Goal: Task Accomplishment & Management: Use online tool/utility

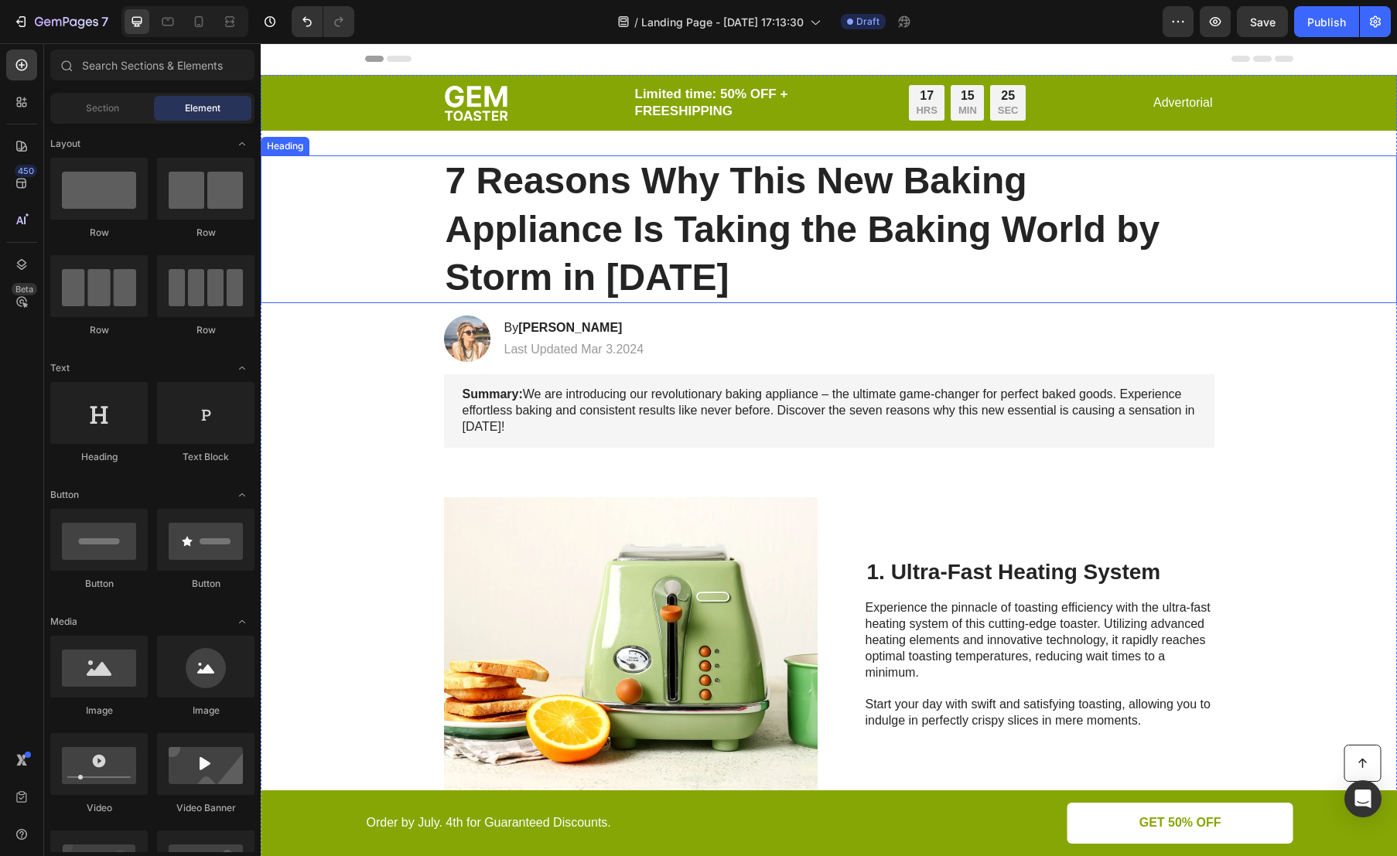
click at [564, 200] on h1 "7 Reasons Why This New Baking Appliance Is Taking the Baking World by Storm in …" at bounding box center [829, 229] width 770 height 148
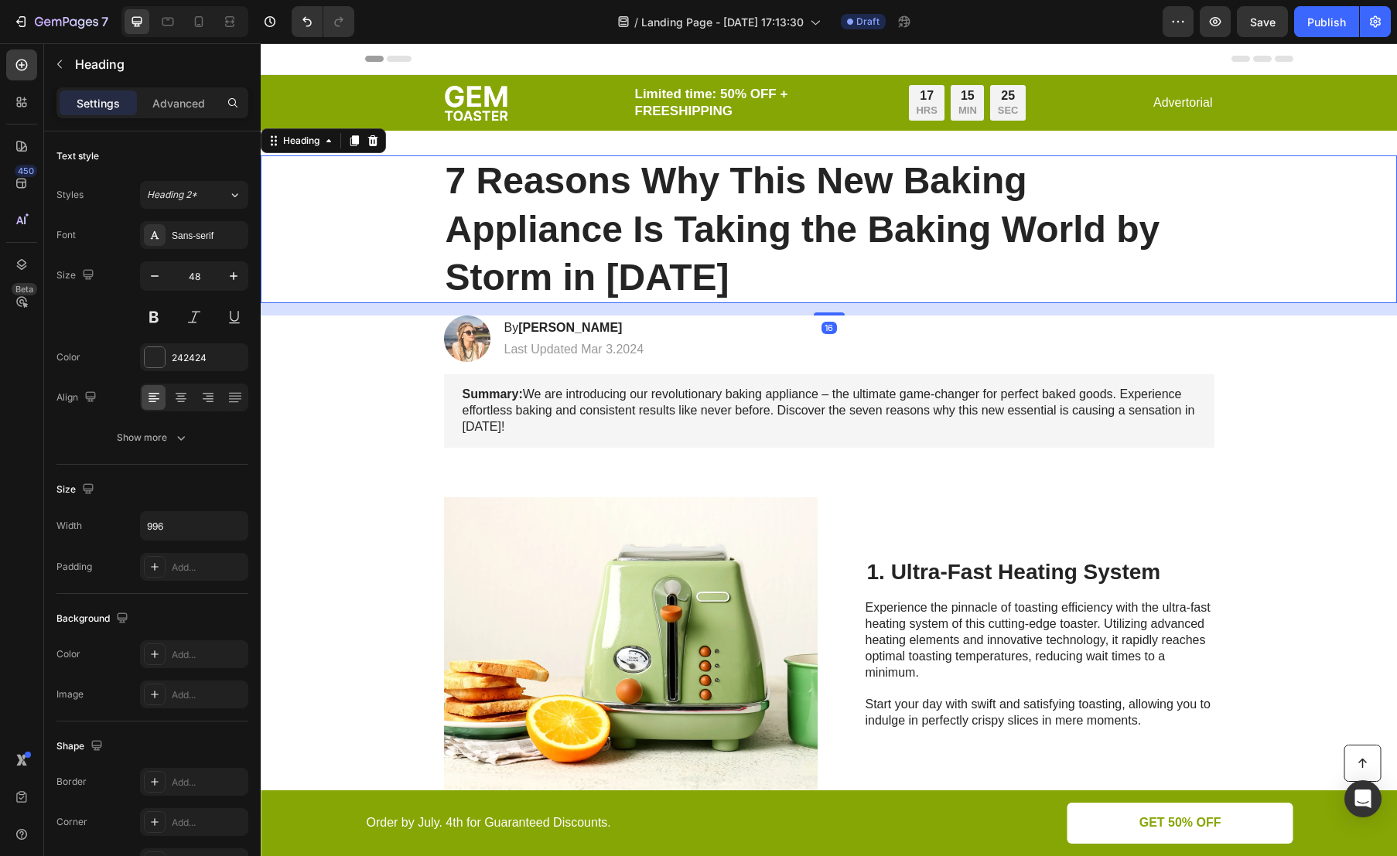
click at [564, 200] on h1 "7 Reasons Why This New Baking Appliance Is Taking the Baking World by Storm in …" at bounding box center [829, 229] width 770 height 148
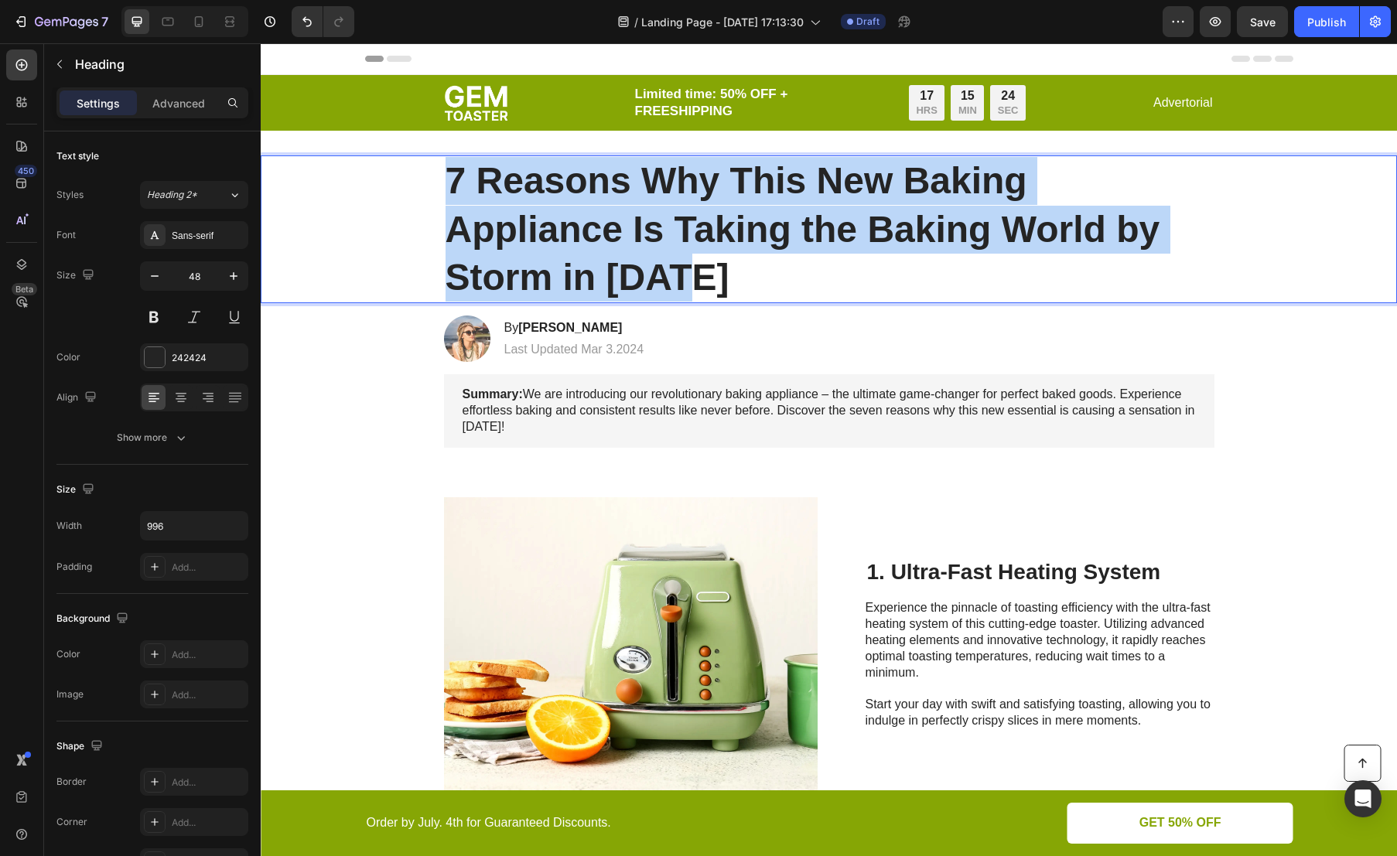
click at [564, 200] on p "7 Reasons Why This New Baking Appliance Is Taking the Baking World by Storm in …" at bounding box center [829, 229] width 767 height 145
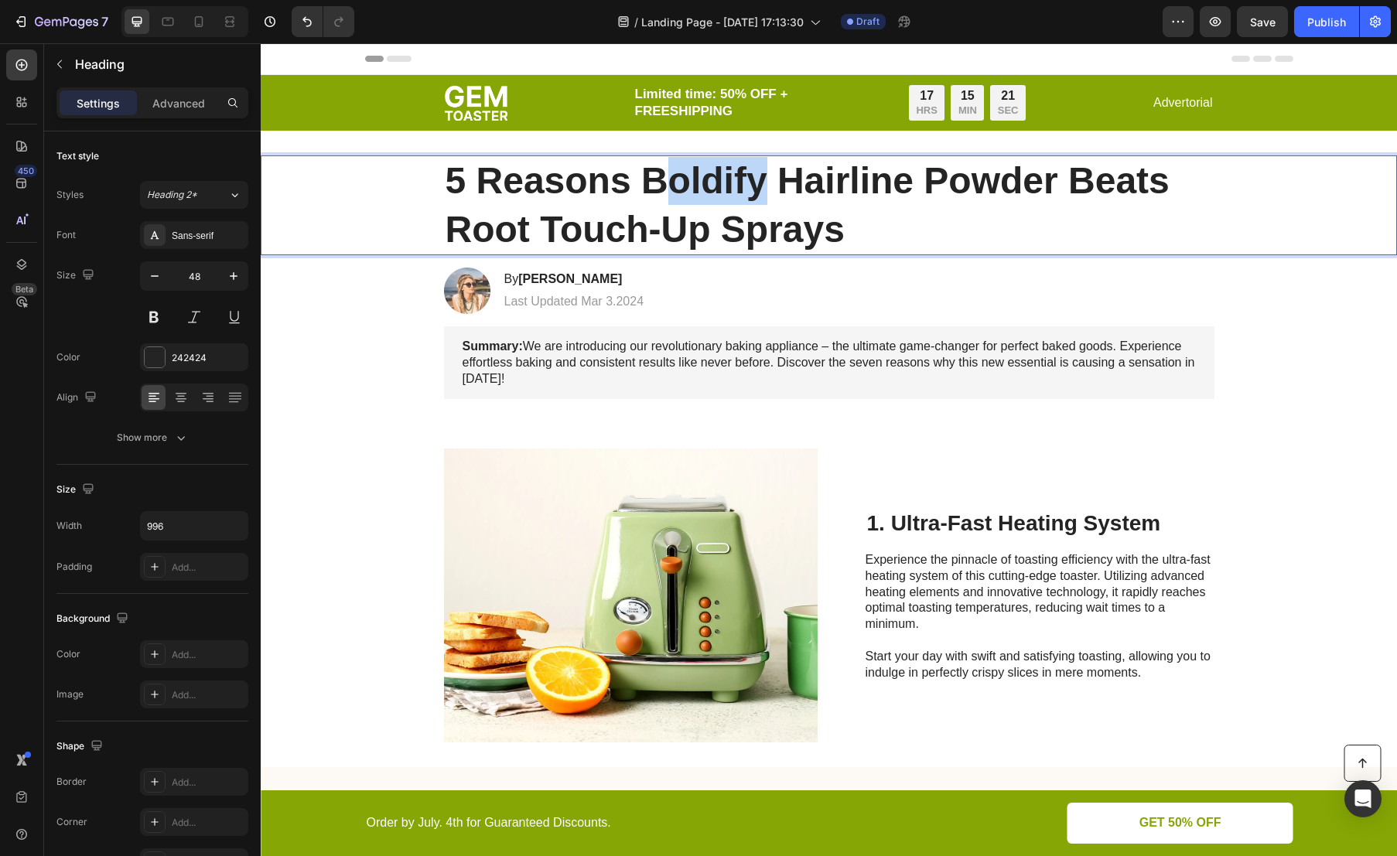
drag, startPoint x: 756, startPoint y: 177, endPoint x: 672, endPoint y: 187, distance: 84.1
click at [672, 187] on strong "5 Reasons Boldify Hairline Powder Beats Root Touch-Up Sprays" at bounding box center [808, 204] width 724 height 89
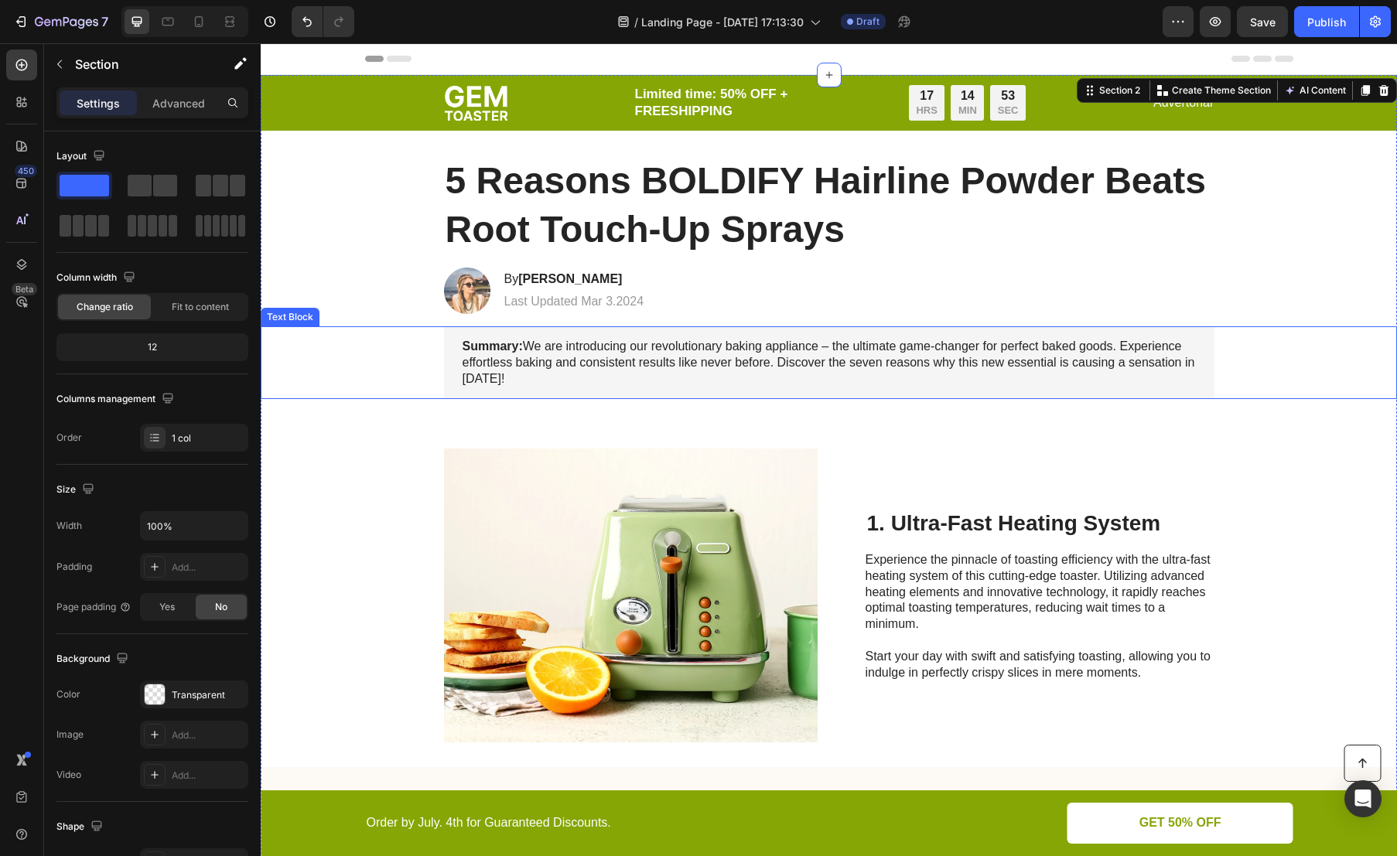
click at [624, 358] on p "Summary: We are introducing our revolutionary baking appliance – the ultimate g…" at bounding box center [829, 363] width 733 height 48
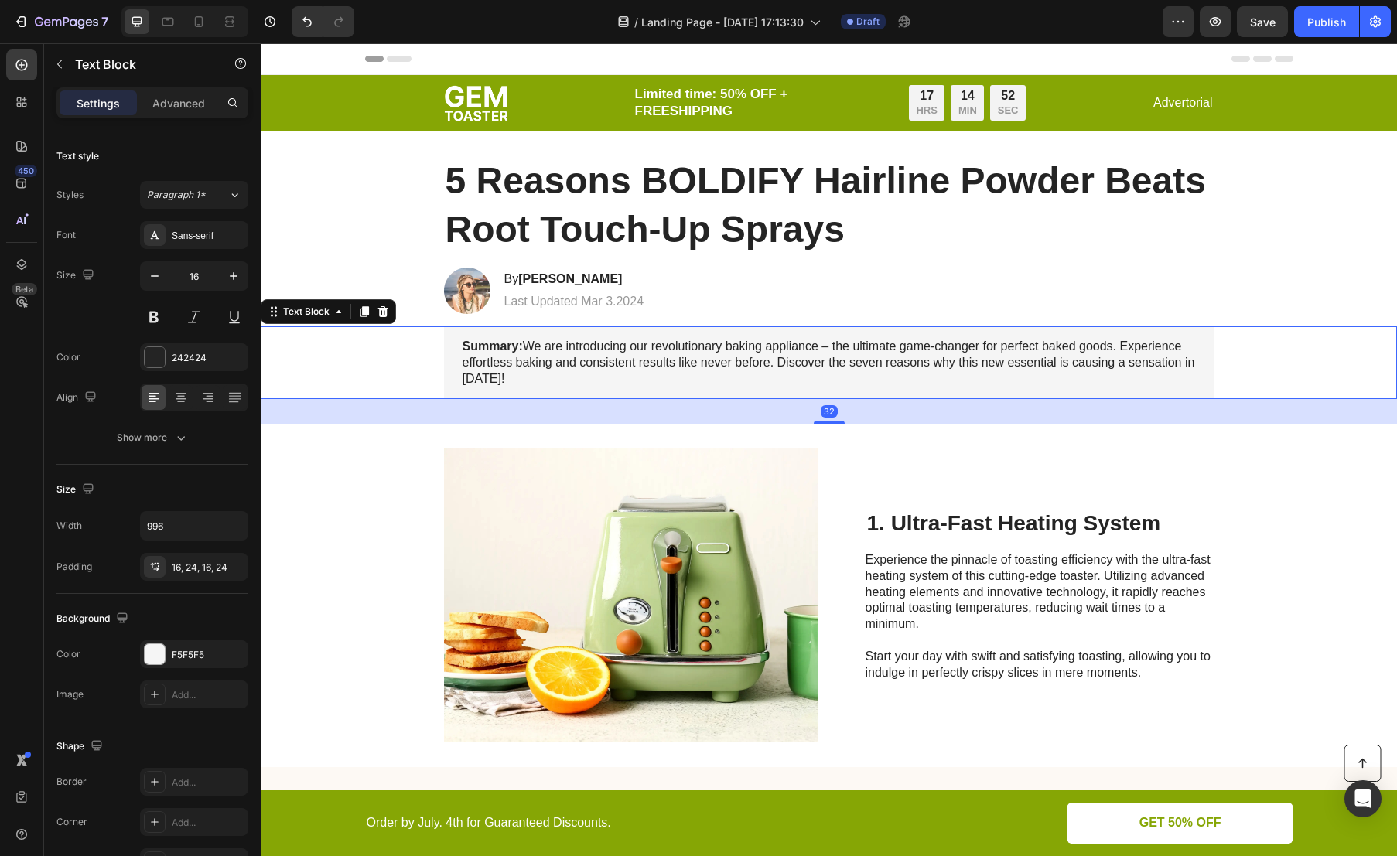
click at [624, 358] on p "Summary: We are introducing our revolutionary baking appliance – the ultimate g…" at bounding box center [829, 363] width 733 height 48
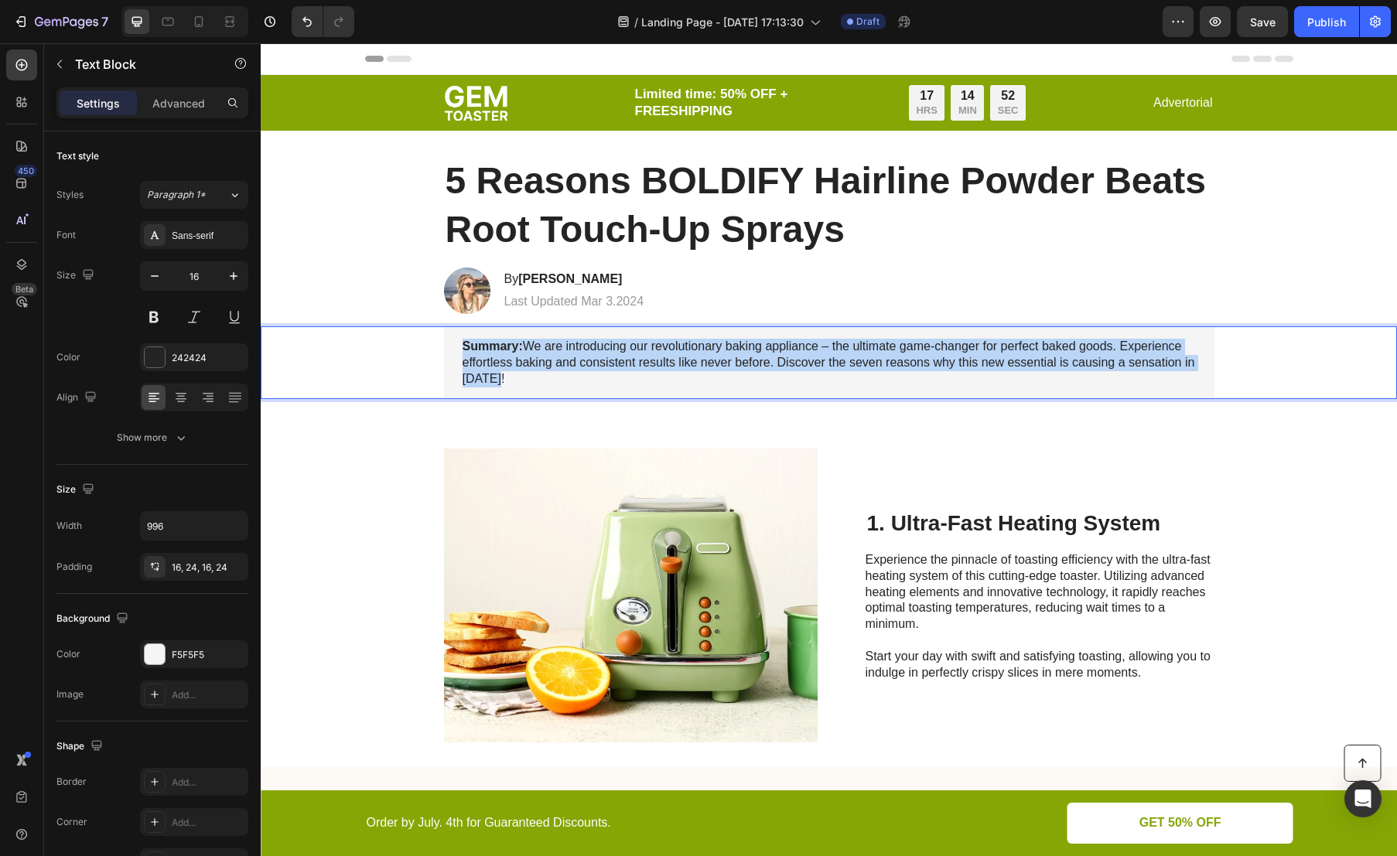
click at [624, 358] on p "Summary: We are introducing our revolutionary baking appliance – the ultimate g…" at bounding box center [829, 363] width 733 height 48
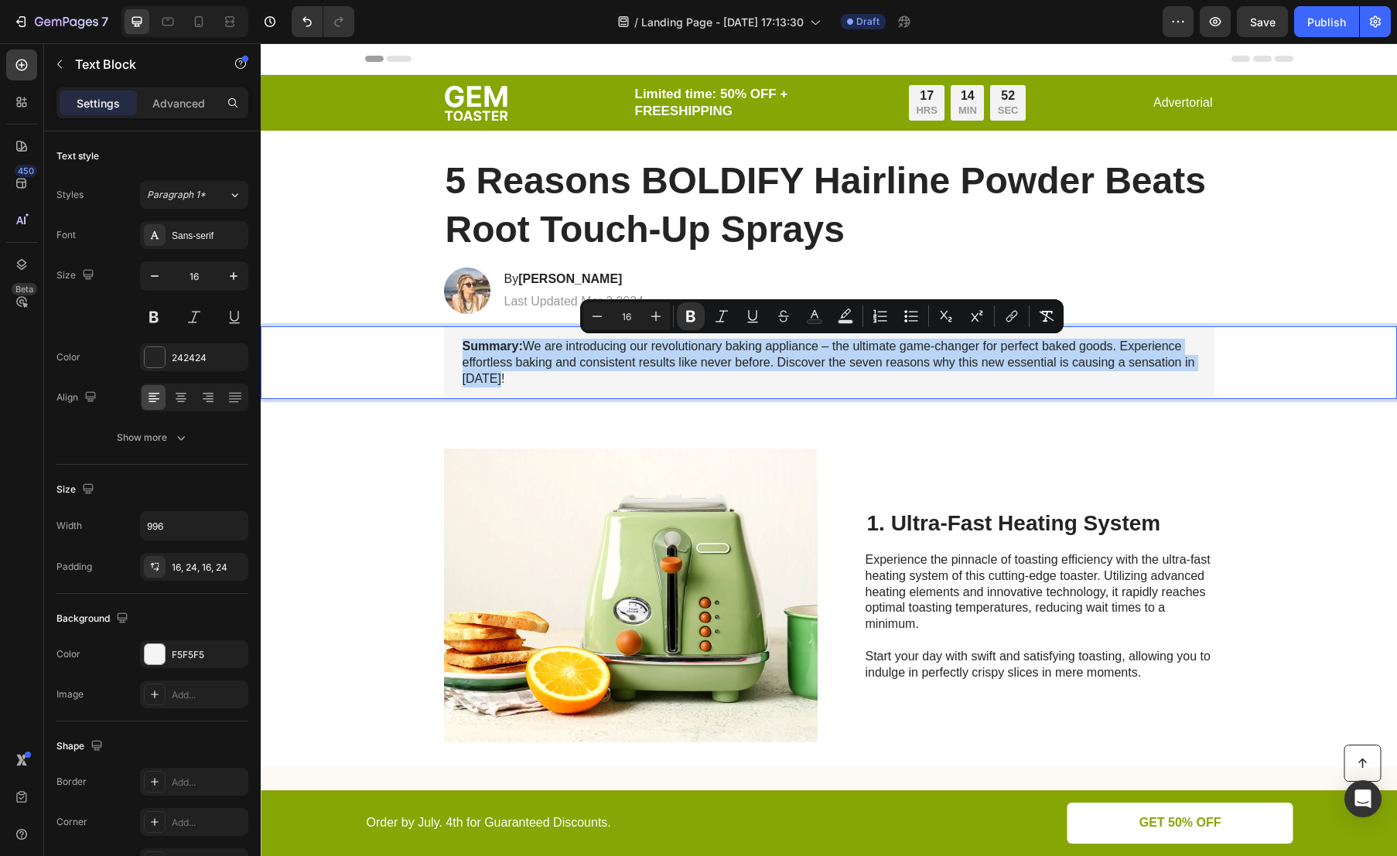
click at [529, 354] on p "Summary: We are introducing our revolutionary baking appliance – the ultimate g…" at bounding box center [829, 363] width 733 height 48
drag, startPoint x: 521, startPoint y: 344, endPoint x: 548, endPoint y: 383, distance: 47.2
click at [548, 383] on p "Summary: We are introducing our revolutionary baking appliance – the ultimate g…" at bounding box center [829, 363] width 733 height 48
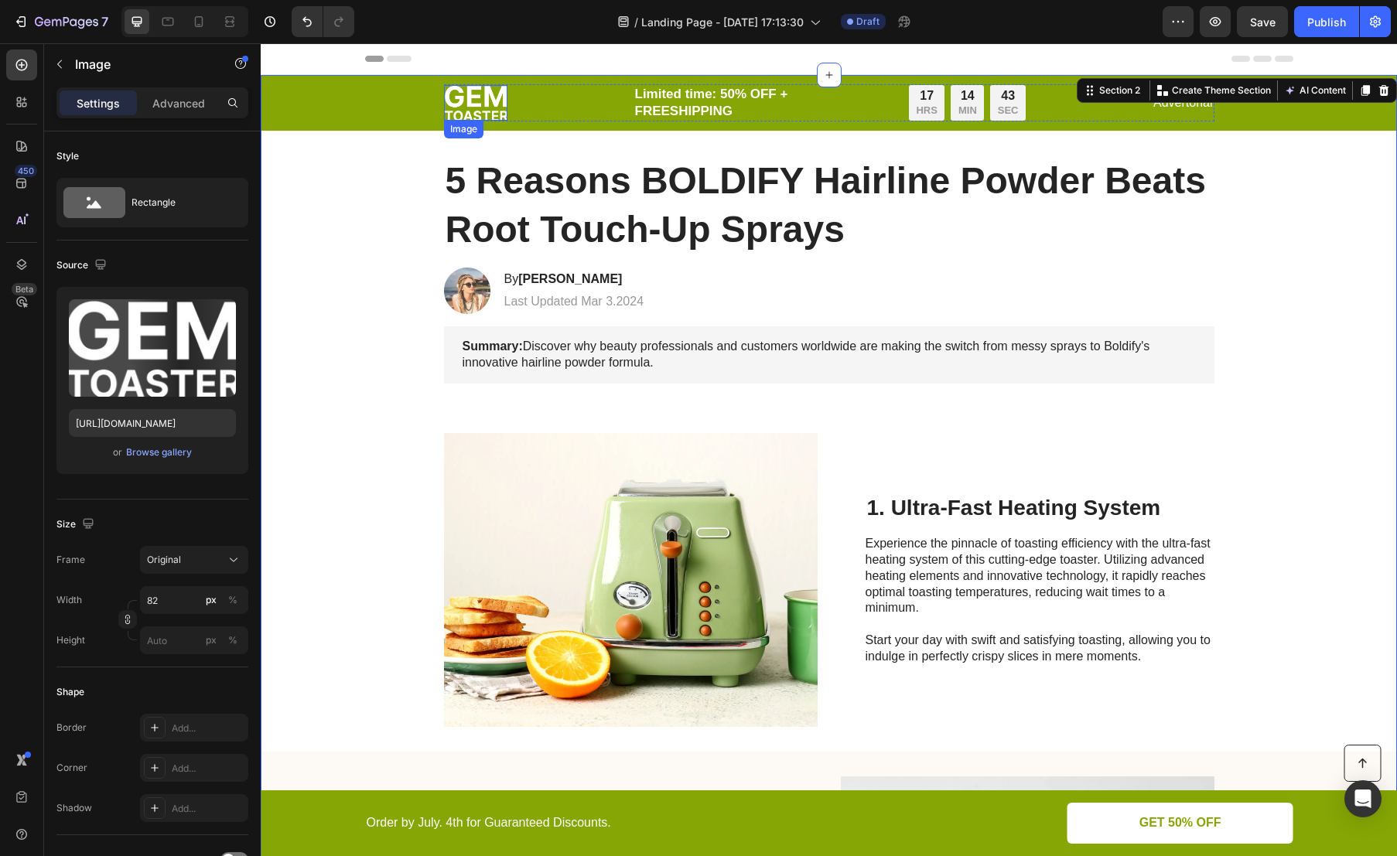
click at [477, 115] on img at bounding box center [475, 103] width 63 height 36
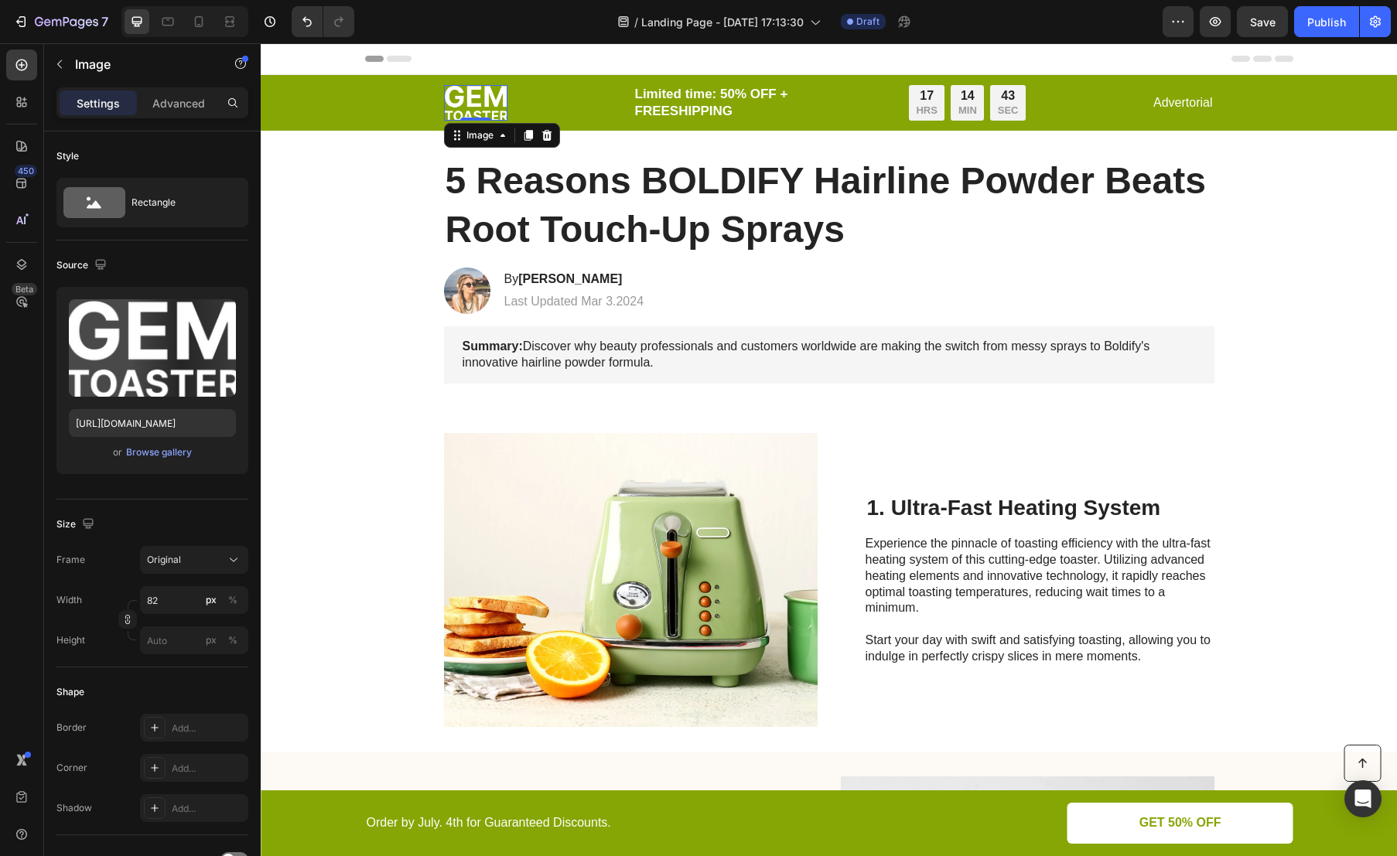
click at [477, 115] on img at bounding box center [475, 103] width 63 height 36
click at [492, 114] on img at bounding box center [475, 103] width 63 height 36
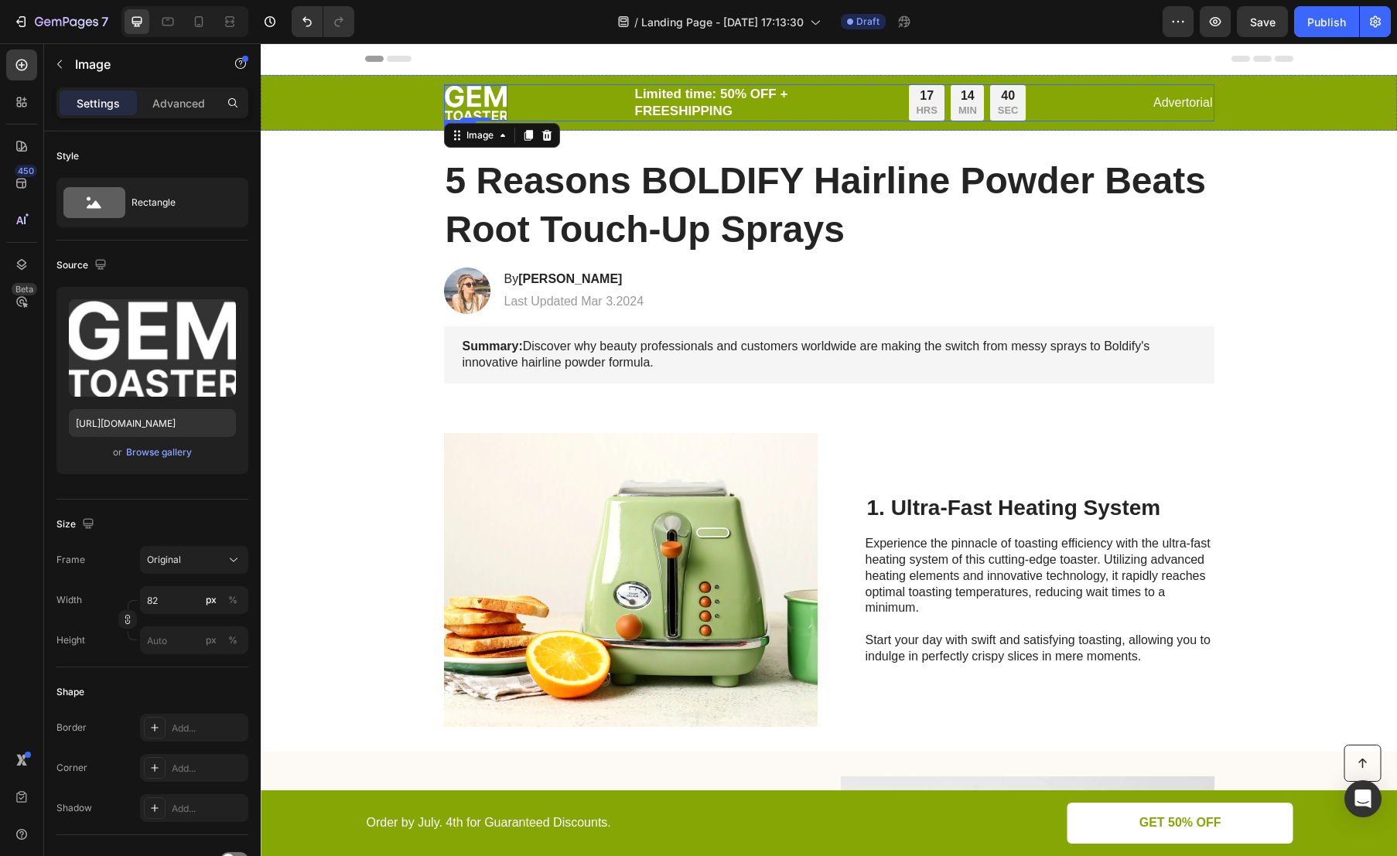
drag, startPoint x: 419, startPoint y: 422, endPoint x: 570, endPoint y: 89, distance: 366.3
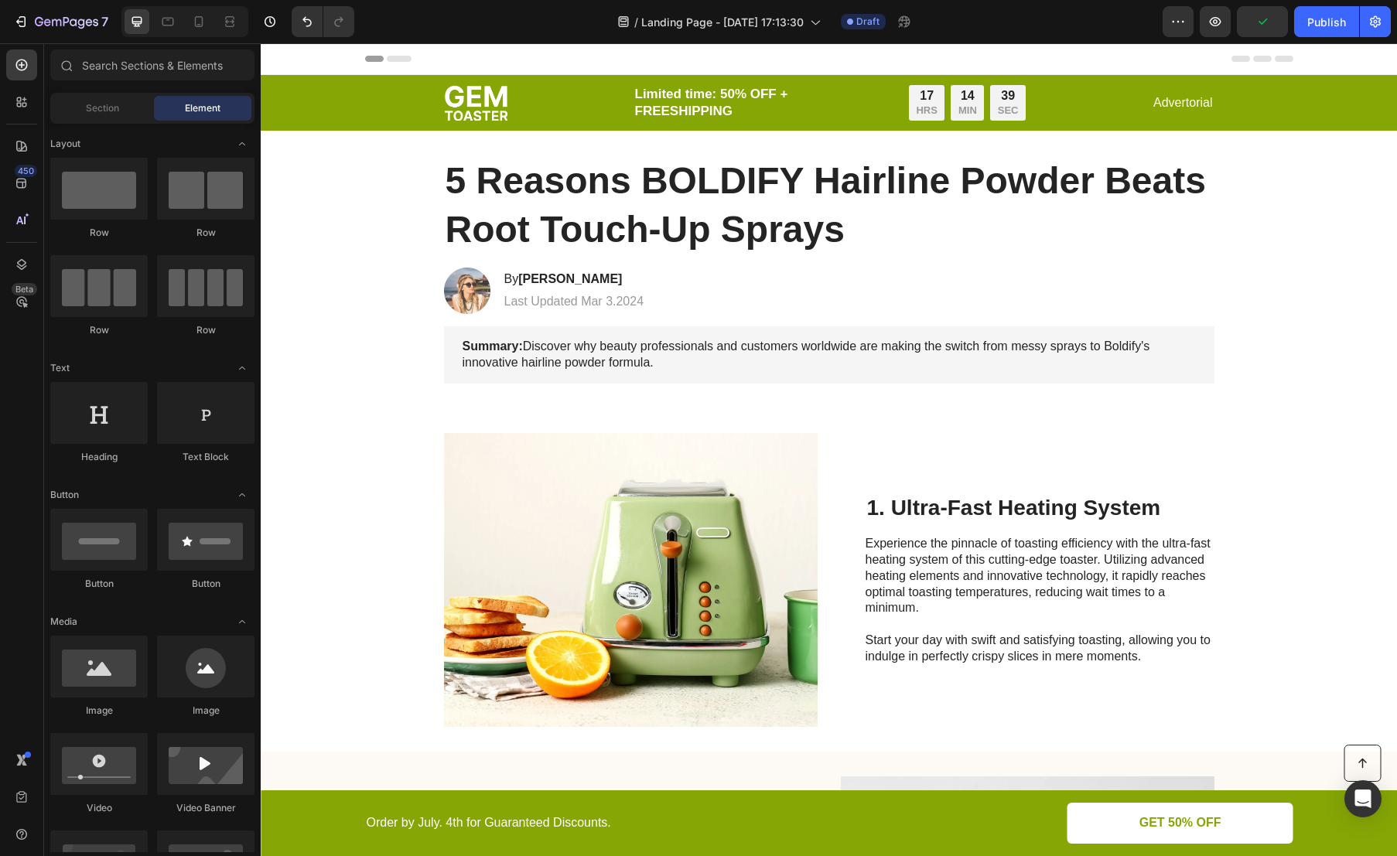
click at [574, 73] on div "Header" at bounding box center [829, 58] width 928 height 31
click at [487, 114] on img at bounding box center [475, 103] width 63 height 36
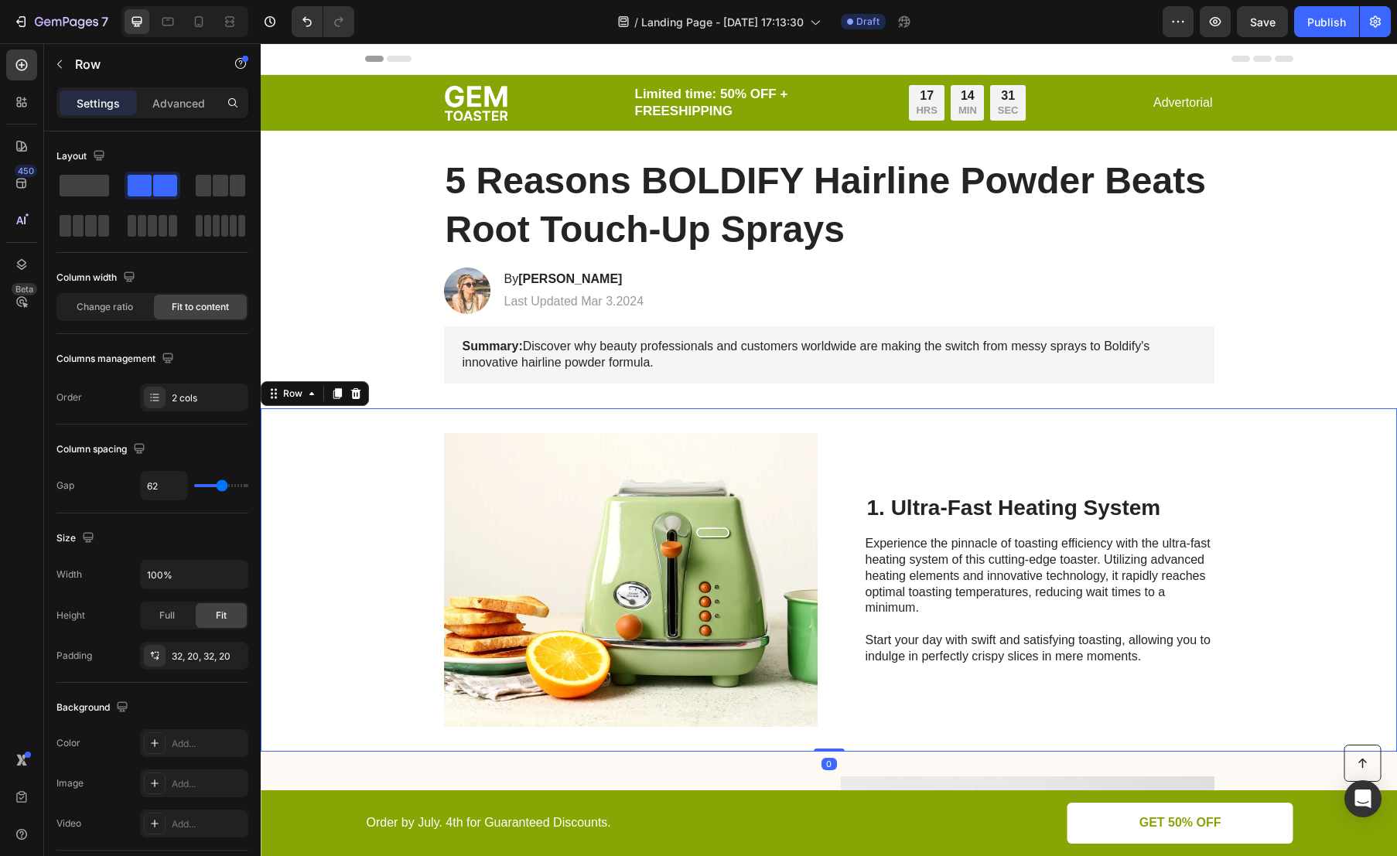
click at [359, 499] on div "Image 1. Ultra-Fast Heating System Heading Experience the pinnacle of toasting …" at bounding box center [829, 579] width 1136 height 343
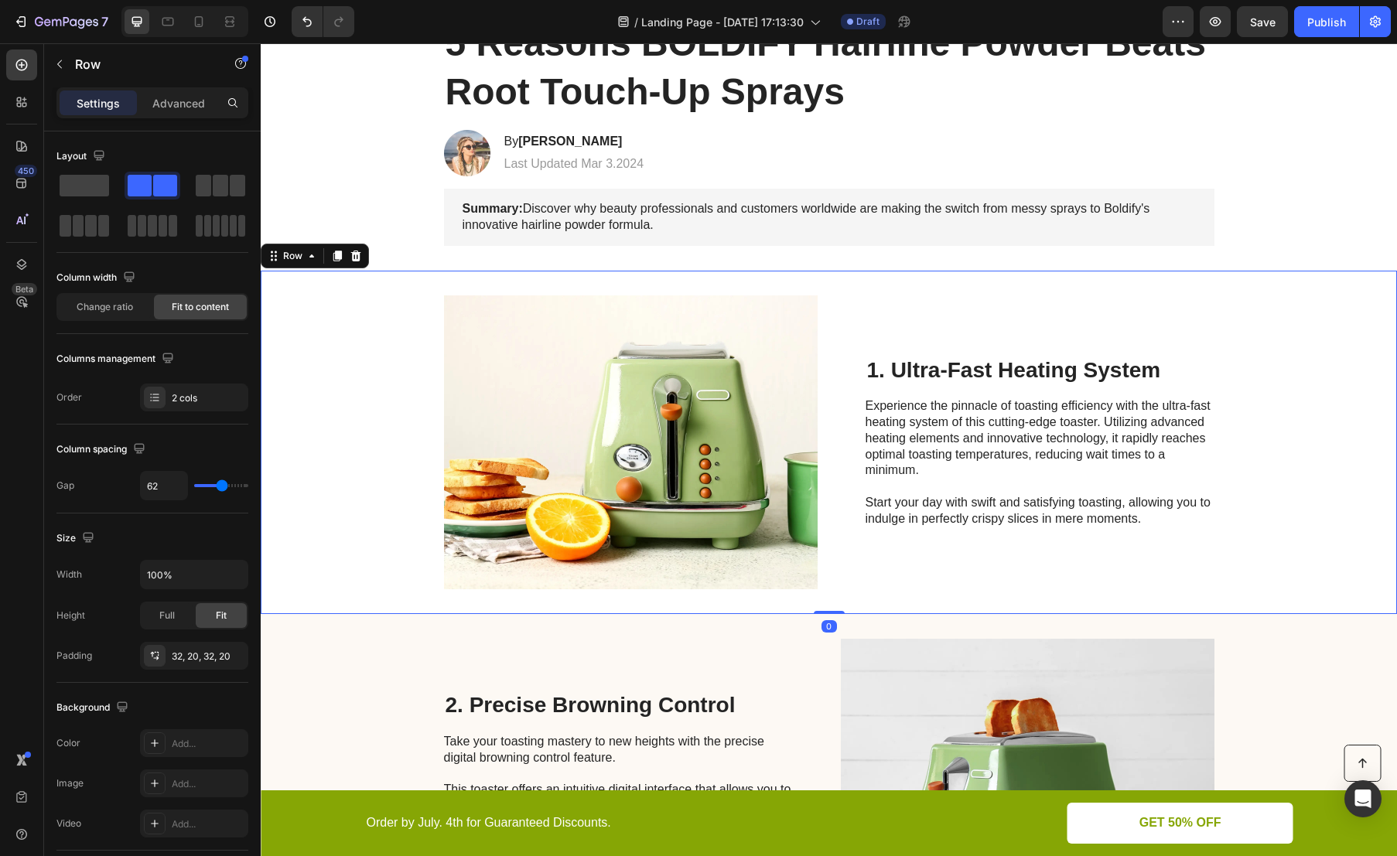
scroll to position [217, 0]
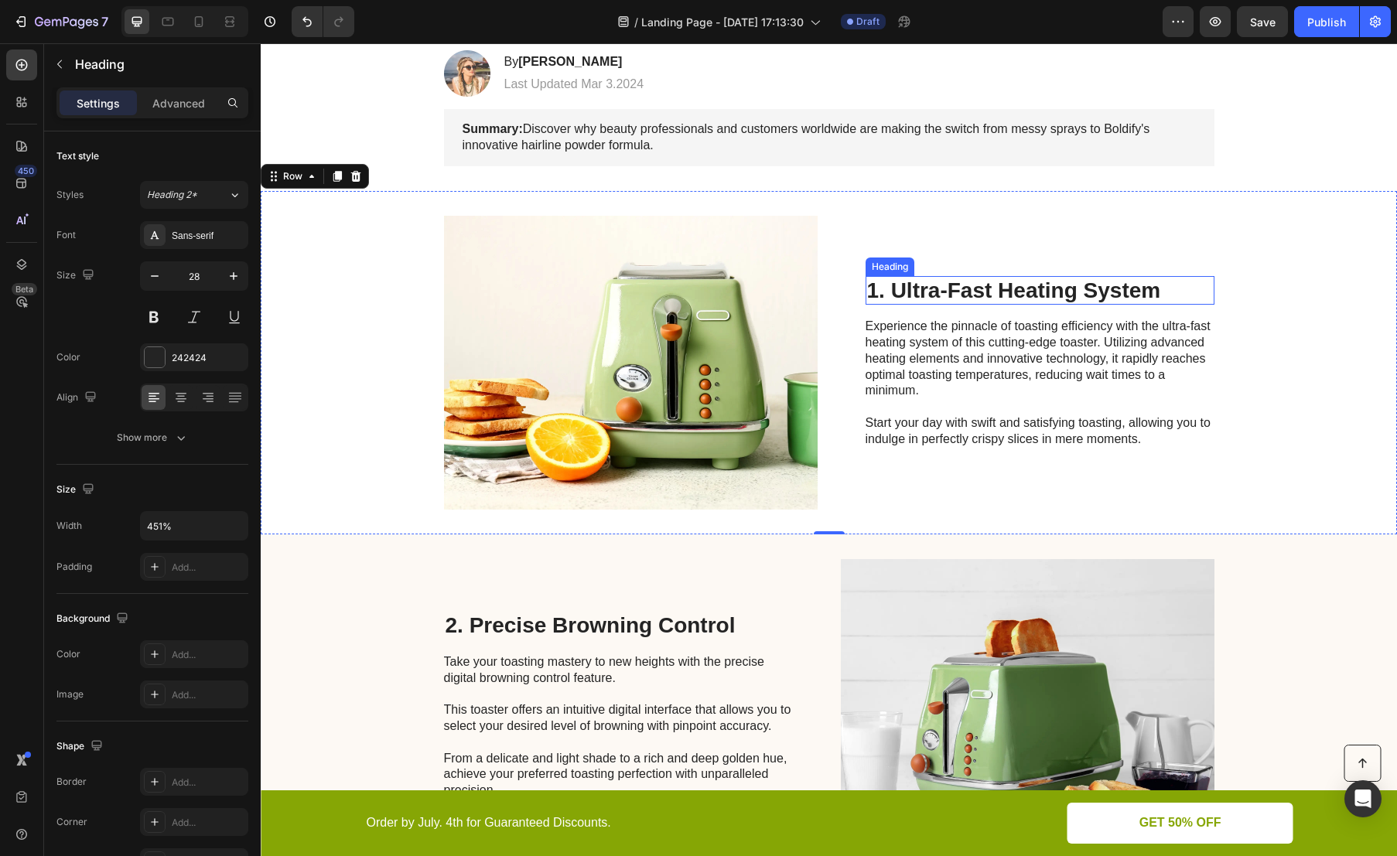
click at [1027, 291] on h2 "1. Ultra-Fast Heating System" at bounding box center [1040, 290] width 349 height 29
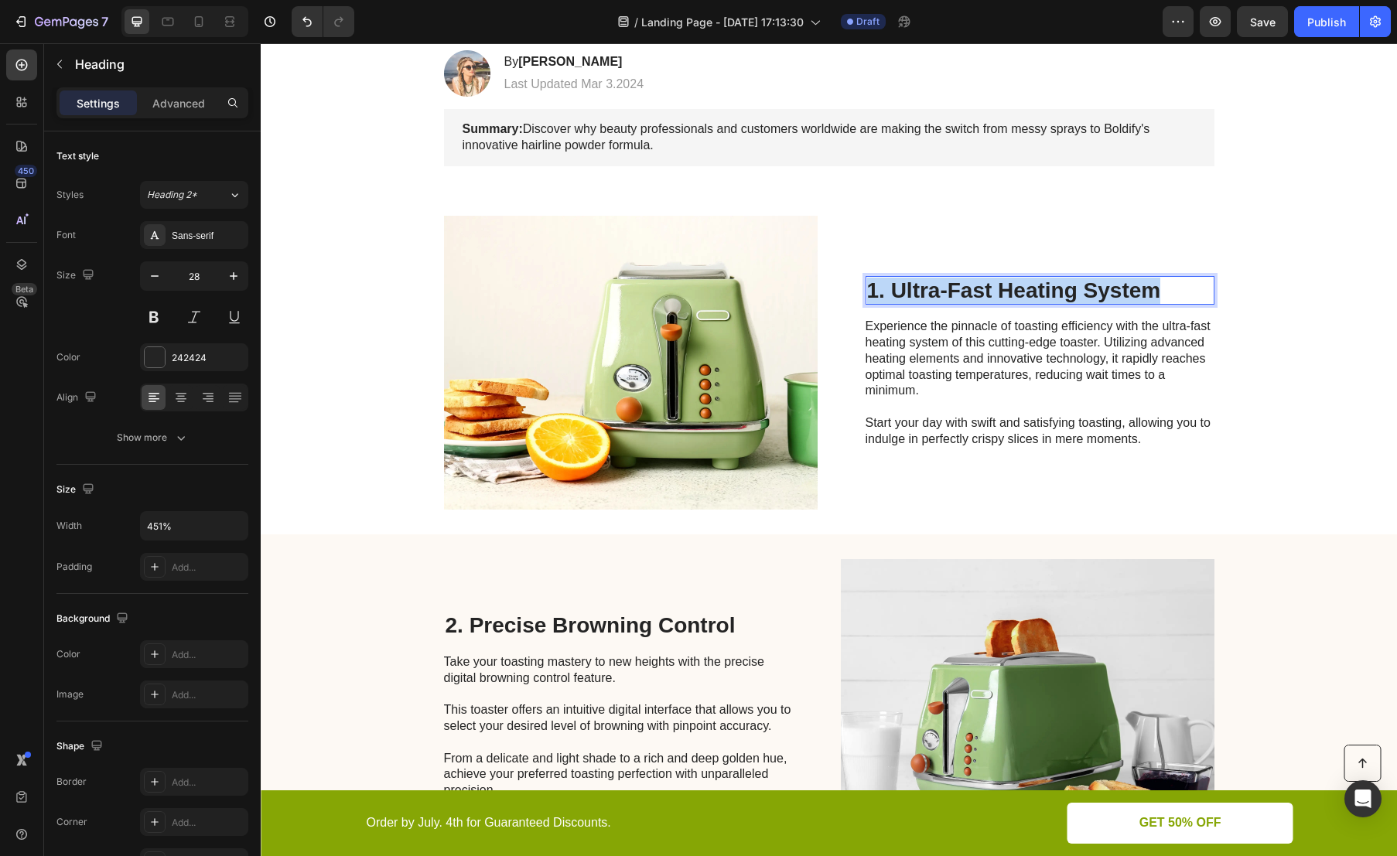
click at [1027, 291] on p "1. Ultra-Fast Heating System" at bounding box center [1040, 291] width 346 height 26
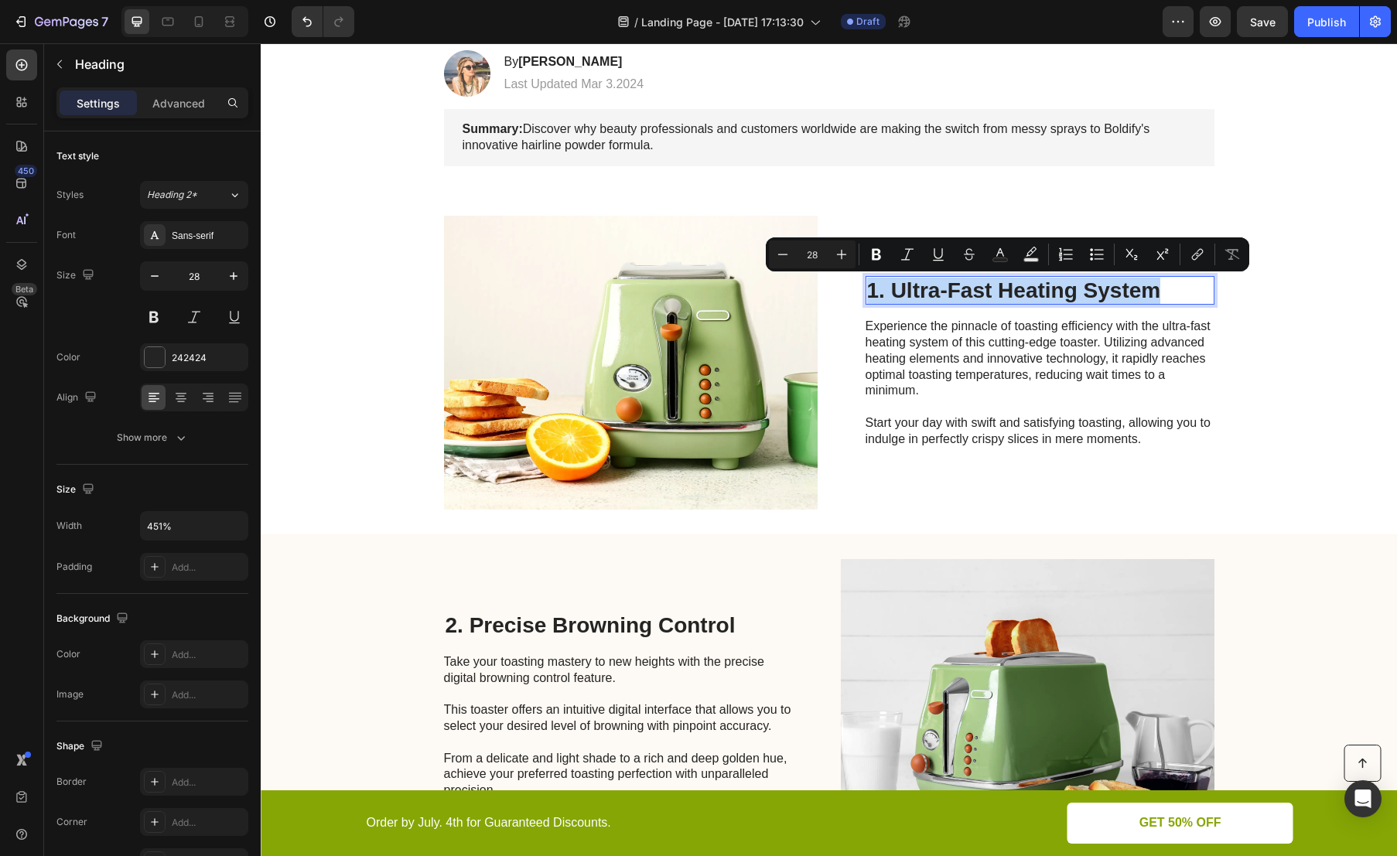
drag, startPoint x: 975, startPoint y: 292, endPoint x: 964, endPoint y: 290, distance: 10.9
click at [975, 291] on p "1. Ultra-Fast Heating System" at bounding box center [1040, 291] width 346 height 26
click at [879, 289] on p "1. Ultra-Fast Heating System" at bounding box center [1040, 291] width 346 height 26
click at [887, 292] on p "1. Ultra-Fast Heating System" at bounding box center [1040, 291] width 346 height 26
click at [939, 296] on p "1. Ultra-Fast Heating System" at bounding box center [1040, 291] width 346 height 26
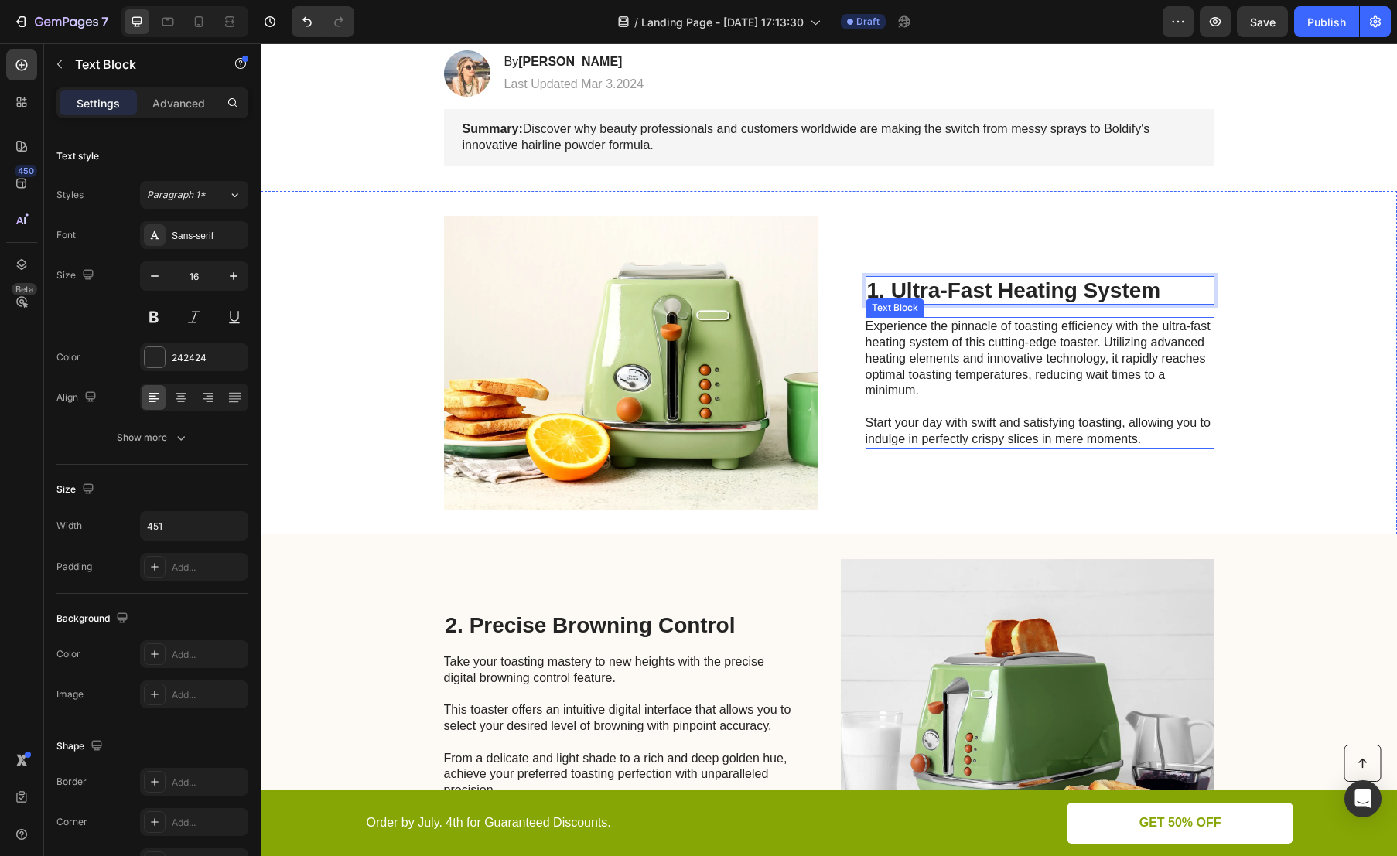
click at [955, 356] on p "Experience the pinnacle of toasting efficiency with the ultra-fast heating syst…" at bounding box center [1039, 383] width 347 height 128
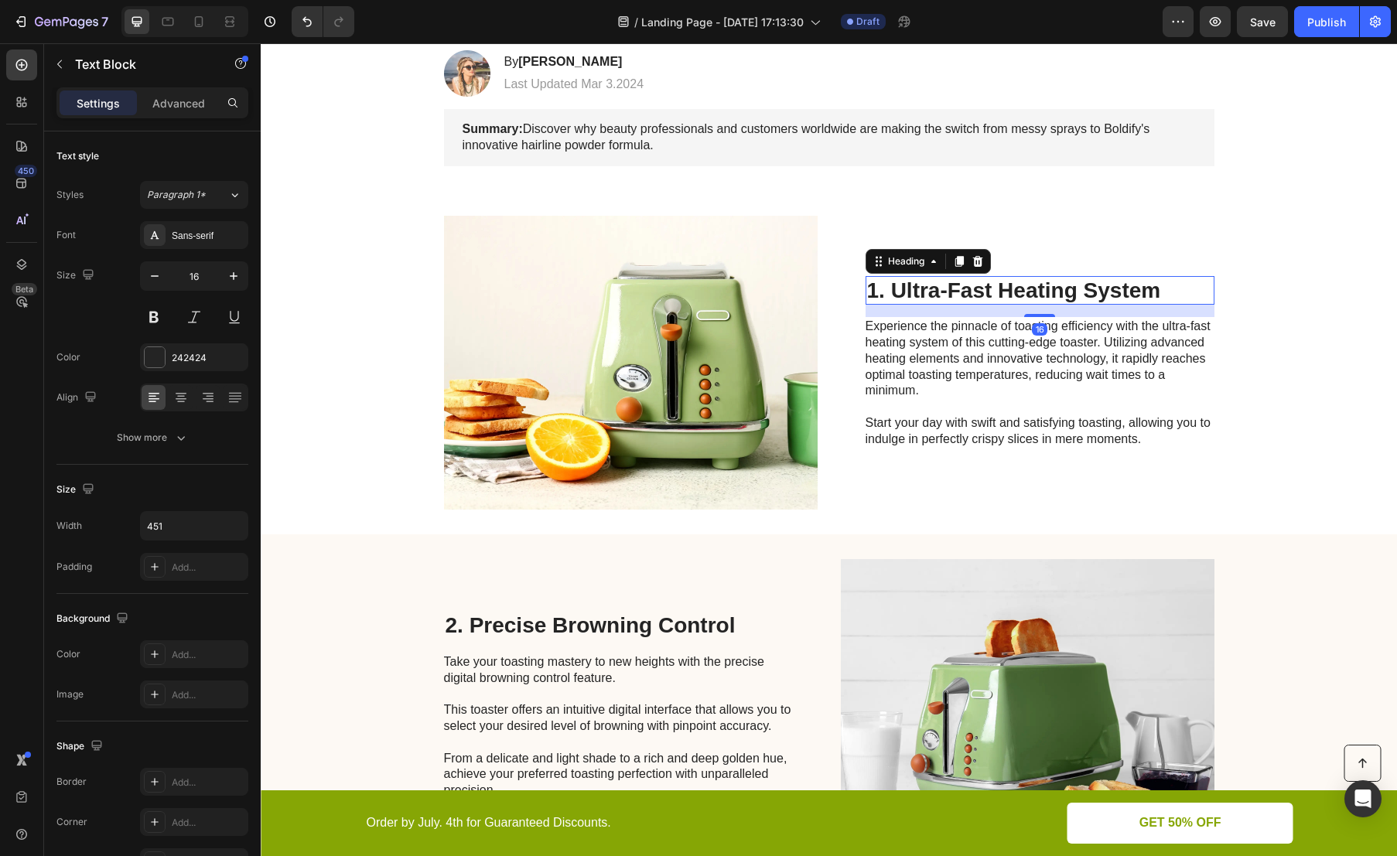
click at [1056, 290] on p "1. Ultra-Fast Heating System" at bounding box center [1040, 291] width 346 height 26
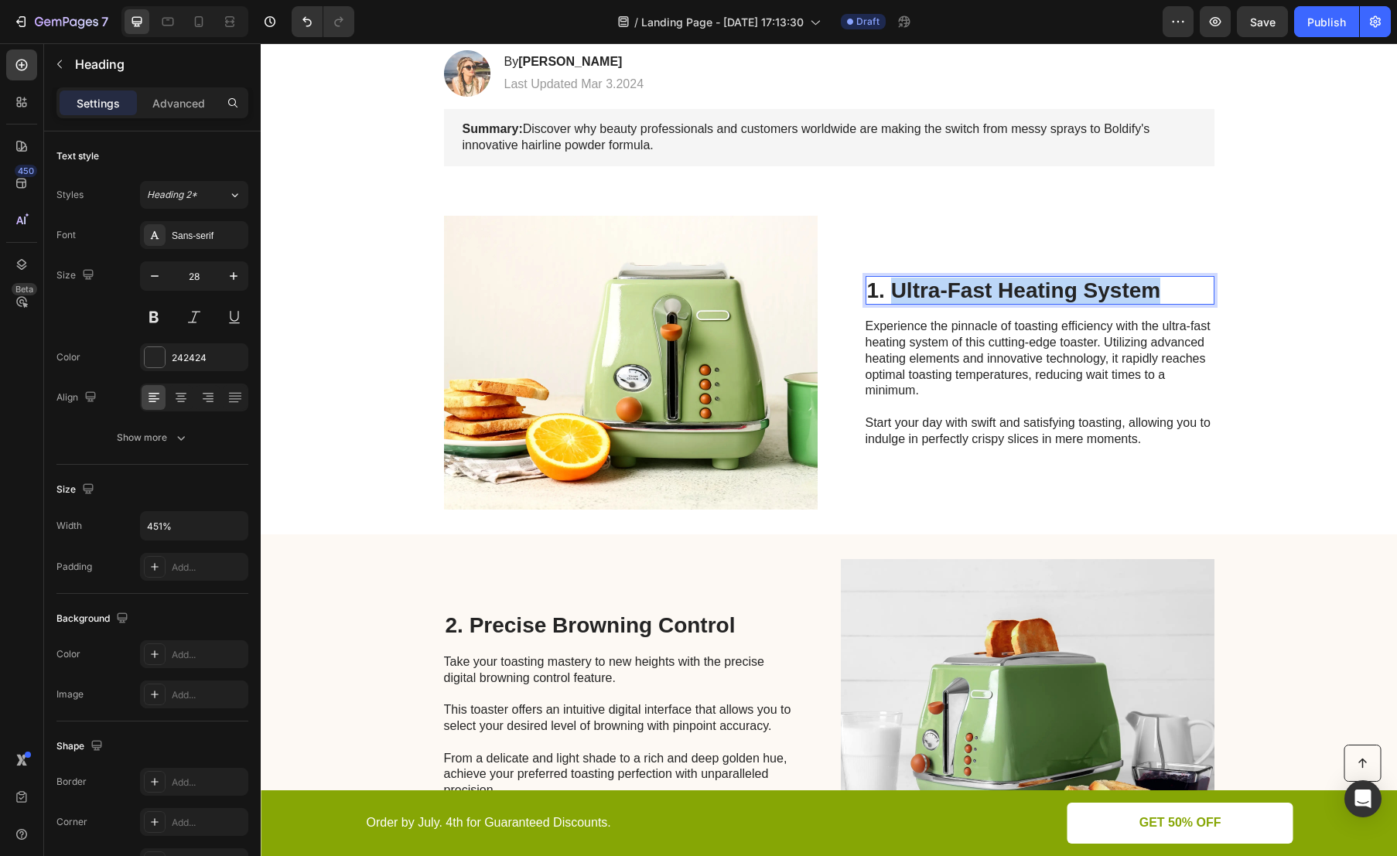
drag, startPoint x: 1130, startPoint y: 292, endPoint x: 888, endPoint y: 296, distance: 242.2
click at [888, 296] on p "1. Ultra-Fast Heating System" at bounding box center [1040, 291] width 346 height 26
click at [593, 620] on h2 "2. Precise Browning Control" at bounding box center [618, 625] width 349 height 29
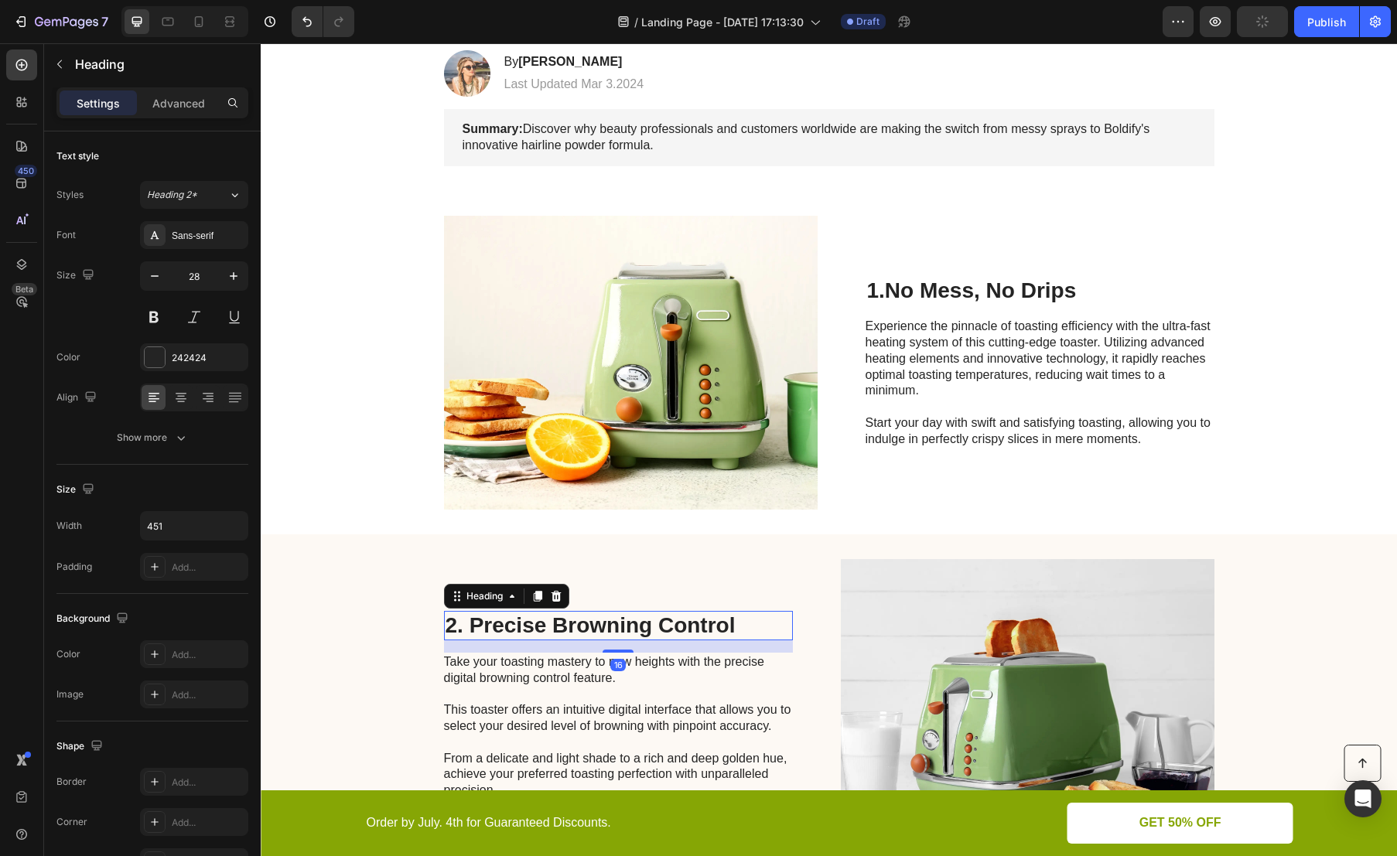
click at [593, 619] on h2 "2. Precise Browning Control" at bounding box center [618, 625] width 349 height 29
drag, startPoint x: 705, startPoint y: 625, endPoint x: 463, endPoint y: 628, distance: 242.1
click at [463, 628] on p "2. Precise Browning Control" at bounding box center [619, 626] width 346 height 26
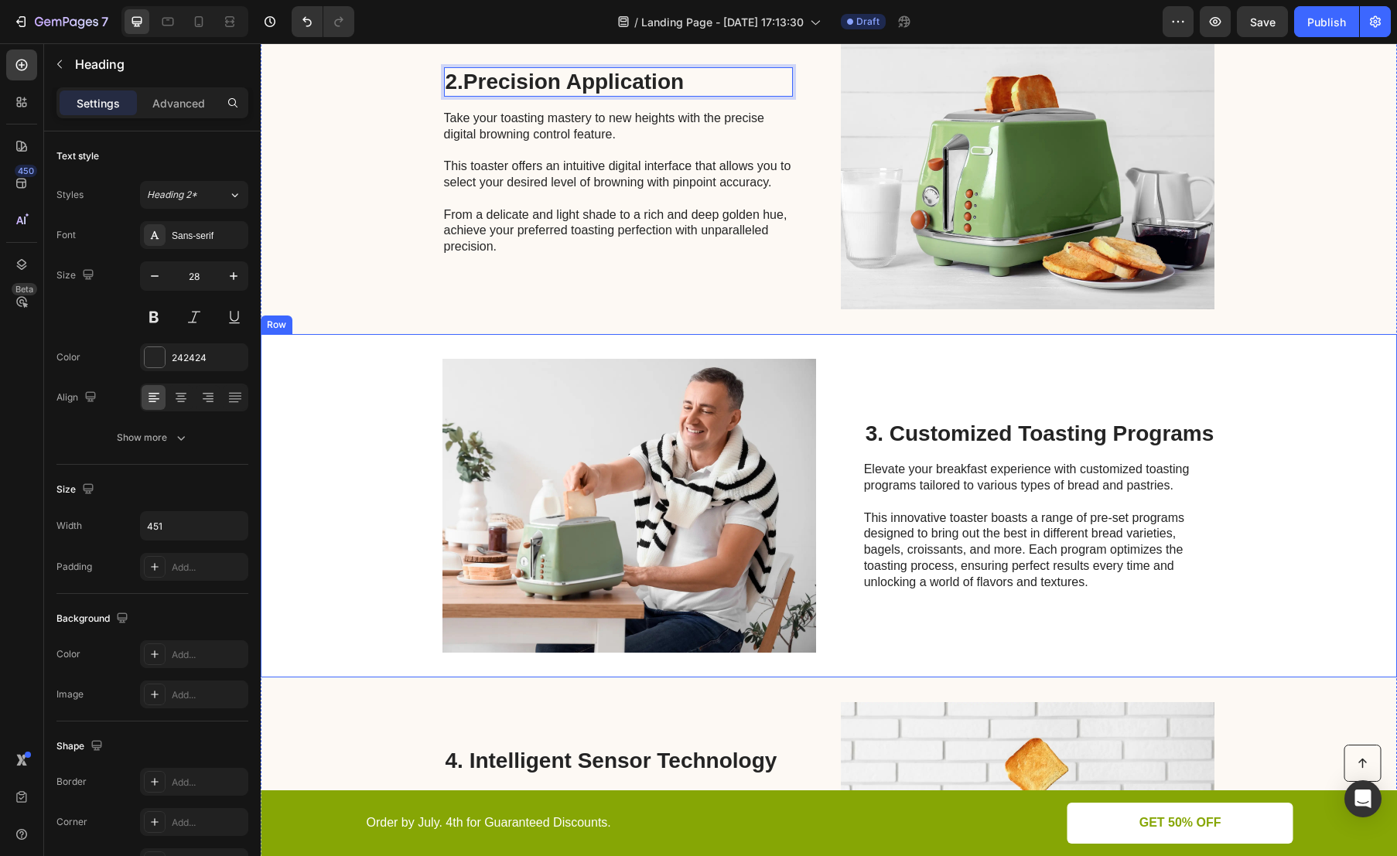
scroll to position [841, 0]
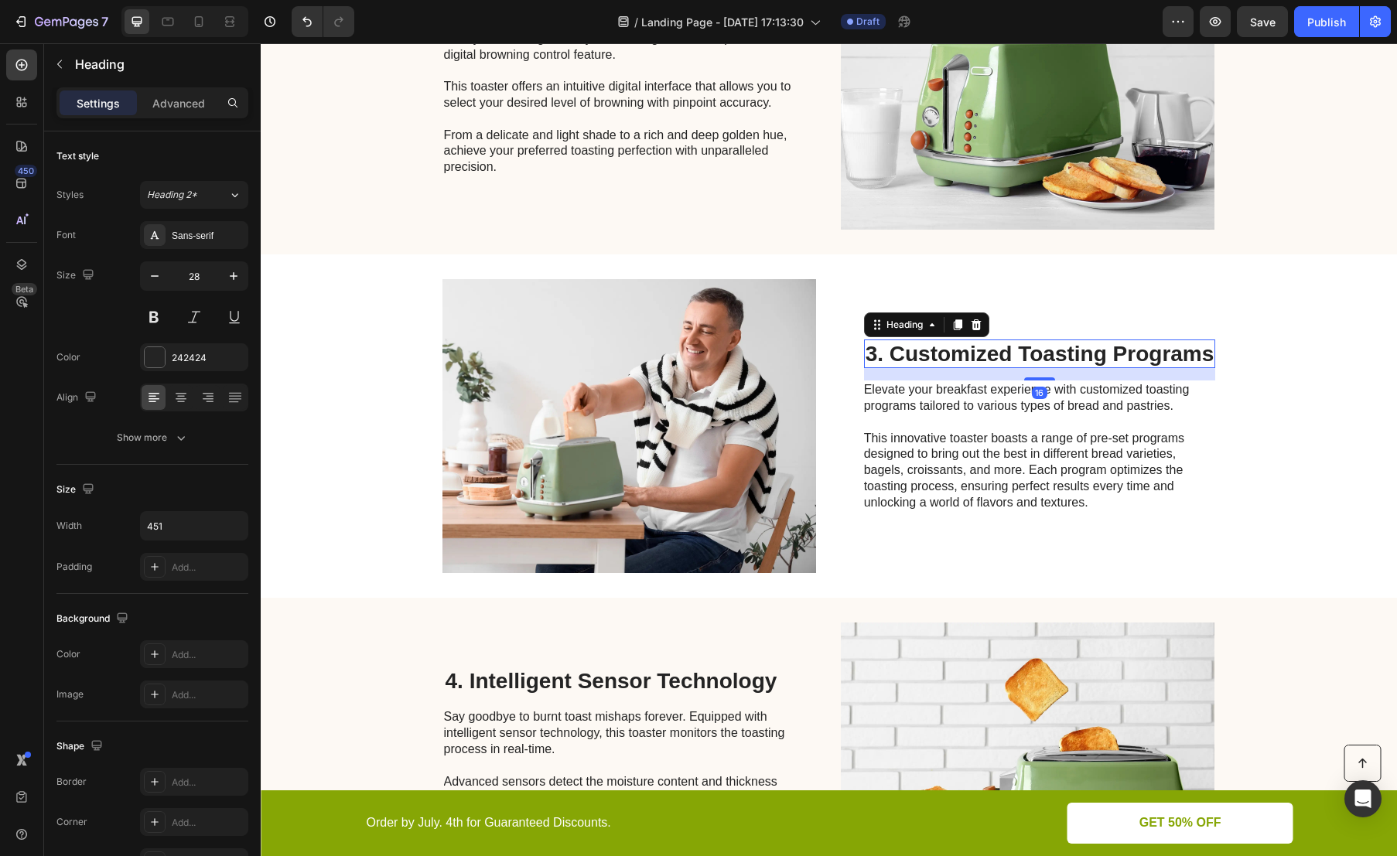
click at [982, 349] on h2 "3. Customized Toasting Programs" at bounding box center [1040, 354] width 352 height 29
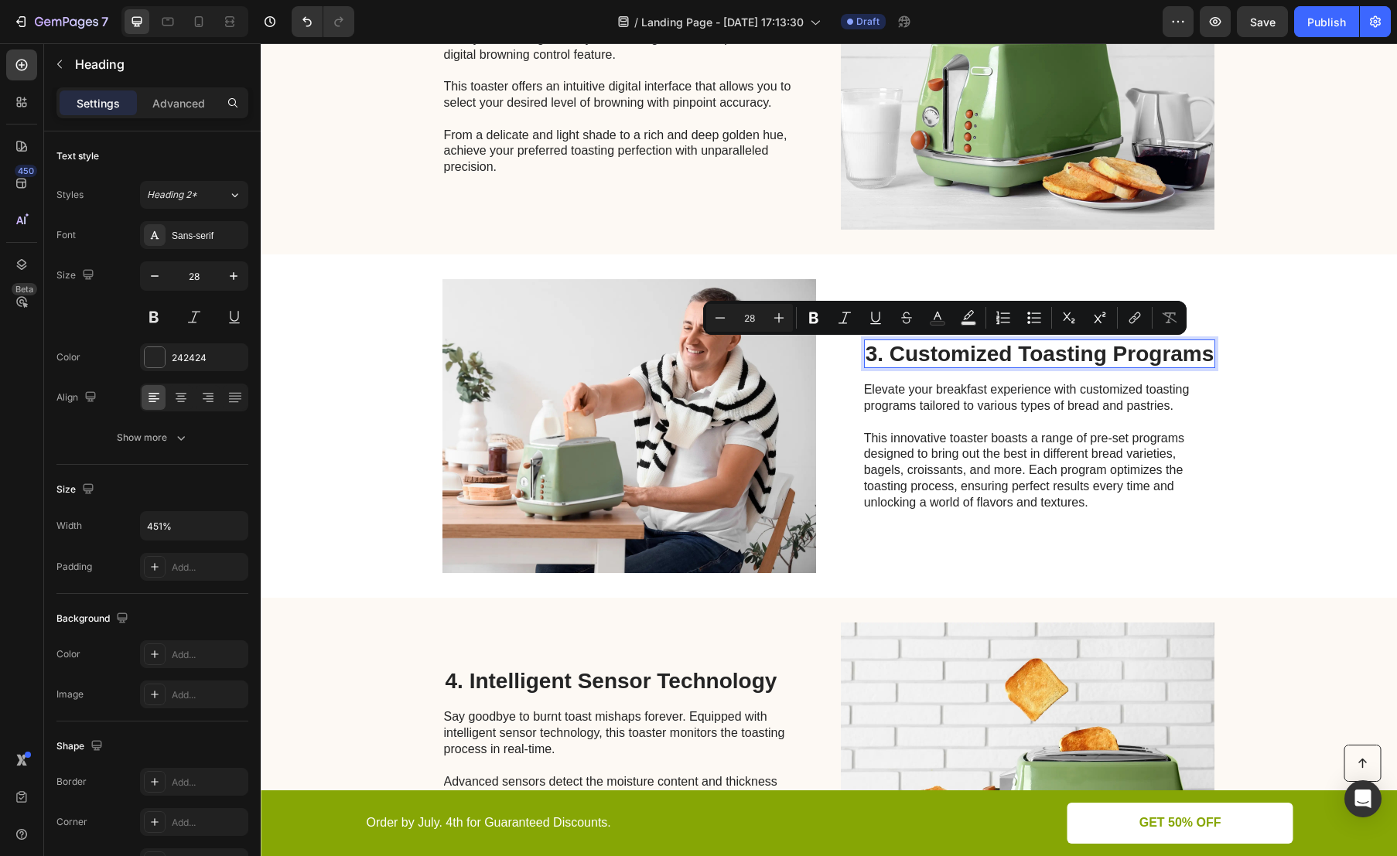
click at [885, 357] on p "3. Customized Toasting Programs" at bounding box center [1040, 354] width 349 height 26
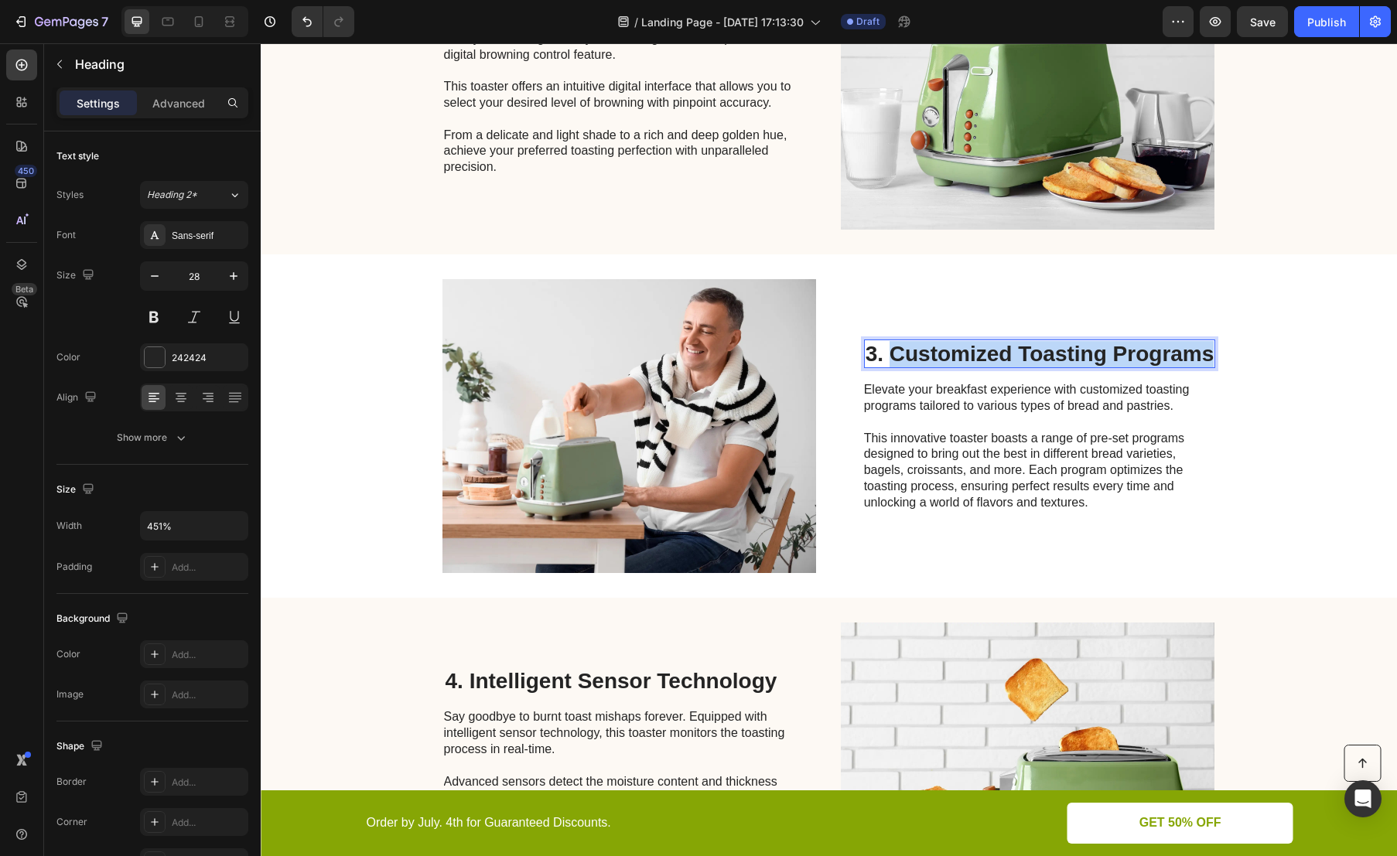
drag, startPoint x: 883, startPoint y: 356, endPoint x: 1208, endPoint y: 363, distance: 325.0
click at [1208, 363] on h2 "3. Customized Toasting Programs" at bounding box center [1040, 354] width 352 height 29
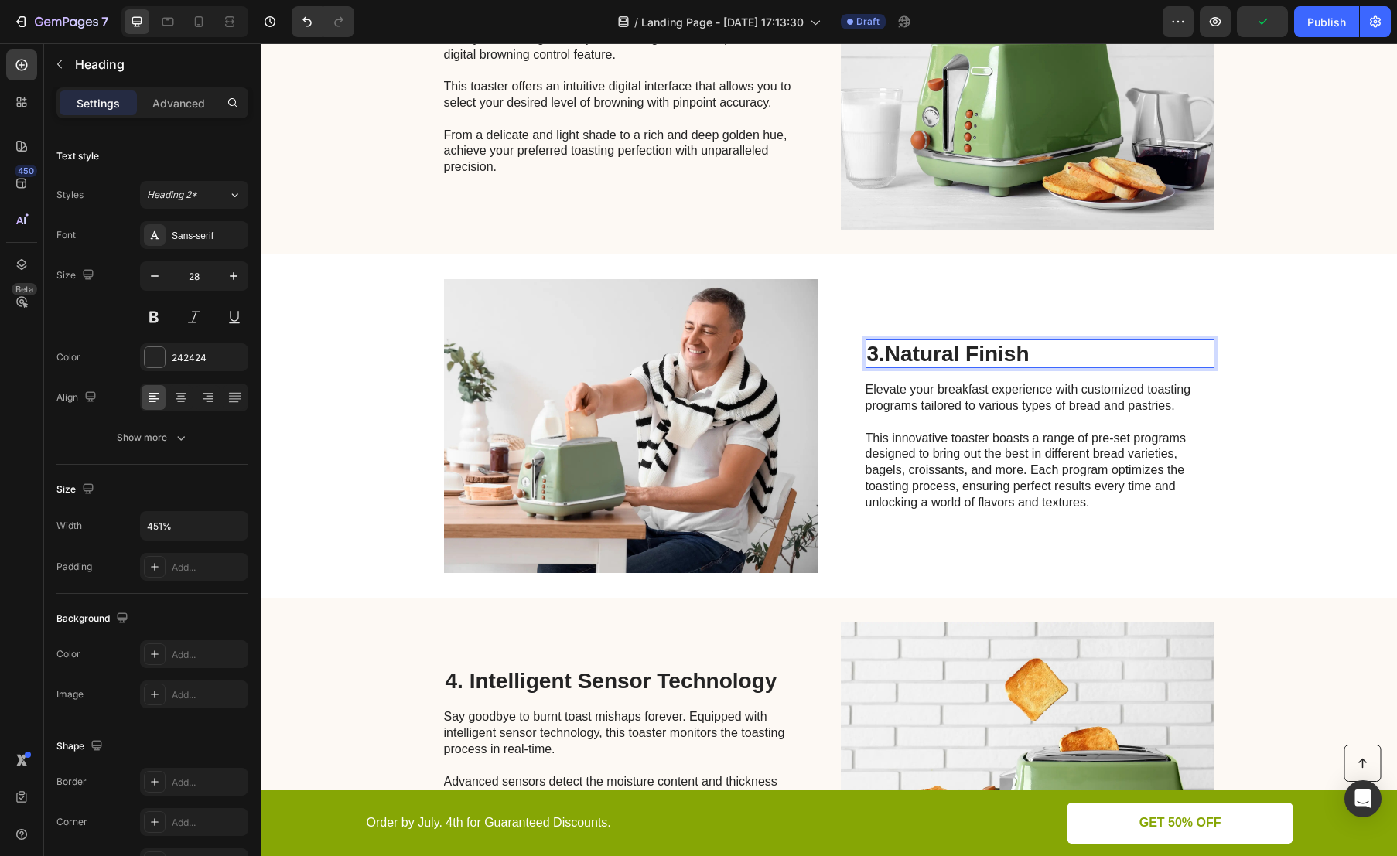
click at [891, 357] on strong "Natural Finish" at bounding box center [957, 354] width 145 height 24
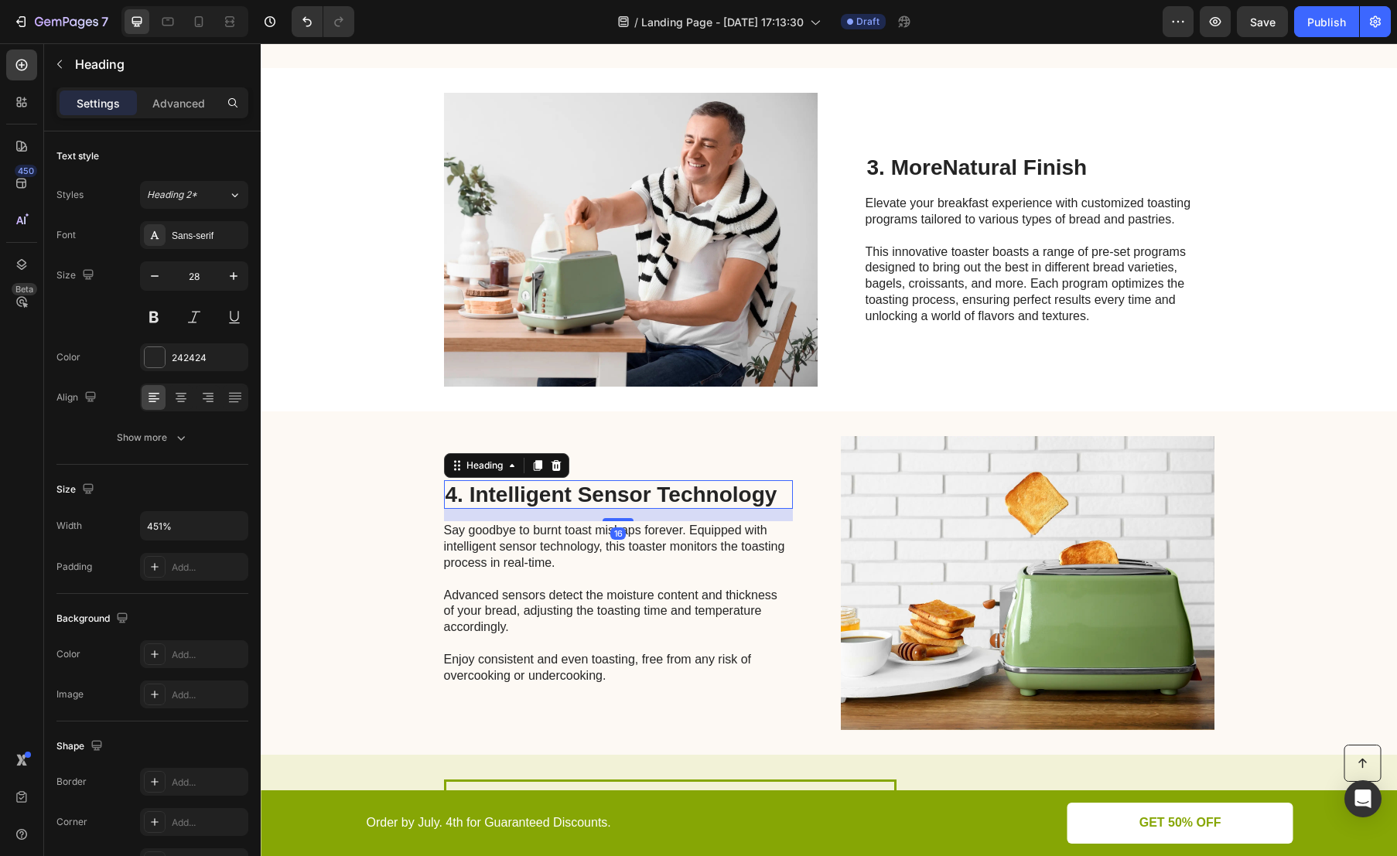
click at [552, 499] on h2 "4. Intelligent Sensor Technology" at bounding box center [618, 494] width 349 height 29
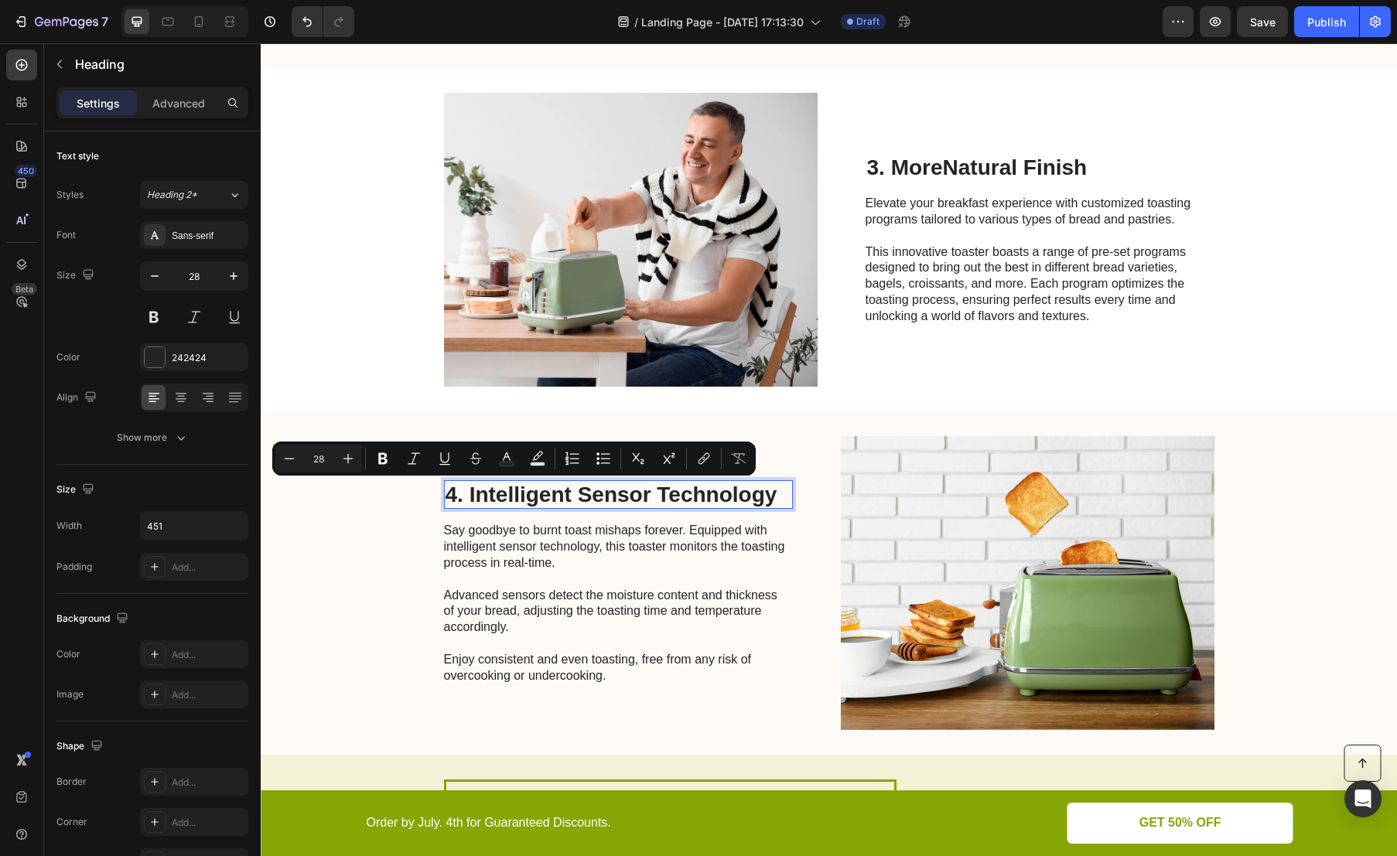
click at [458, 501] on p "4. Intelligent Sensor Technology" at bounding box center [619, 495] width 346 height 26
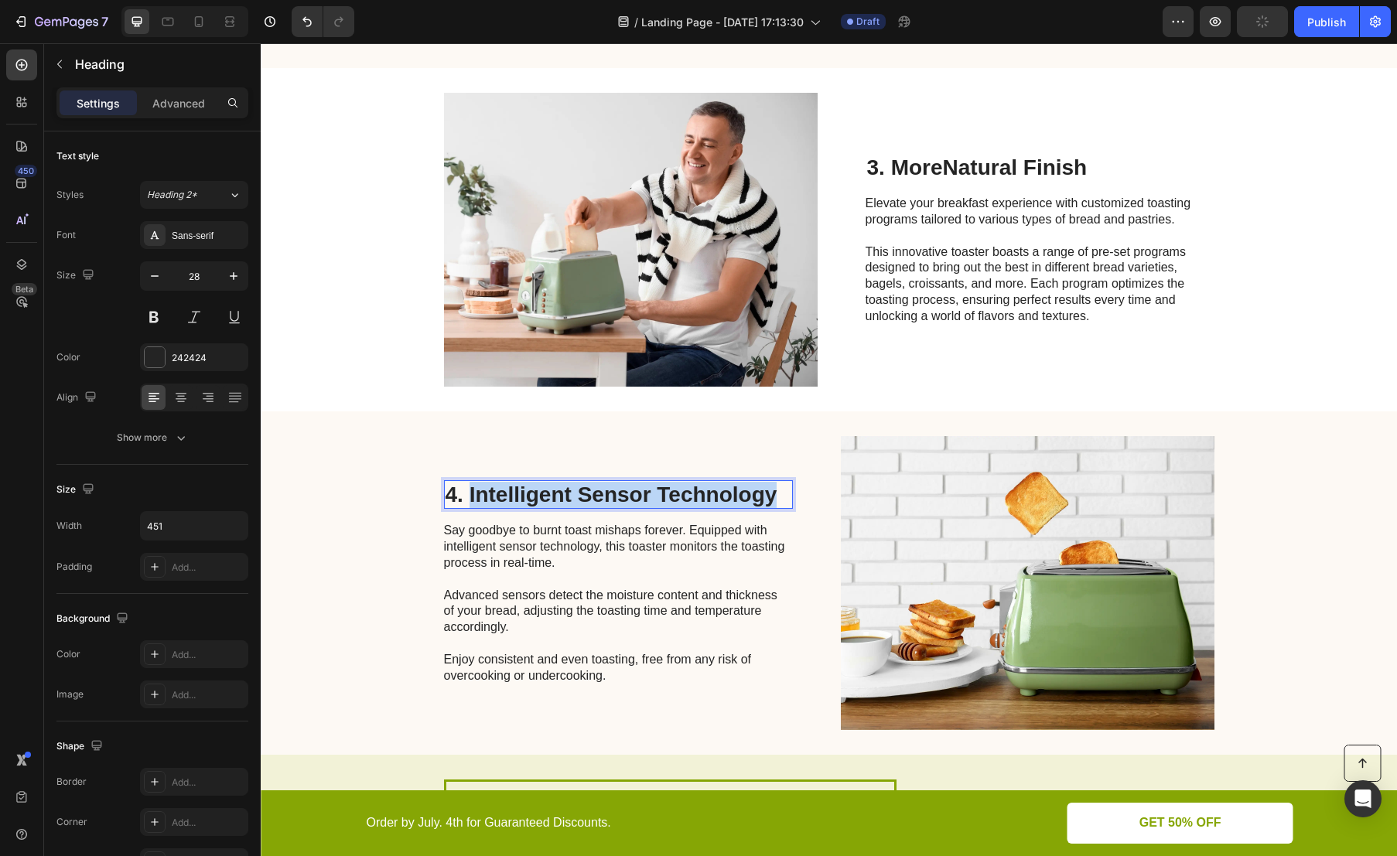
drag, startPoint x: 464, startPoint y: 498, endPoint x: 791, endPoint y: 499, distance: 326.4
click at [791, 499] on div "4. Intelligent Sensor Technology Heading 16 Say goodbye to burnt toast mishaps …" at bounding box center [829, 583] width 1136 height 343
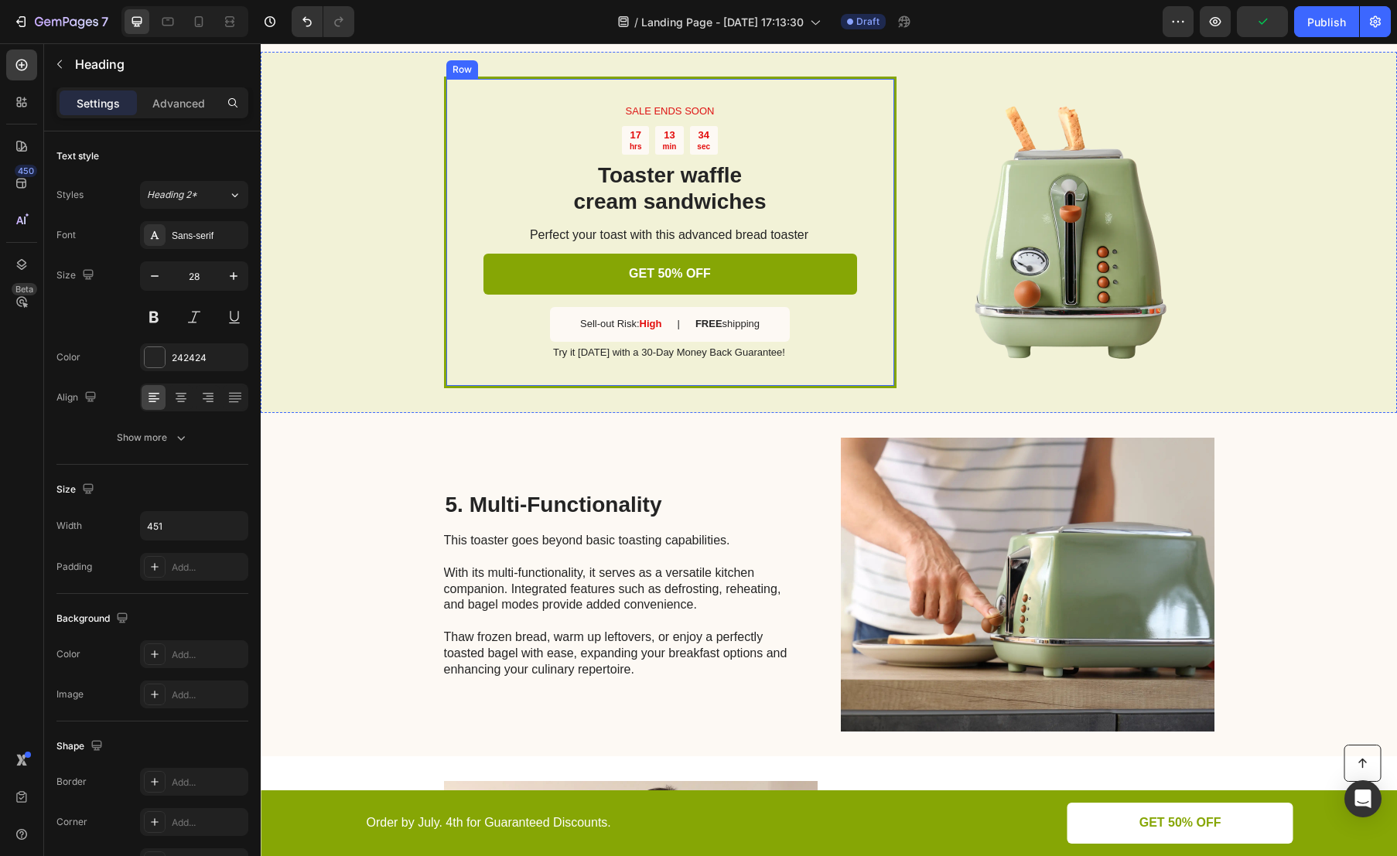
scroll to position [1809, 0]
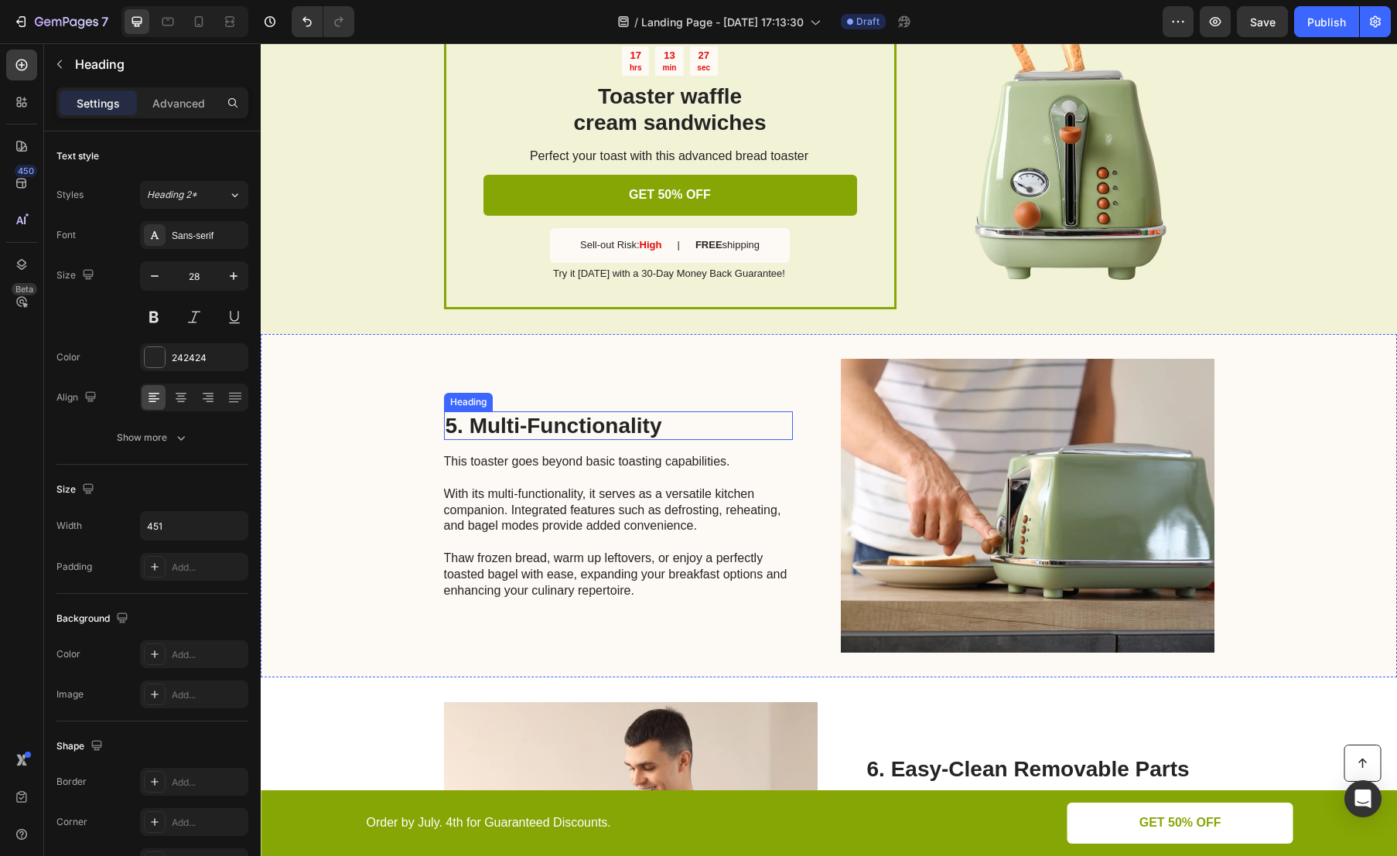
click at [541, 422] on h2 "5. Multi-Functionality" at bounding box center [618, 426] width 349 height 29
click at [541, 422] on p "5. Multi-Functionality" at bounding box center [619, 426] width 346 height 26
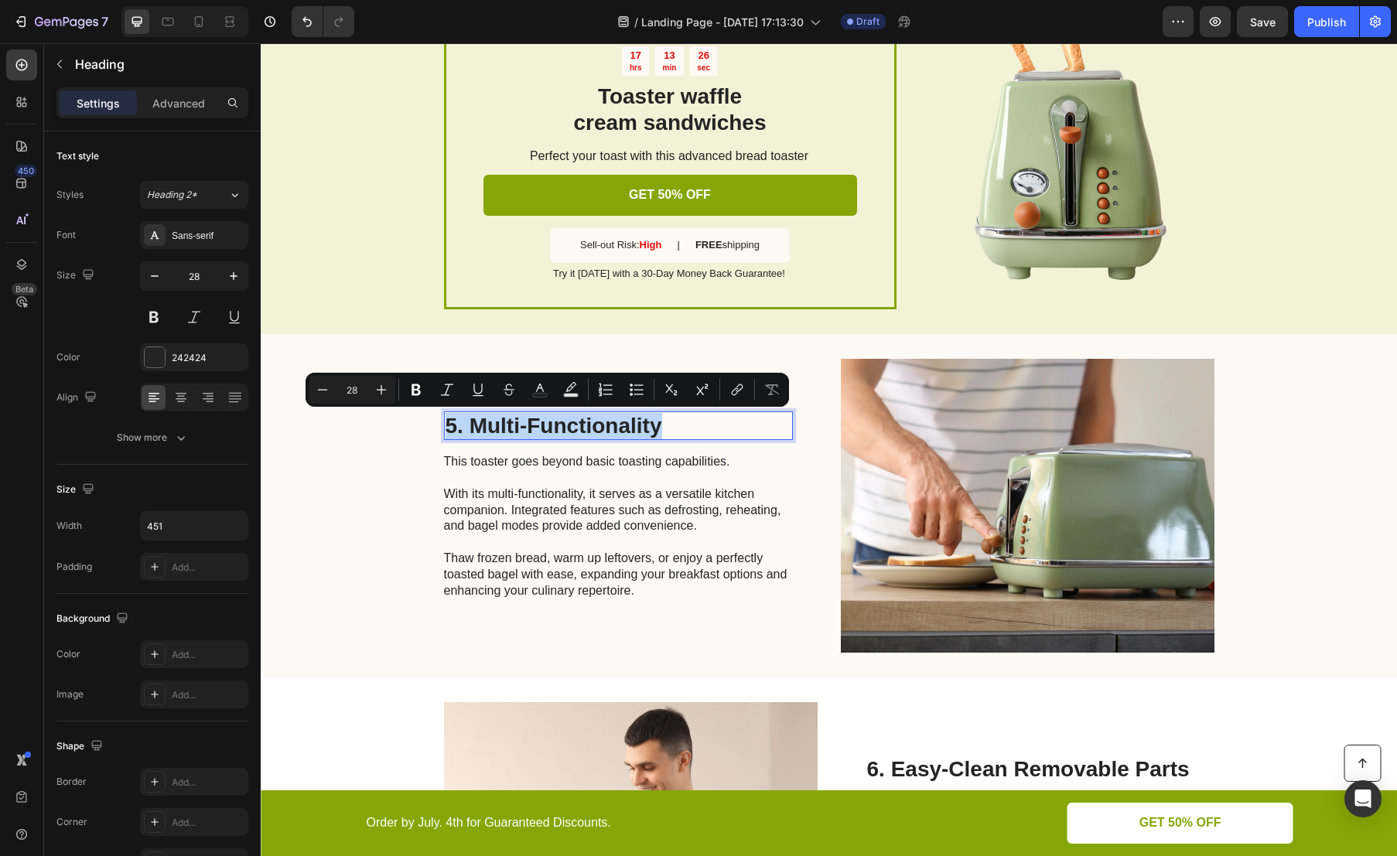
click at [509, 425] on p "5. Multi-Functionality" at bounding box center [619, 426] width 346 height 26
drag, startPoint x: 464, startPoint y: 426, endPoint x: 682, endPoint y: 420, distance: 217.5
click at [682, 420] on p "5. Multi-Functionality" at bounding box center [619, 426] width 346 height 26
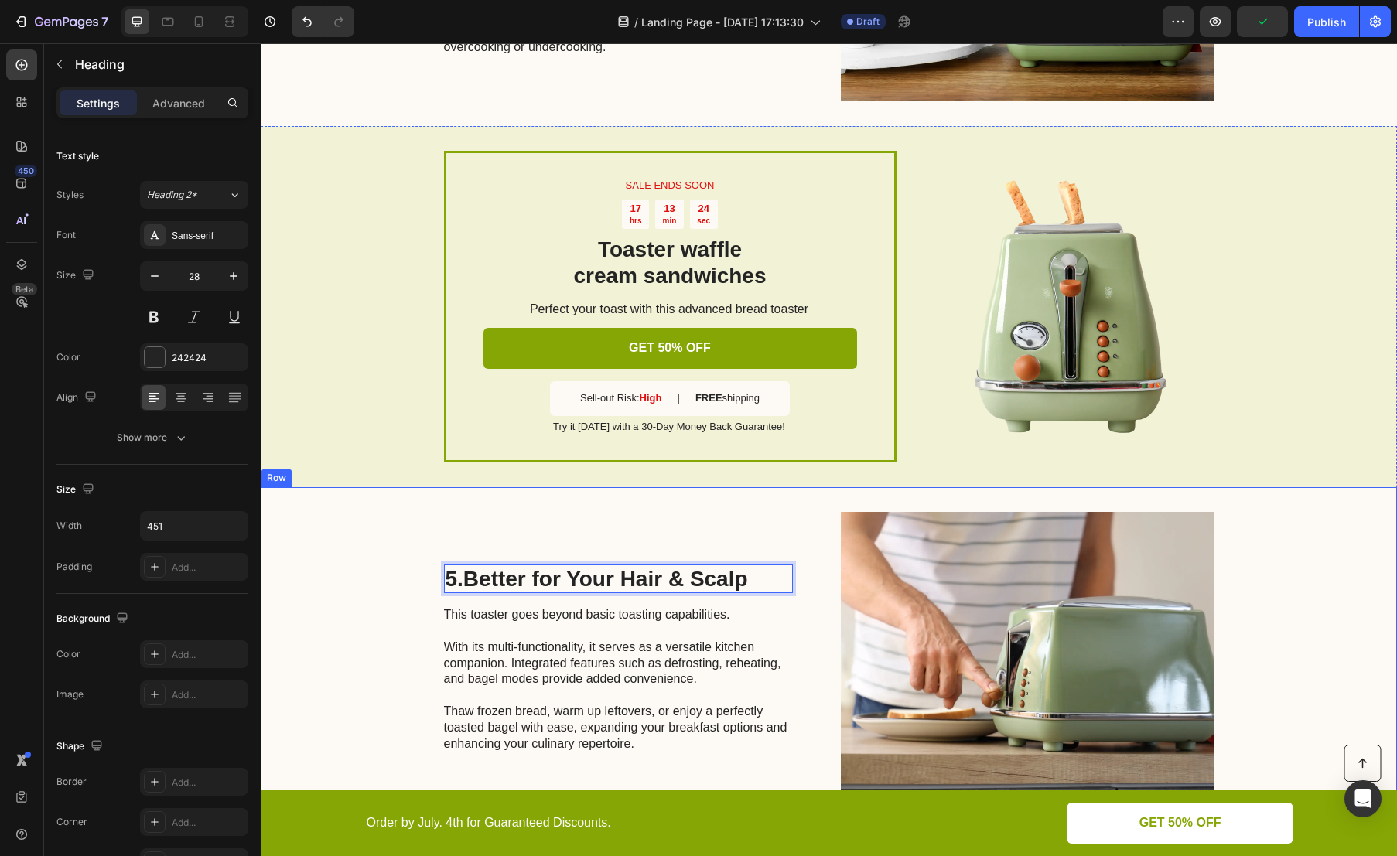
scroll to position [1577, 0]
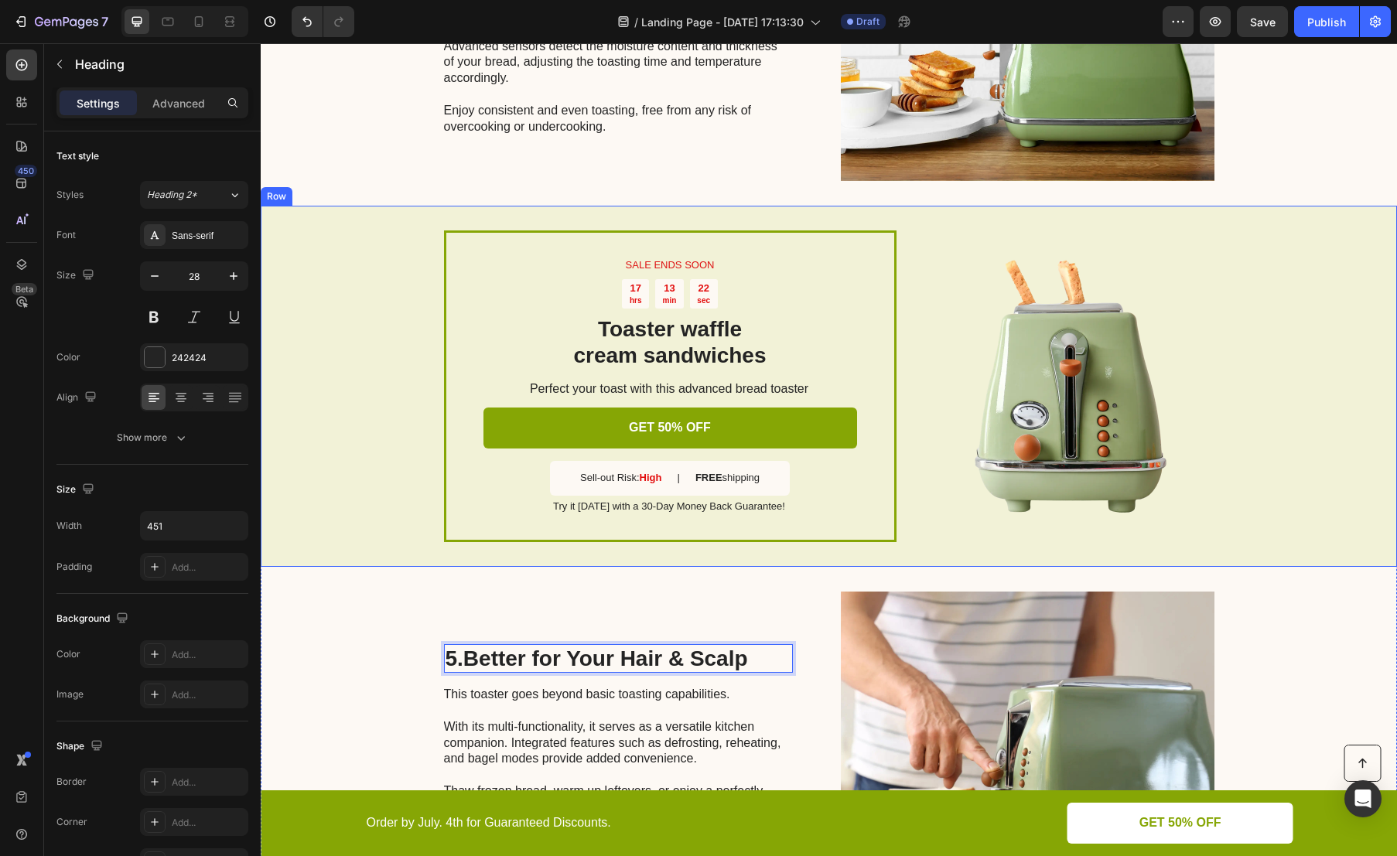
click at [1314, 214] on div "SALE ENDS SOON Text Block 17 hrs 13 min 22 sec Countdown Timer Toaster waffle c…" at bounding box center [829, 386] width 1136 height 361
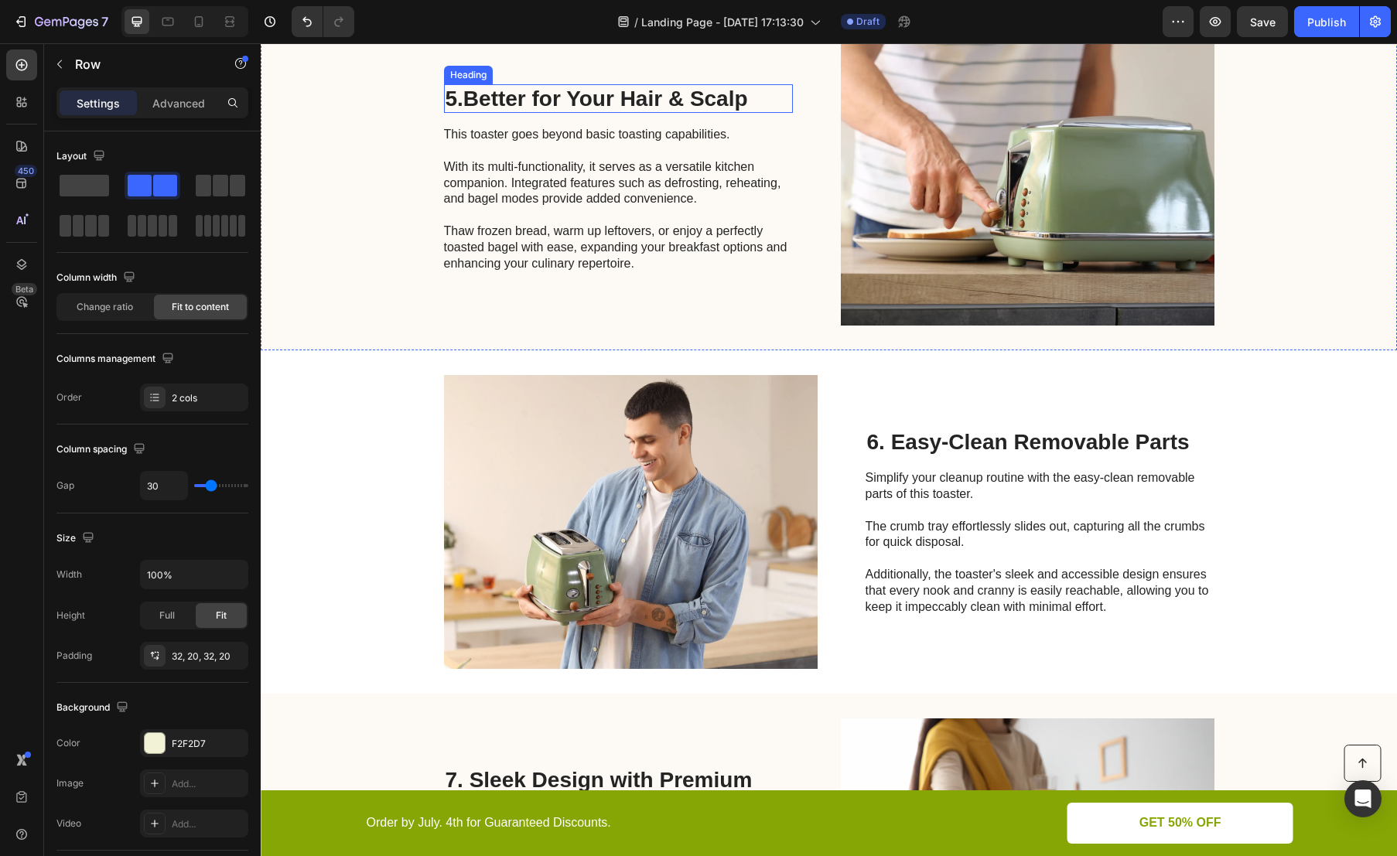
scroll to position [1958, 0]
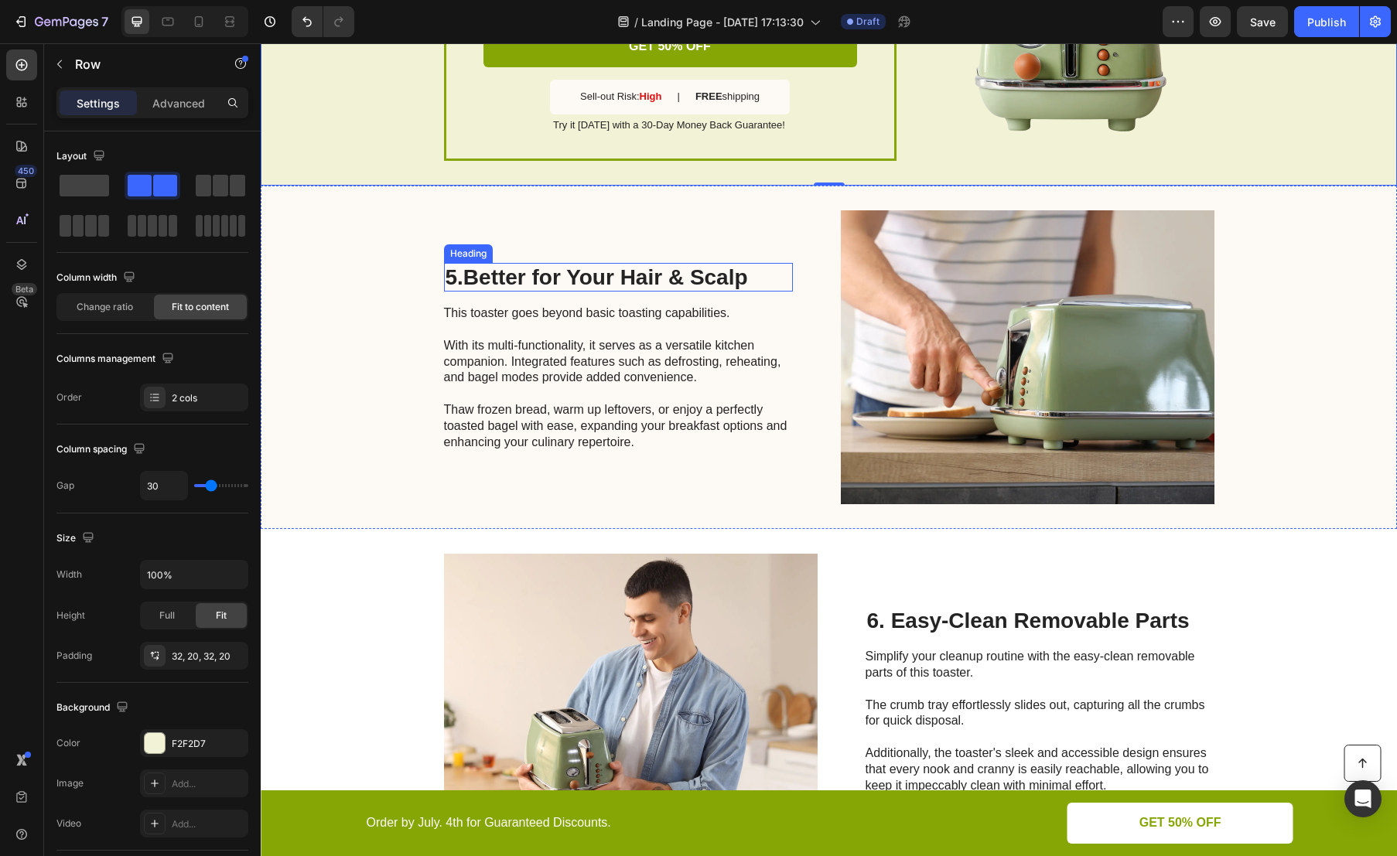
click at [589, 270] on strong "Better for Your Hair & Scalp" at bounding box center [605, 277] width 285 height 24
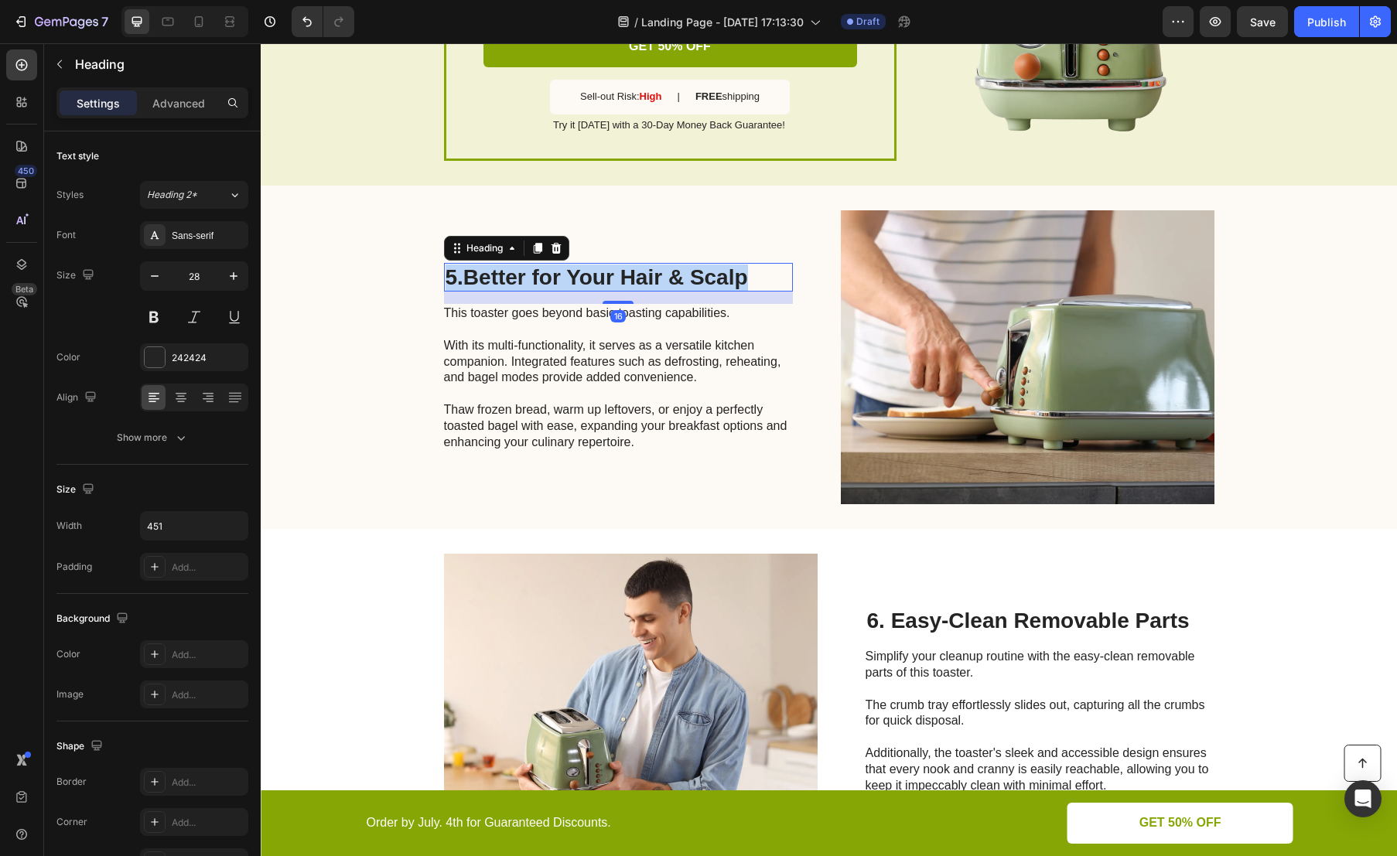
click at [589, 270] on strong "Better for Your Hair & Scalp" at bounding box center [605, 277] width 285 height 24
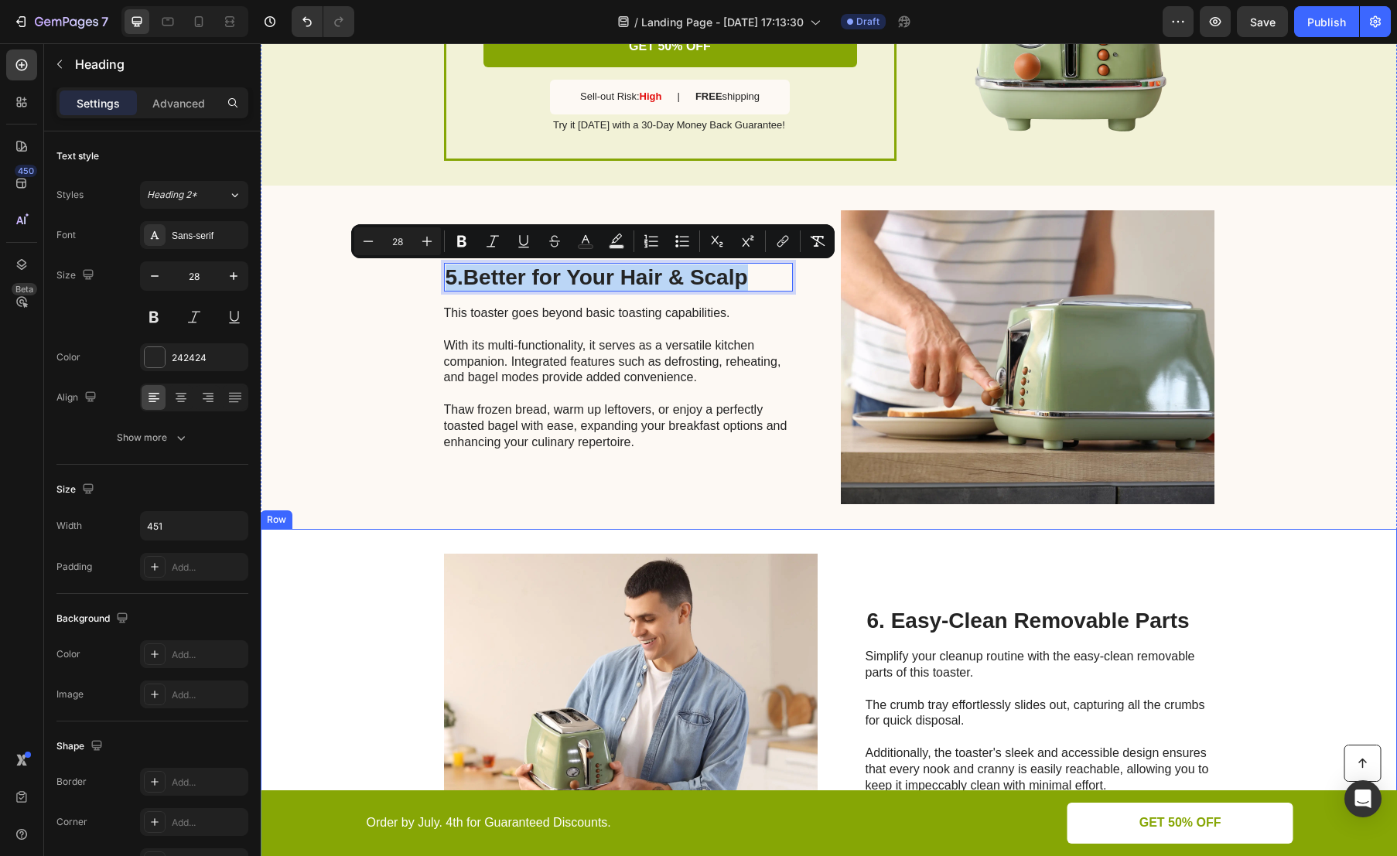
copy p "5. Better for Your Hair & Scalp"
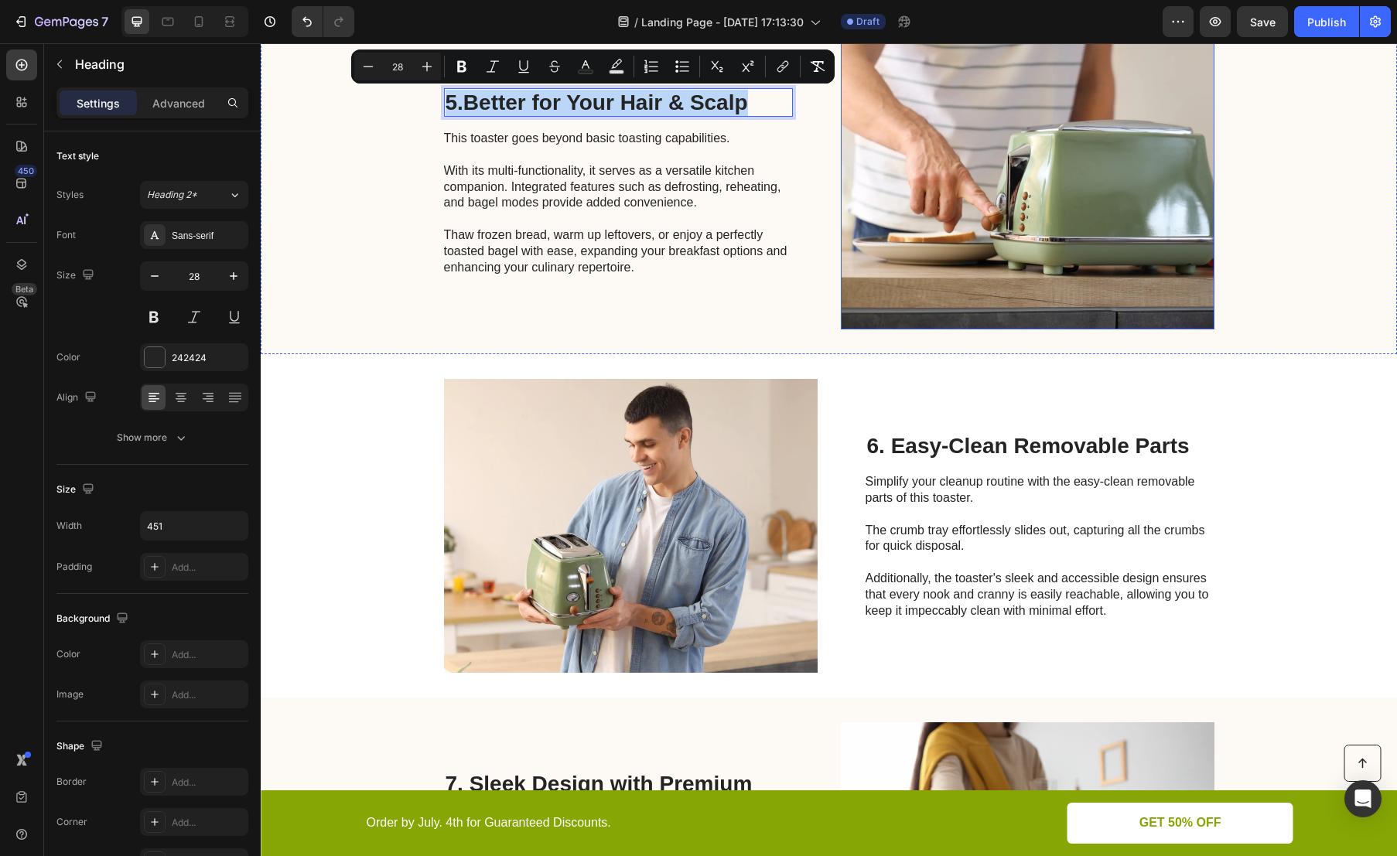
scroll to position [2212, 0]
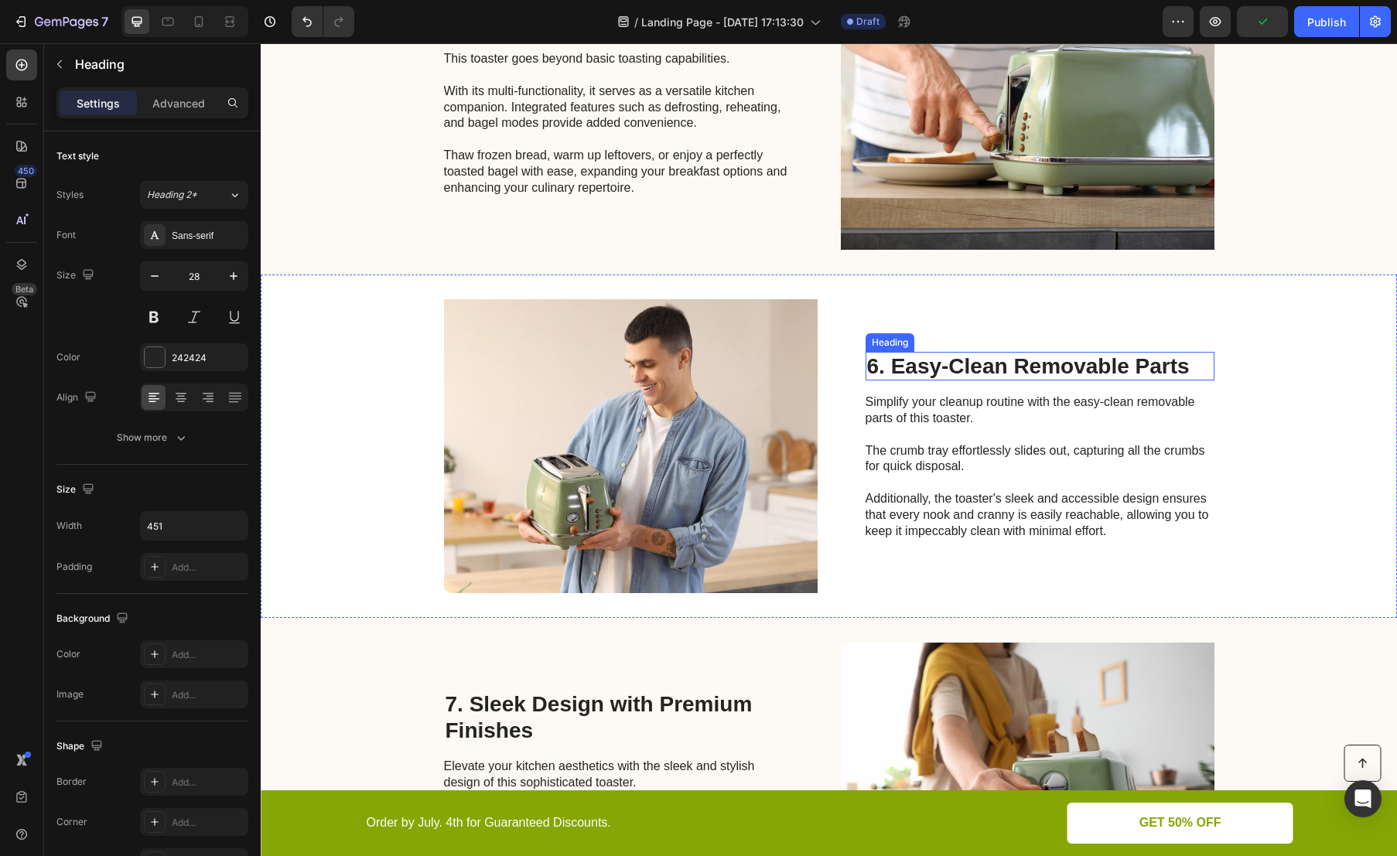
click at [989, 371] on h2 "6. Easy-Clean Removable Parts" at bounding box center [1040, 366] width 349 height 29
click at [989, 371] on p "6. Easy-Clean Removable Parts" at bounding box center [1040, 367] width 346 height 26
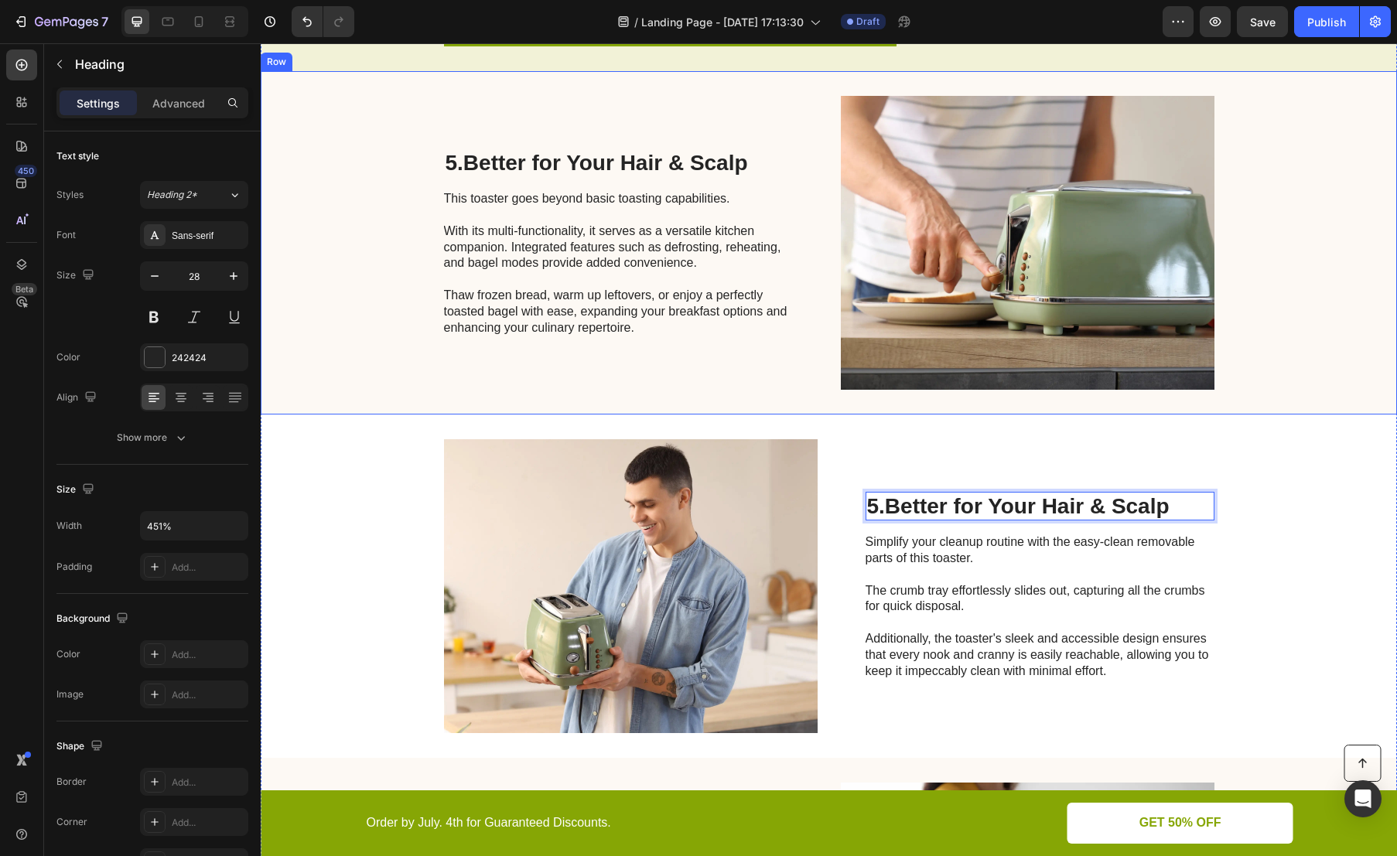
scroll to position [1994, 0]
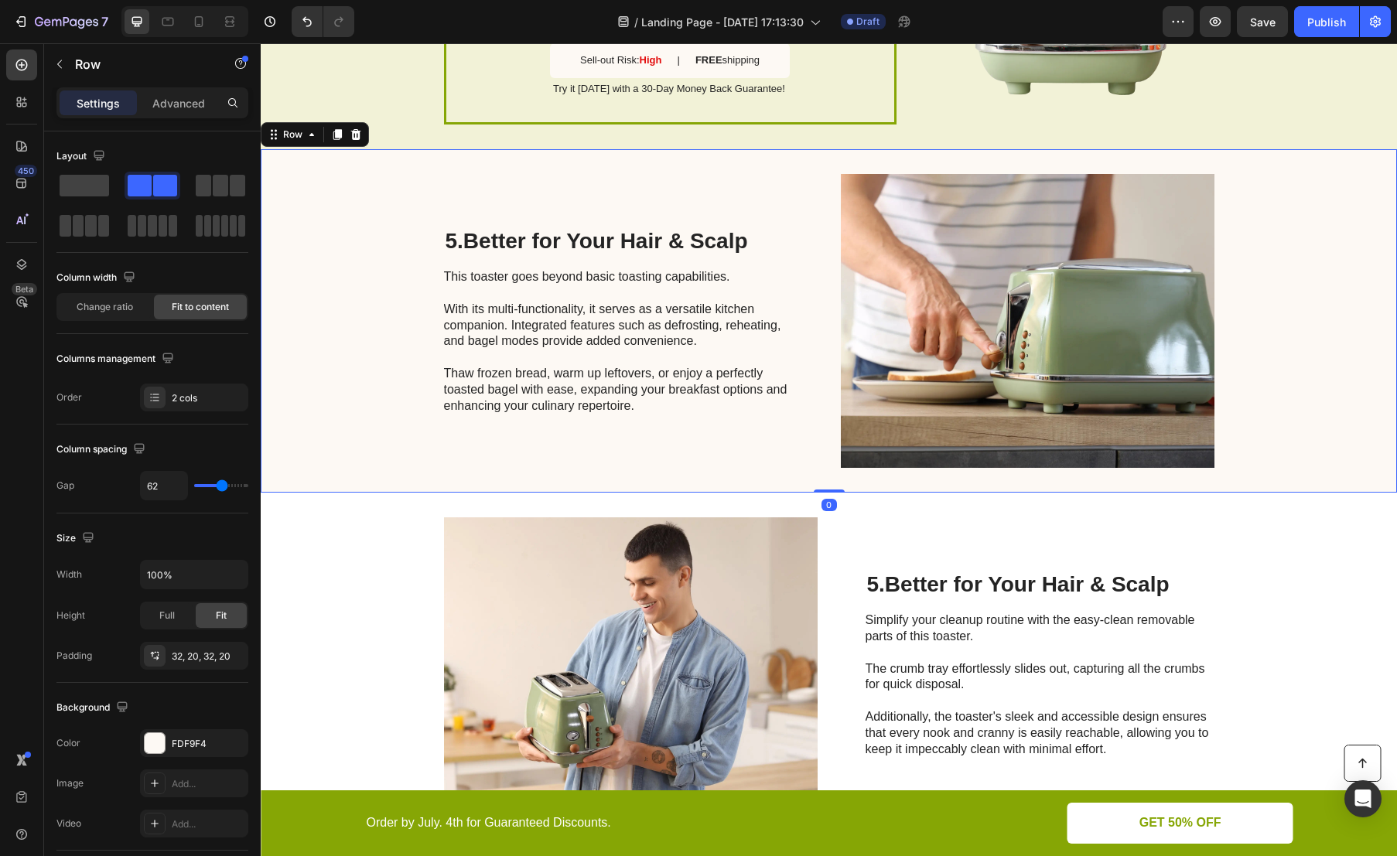
click at [1334, 178] on div "5. Better for Your Hair & Scalp Heading This toaster goes beyond basic toasting…" at bounding box center [829, 320] width 1136 height 343
click at [359, 134] on icon at bounding box center [356, 134] width 10 height 11
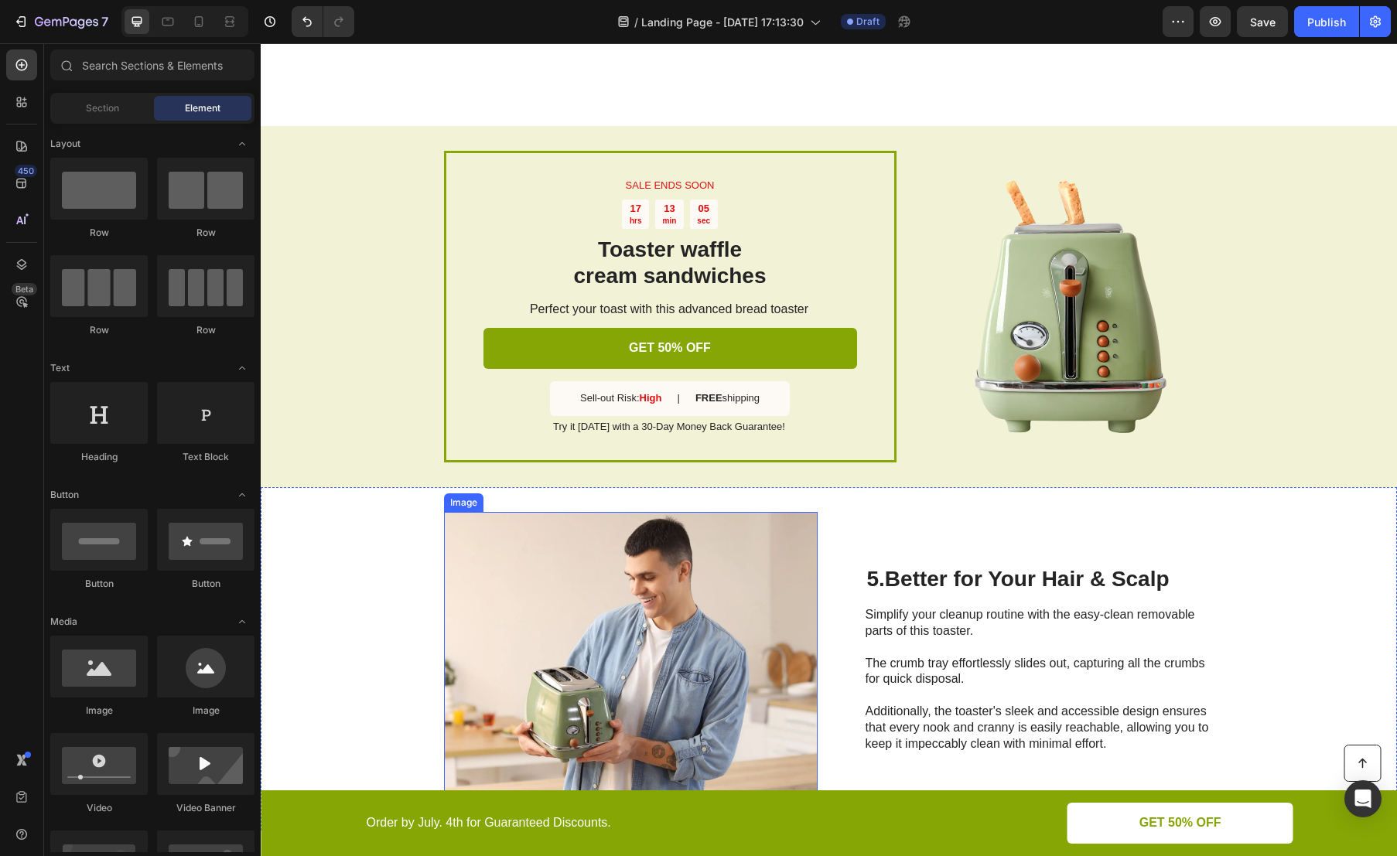
scroll to position [1418, 0]
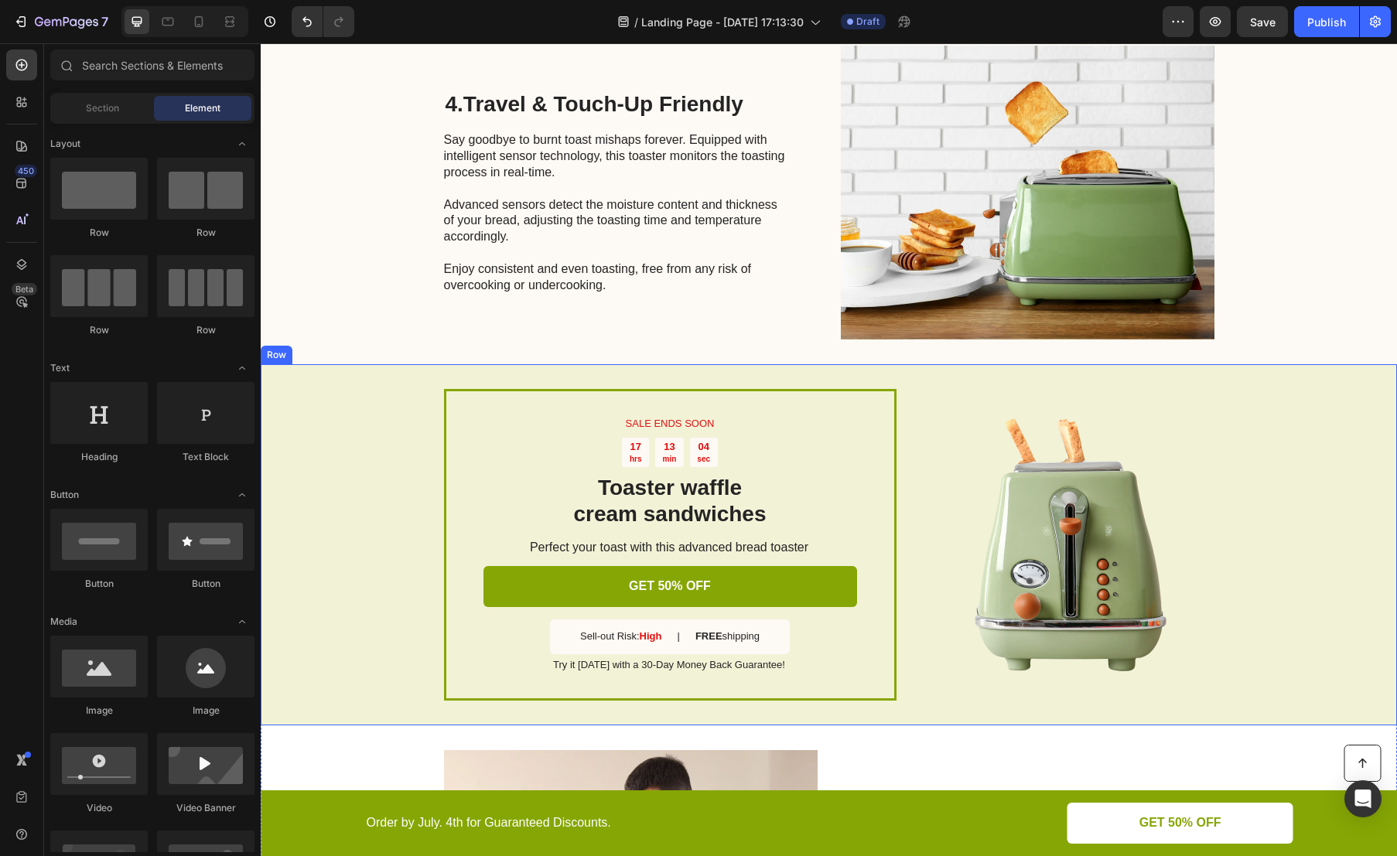
click at [1258, 404] on div "SALE ENDS SOON Text Block 17 hrs 13 min 04 sec Countdown Timer Toaster waffle c…" at bounding box center [829, 544] width 1136 height 361
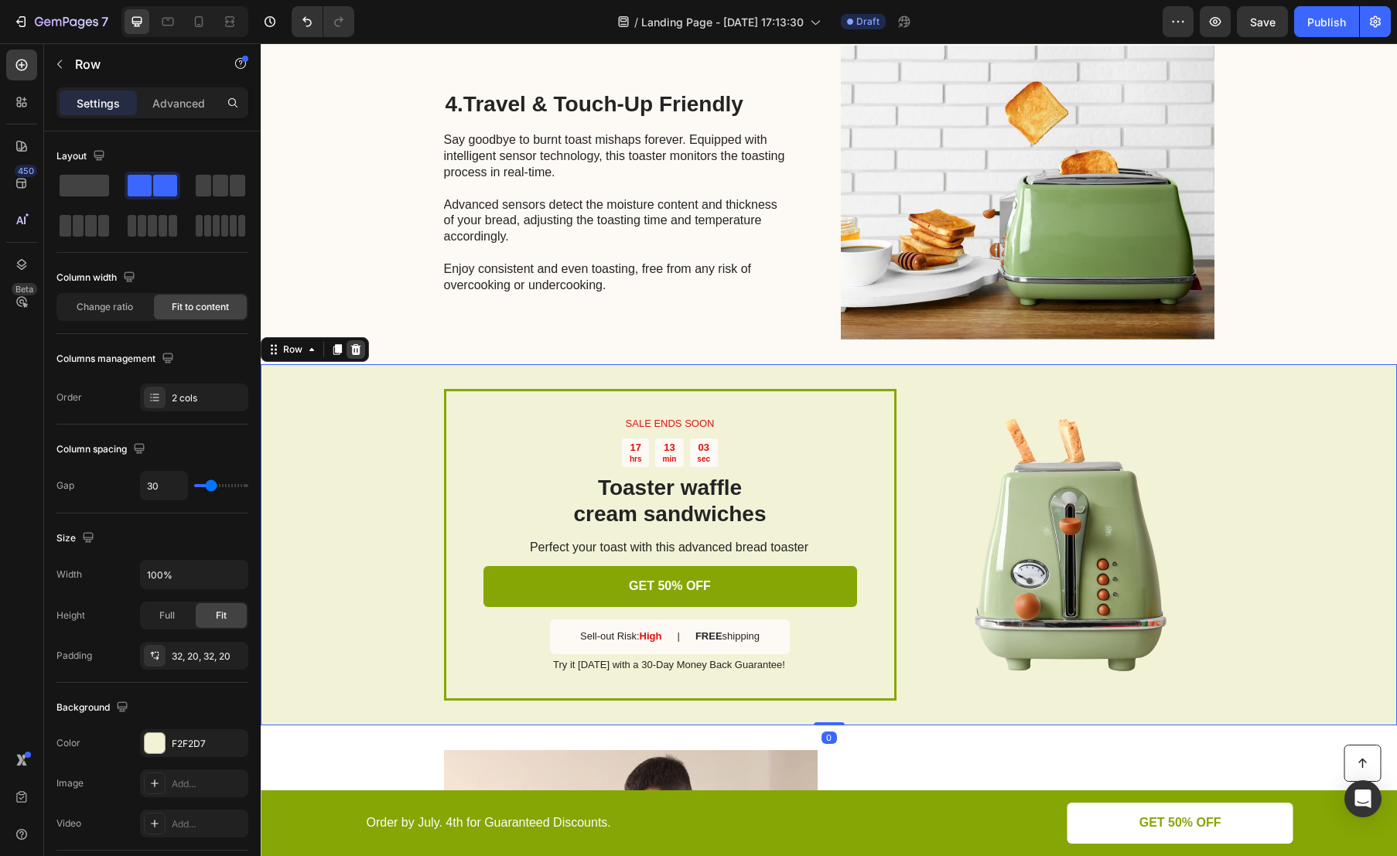
click at [359, 349] on icon at bounding box center [356, 348] width 10 height 11
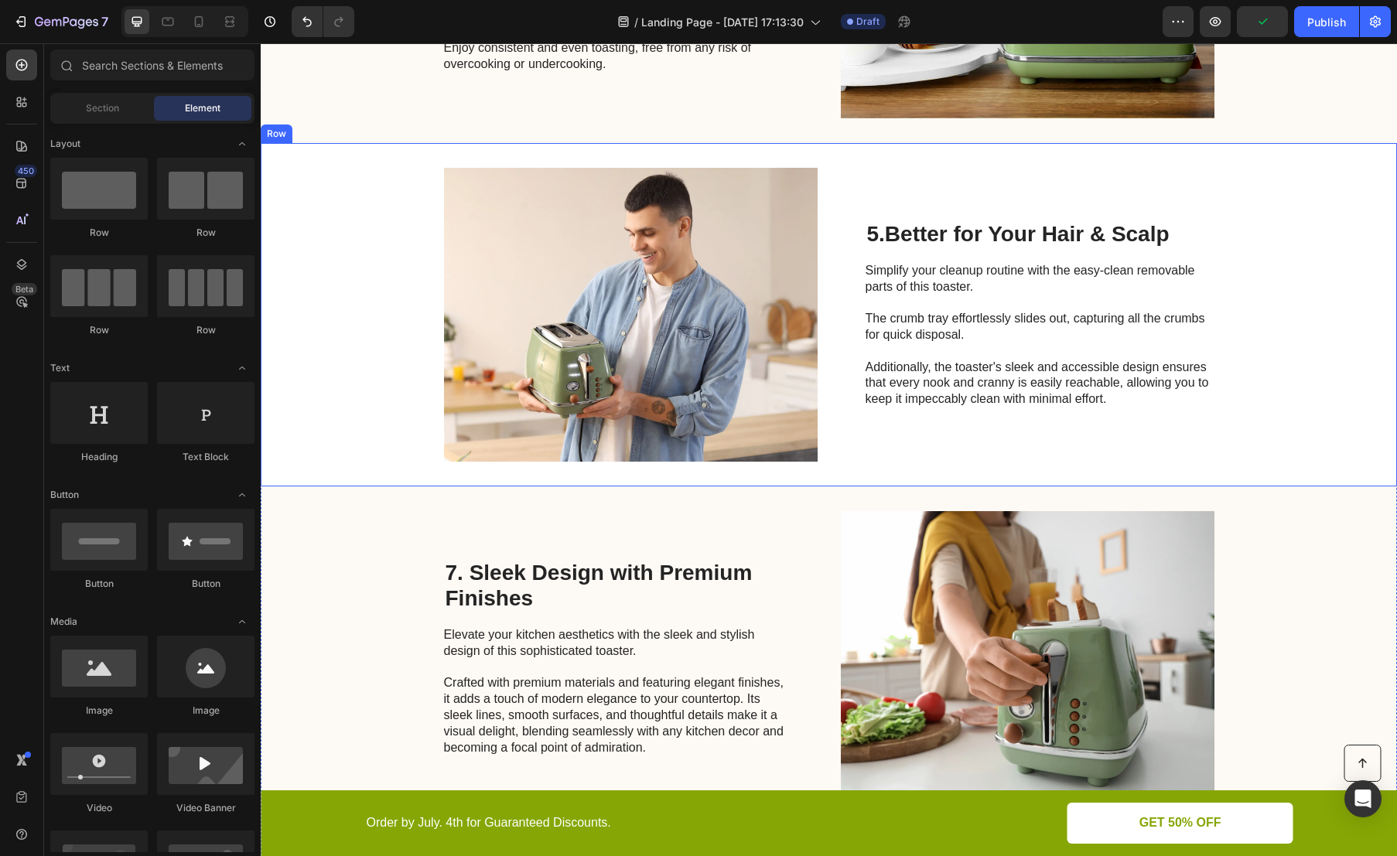
scroll to position [1798, 0]
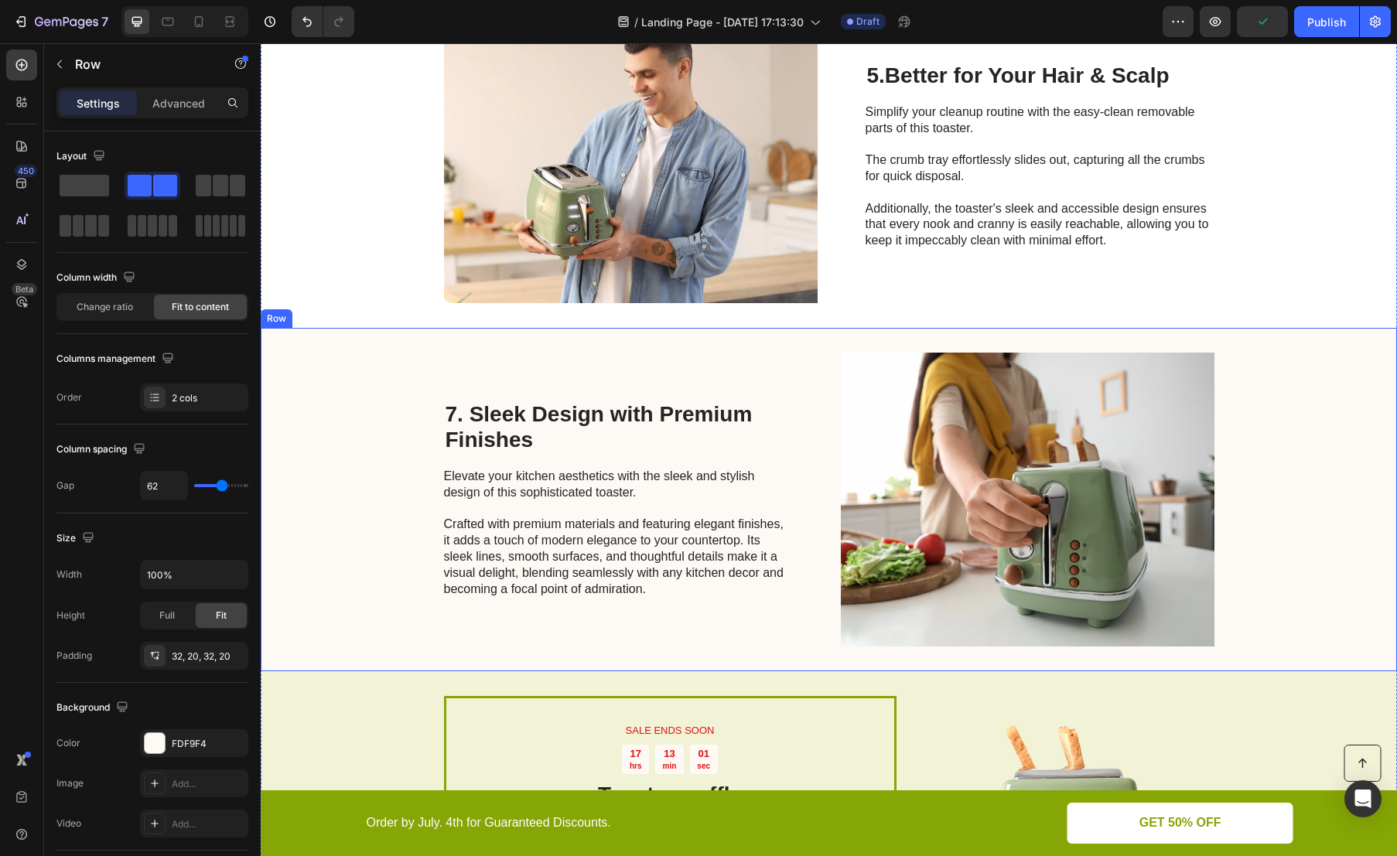
click at [323, 364] on div "7. Sleek Design with Premium Finishes Heading Elevate your kitchen aesthetics w…" at bounding box center [829, 499] width 1136 height 343
click at [353, 311] on icon at bounding box center [356, 312] width 10 height 11
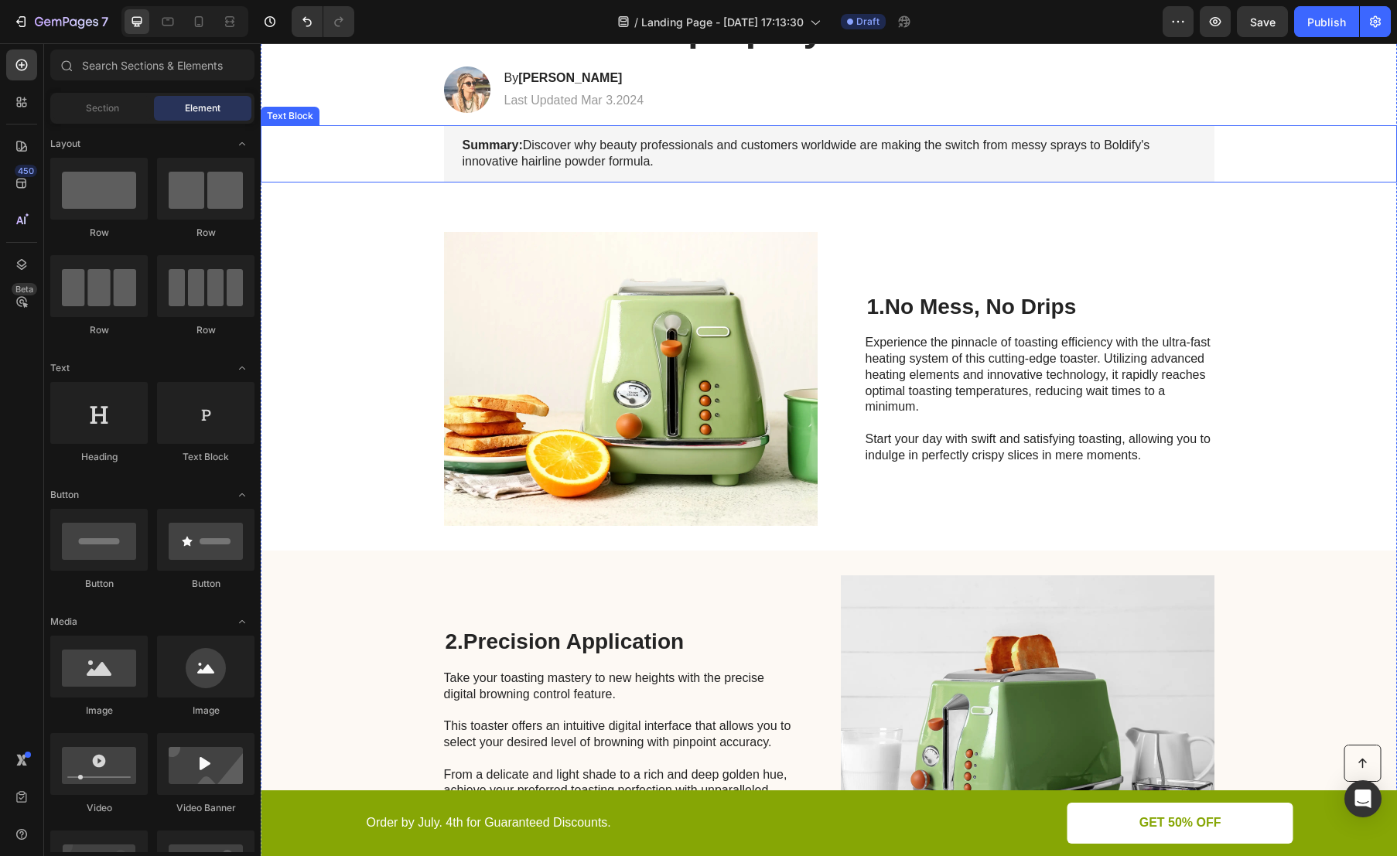
scroll to position [211, 0]
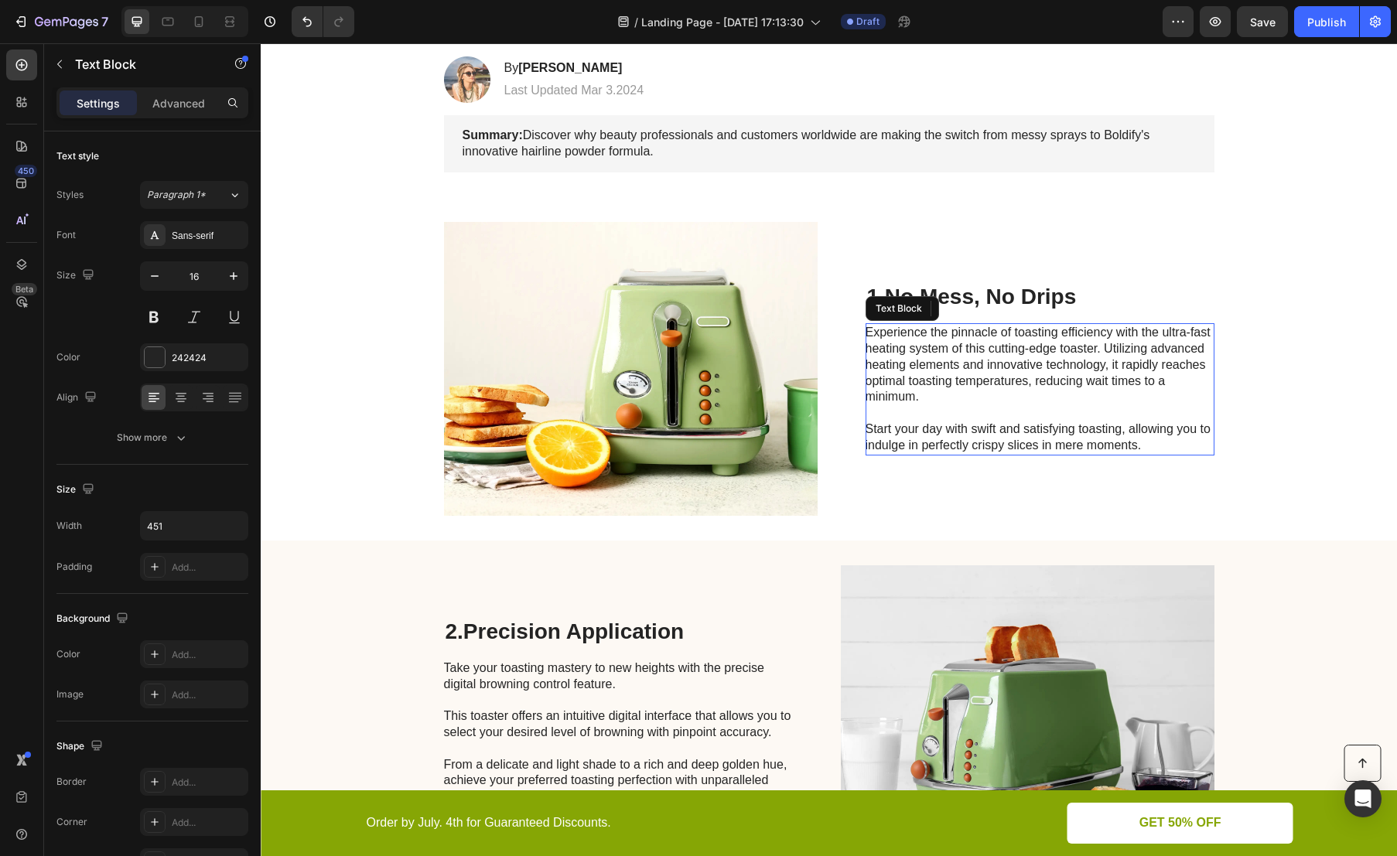
click at [1007, 356] on p "Experience the pinnacle of toasting efficiency with the ultra-fast heating syst…" at bounding box center [1039, 389] width 347 height 128
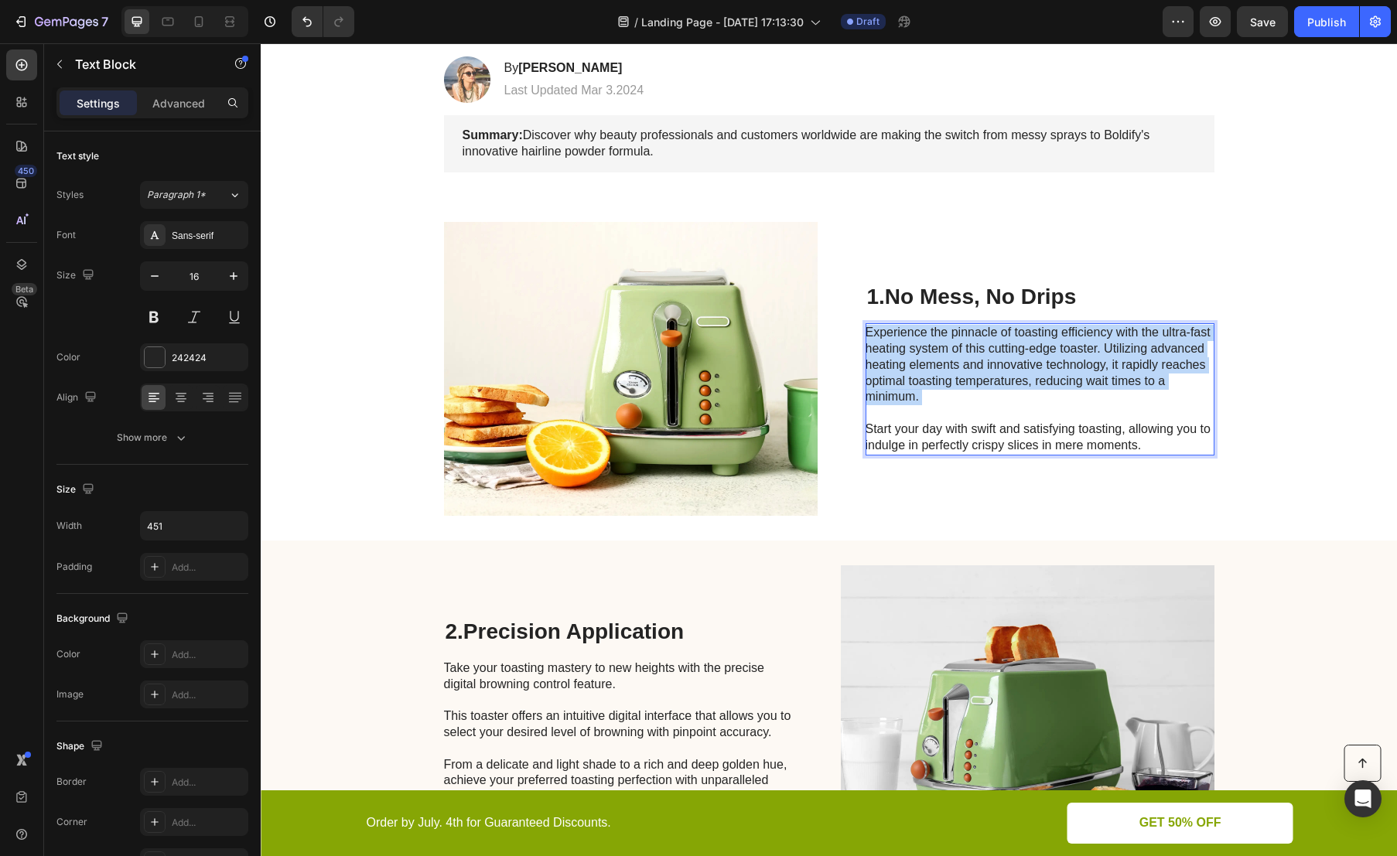
click at [1007, 356] on p "Experience the pinnacle of toasting efficiency with the ultra-fast heating syst…" at bounding box center [1039, 389] width 347 height 128
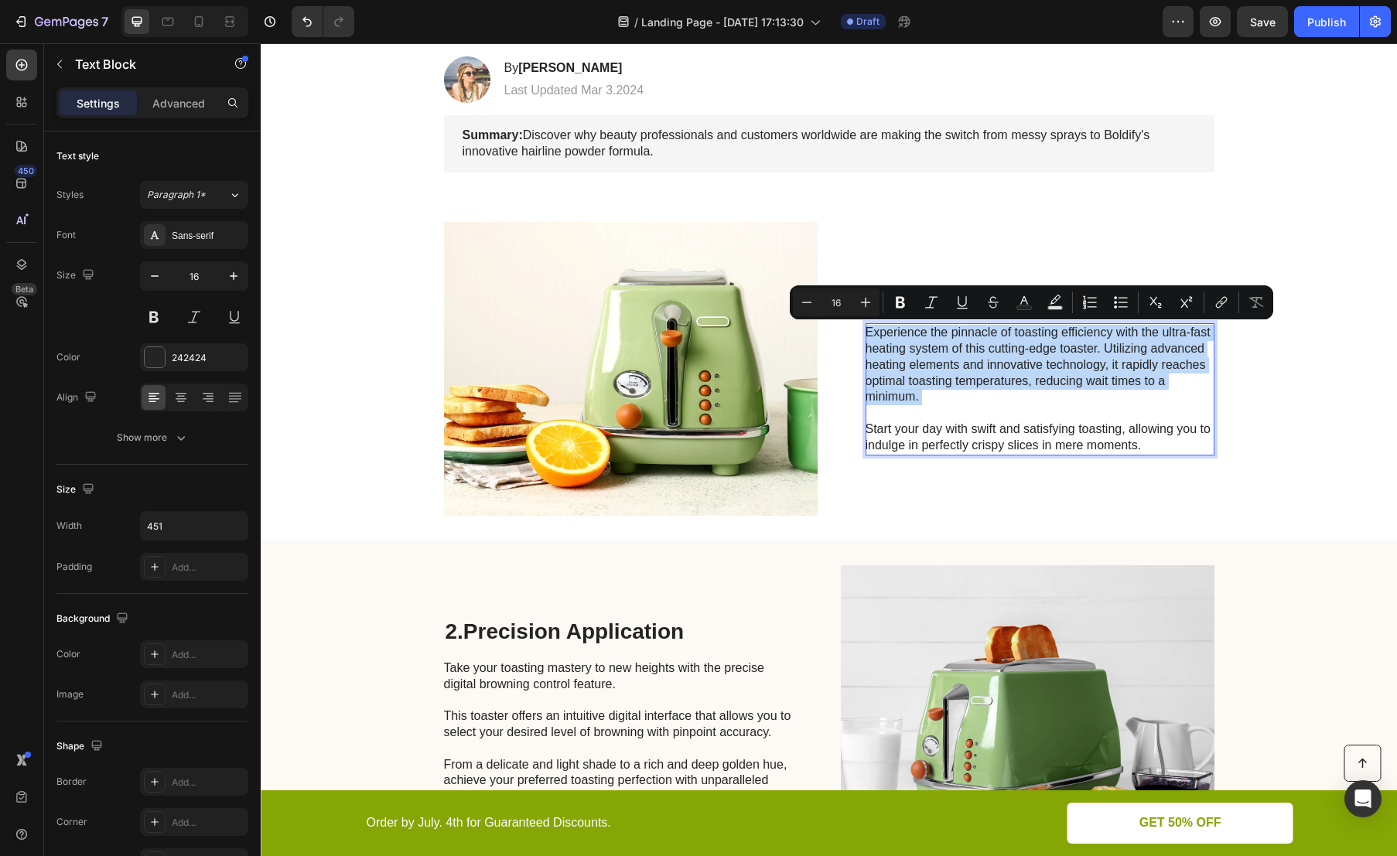
type input "18"
click at [972, 372] on p "Experience the pinnacle of toasting efficiency with the ultra-fast heating syst…" at bounding box center [1039, 389] width 347 height 128
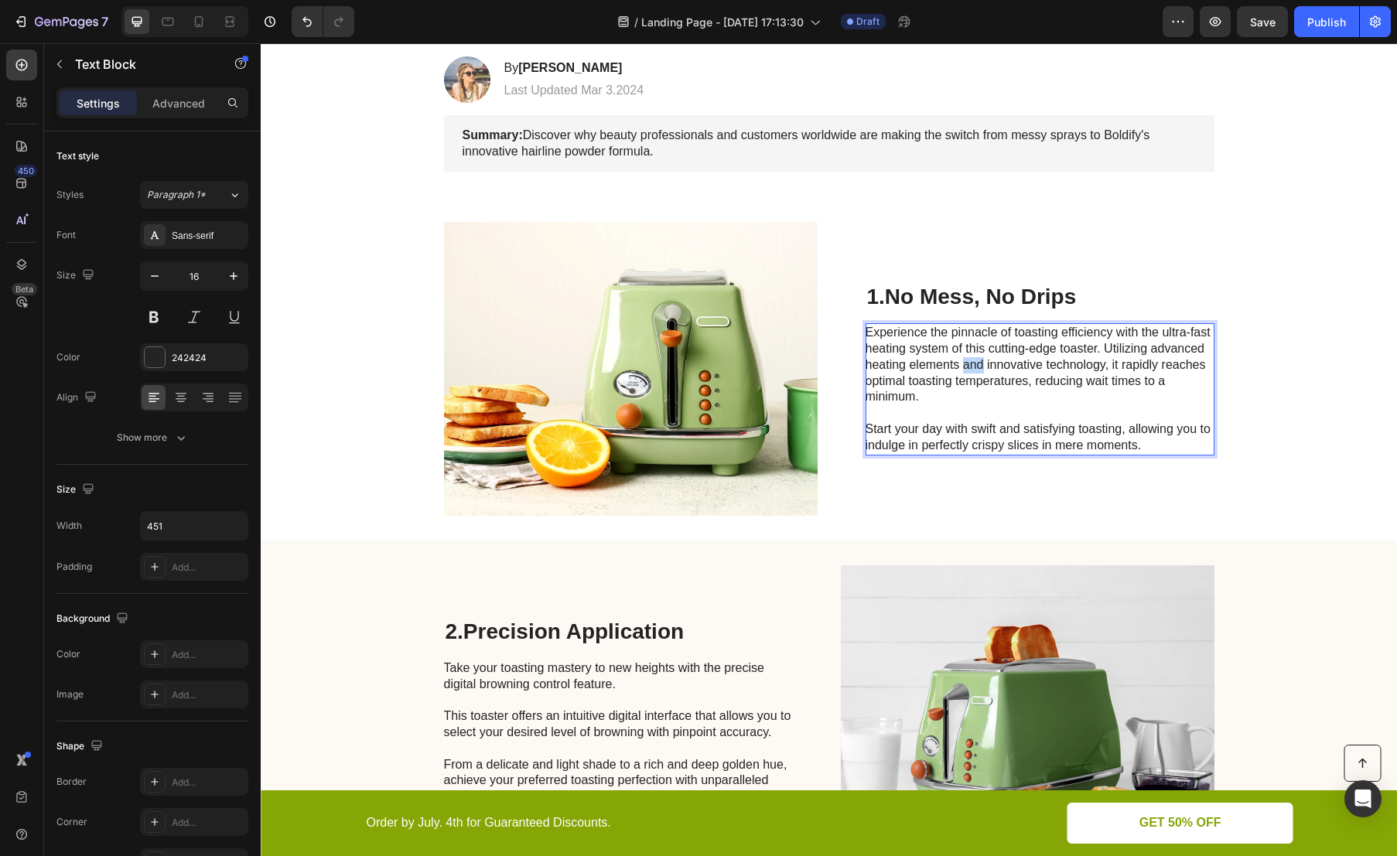
click at [972, 372] on p "Experience the pinnacle of toasting efficiency with the ultra-fast heating syst…" at bounding box center [1039, 389] width 347 height 128
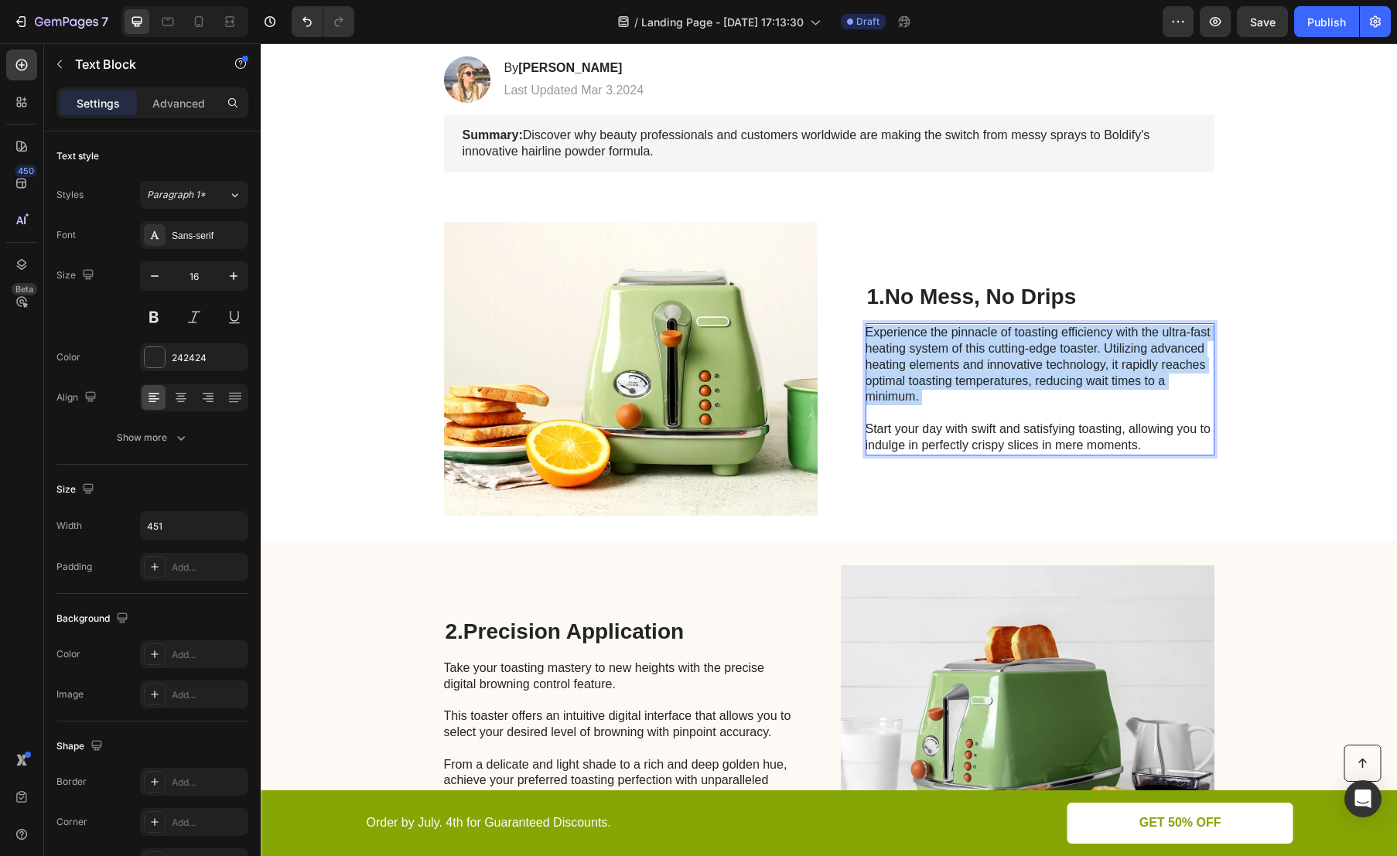
click at [972, 372] on p "Experience the pinnacle of toasting efficiency with the ultra-fast heating syst…" at bounding box center [1039, 389] width 347 height 128
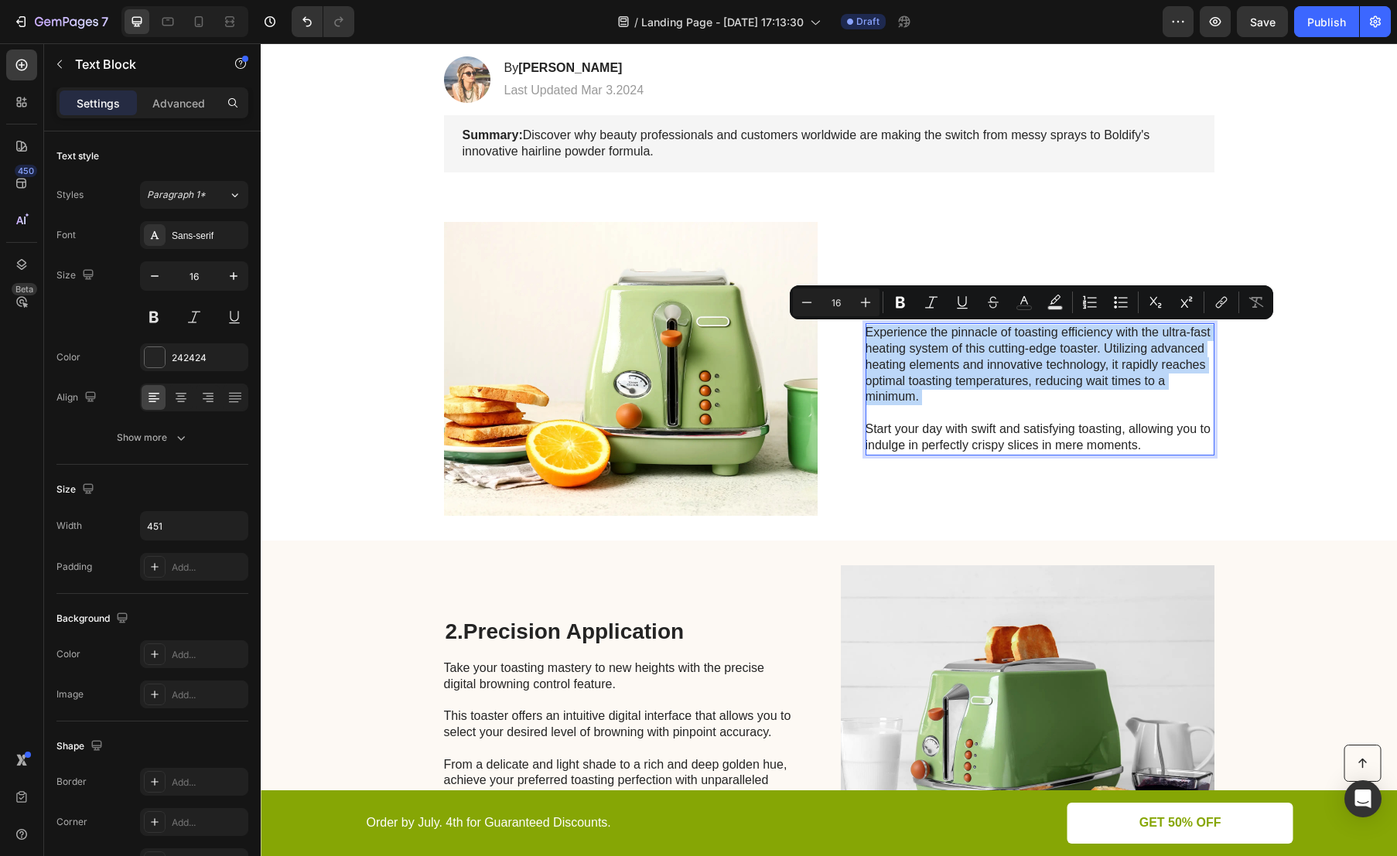
click at [972, 372] on p "Experience the pinnacle of toasting efficiency with the ultra-fast heating syst…" at bounding box center [1039, 389] width 347 height 128
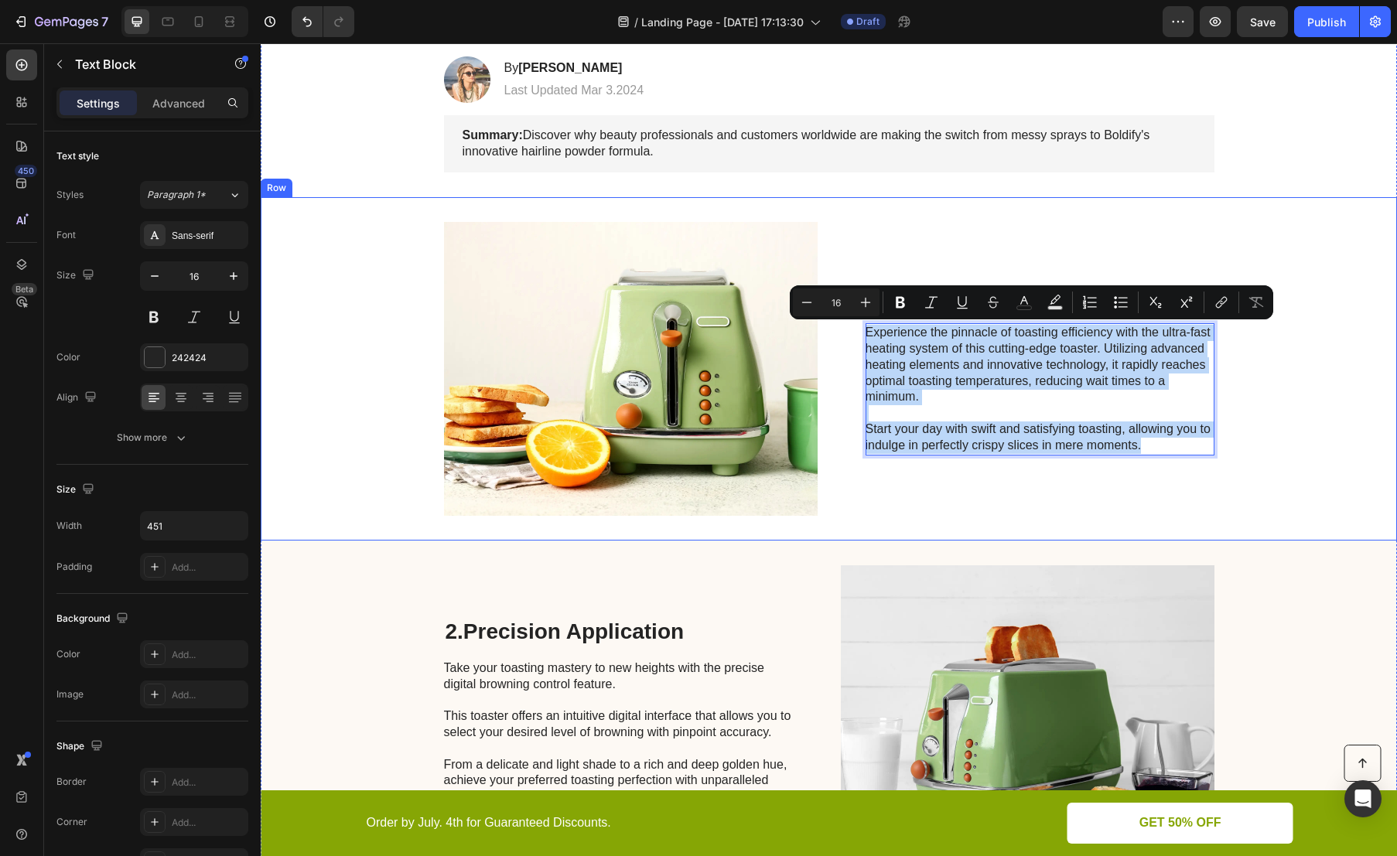
drag, startPoint x: 1150, startPoint y: 443, endPoint x: 855, endPoint y: 332, distance: 315.8
click at [855, 332] on div "Image 1. No Mess, No Drips Heading Experience the pinnacle of toasting efficien…" at bounding box center [829, 368] width 1136 height 343
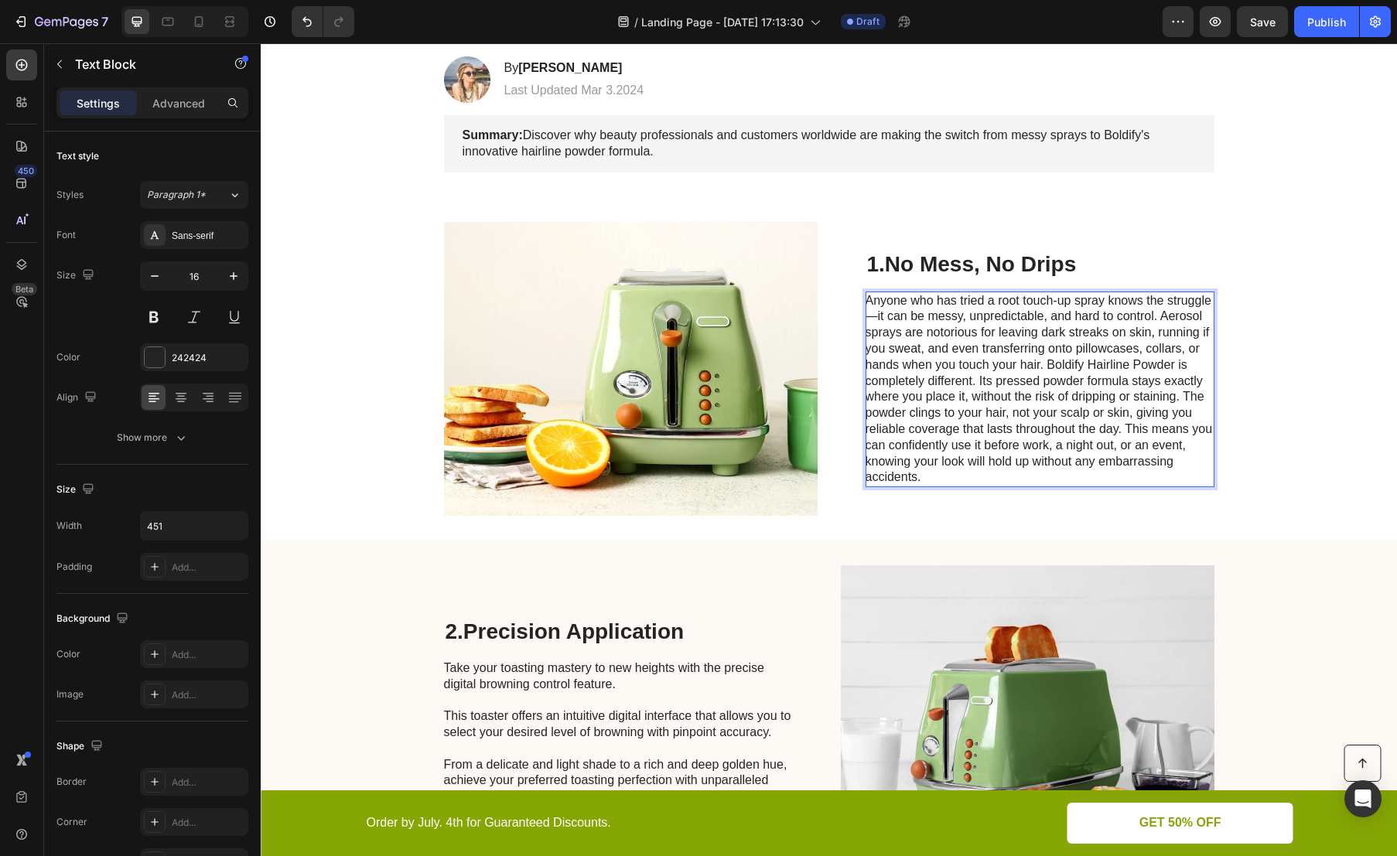
click at [1041, 364] on p "Anyone who has tried a root touch-up spray knows the struggle—it can be messy, …" at bounding box center [1039, 389] width 347 height 193
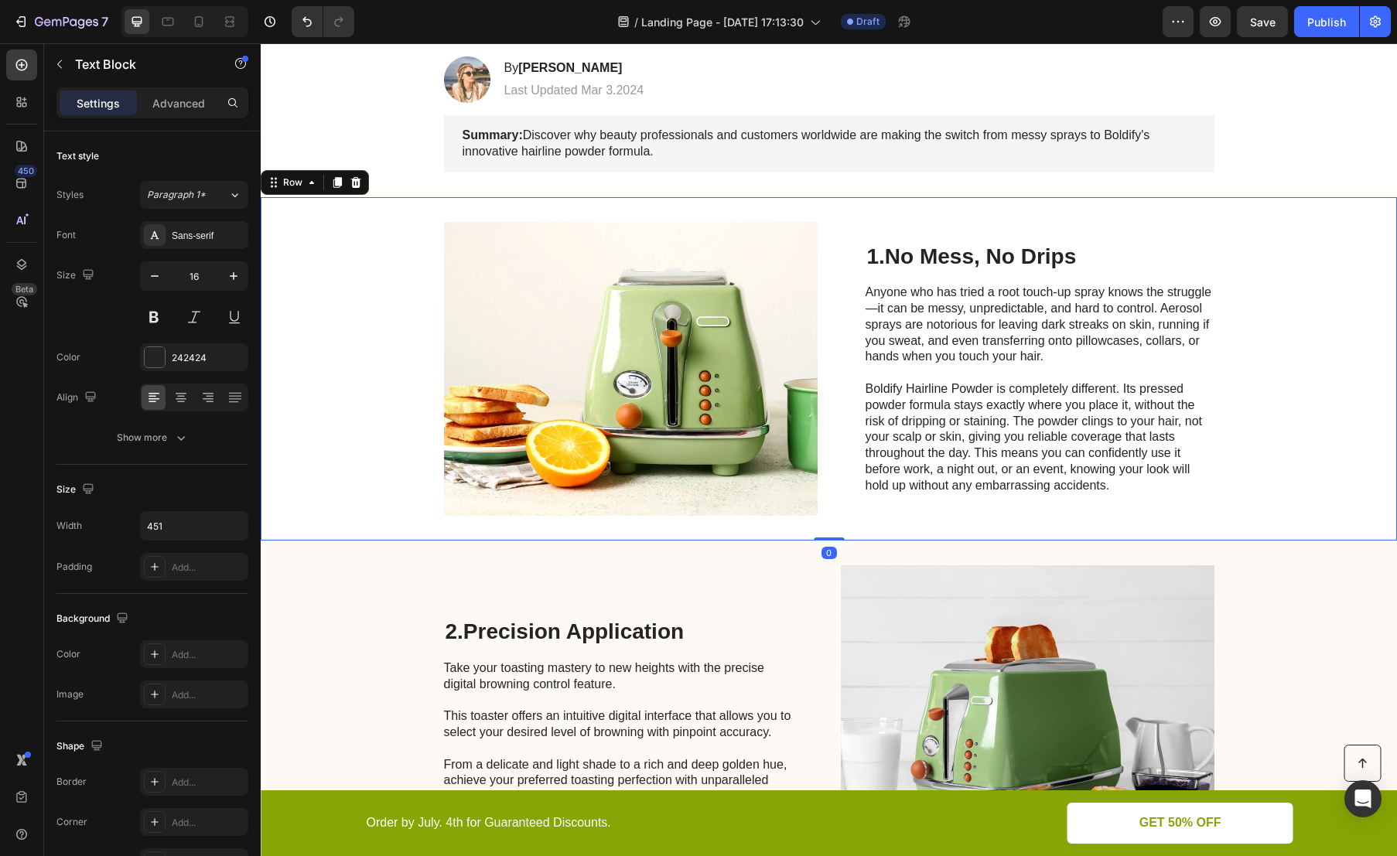
click at [1320, 324] on div "Image 1. No Mess, No Drips Heading Anyone who has tried a root touch-up spray k…" at bounding box center [829, 368] width 1136 height 343
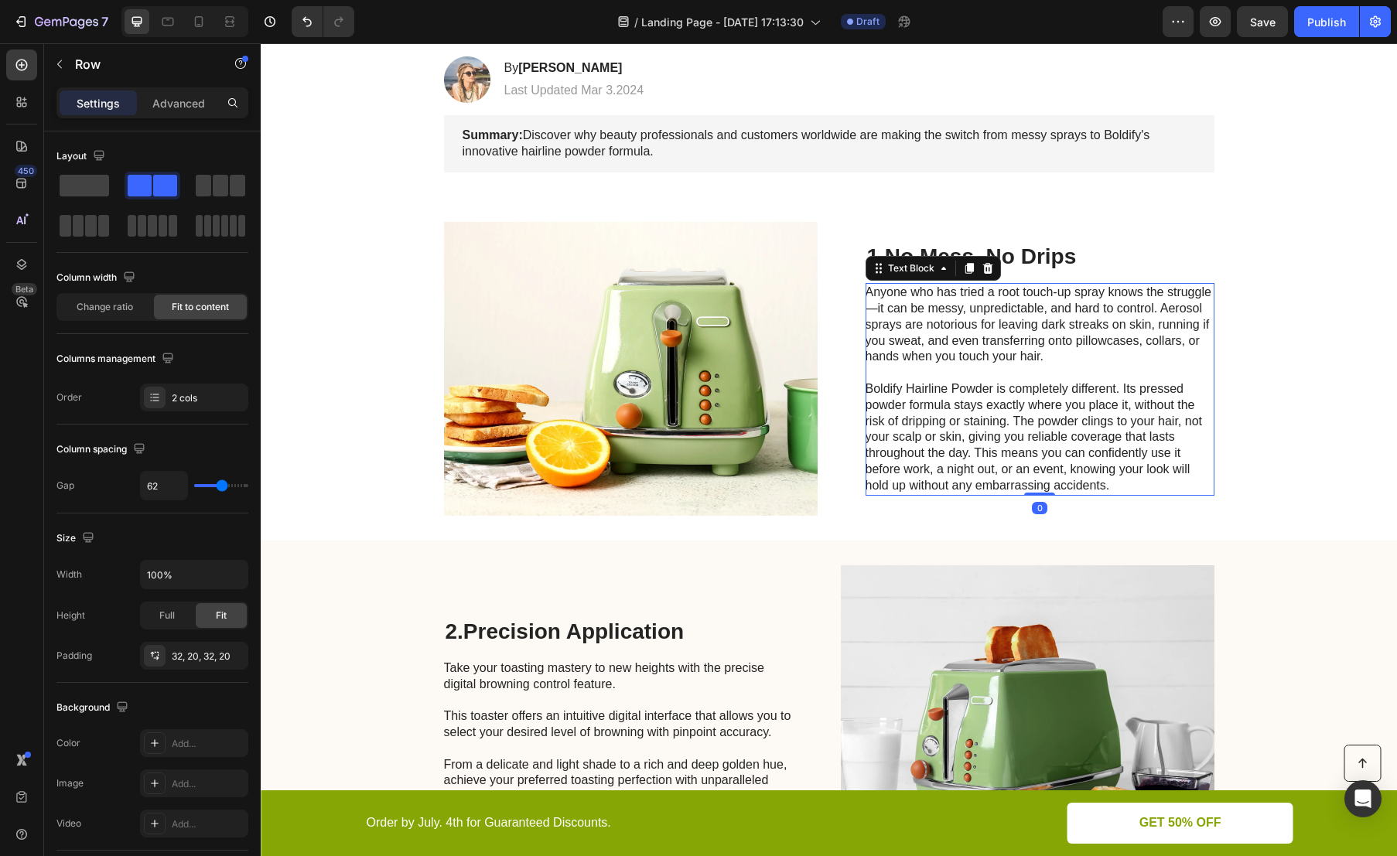
click at [965, 453] on p "Boldify Hairline Powder is completely different. Its pressed powder formula sta…" at bounding box center [1039, 437] width 347 height 113
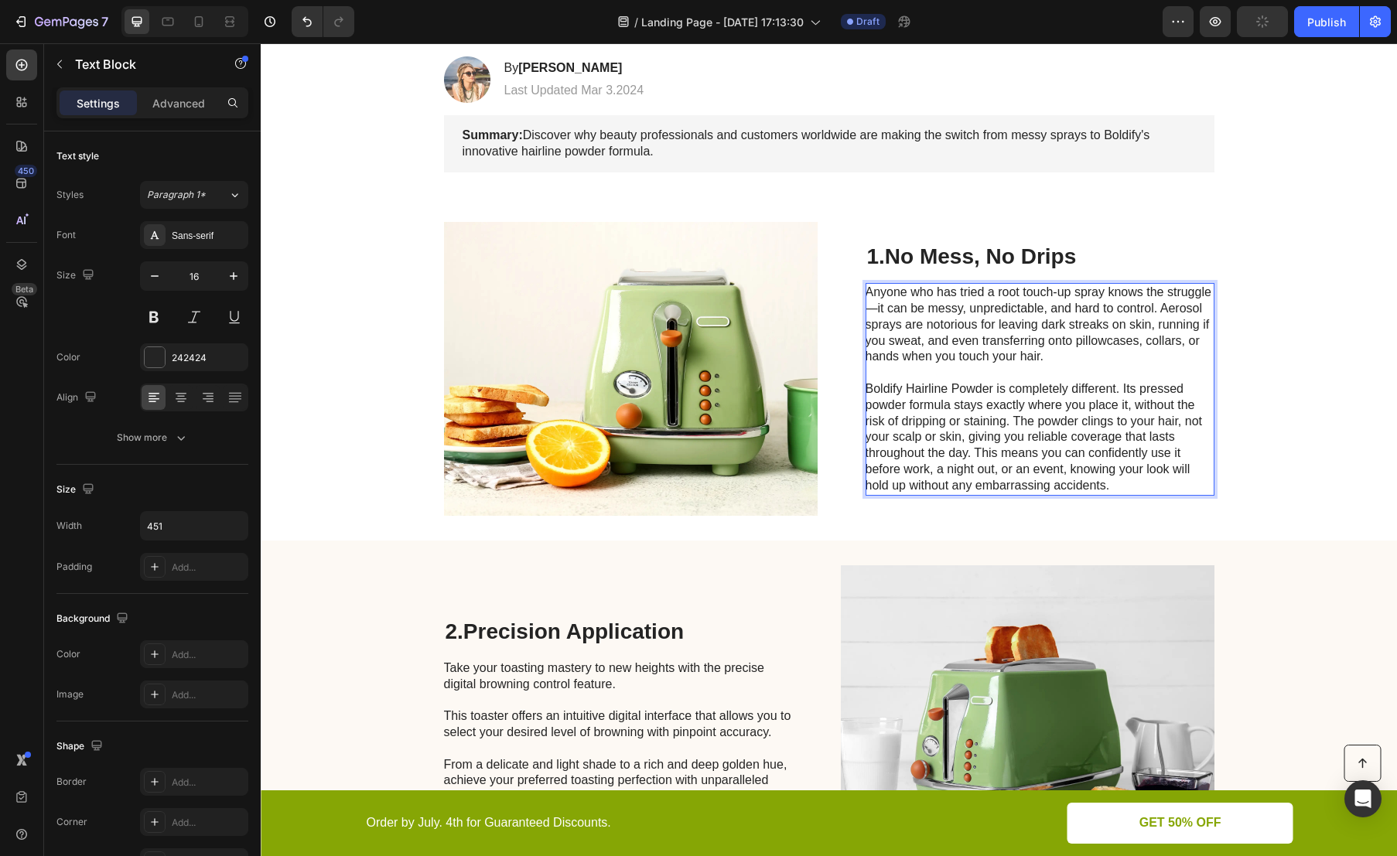
click at [970, 450] on p "Boldify Hairline Powder is completely different. Its pressed powder formula sta…" at bounding box center [1039, 437] width 347 height 113
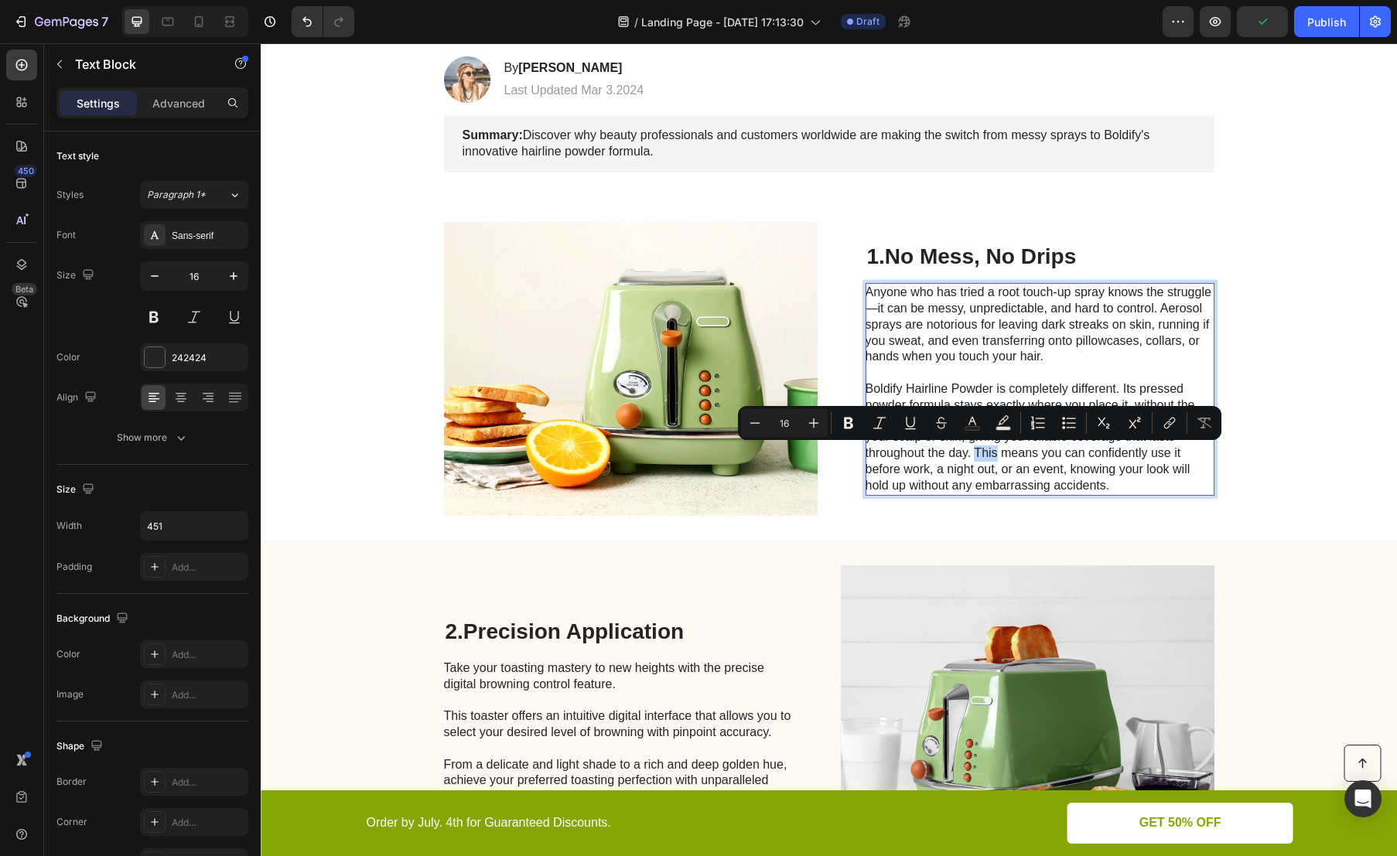
click at [968, 454] on p "Boldify Hairline Powder is completely different. Its pressed powder formula sta…" at bounding box center [1039, 437] width 347 height 113
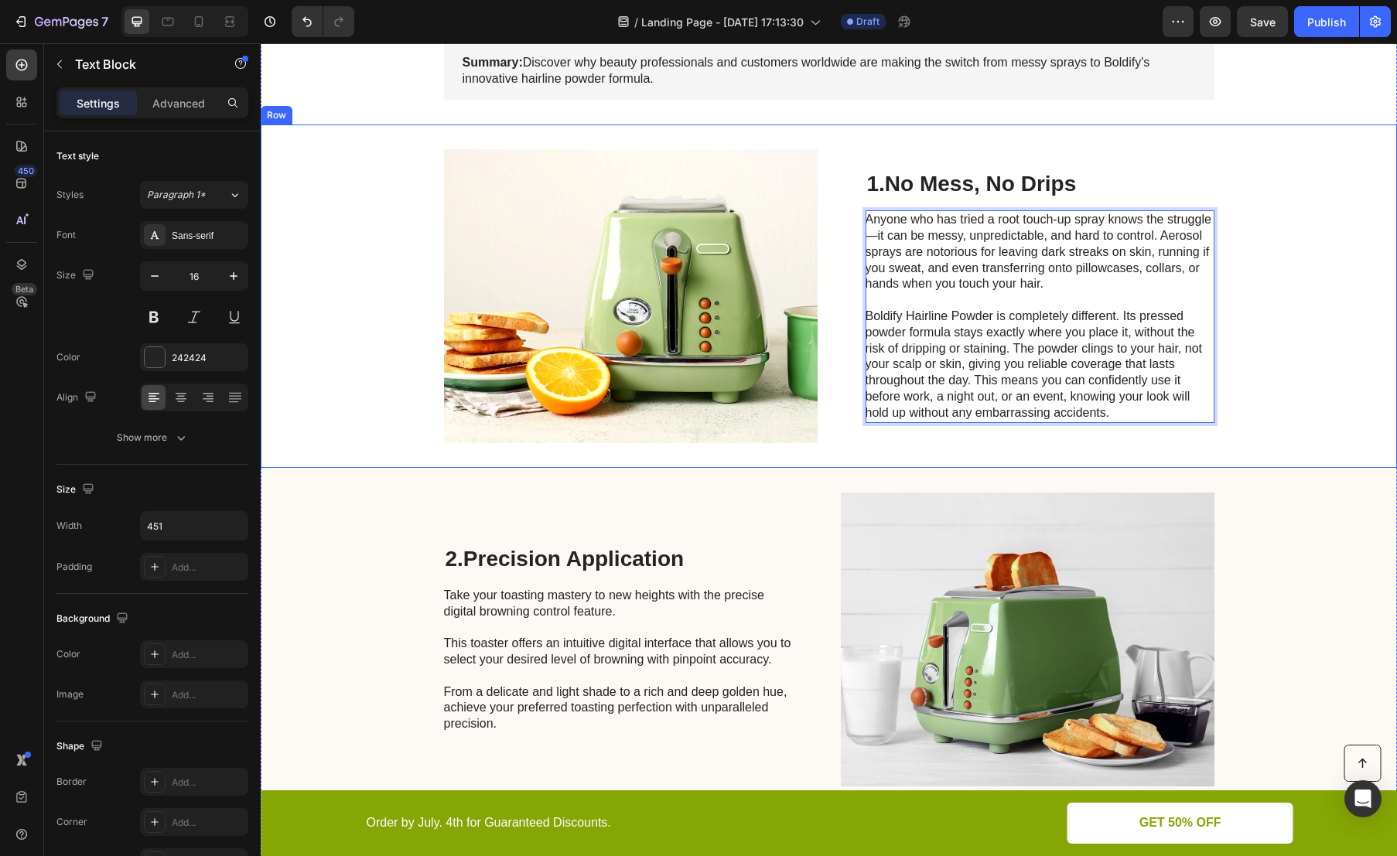
scroll to position [345, 0]
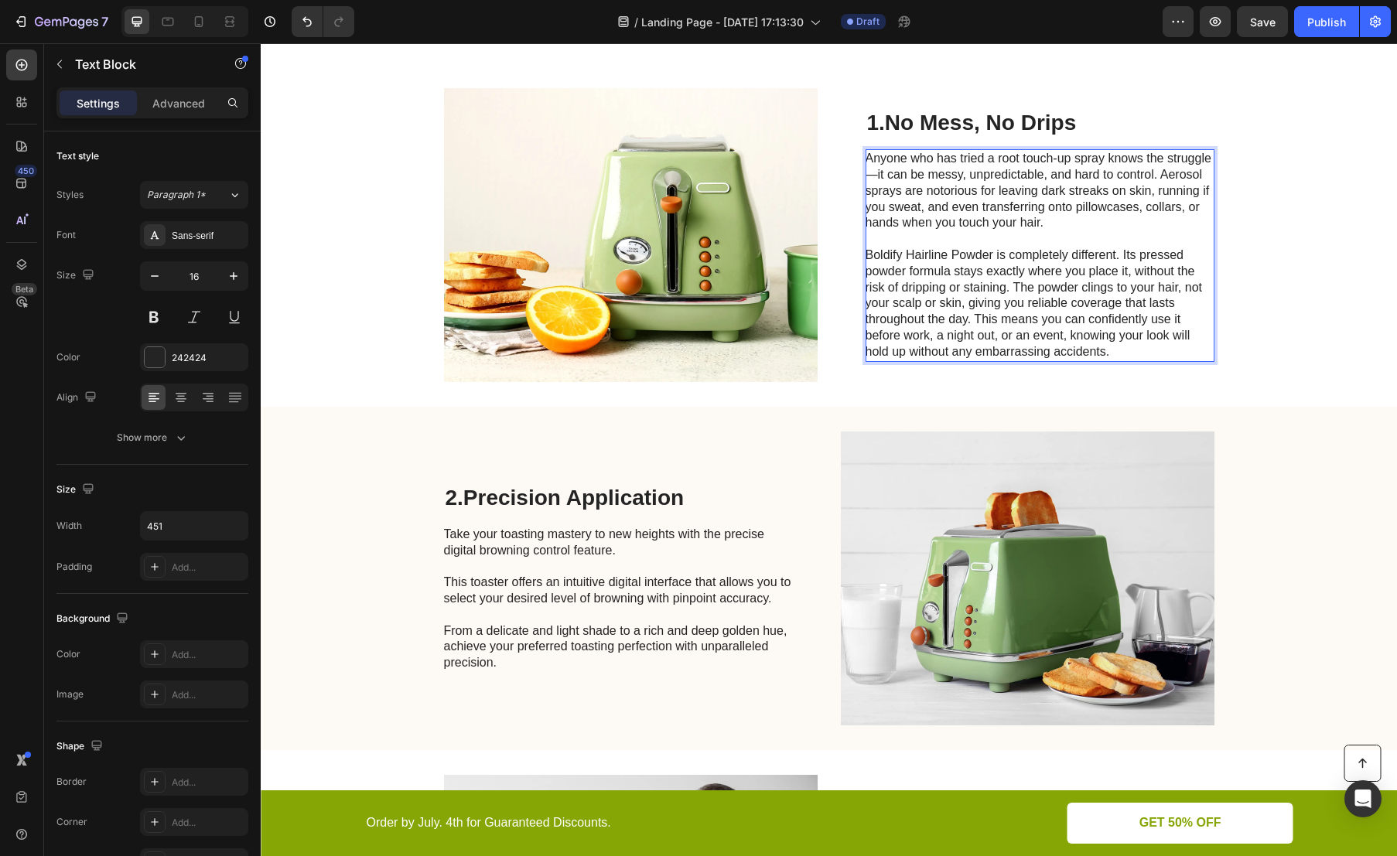
click at [1084, 284] on p "Boldify Hairline Powder is completely different. Its pressed powder formula sta…" at bounding box center [1039, 304] width 347 height 113
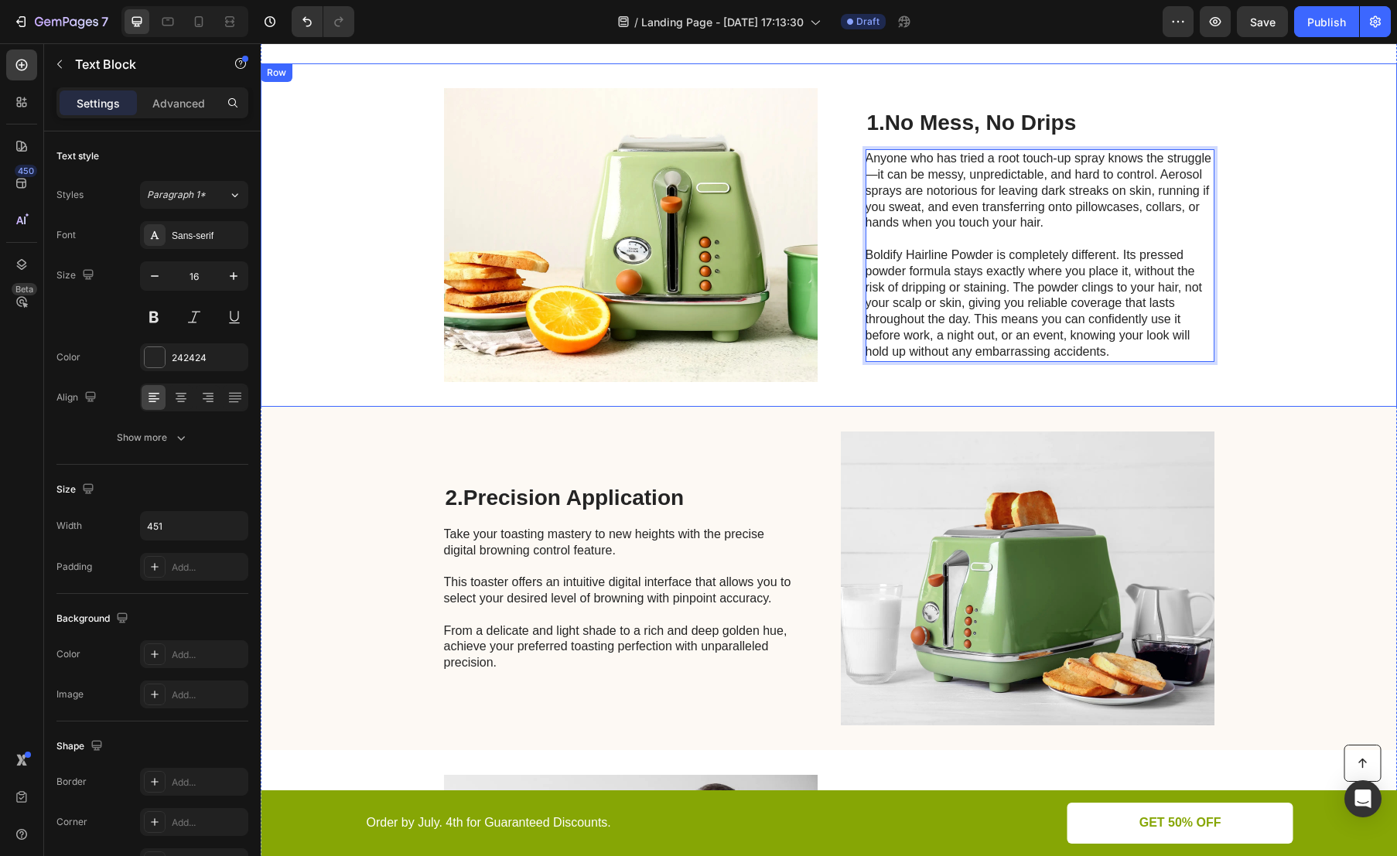
click at [1266, 261] on div "Image 1. No Mess, No Drips Heading Anyone who has tried a root touch-up spray k…" at bounding box center [829, 234] width 1136 height 343
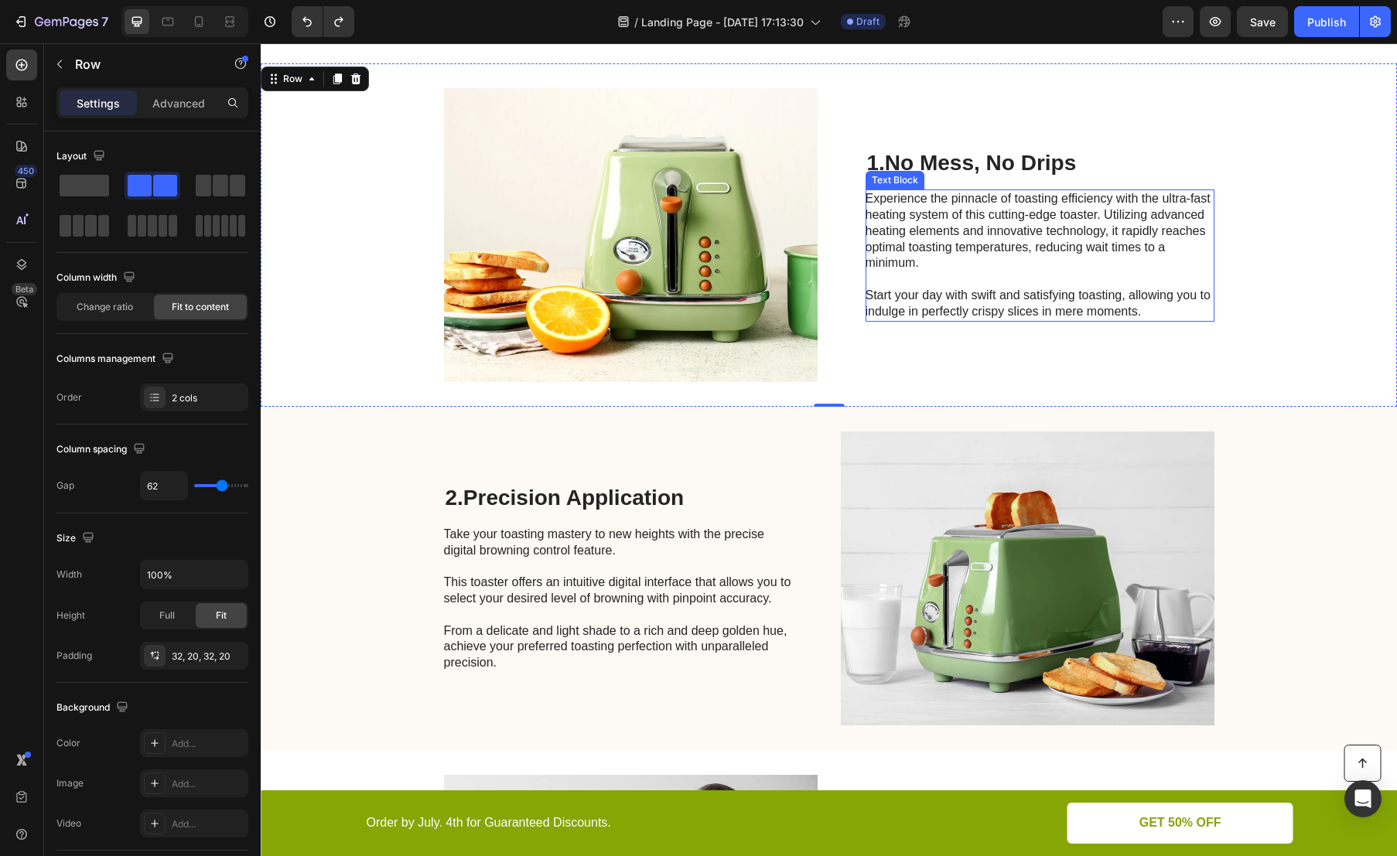
click at [948, 227] on p "Experience the pinnacle of toasting efficiency with the ultra-fast heating syst…" at bounding box center [1039, 255] width 347 height 128
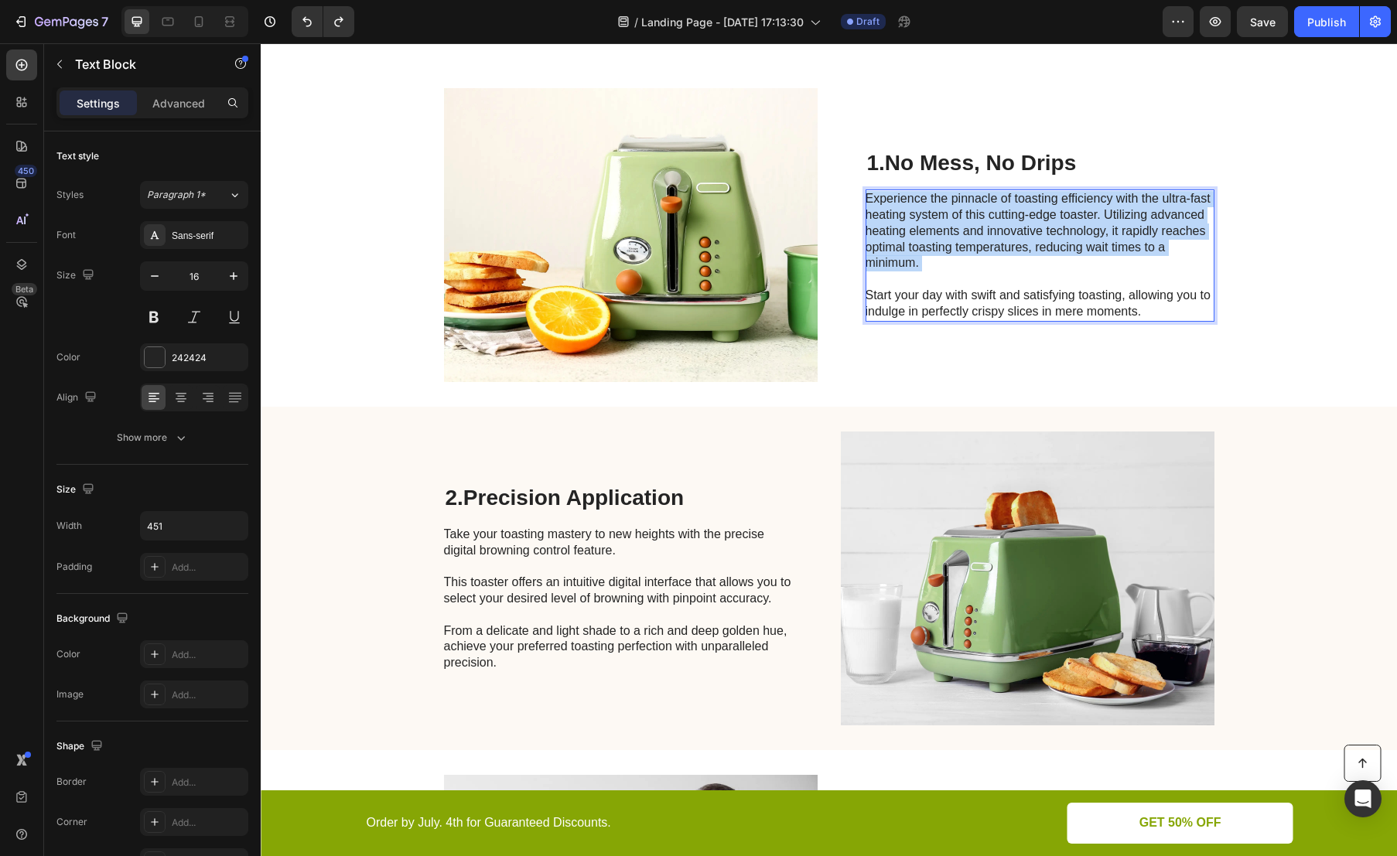
click at [948, 227] on p "Experience the pinnacle of toasting efficiency with the ultra-fast heating syst…" at bounding box center [1039, 255] width 347 height 128
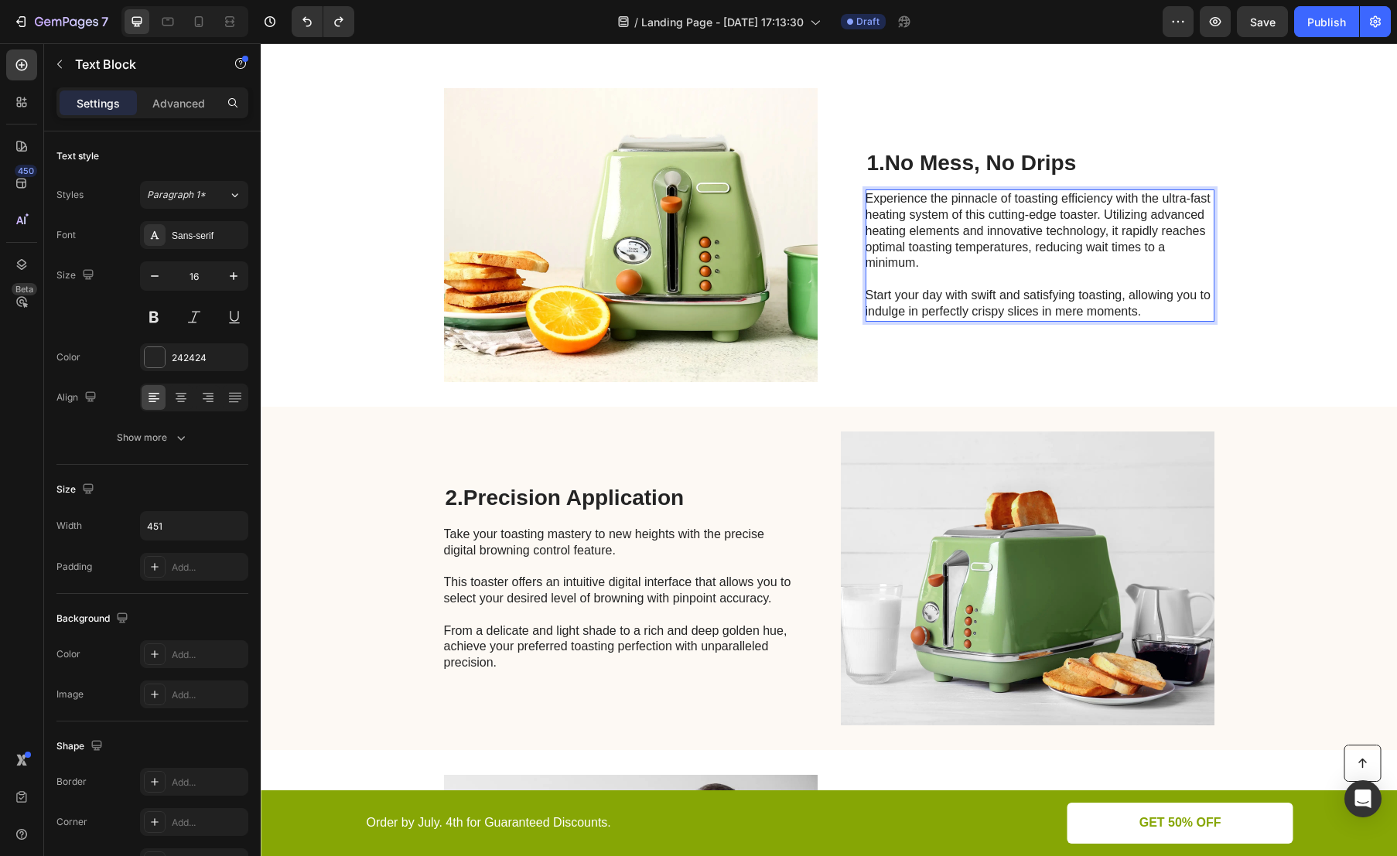
scroll to position [337, 0]
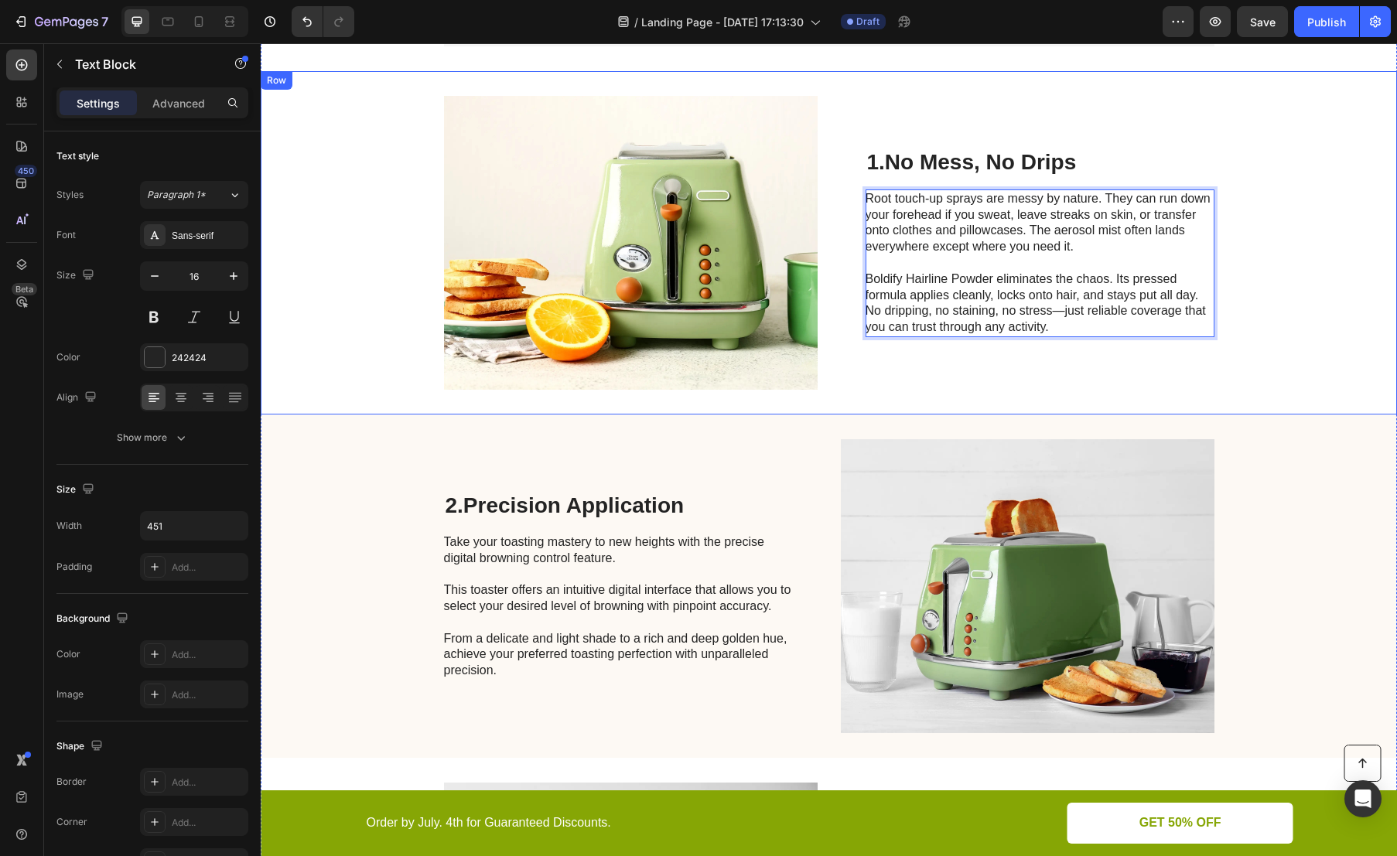
click at [894, 374] on div "1. No Mess, No Drips Heading Root touch-up sprays are messy by nature. They can…" at bounding box center [1040, 243] width 349 height 294
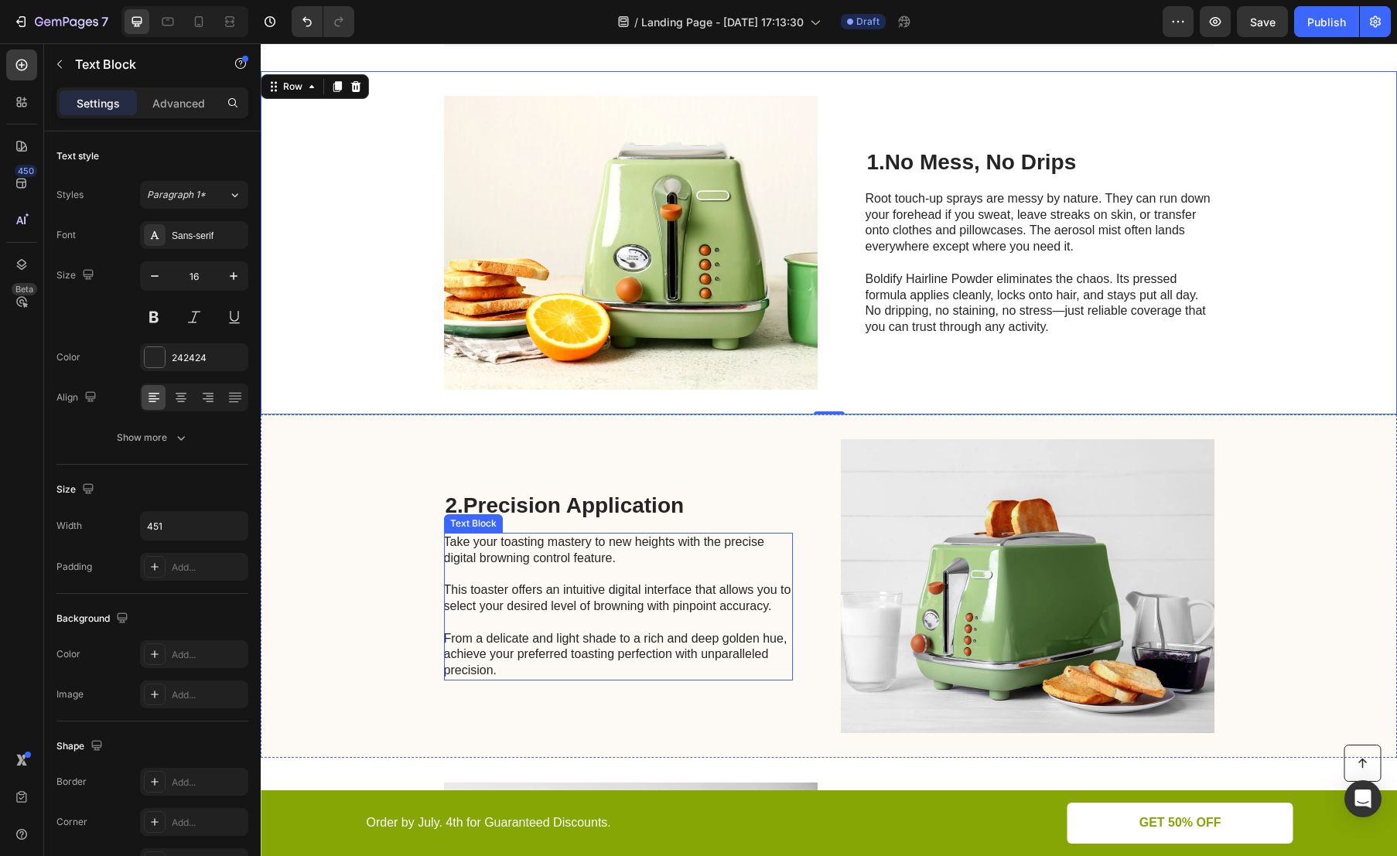
click at [563, 580] on p "Take your toasting mastery to new heights with the precise digital browning con…" at bounding box center [617, 607] width 347 height 145
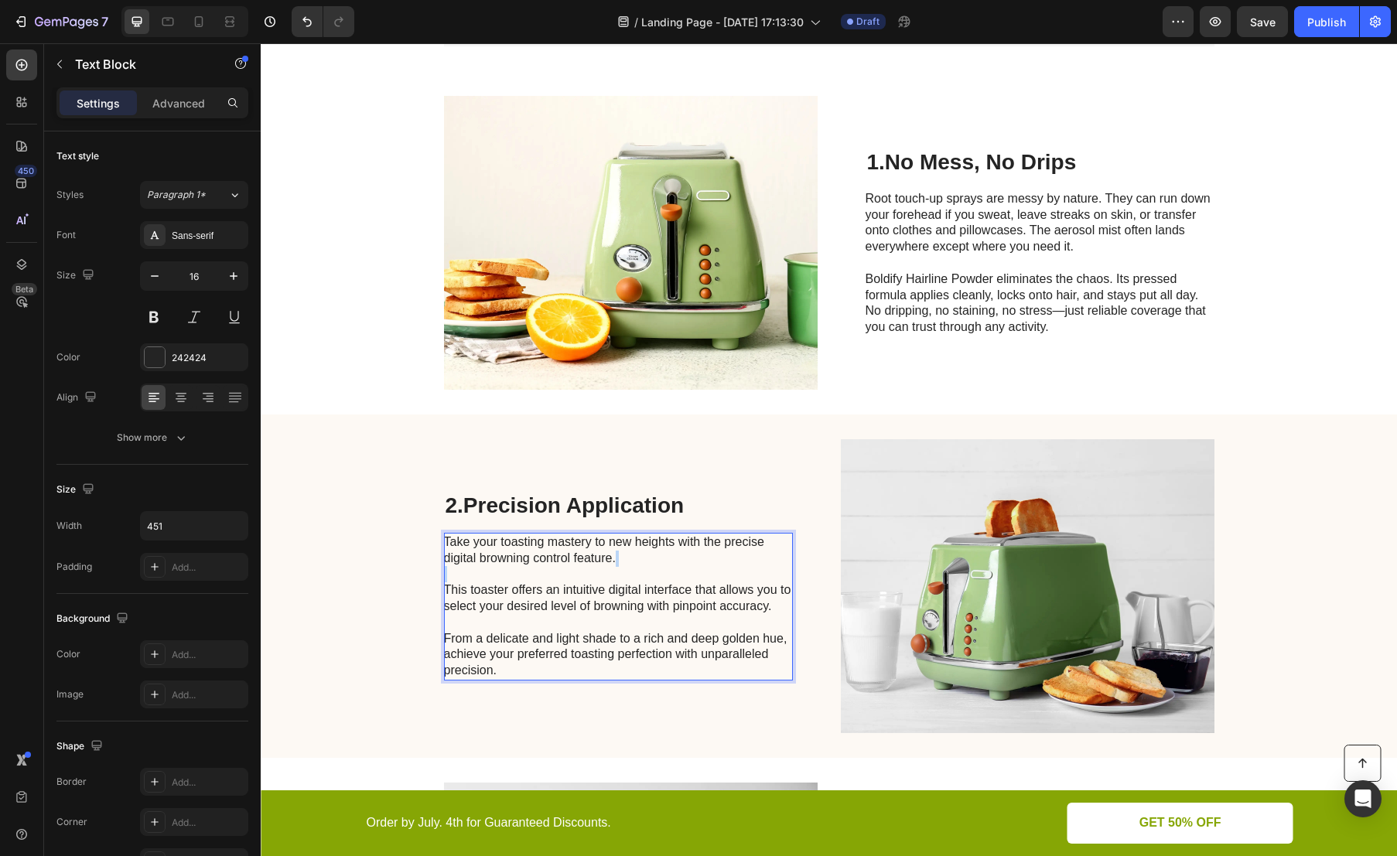
click at [563, 580] on p "Take your toasting mastery to new heights with the precise digital browning con…" at bounding box center [617, 607] width 347 height 145
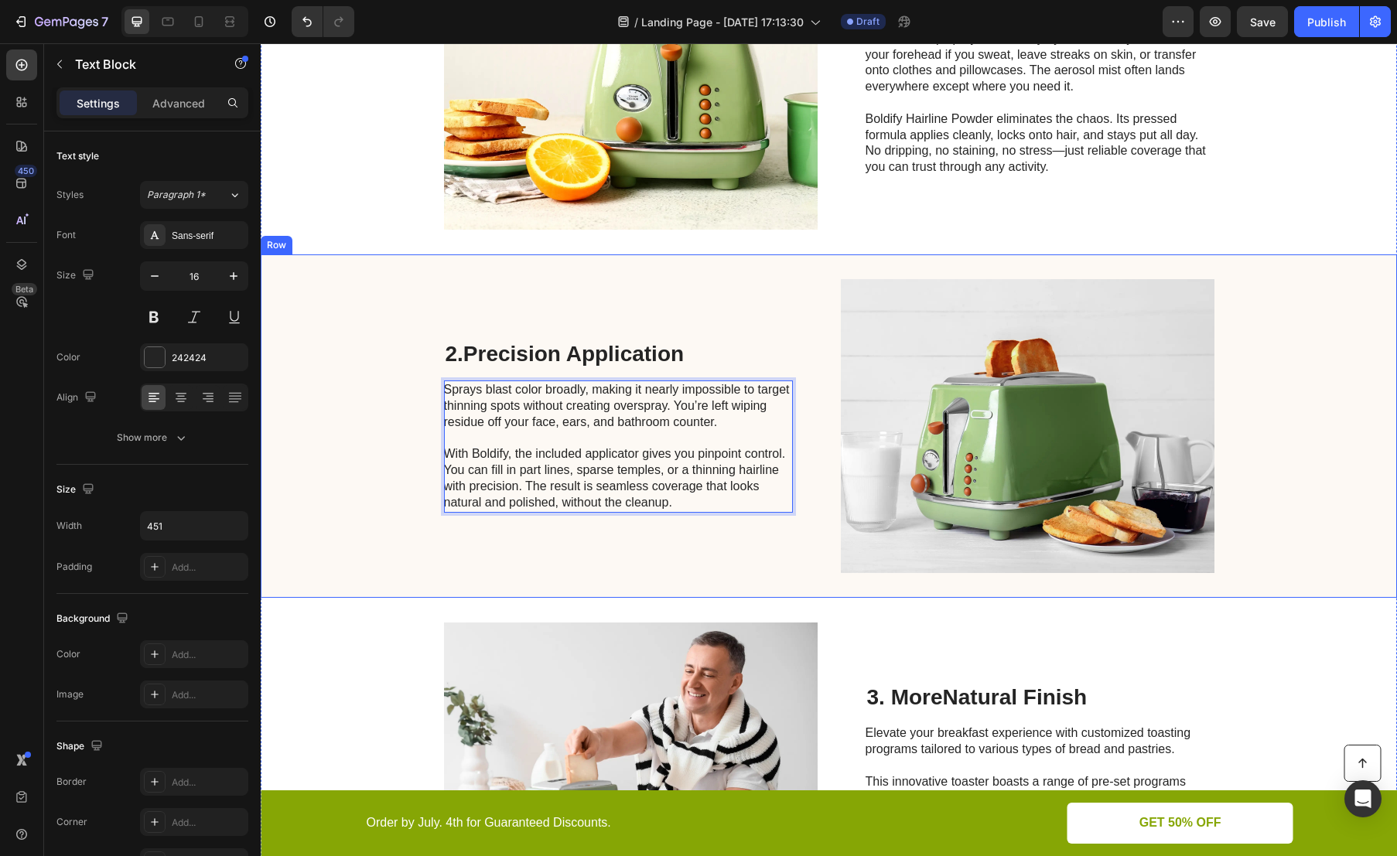
scroll to position [577, 0]
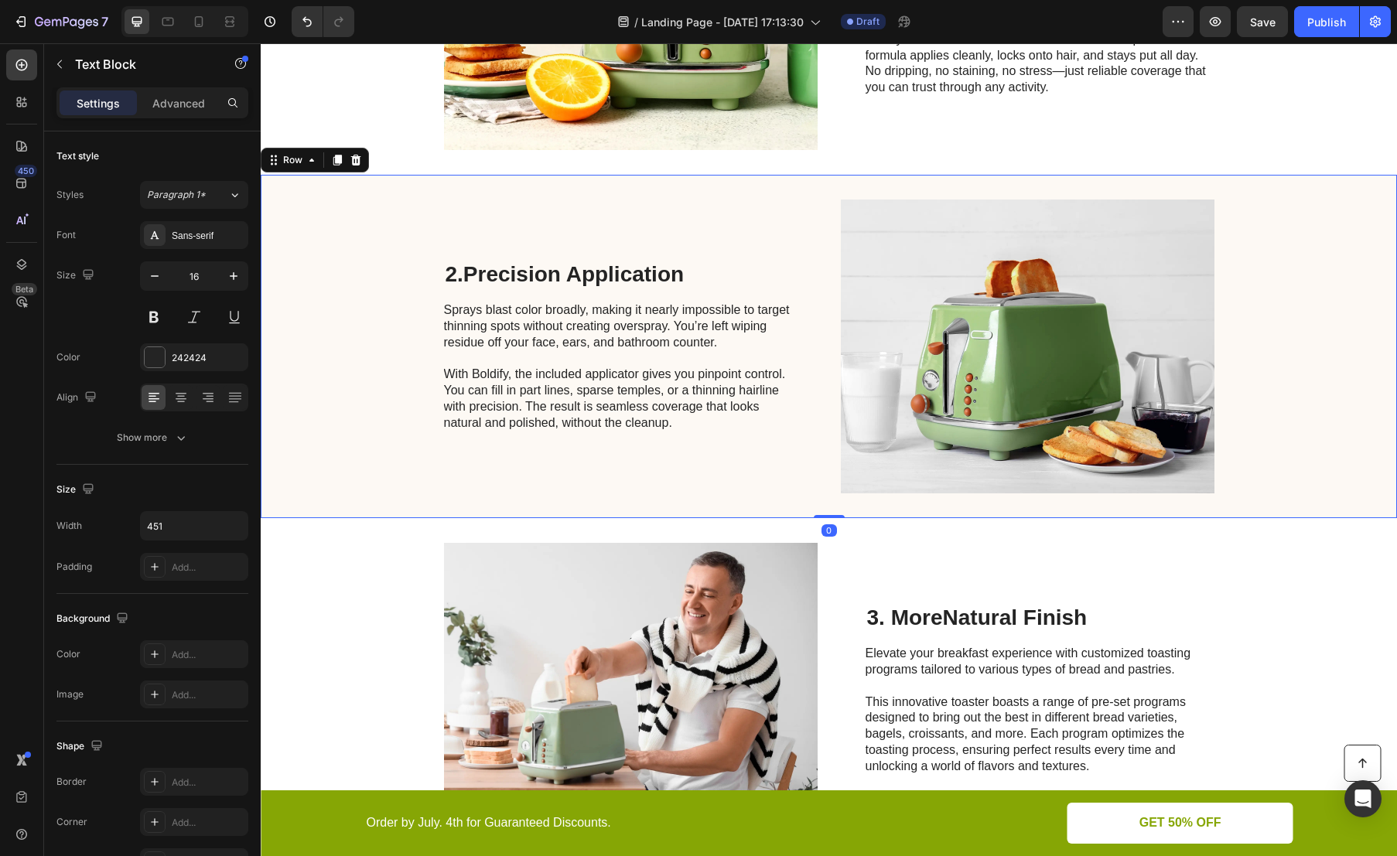
click at [444, 466] on div "2. Precision Application Heading Sprays blast color broadly, making it nearly i…" at bounding box center [618, 347] width 349 height 294
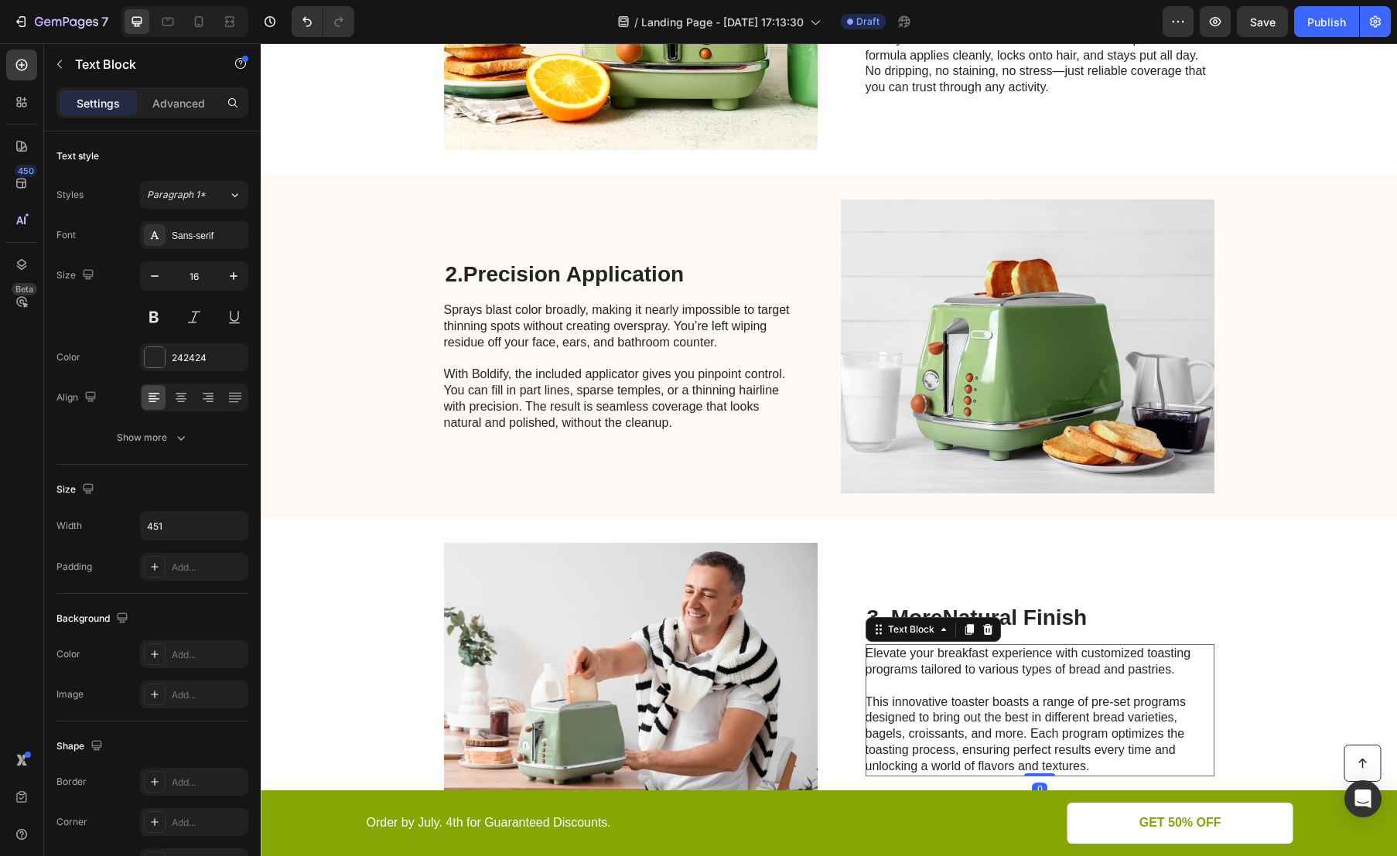
click at [1029, 682] on p at bounding box center [1039, 686] width 347 height 16
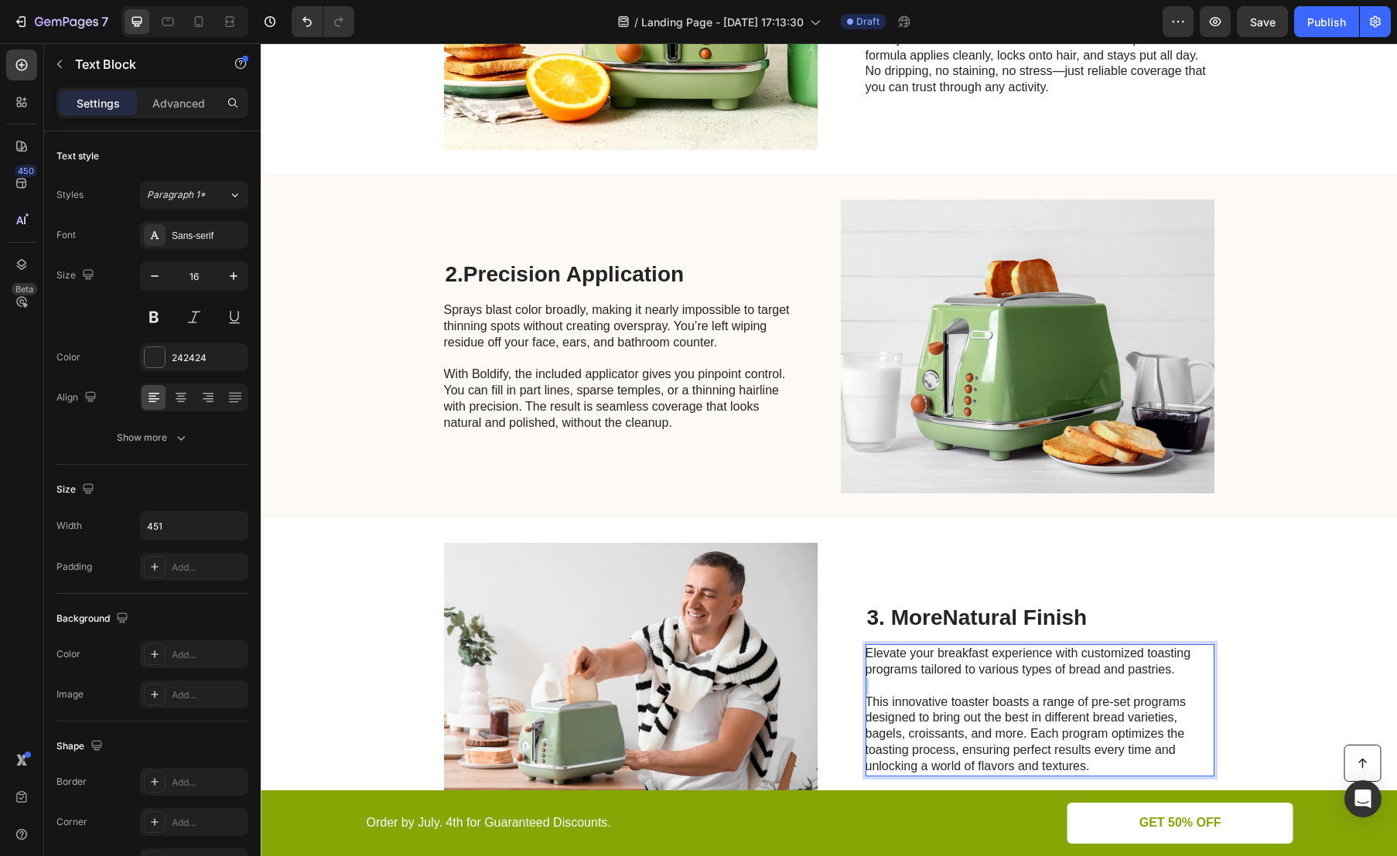
click at [1029, 682] on p "Rich Text Editor. Editing area: main" at bounding box center [1039, 686] width 347 height 16
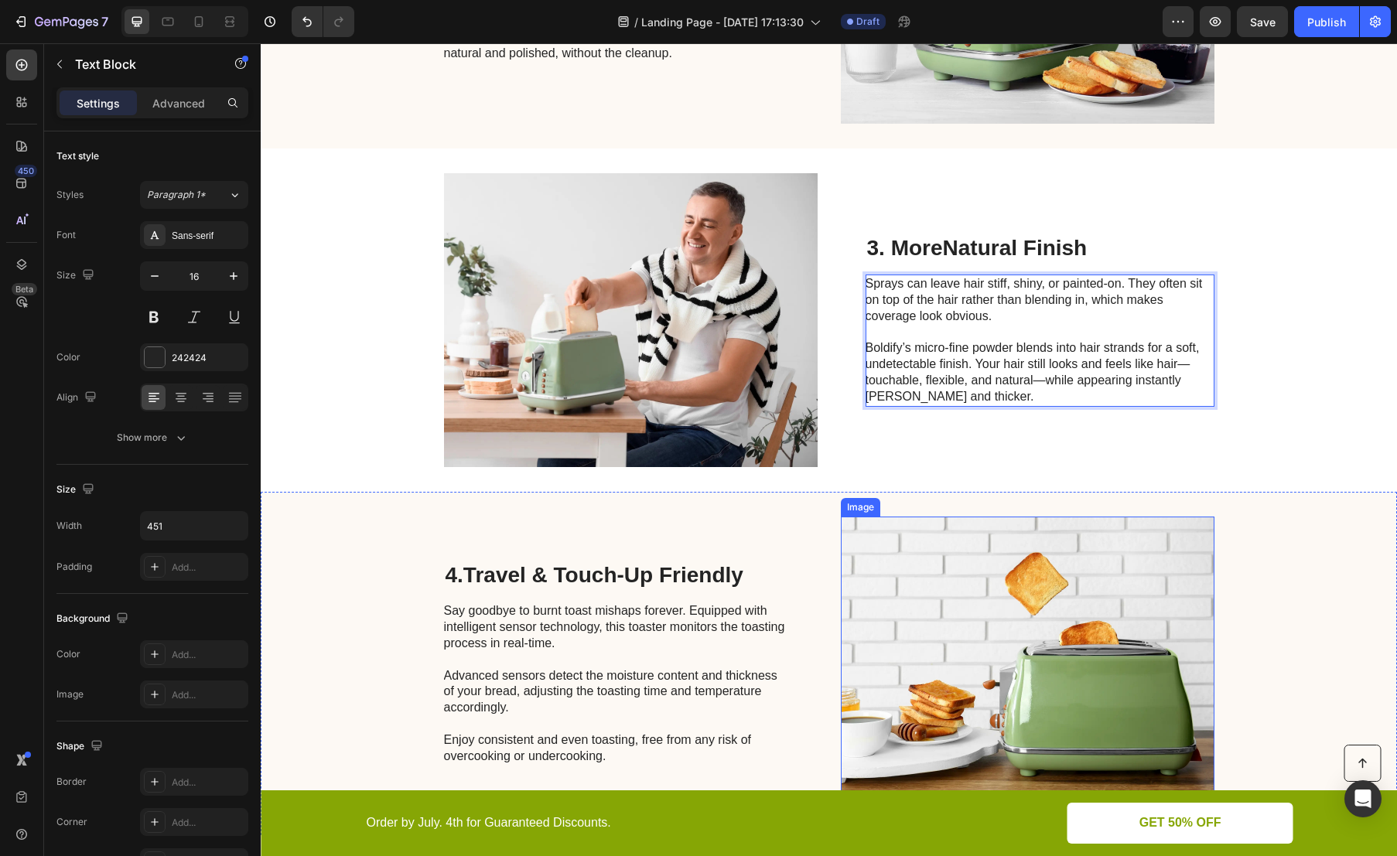
scroll to position [937, 0]
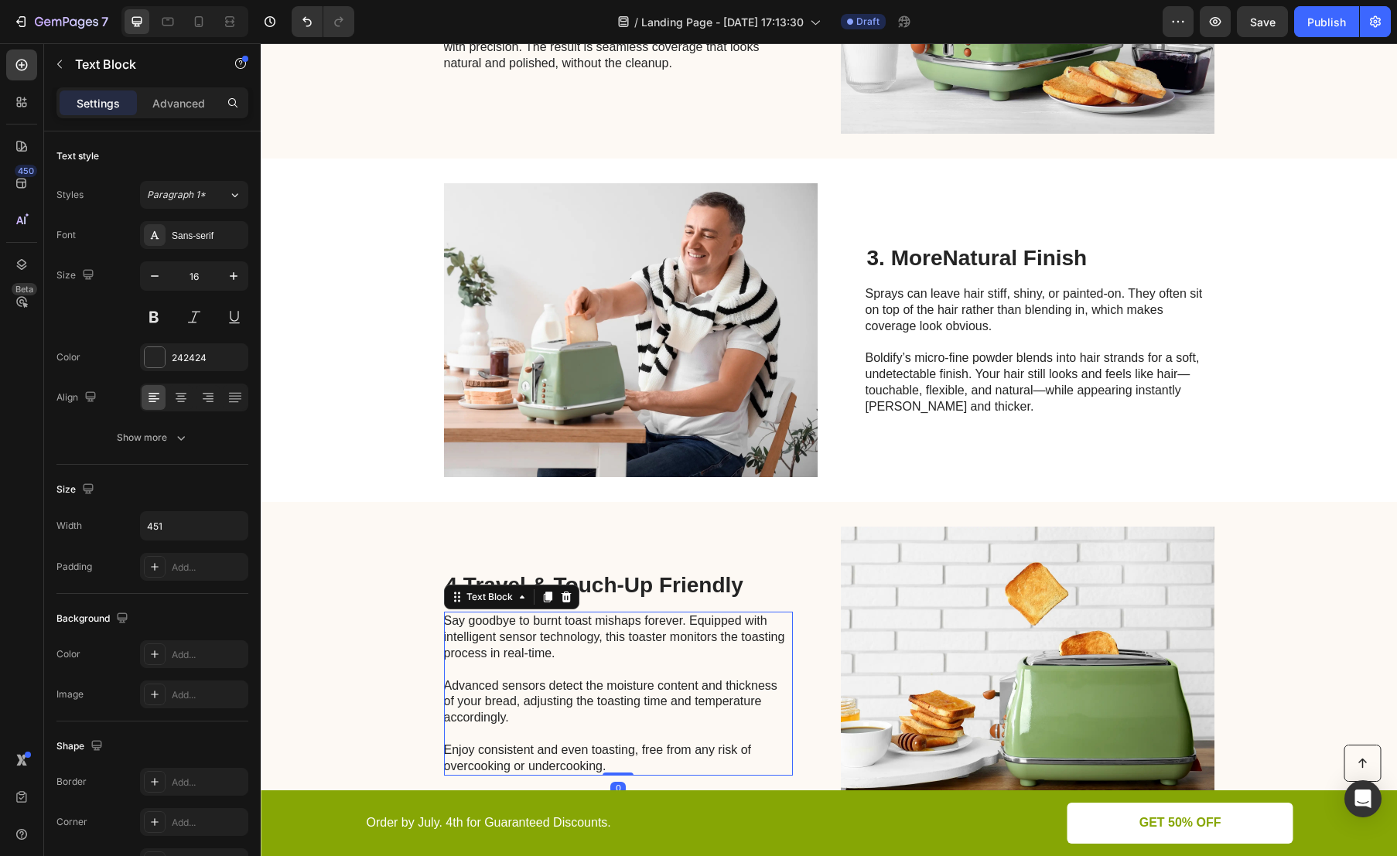
click at [535, 669] on p "Say goodbye to burnt toast mishaps forever. Equipped with intelligent sensor te…" at bounding box center [617, 693] width 347 height 161
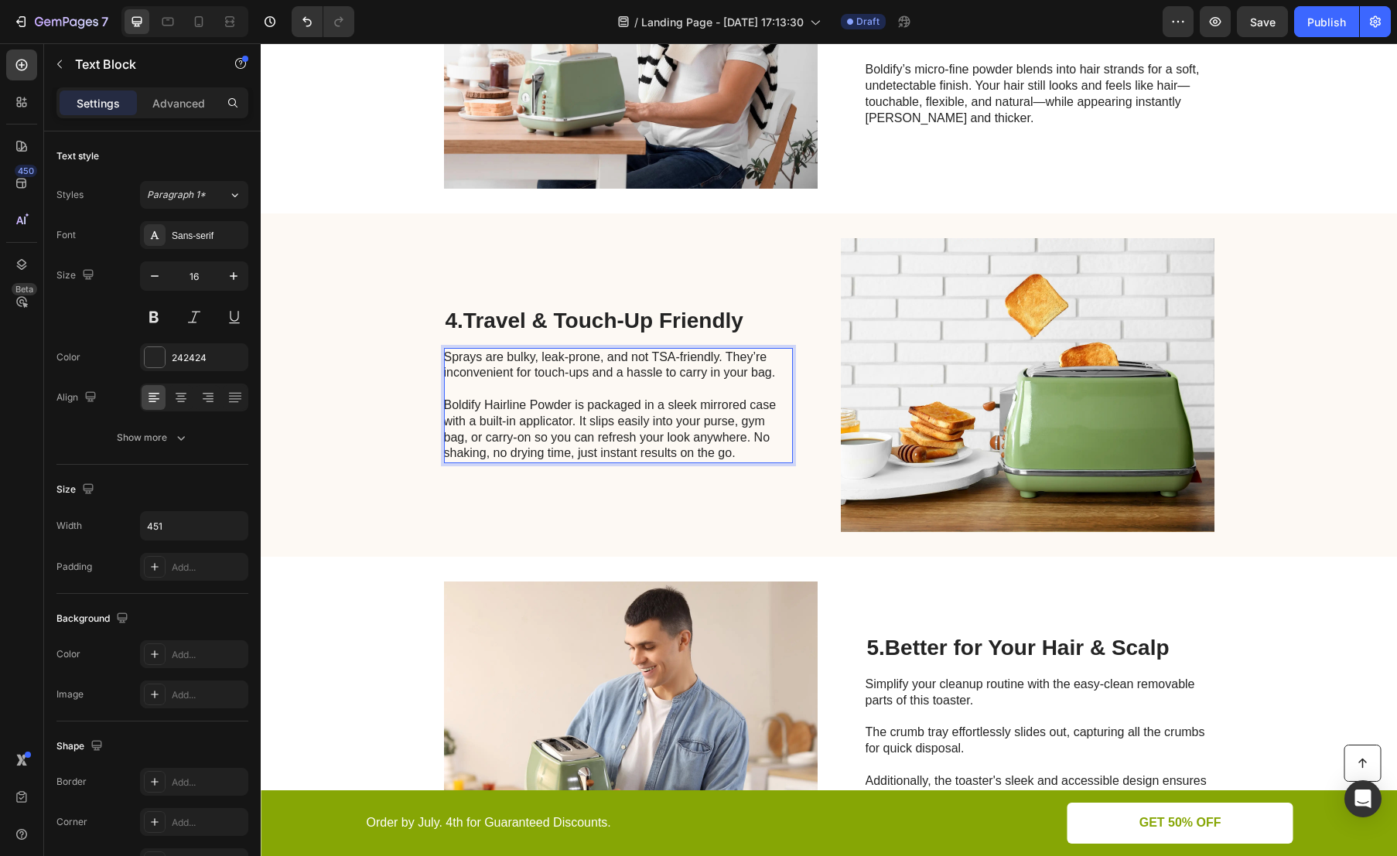
scroll to position [1305, 0]
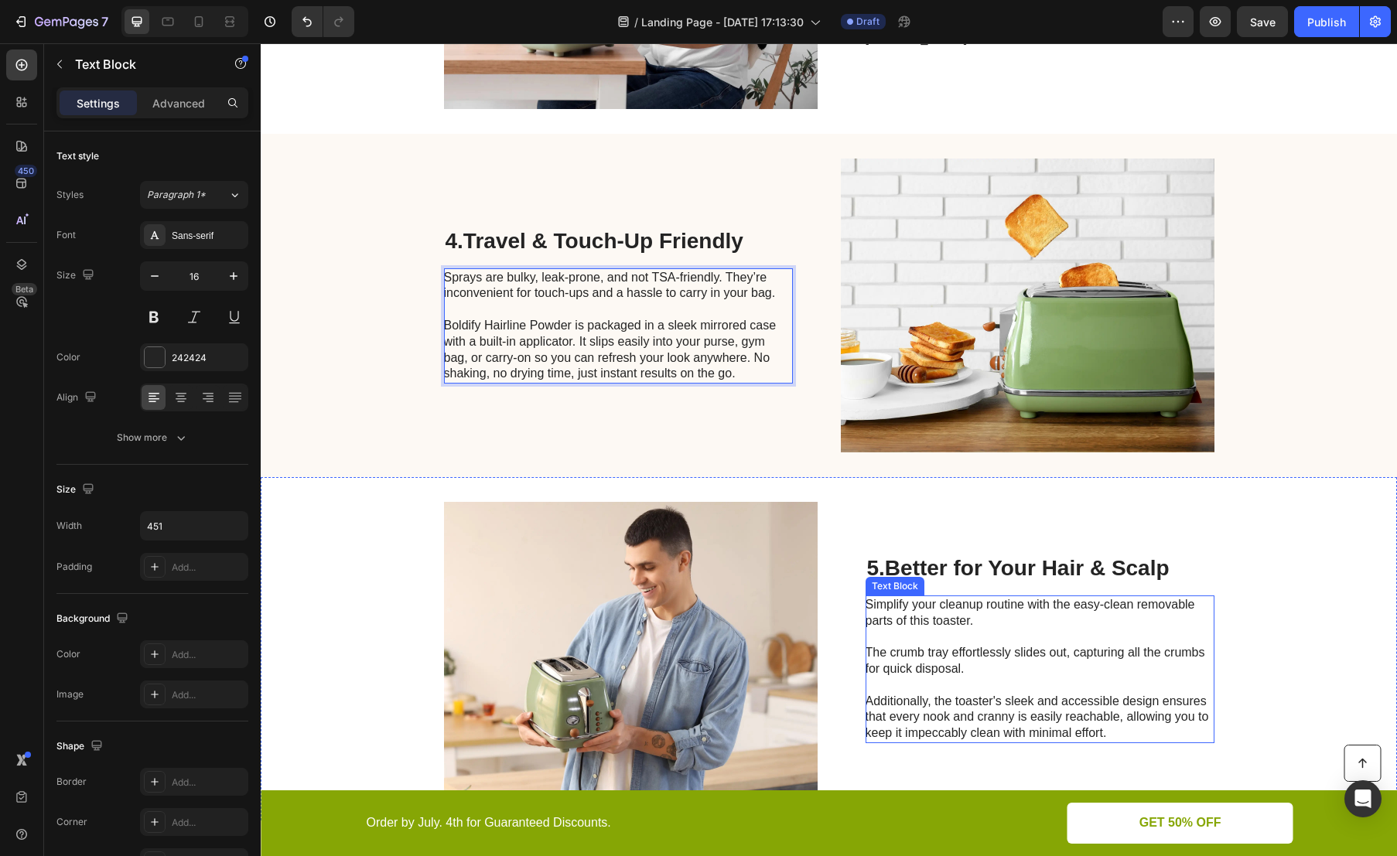
click at [944, 630] on p "Simplify your cleanup routine with the easy-clean removable parts of this toast…" at bounding box center [1039, 669] width 347 height 145
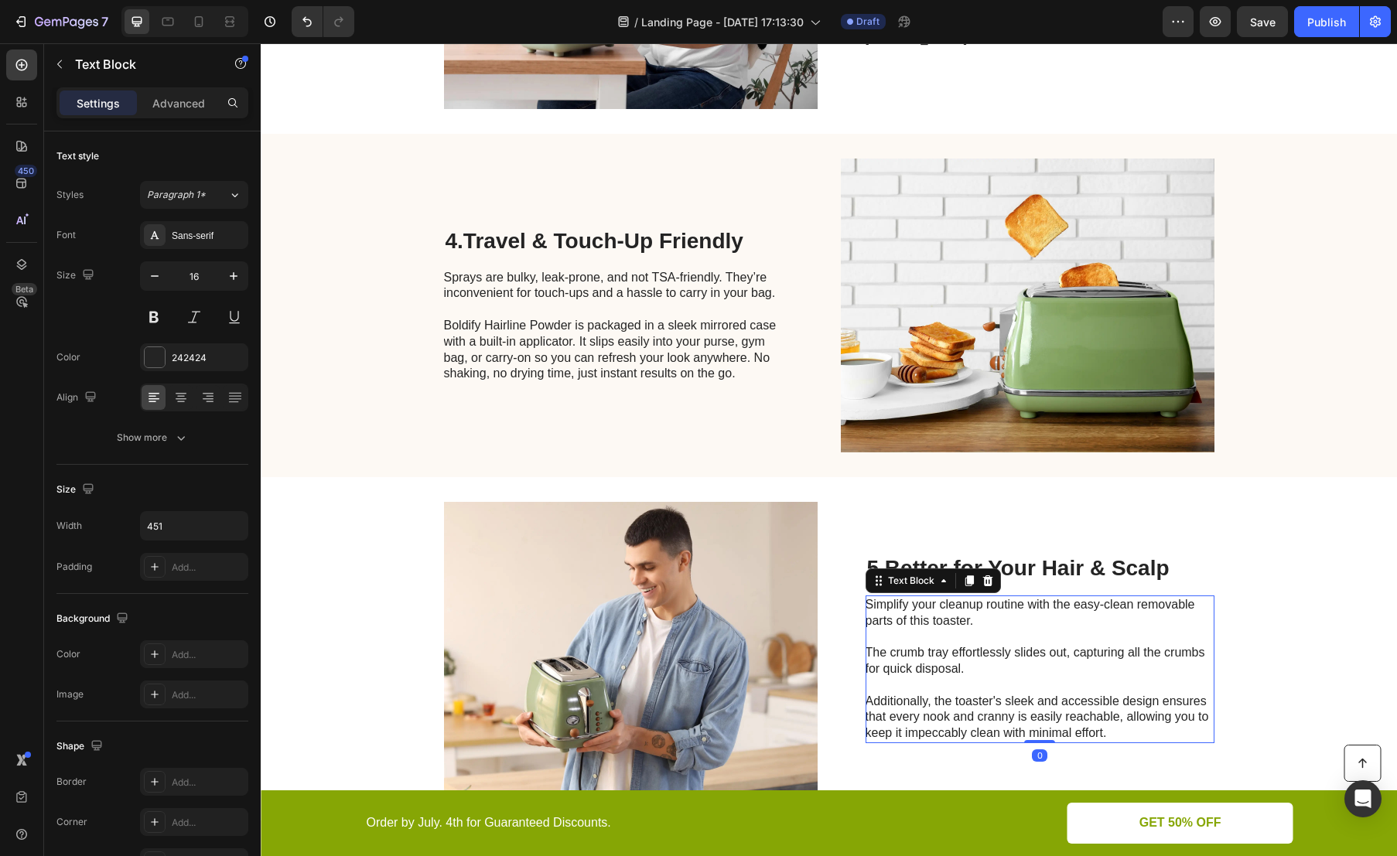
click at [944, 630] on p "Simplify your cleanup routine with the easy-clean removable parts of this toast…" at bounding box center [1039, 669] width 347 height 145
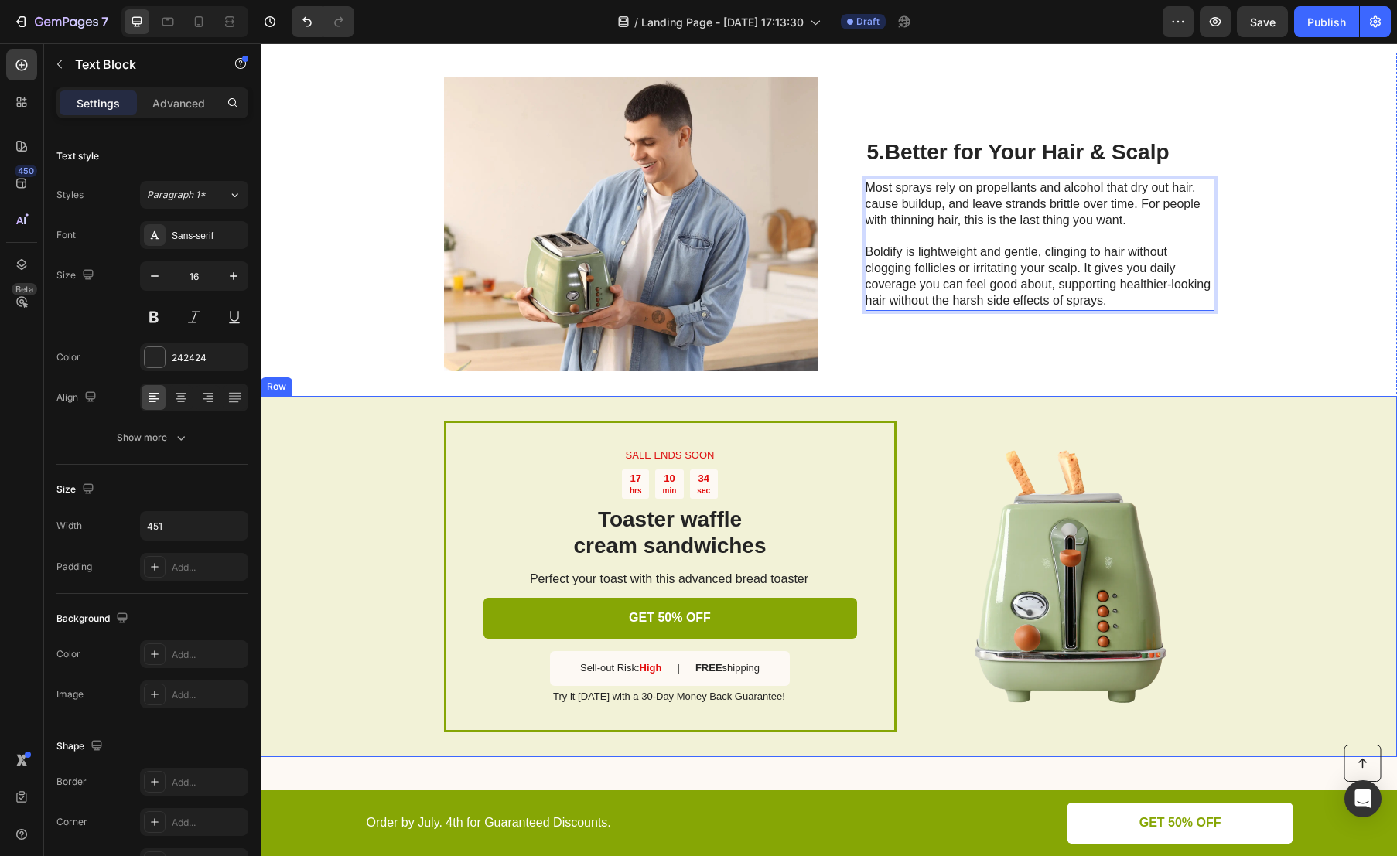
scroll to position [1915, 0]
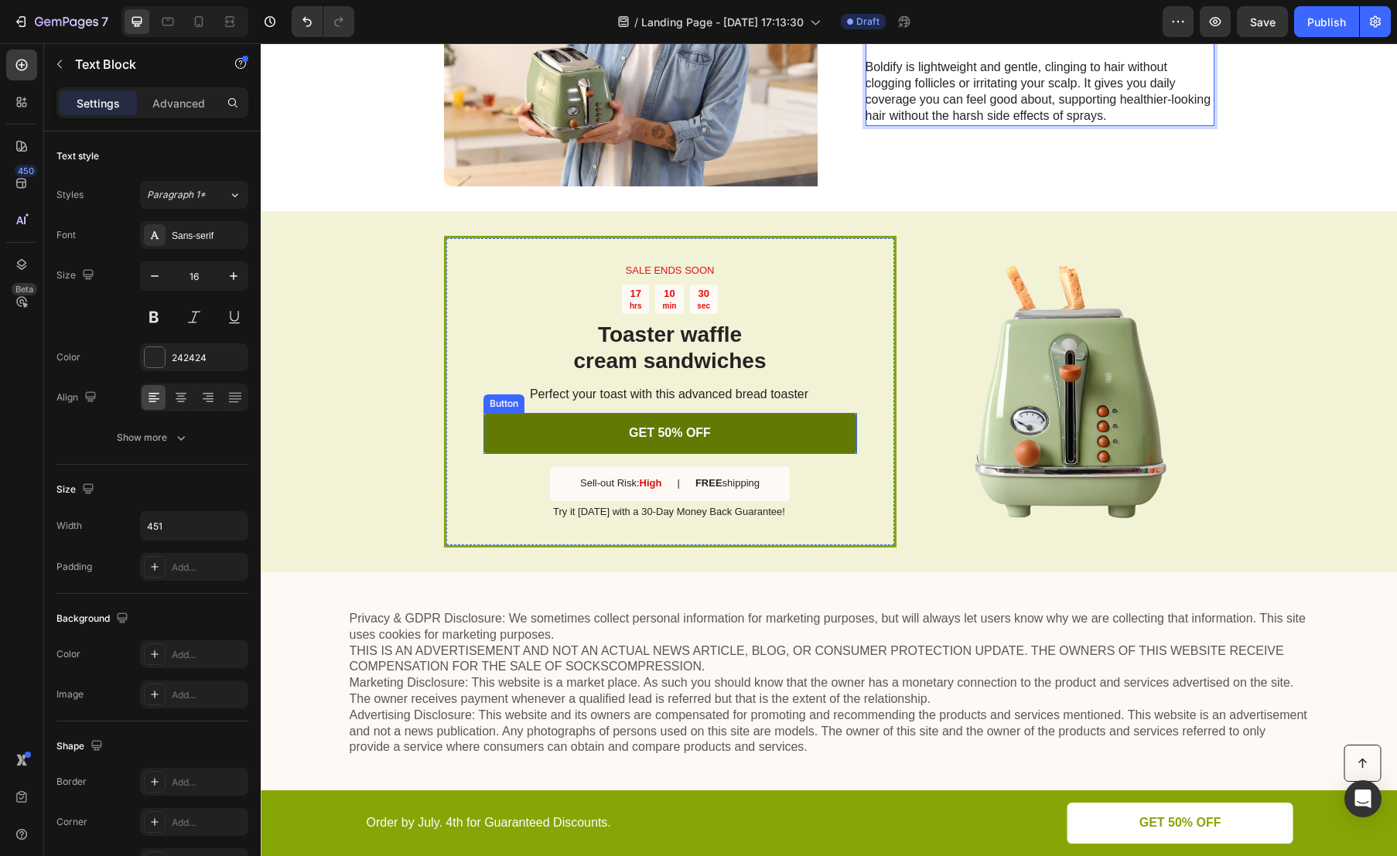
click at [790, 433] on link "GET 50% OFF" at bounding box center [670, 433] width 374 height 41
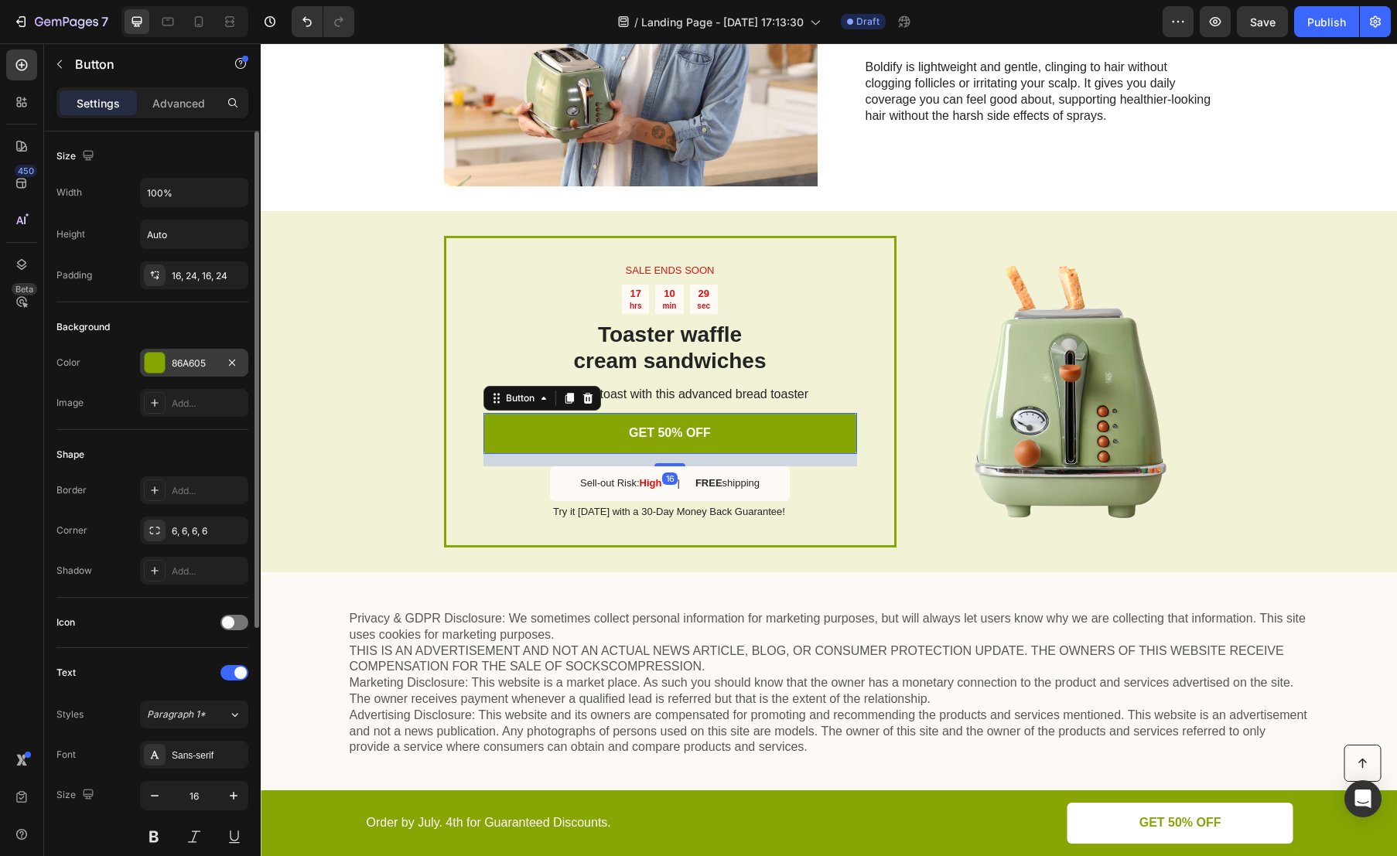
click at [197, 364] on div "86A605" at bounding box center [194, 364] width 45 height 14
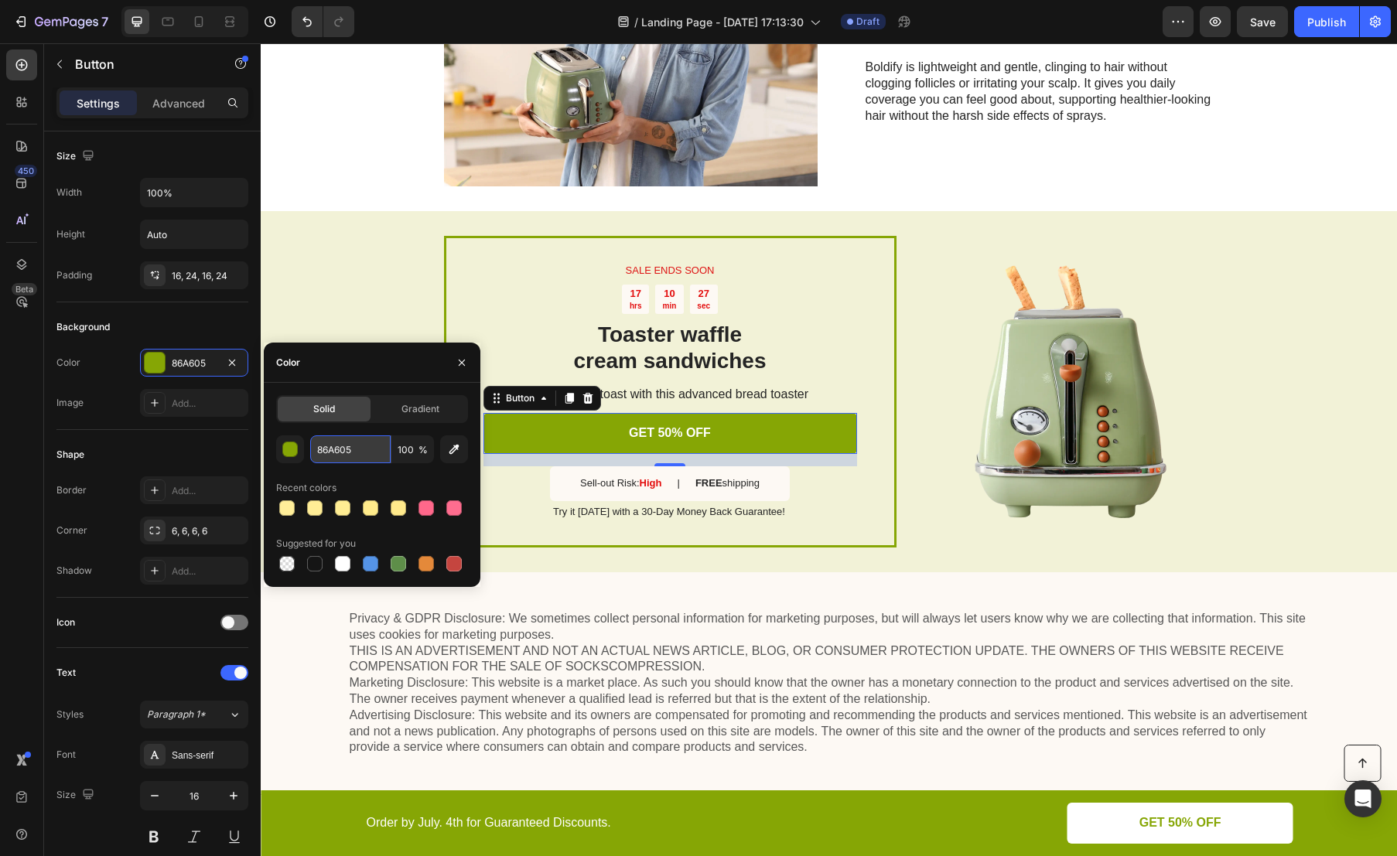
click at [351, 453] on input "86A605" at bounding box center [350, 450] width 80 height 28
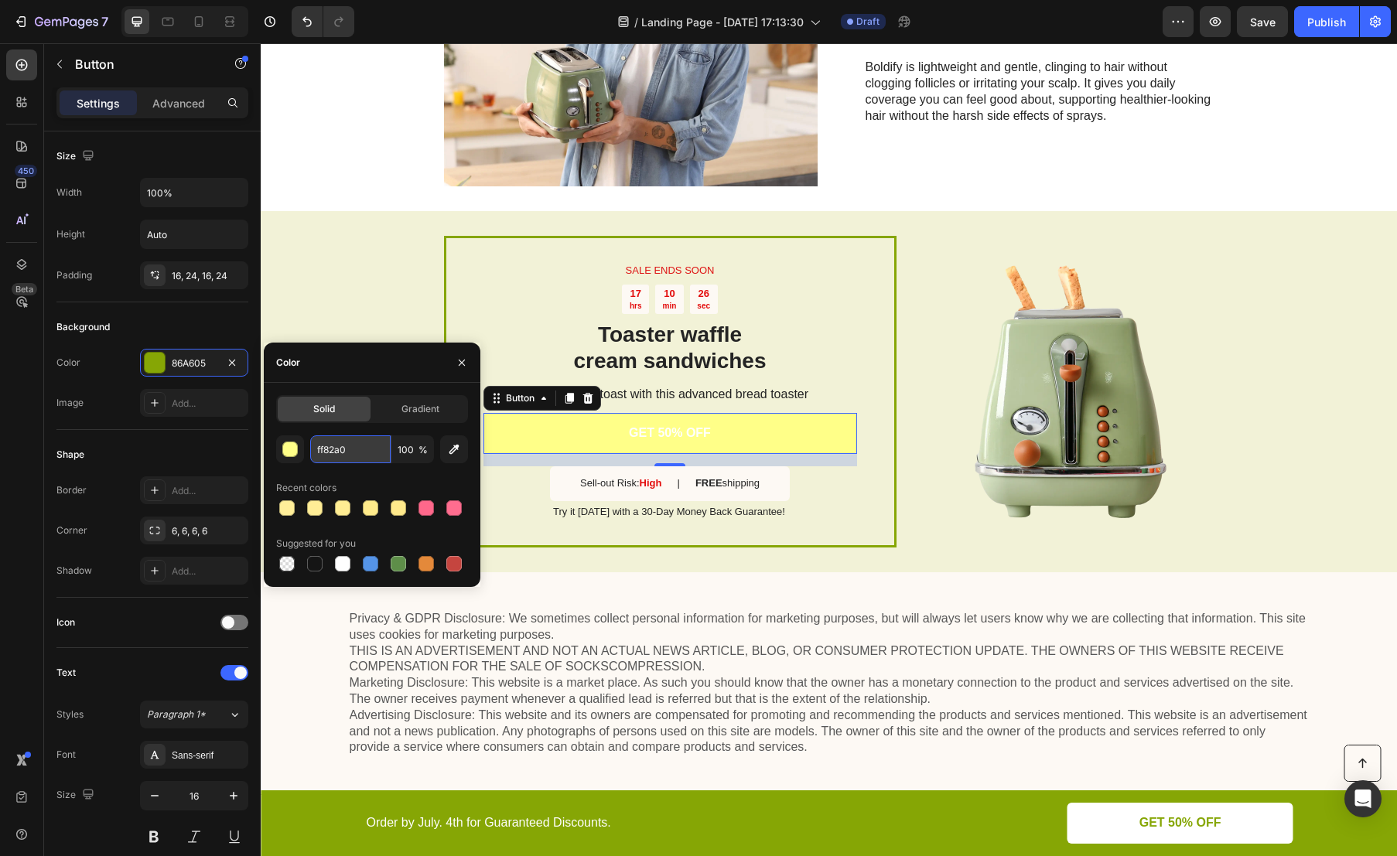
type input "FF82A0"
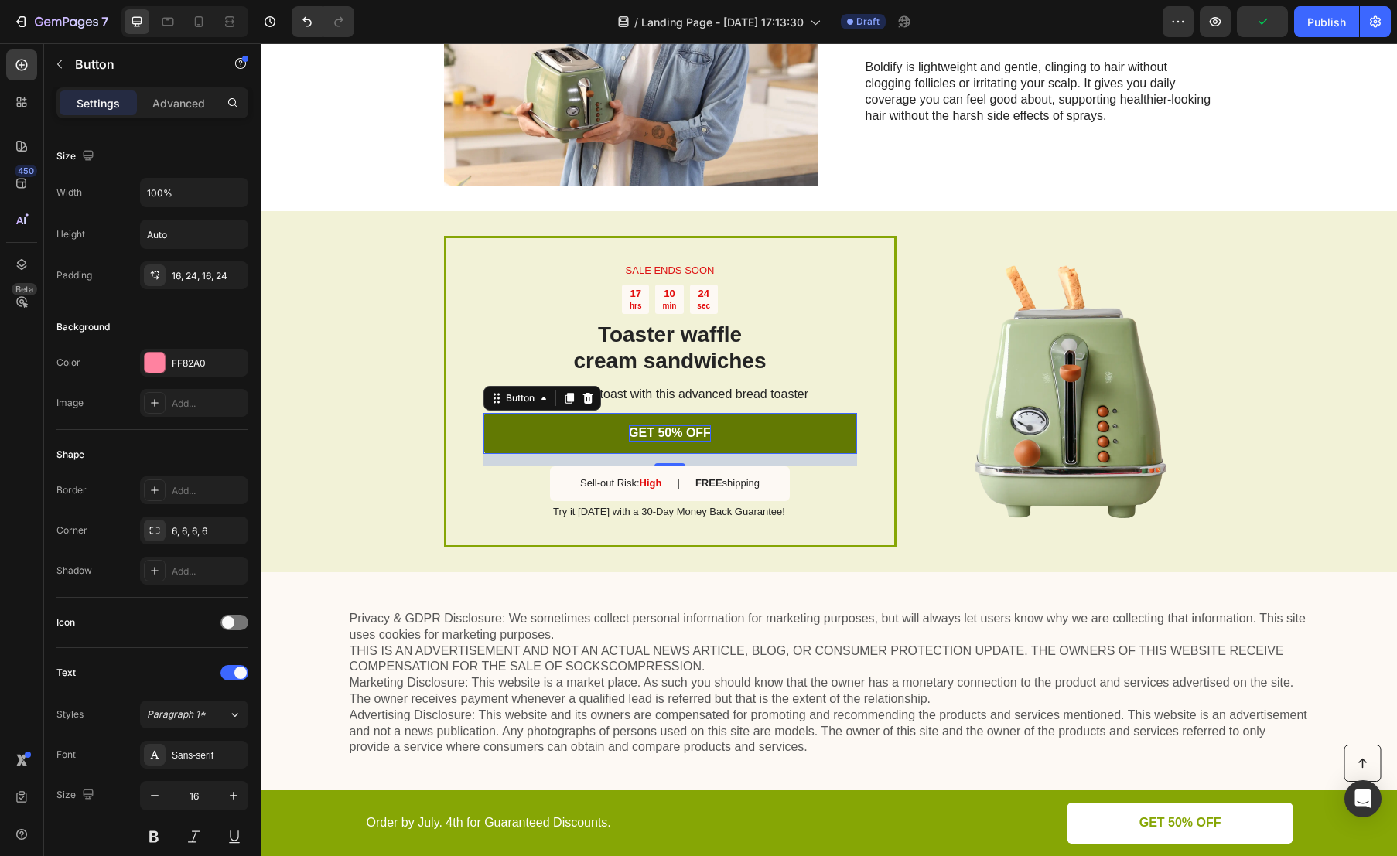
click at [704, 434] on p "GET 50% OFF" at bounding box center [670, 433] width 82 height 16
click at [654, 433] on p "GET 50% OFF" at bounding box center [670, 433] width 82 height 16
click at [654, 432] on p "GET 50% OFF" at bounding box center [670, 433] width 82 height 16
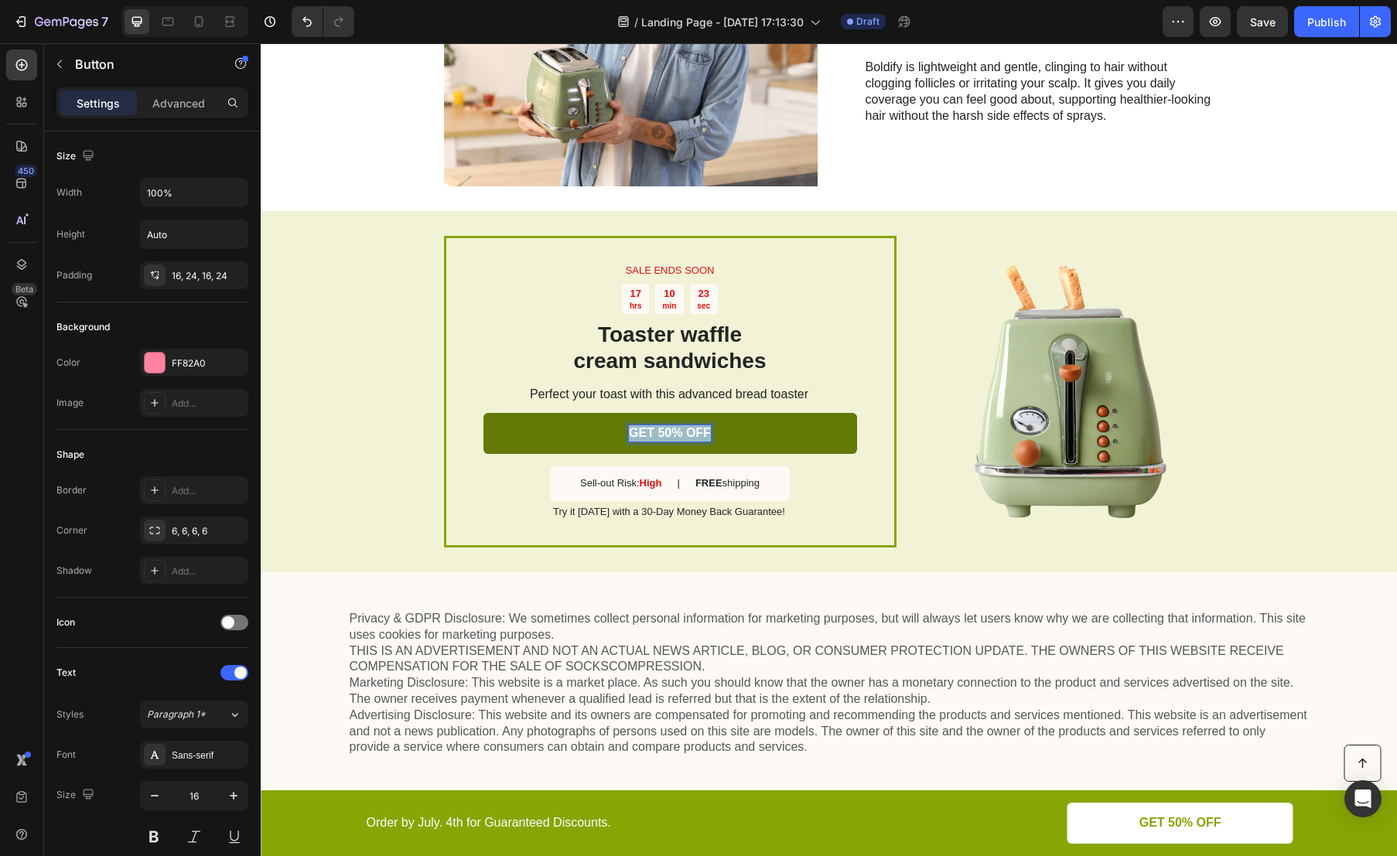
click at [654, 432] on p "GET 50% OFF" at bounding box center [670, 433] width 82 height 16
click at [619, 351] on h2 "Toaster waffle cream sandwiches" at bounding box center [670, 347] width 374 height 55
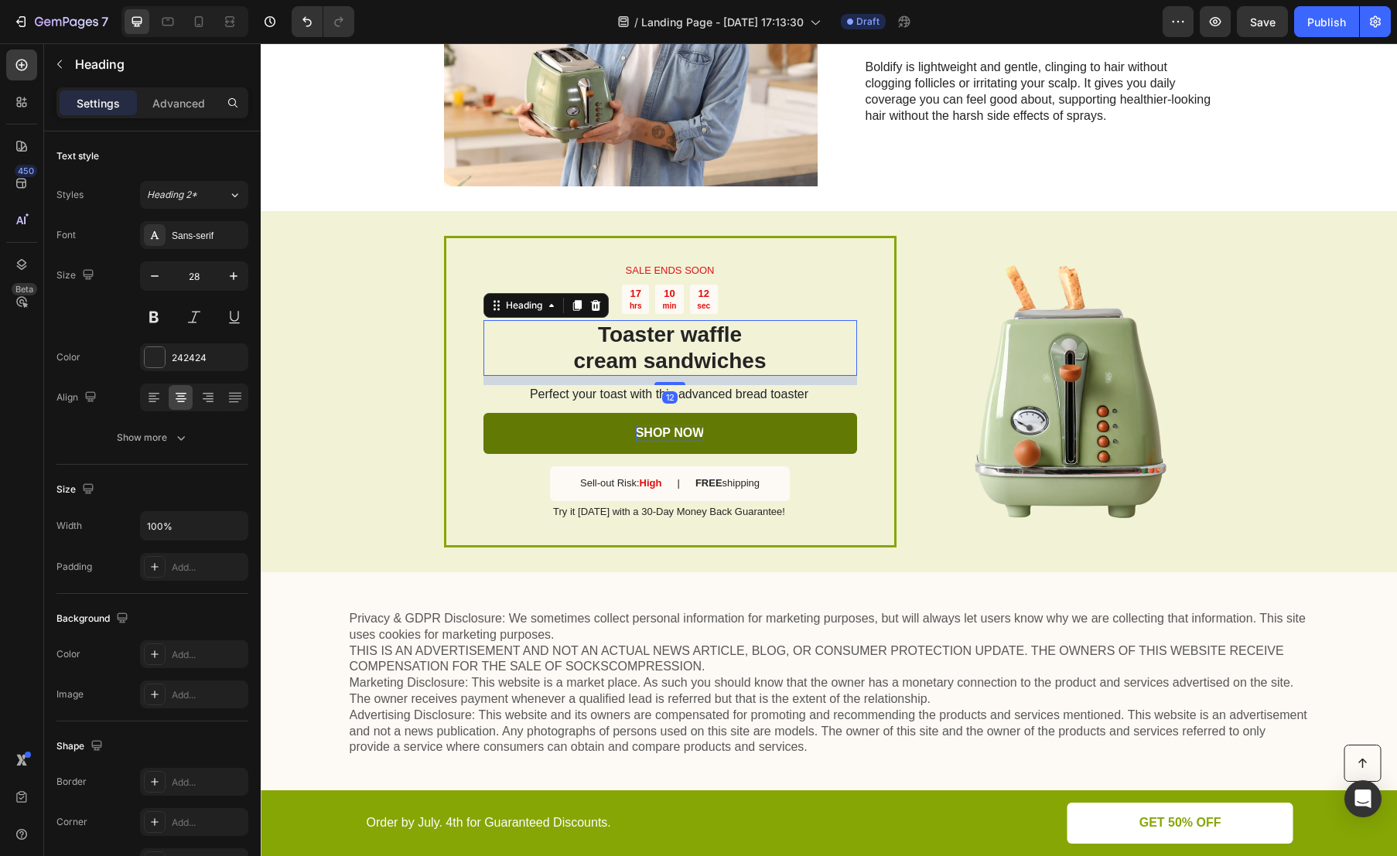
click at [619, 351] on h2 "Toaster waffle cream sandwiches" at bounding box center [670, 347] width 374 height 55
click at [619, 351] on p "Toaster waffle cream sandwiches" at bounding box center [670, 348] width 371 height 52
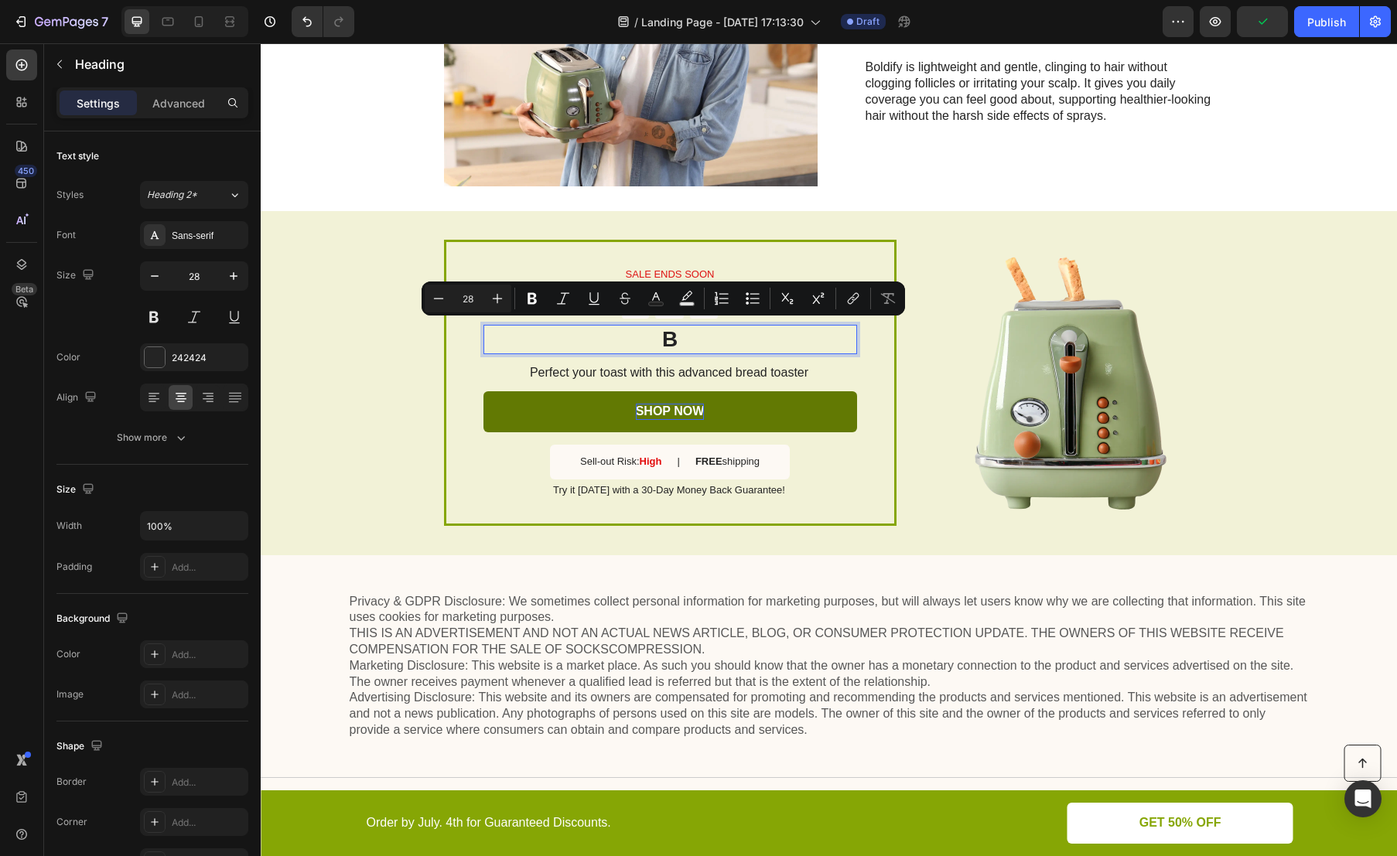
scroll to position [1918, 0]
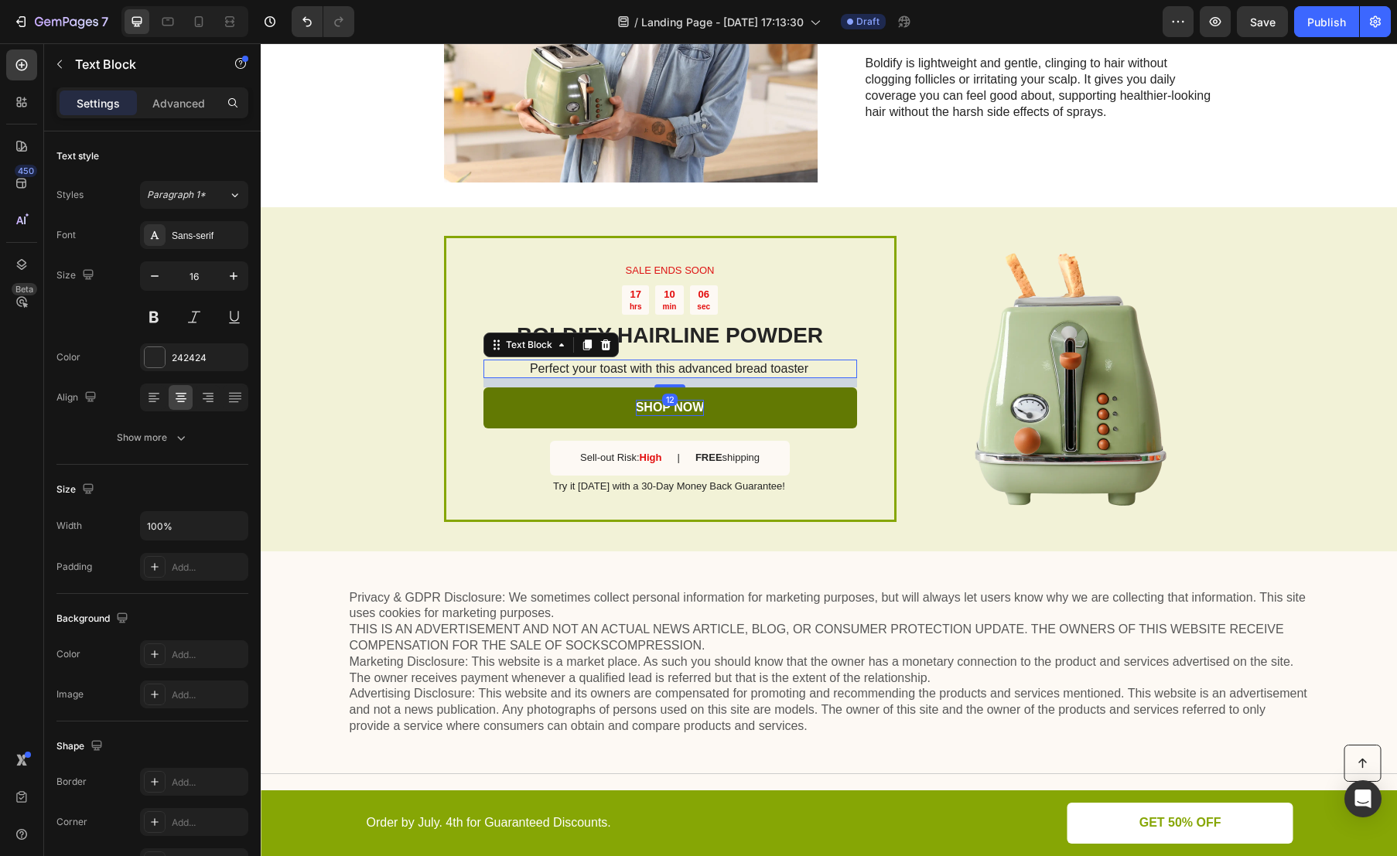
click at [617, 367] on p "Perfect your toast with this advanced bread toaster" at bounding box center [669, 369] width 372 height 16
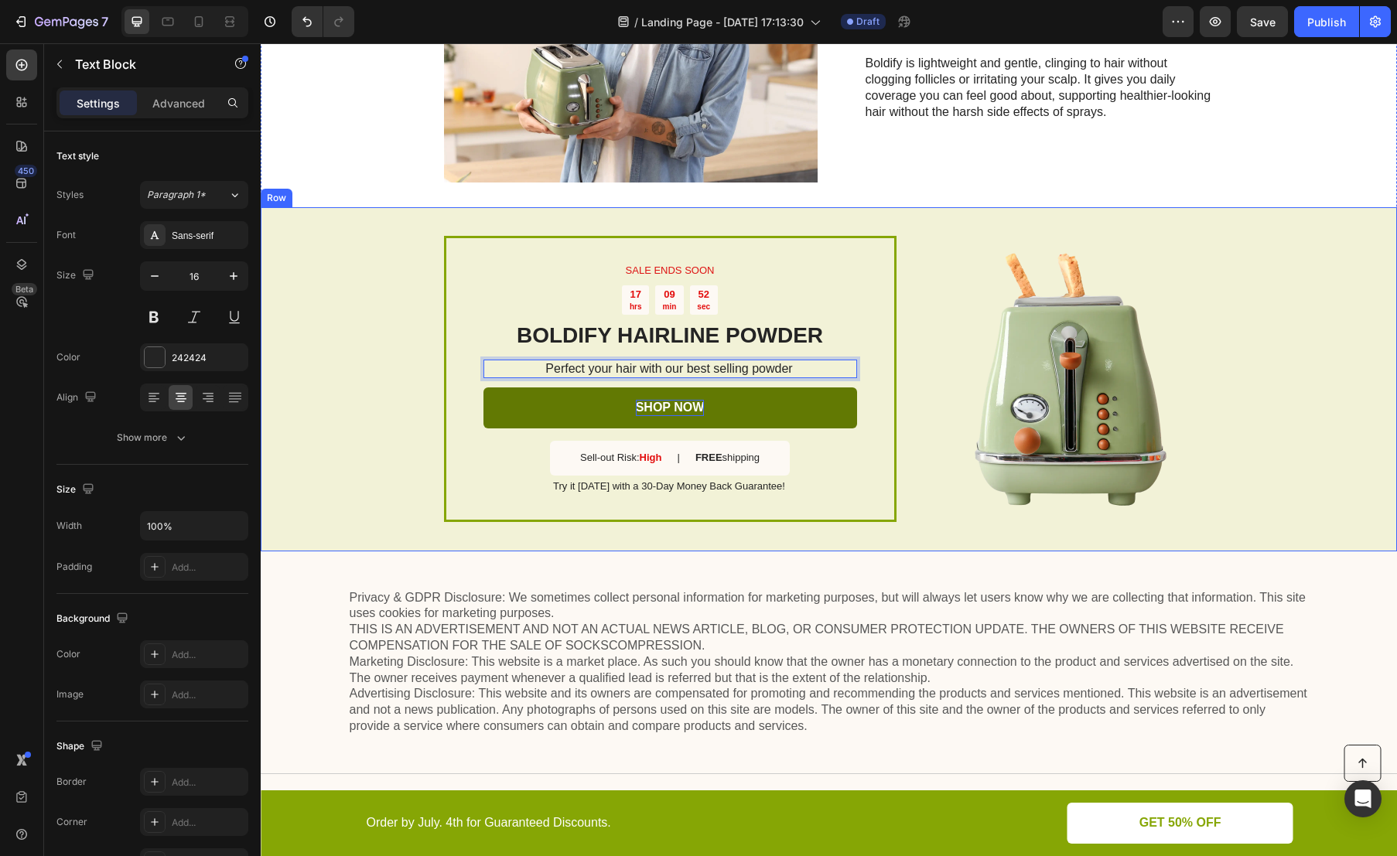
scroll to position [1811, 0]
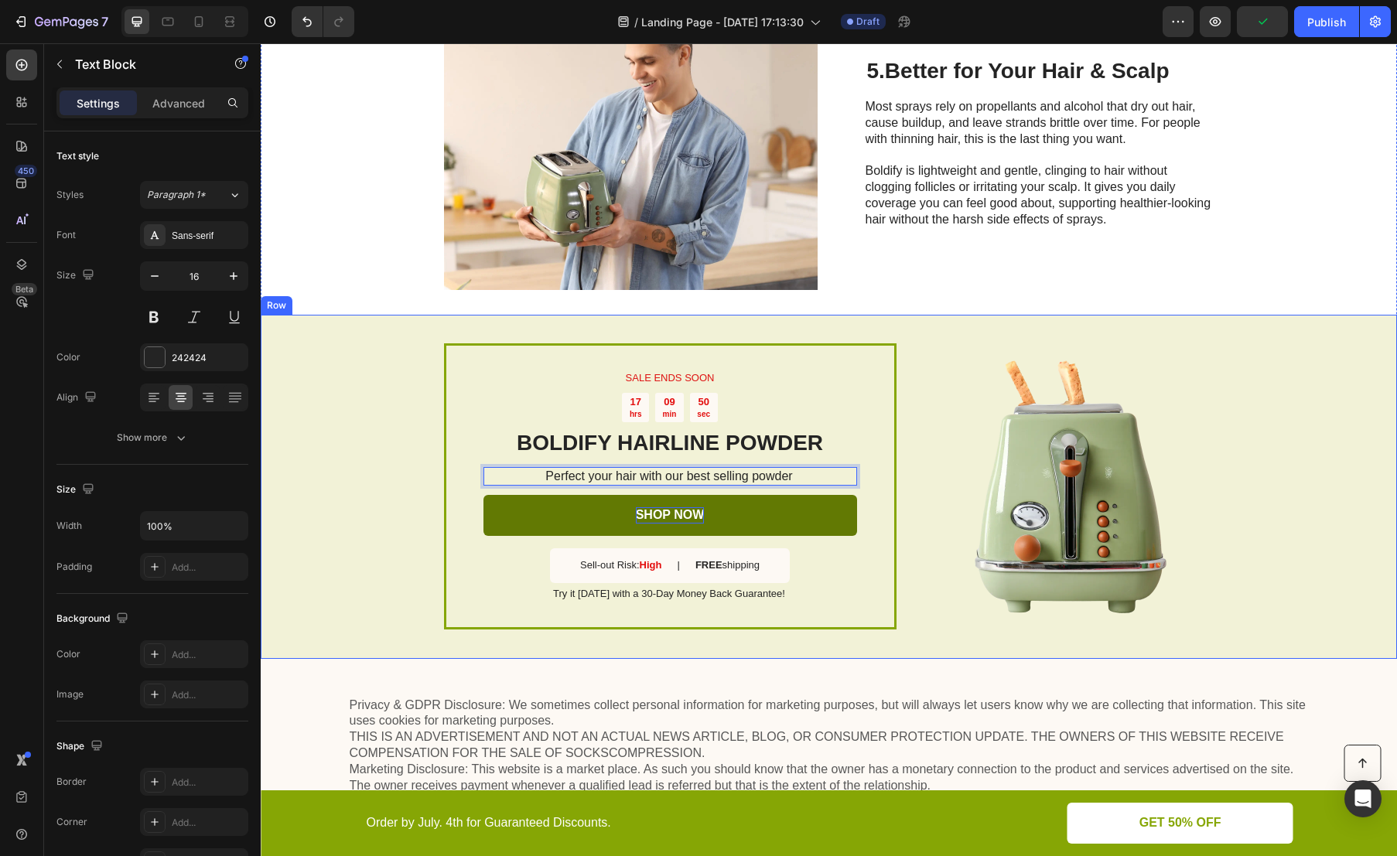
click at [1254, 392] on div "SALE ENDS SOON Text Block 17 hrs 09 min 50 sec Countdown Timer BOLDIFY HAIRLINE…" at bounding box center [829, 487] width 1136 height 344
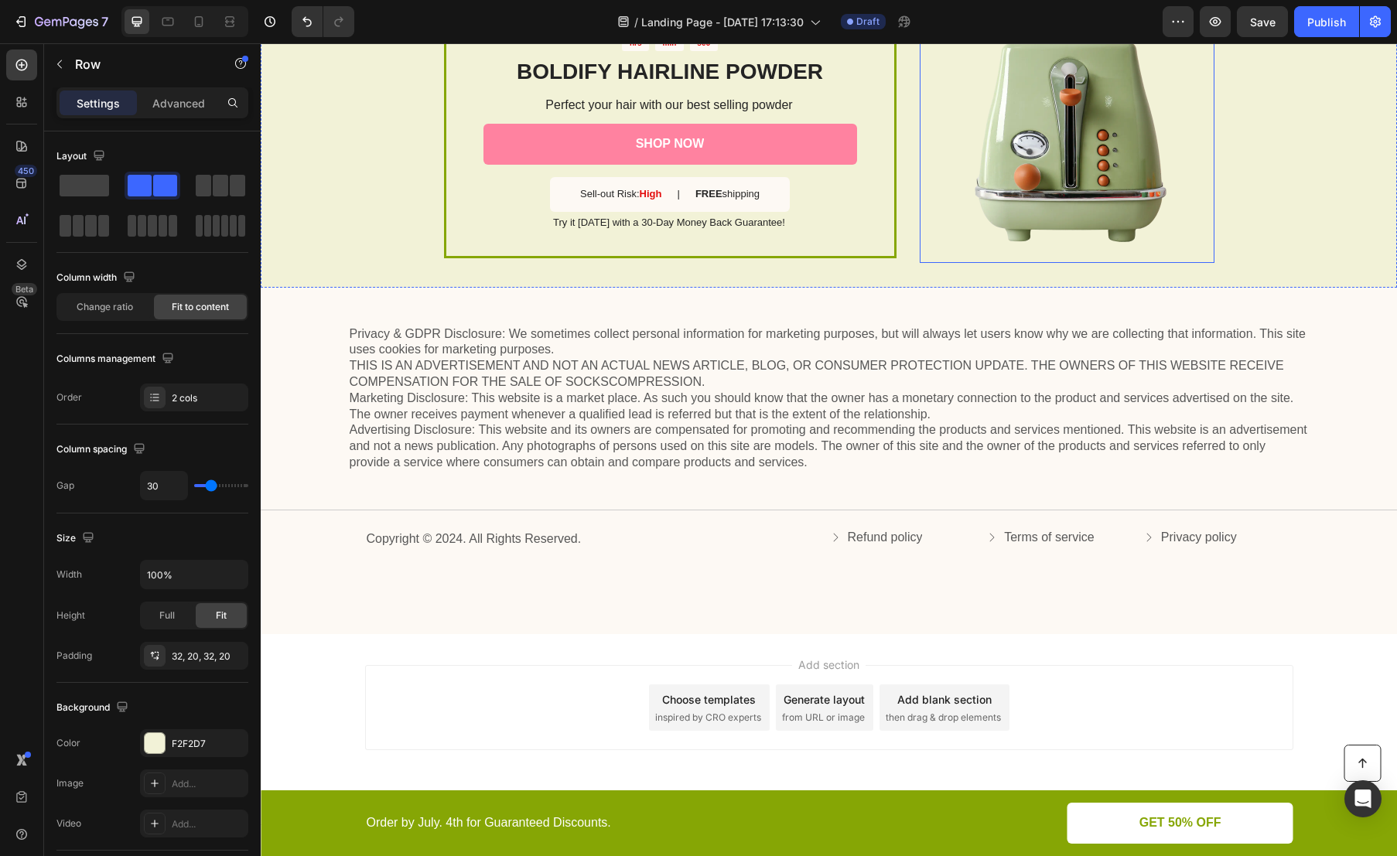
scroll to position [1936, 0]
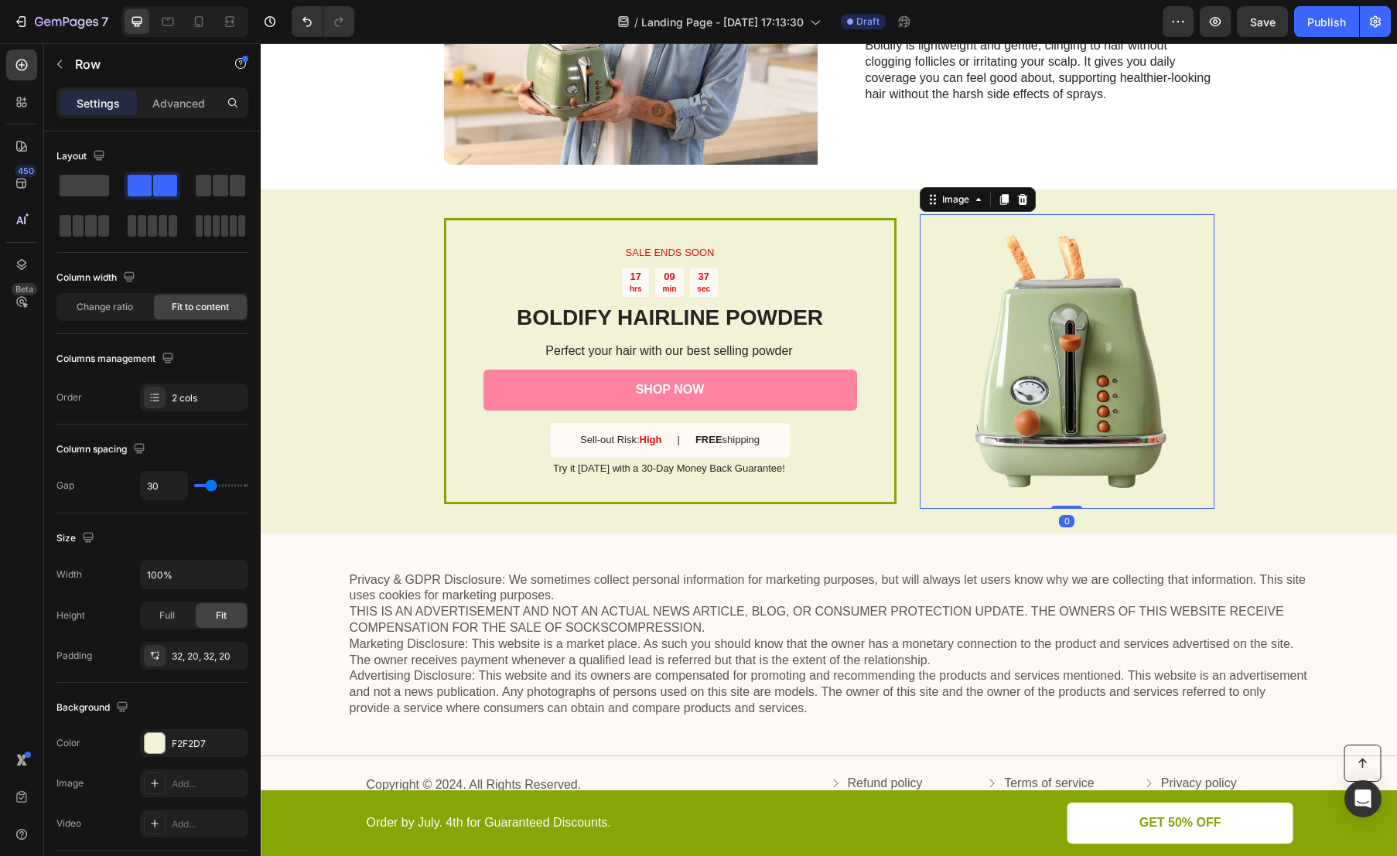
click at [1061, 354] on img at bounding box center [1067, 361] width 295 height 295
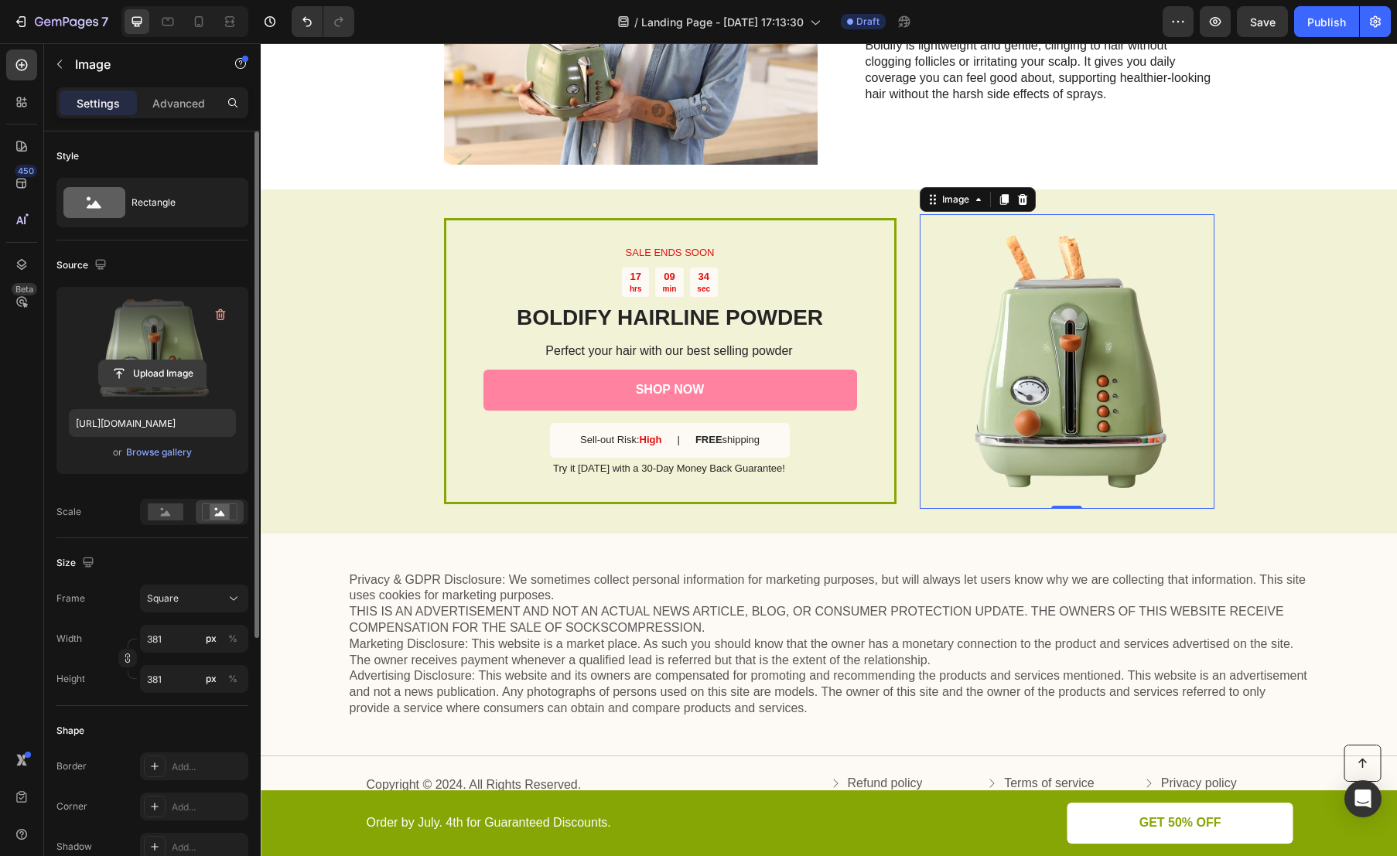
click at [166, 369] on input "file" at bounding box center [152, 373] width 107 height 26
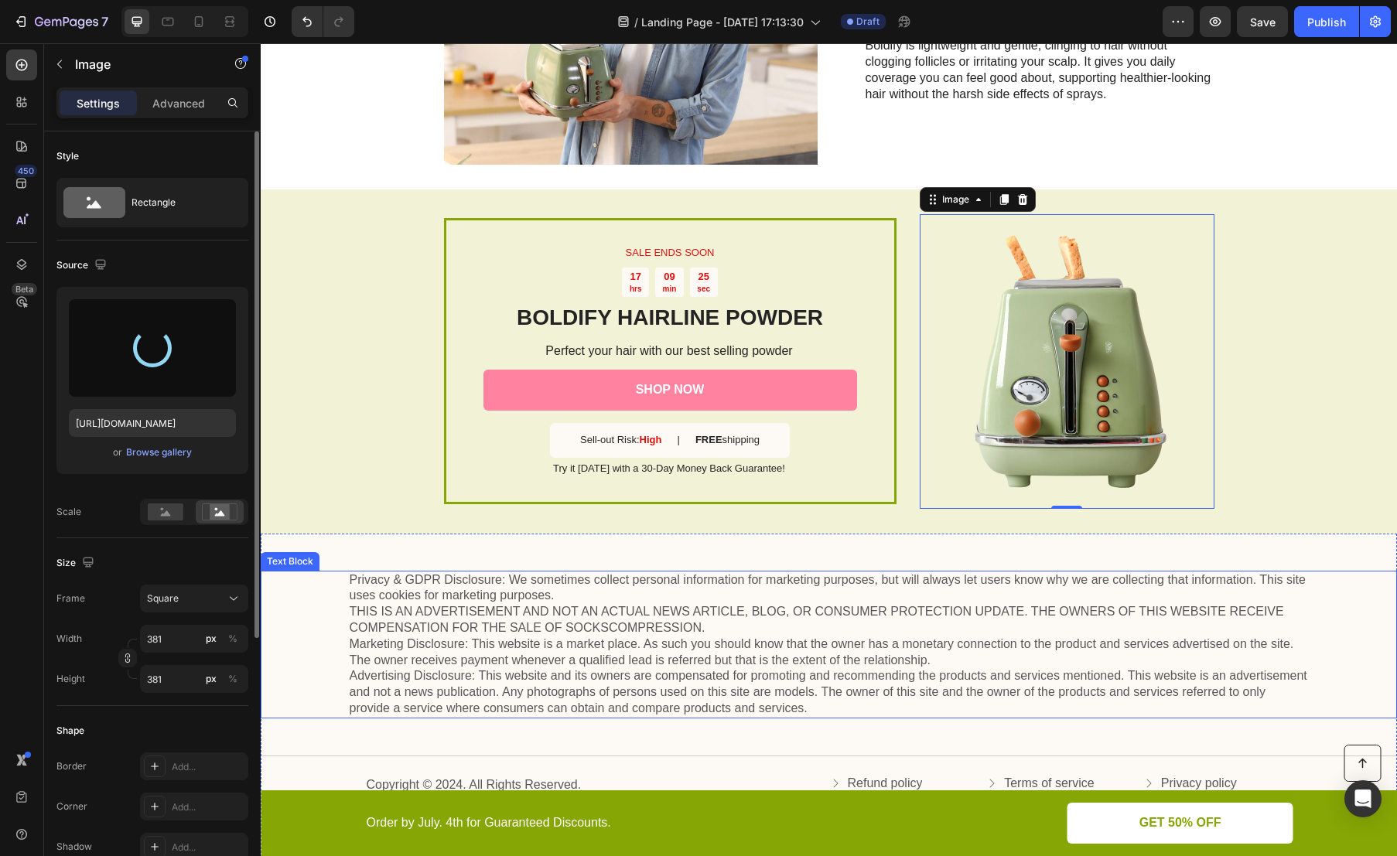
type input "[URL][DOMAIN_NAME]"
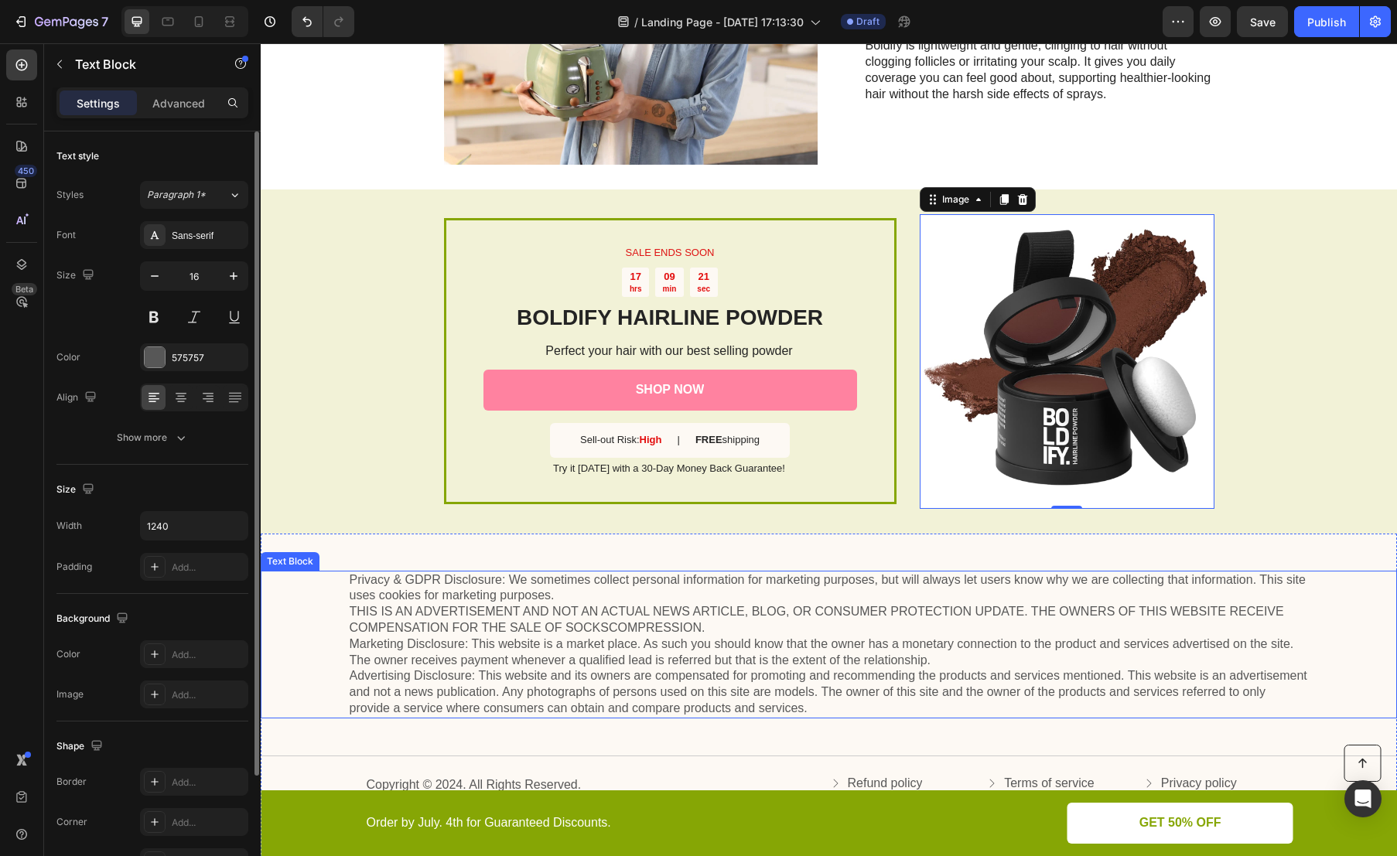
click at [583, 627] on p "Privacy & GDPR Disclosure: We sometimes collect personal information for market…" at bounding box center [829, 644] width 959 height 145
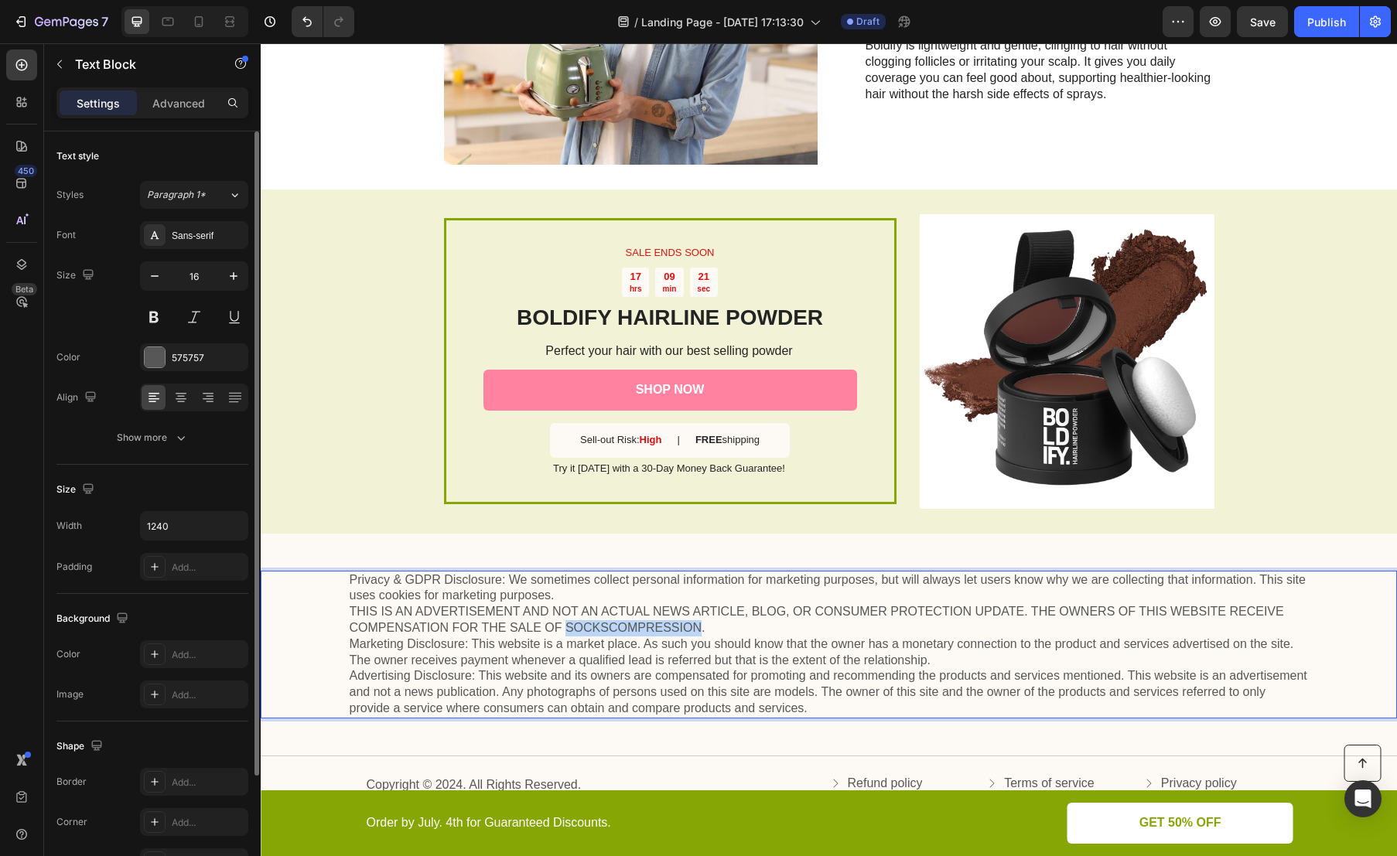
click at [582, 627] on p "Privacy & GDPR Disclosure: We sometimes collect personal information for market…" at bounding box center [829, 644] width 959 height 145
click at [632, 678] on p "Privacy & GDPR Disclosure: We sometimes collect personal information for market…" at bounding box center [829, 644] width 959 height 145
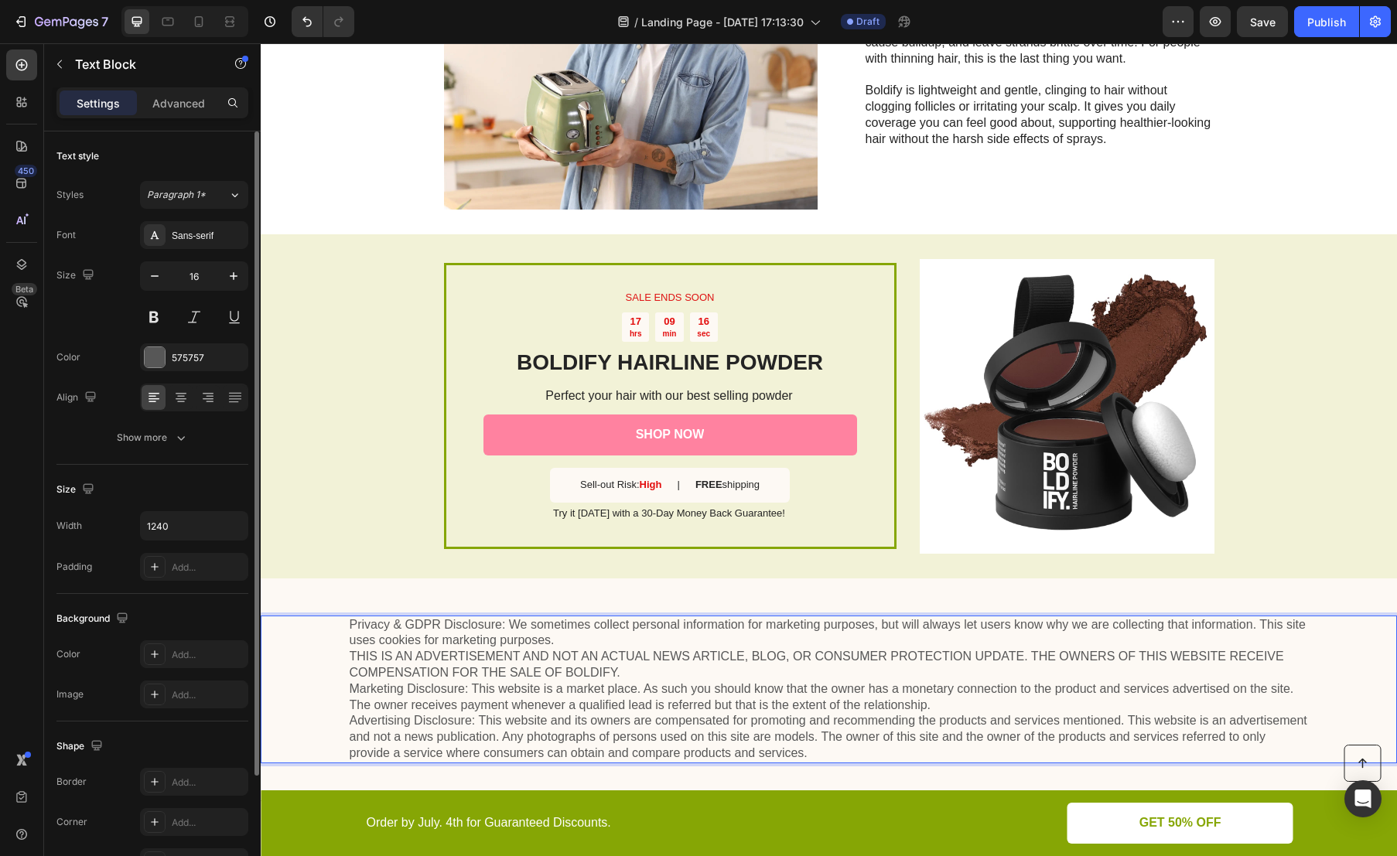
scroll to position [1846, 0]
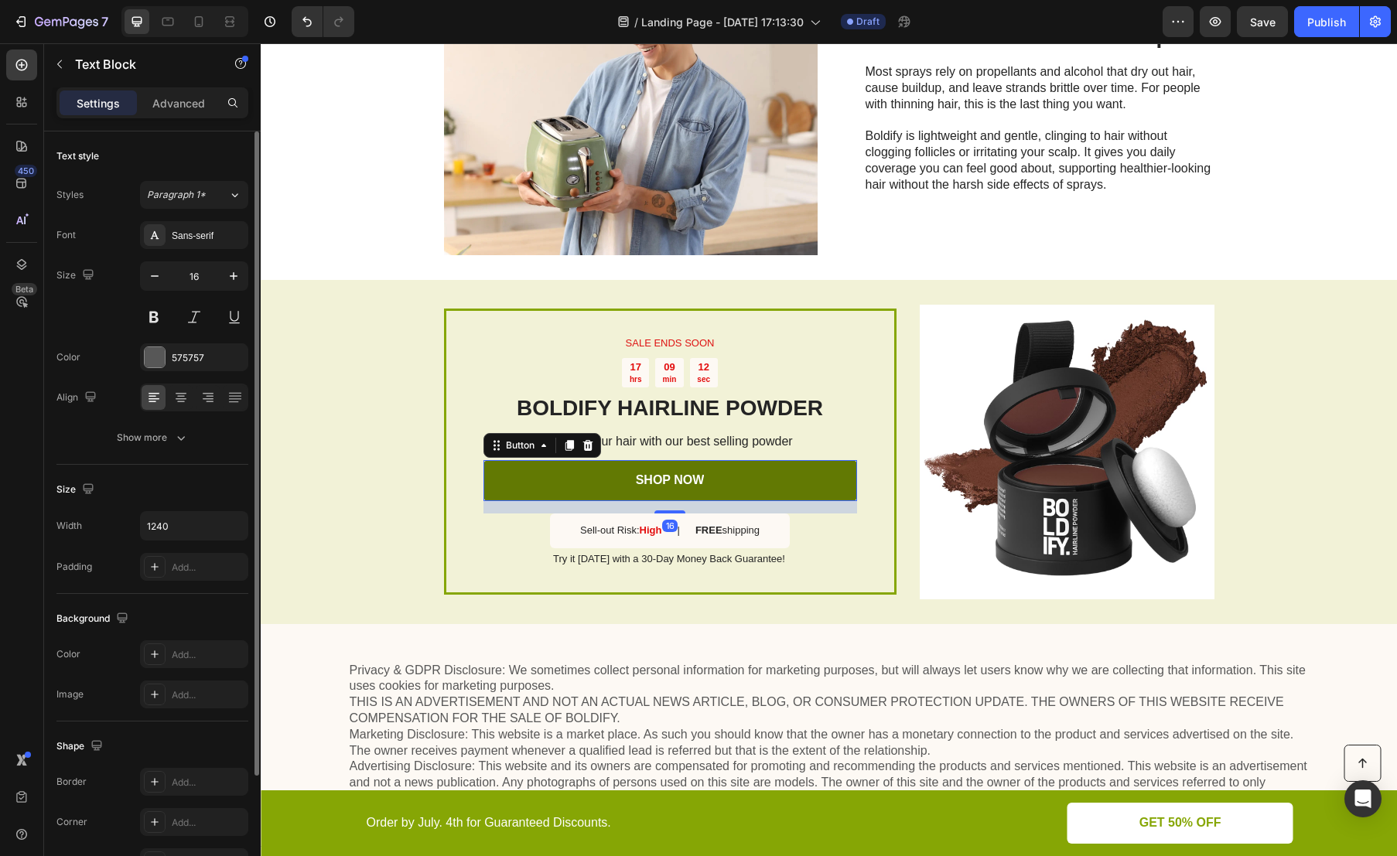
click at [791, 477] on link "SHOP NOW" at bounding box center [670, 480] width 374 height 41
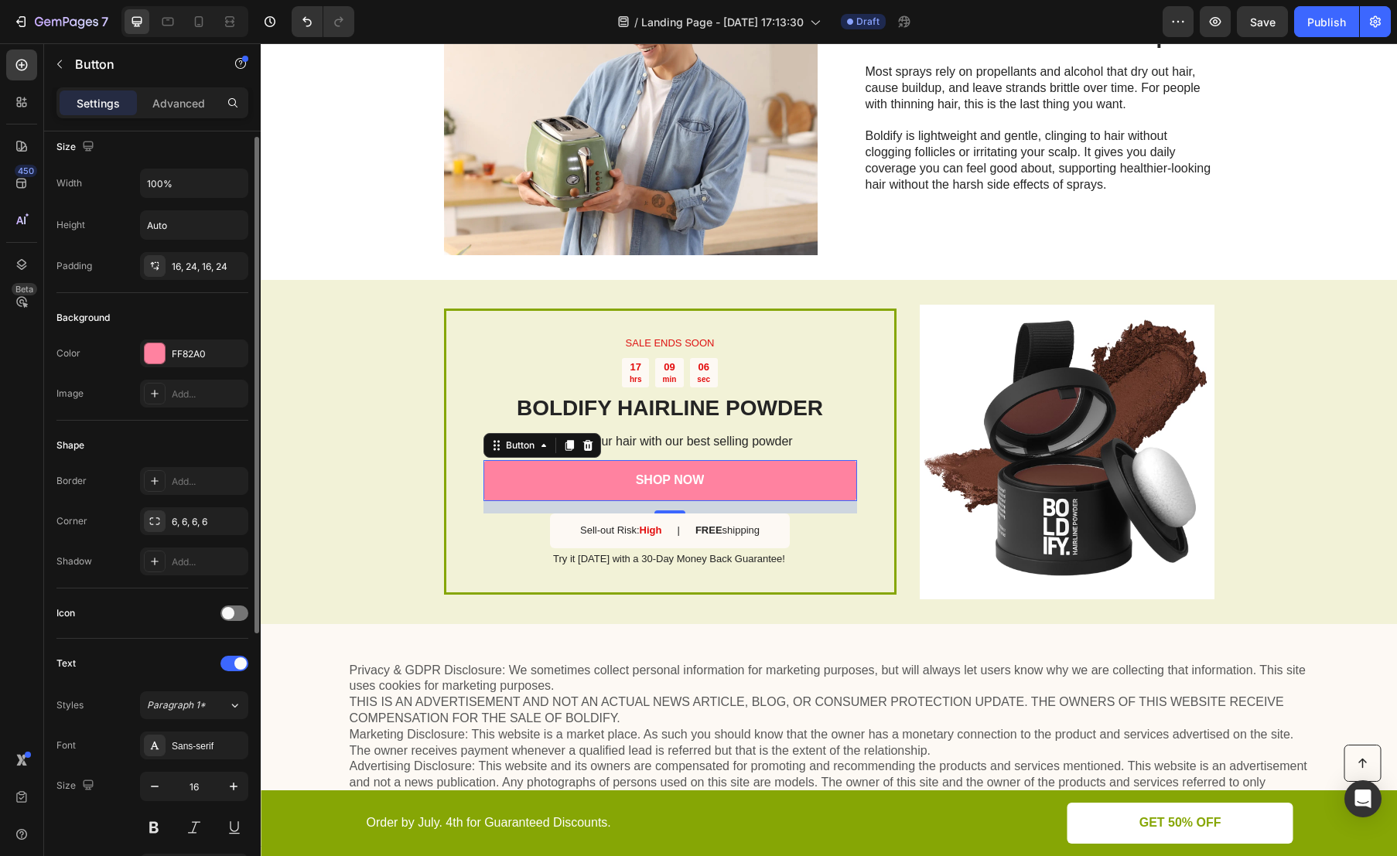
scroll to position [0, 0]
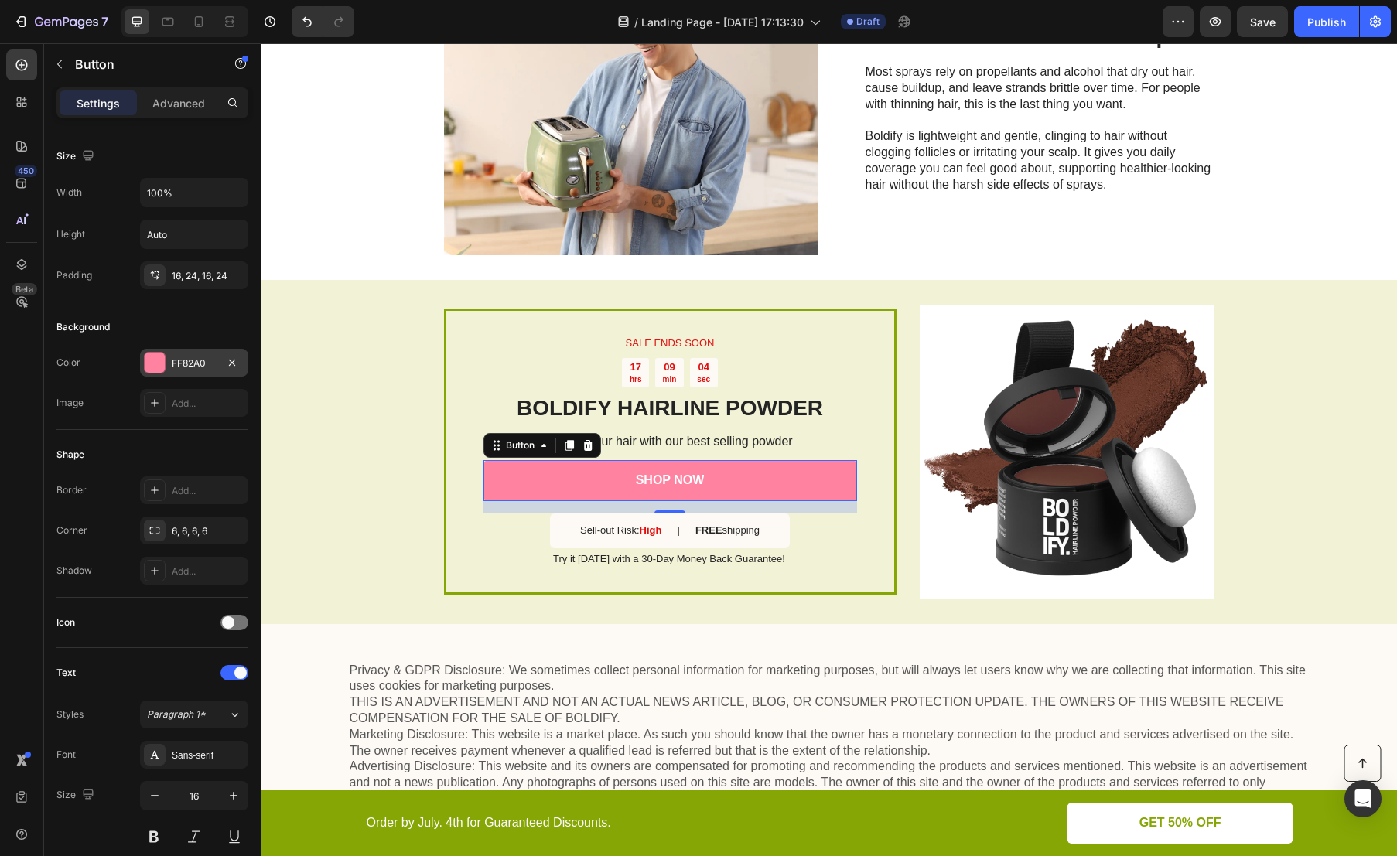
click at [198, 363] on div "FF82A0" at bounding box center [194, 364] width 45 height 14
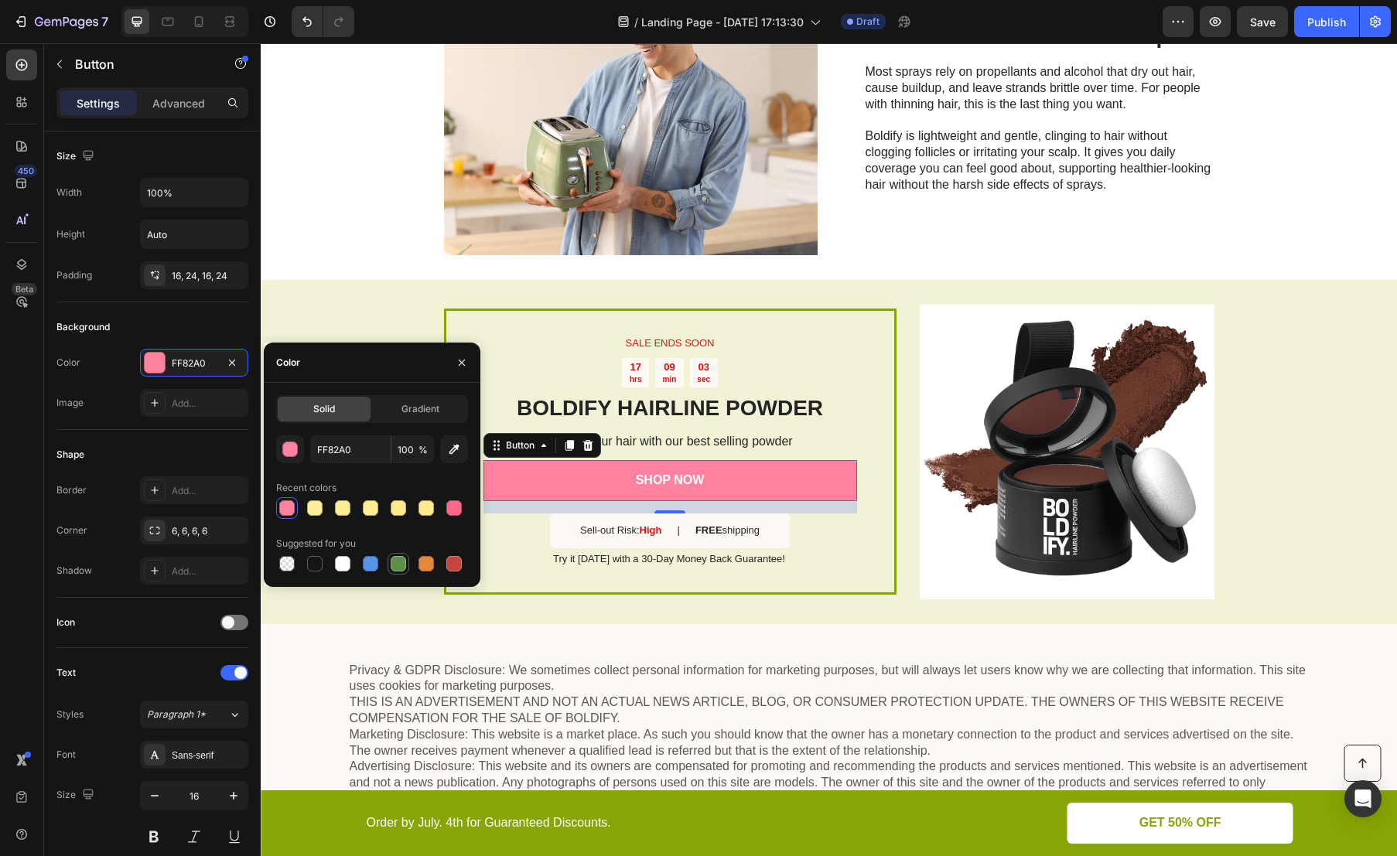
click at [399, 565] on div at bounding box center [398, 563] width 15 height 15
type input "5E8E49"
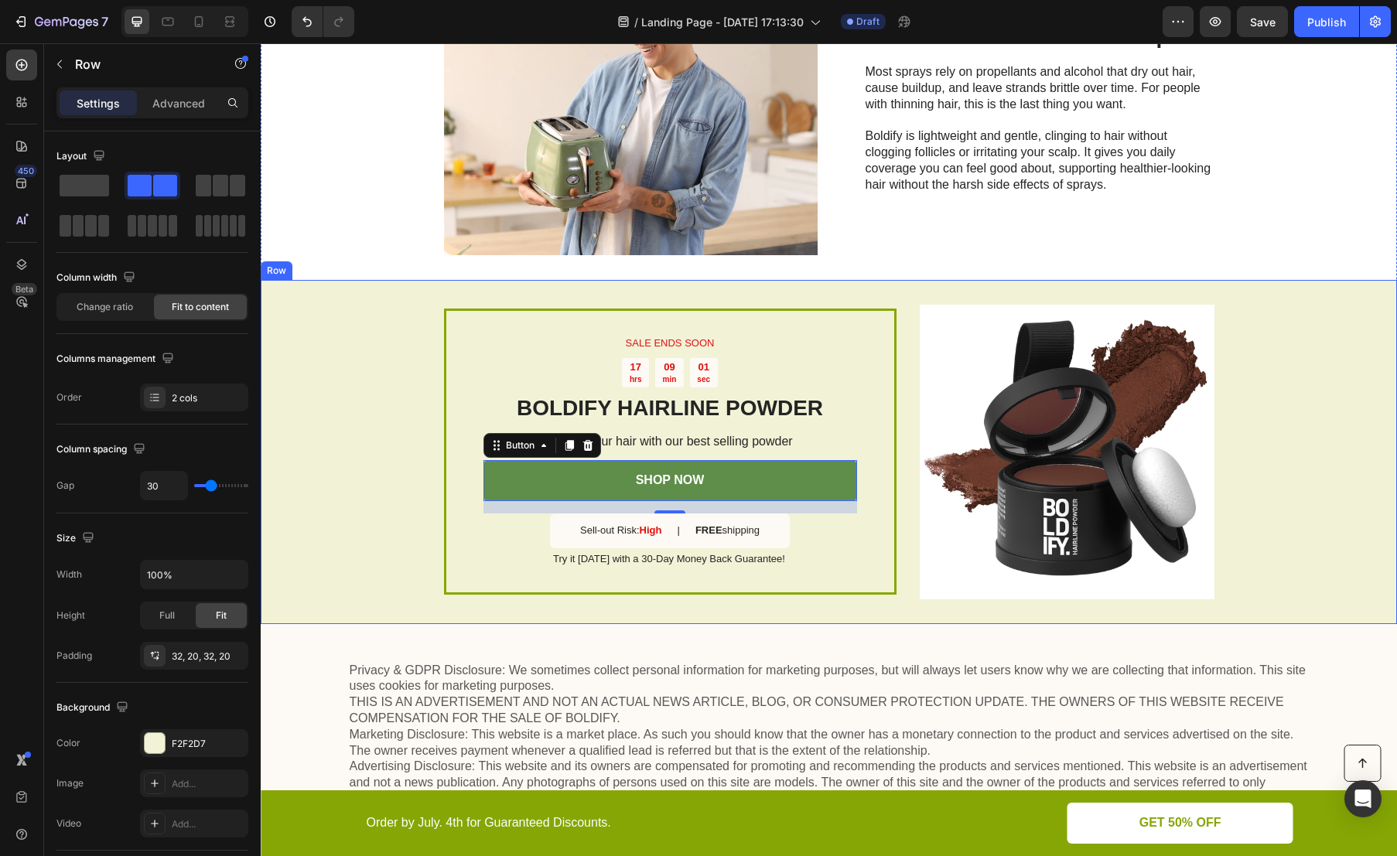
click at [849, 620] on div "SALE ENDS SOON Text Block 17 hrs 09 min 01 sec Countdown Timer BOLDIFY HAIRLINE…" at bounding box center [829, 452] width 1136 height 344
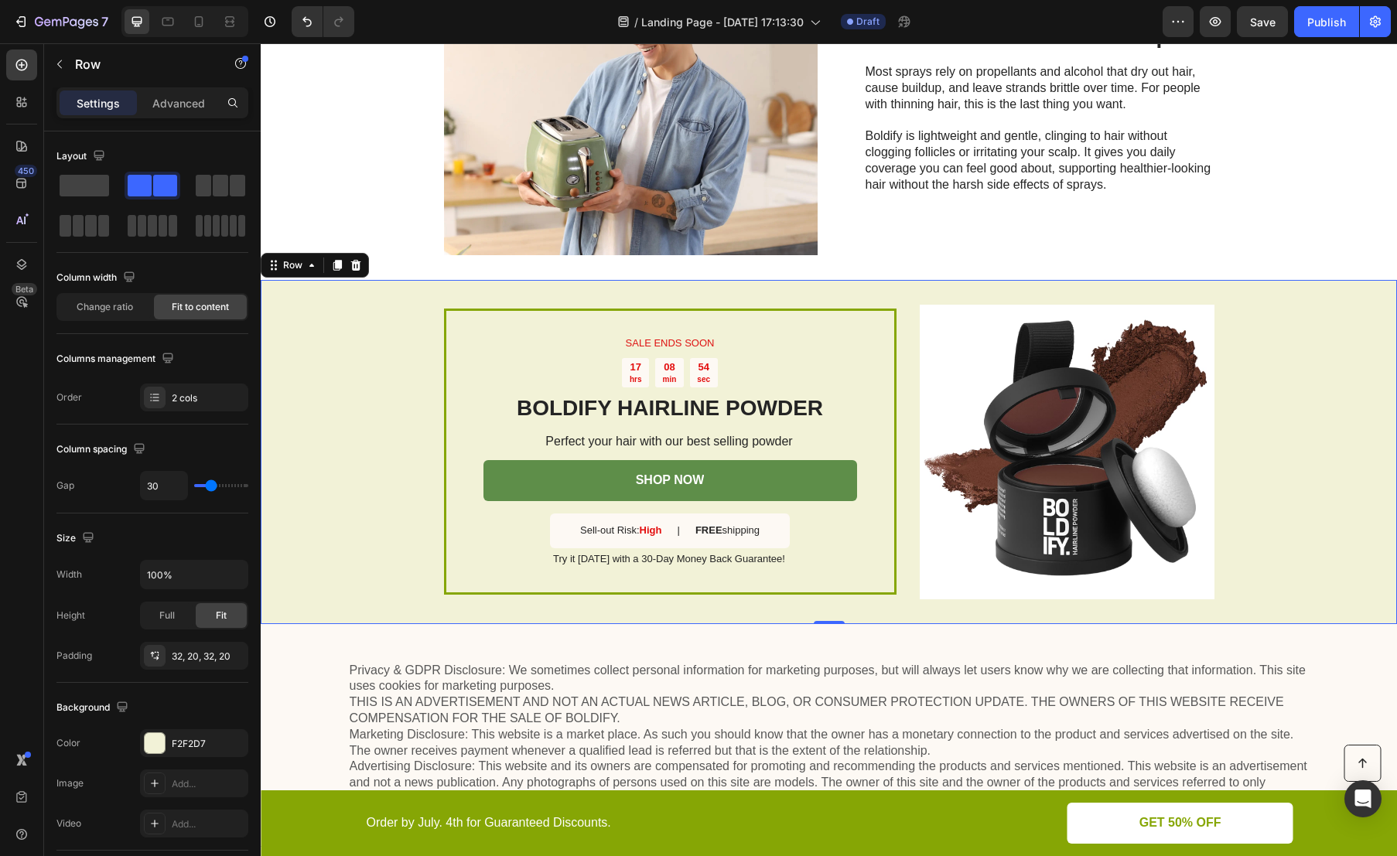
click at [296, 417] on div "SALE ENDS SOON Text Block 17 hrs 08 min 54 sec Countdown Timer BOLDIFY HAIRLINE…" at bounding box center [829, 452] width 1136 height 344
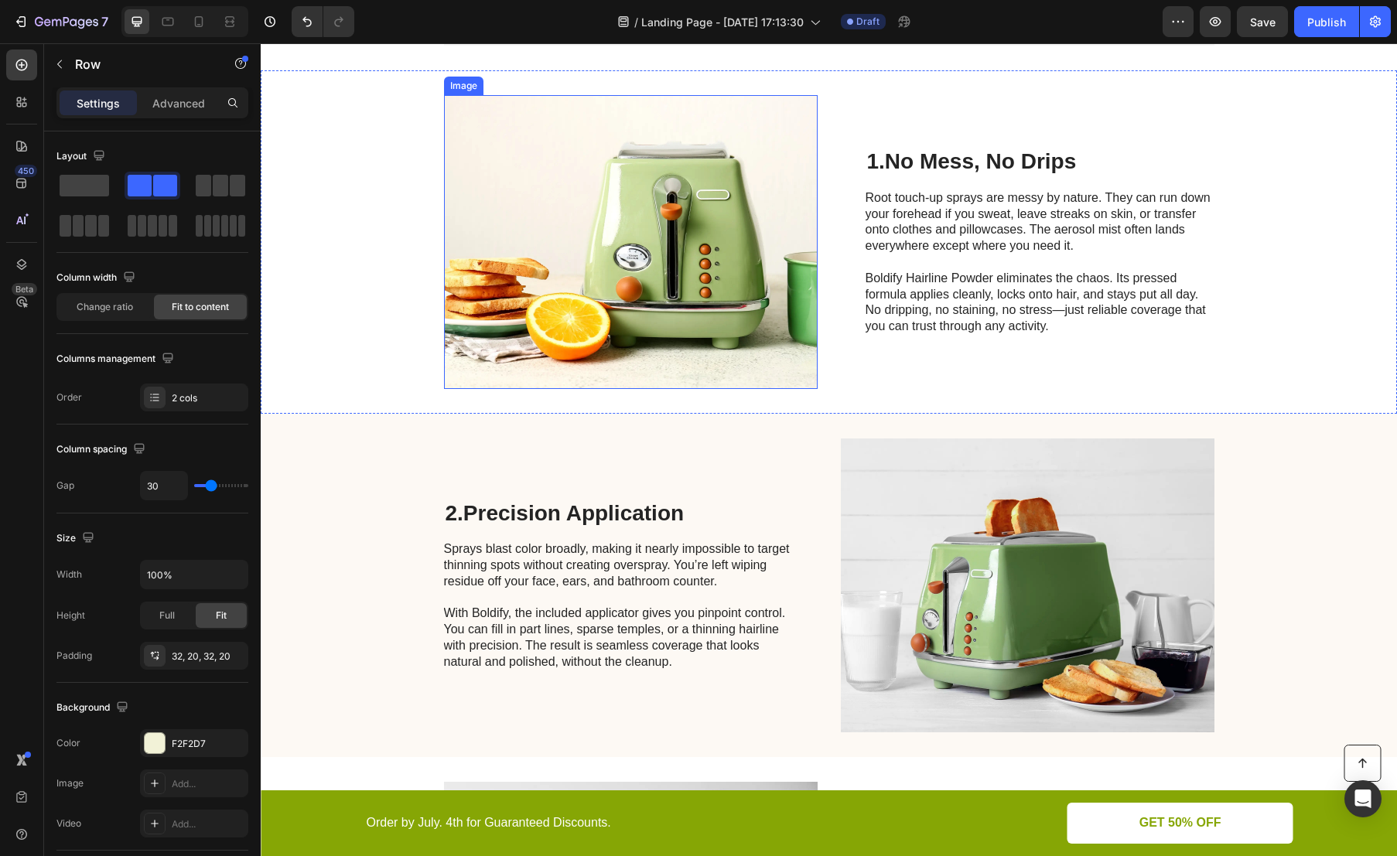
scroll to position [417, 0]
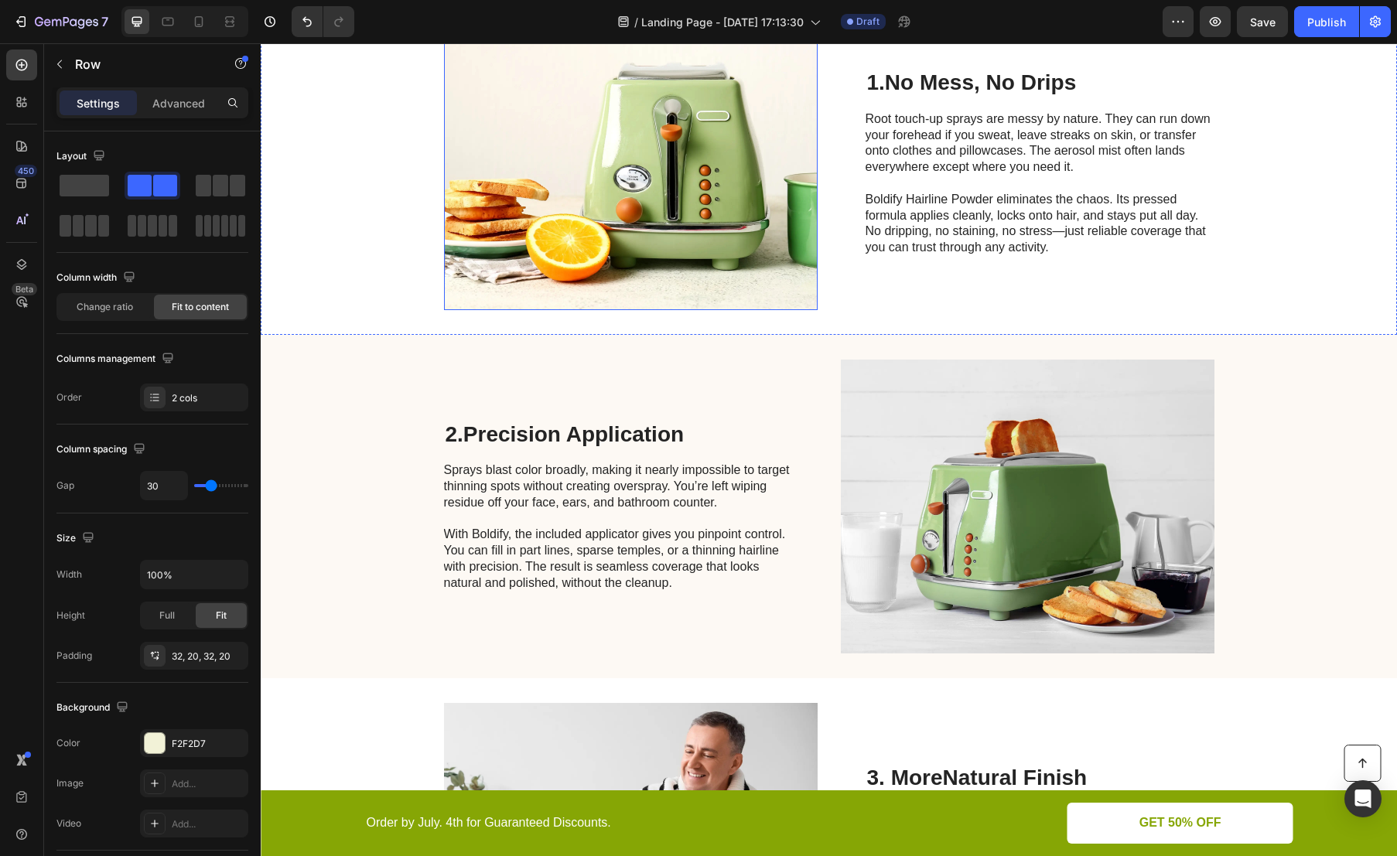
click at [618, 177] on img at bounding box center [631, 163] width 374 height 294
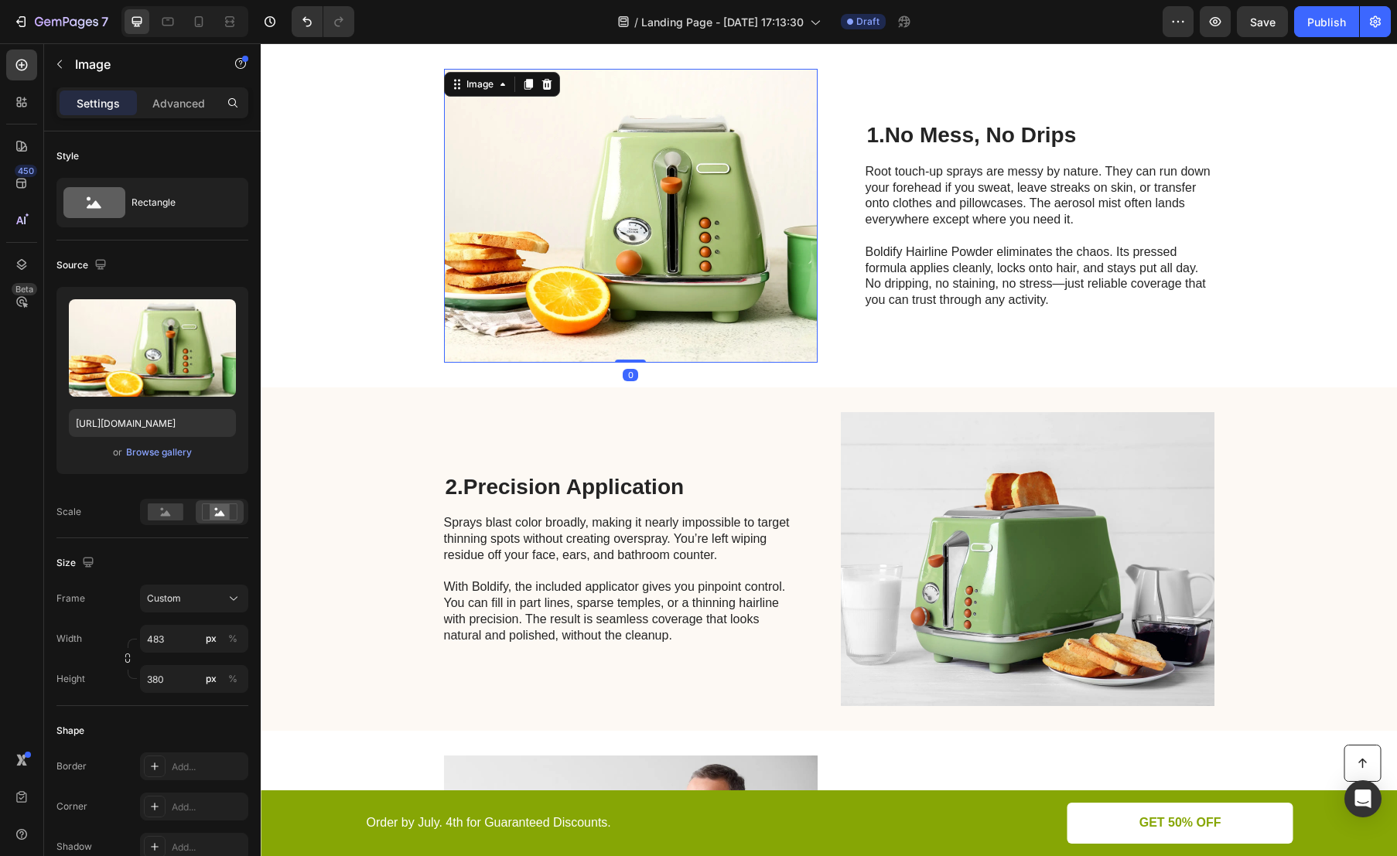
scroll to position [309, 0]
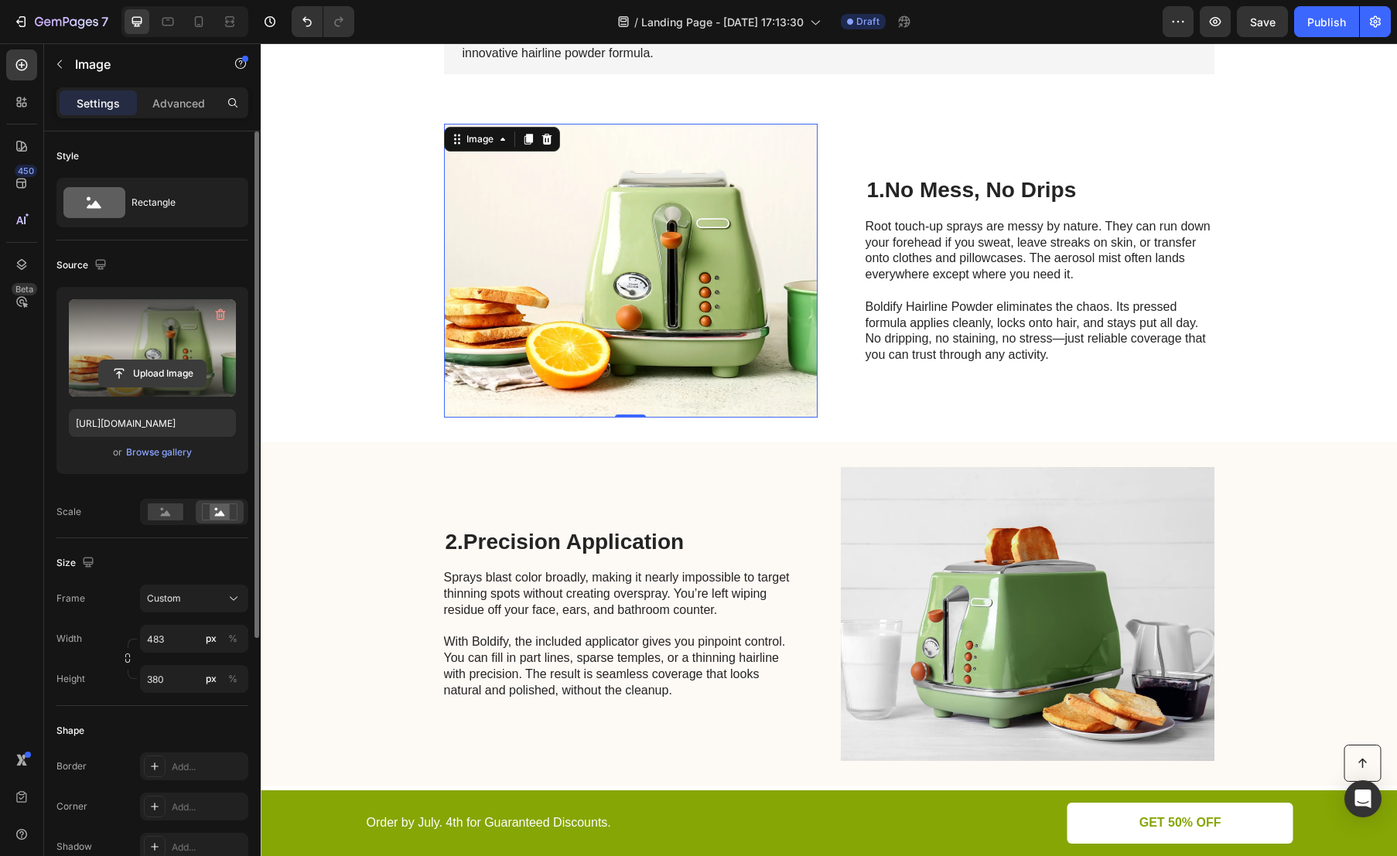
click at [152, 371] on input "file" at bounding box center [152, 373] width 107 height 26
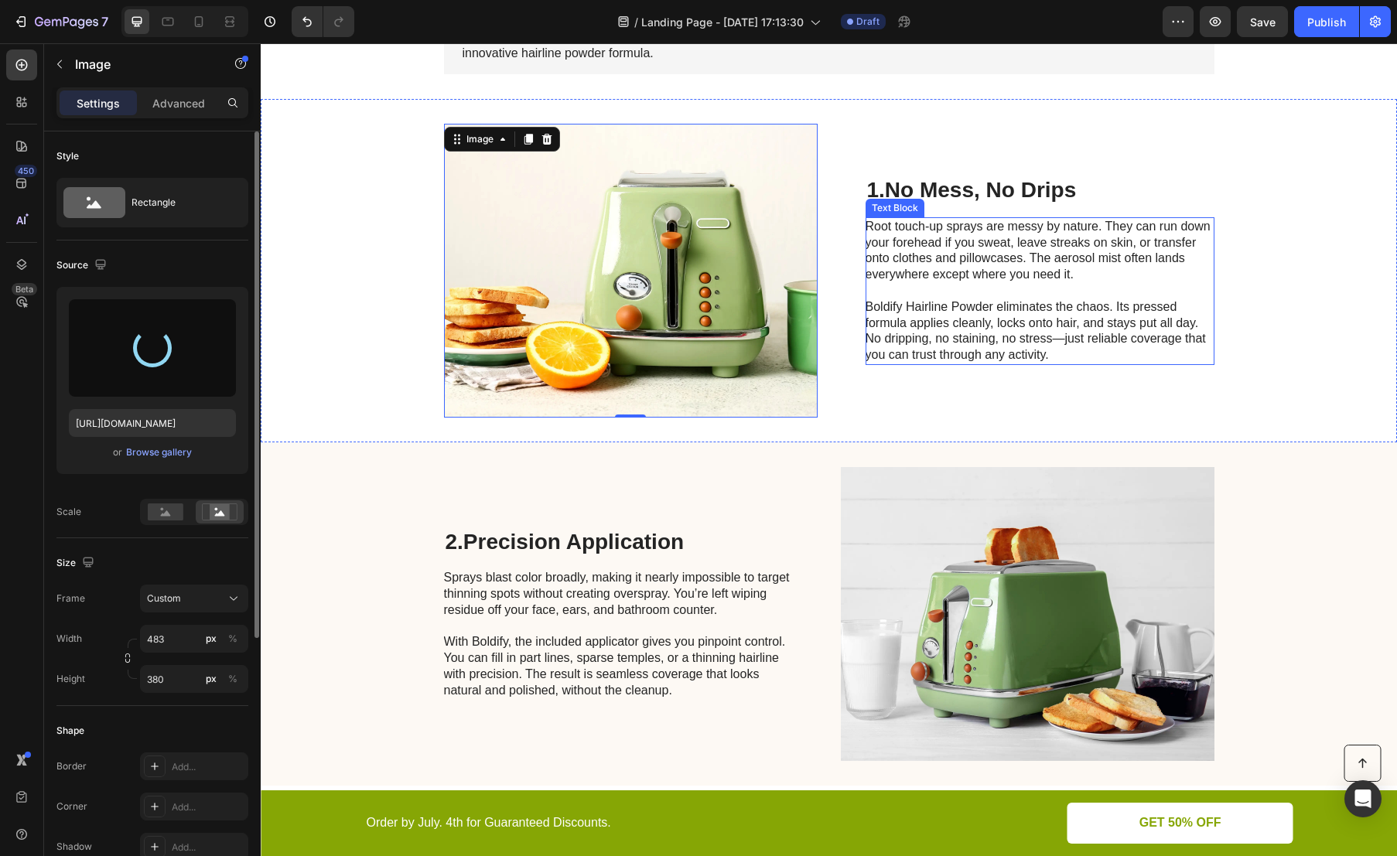
scroll to position [0, 0]
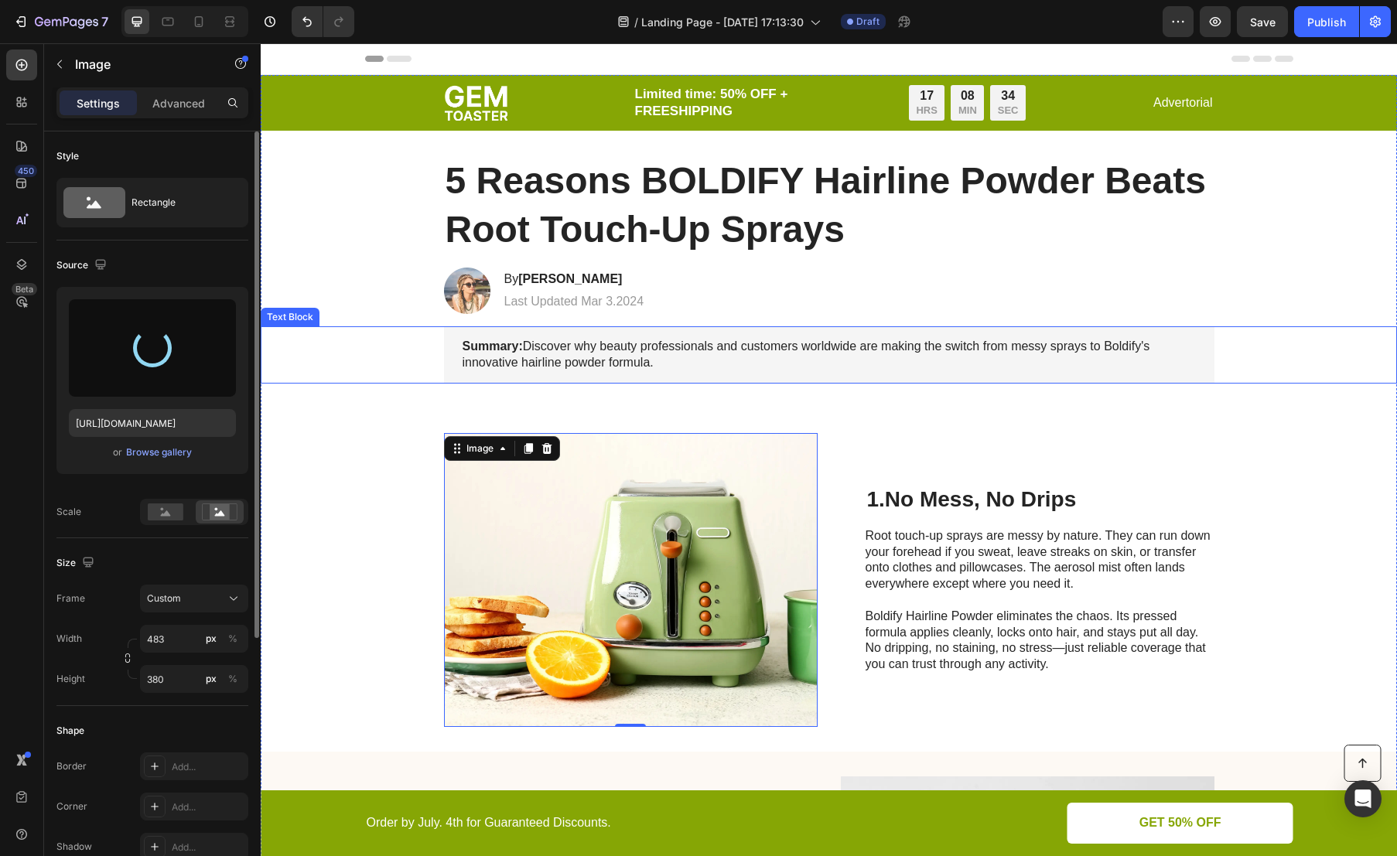
type input "[URL][DOMAIN_NAME]"
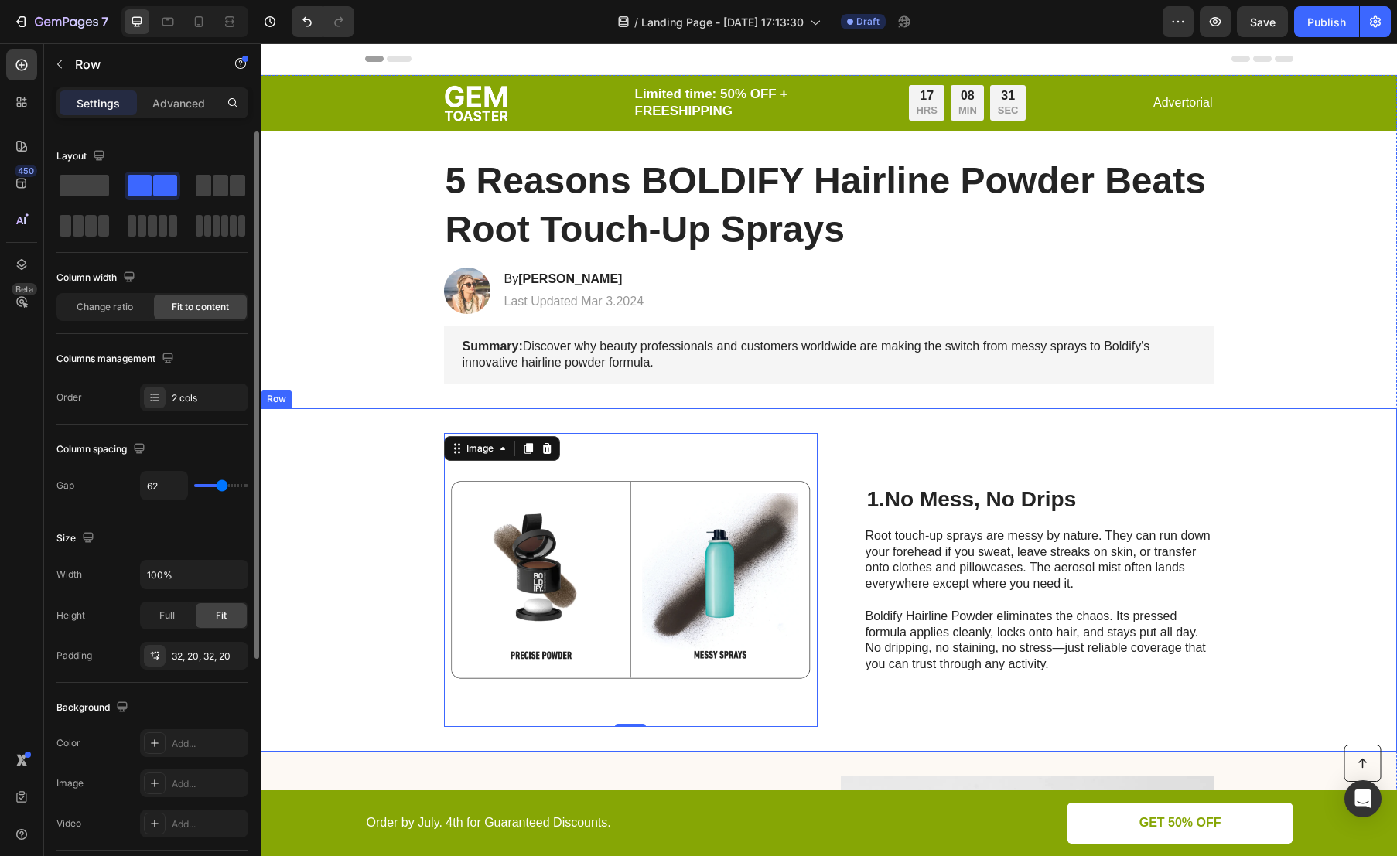
click at [1282, 484] on div "Image 0 1. No Mess, No Drips Heading Root touch-up sprays are messy by nature. …" at bounding box center [829, 579] width 1136 height 343
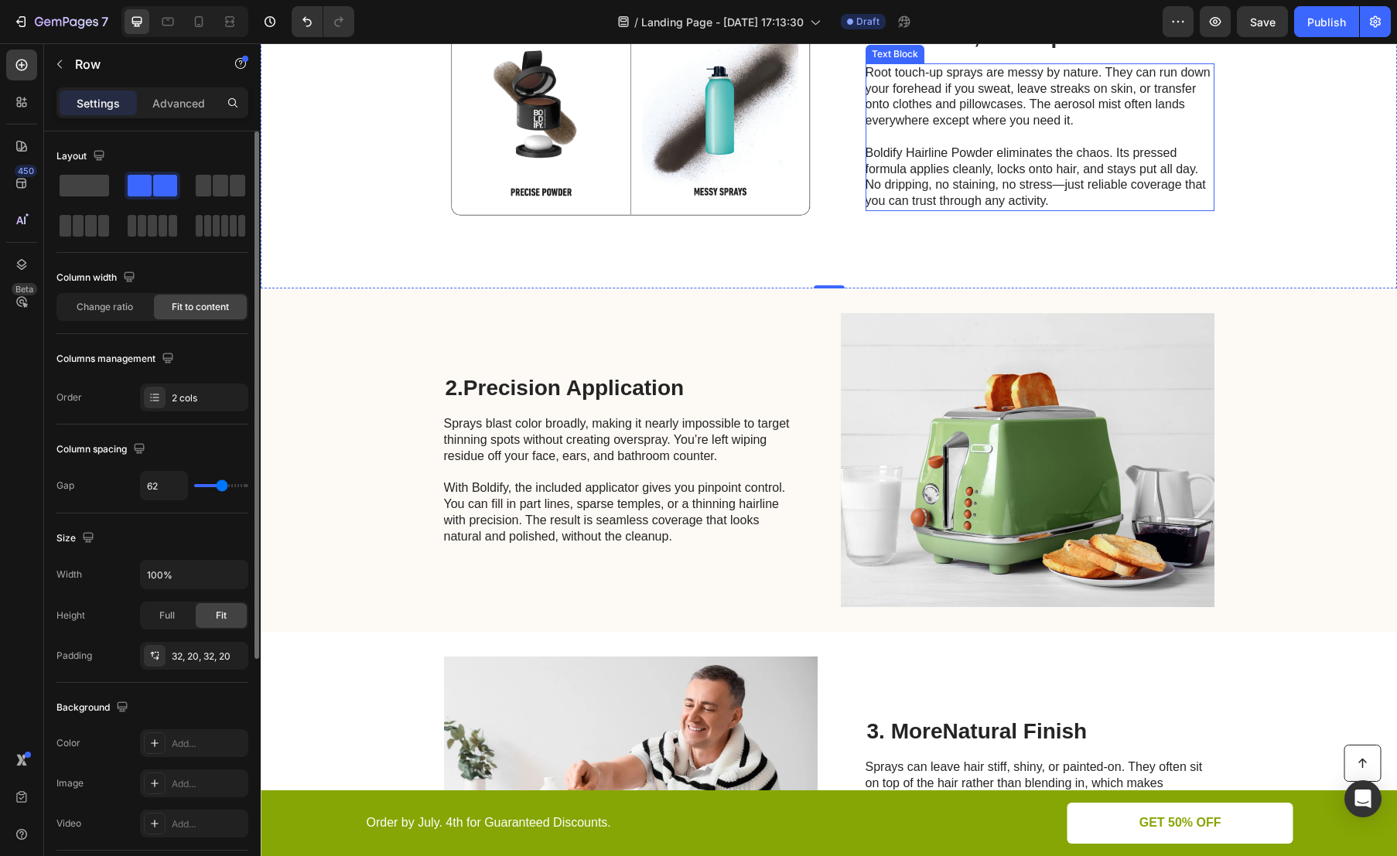
scroll to position [473, 0]
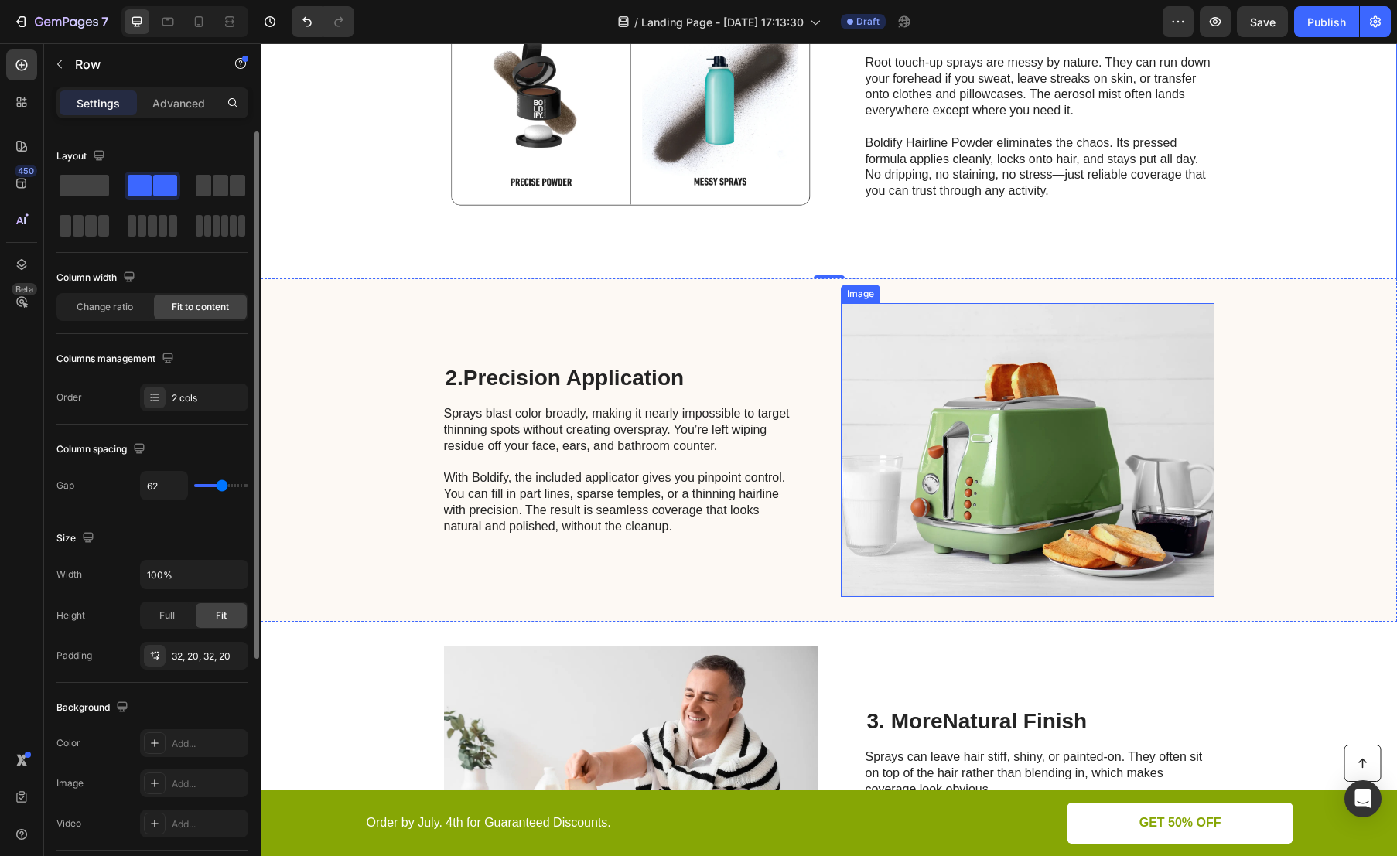
click at [1024, 462] on img at bounding box center [1028, 450] width 374 height 294
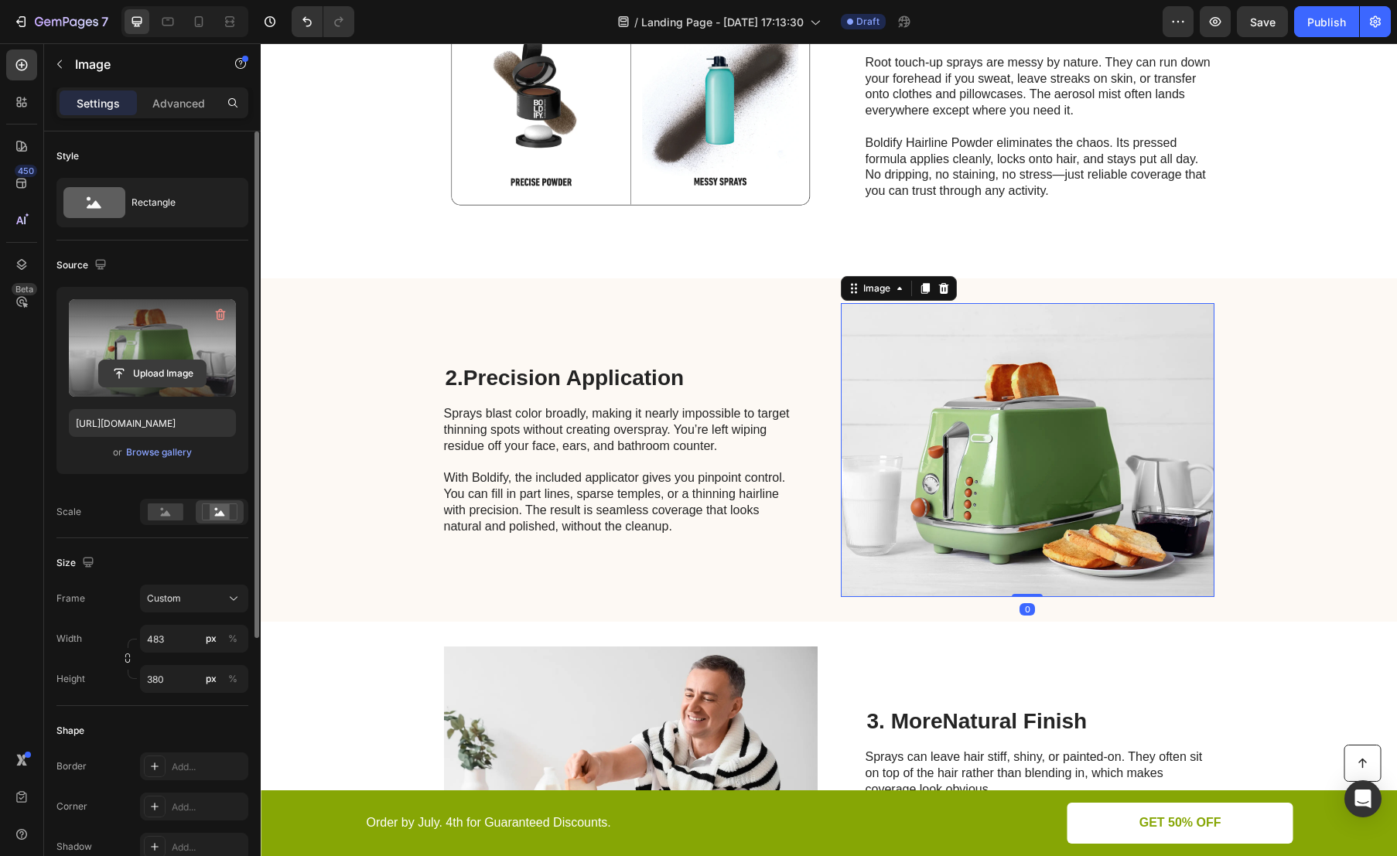
click at [152, 378] on input "file" at bounding box center [152, 373] width 107 height 26
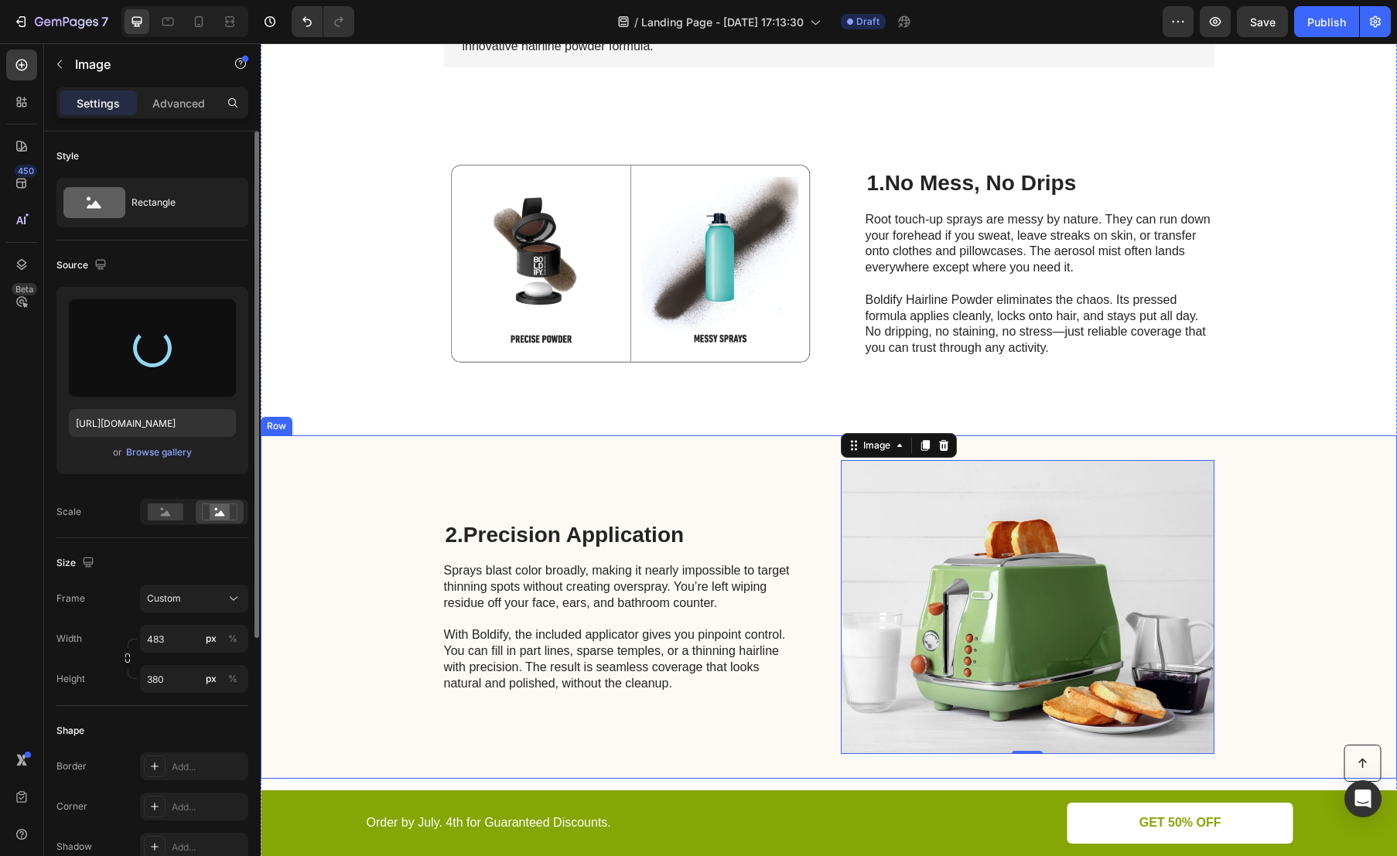
scroll to position [306, 0]
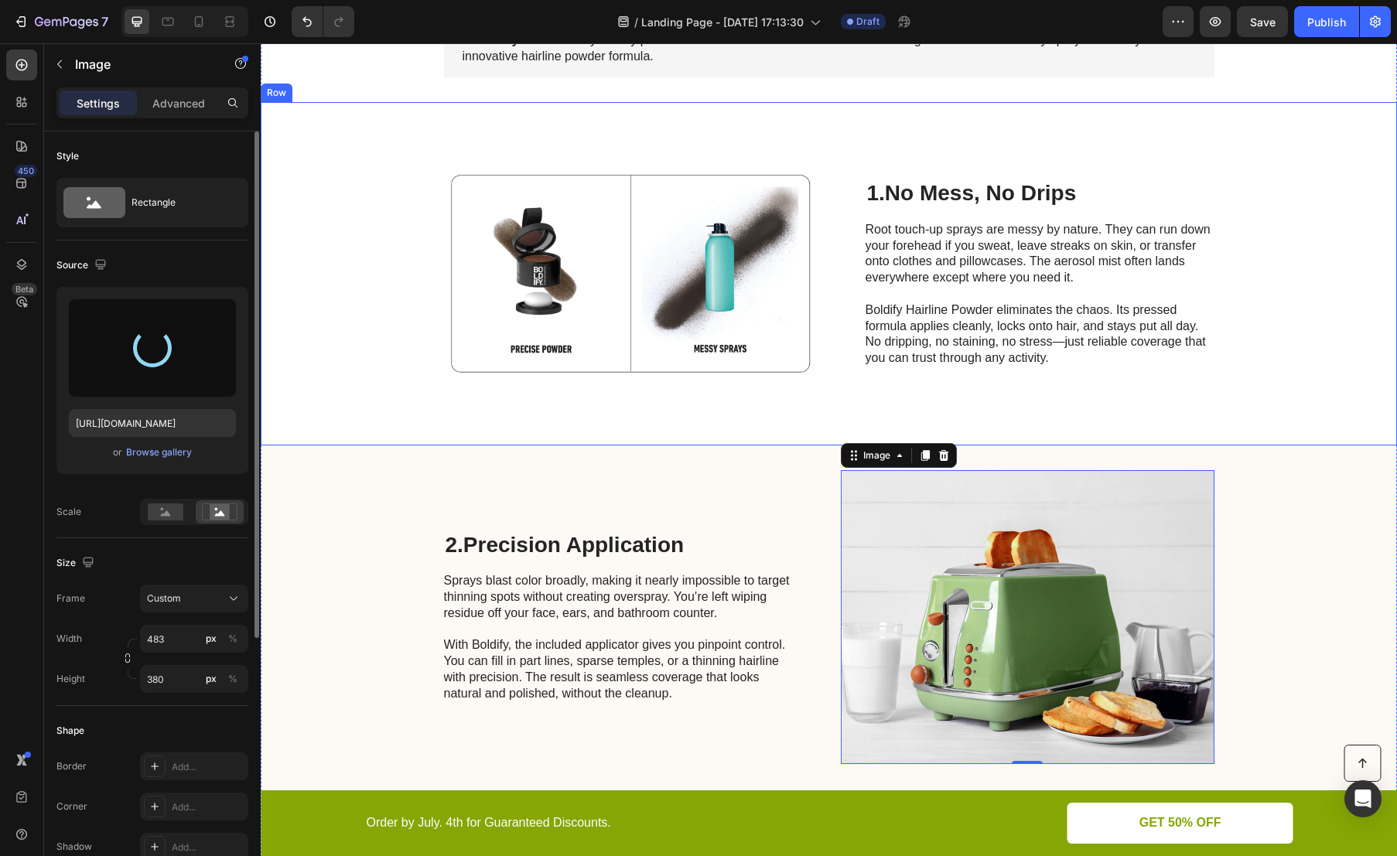
type input "[URL][DOMAIN_NAME]"
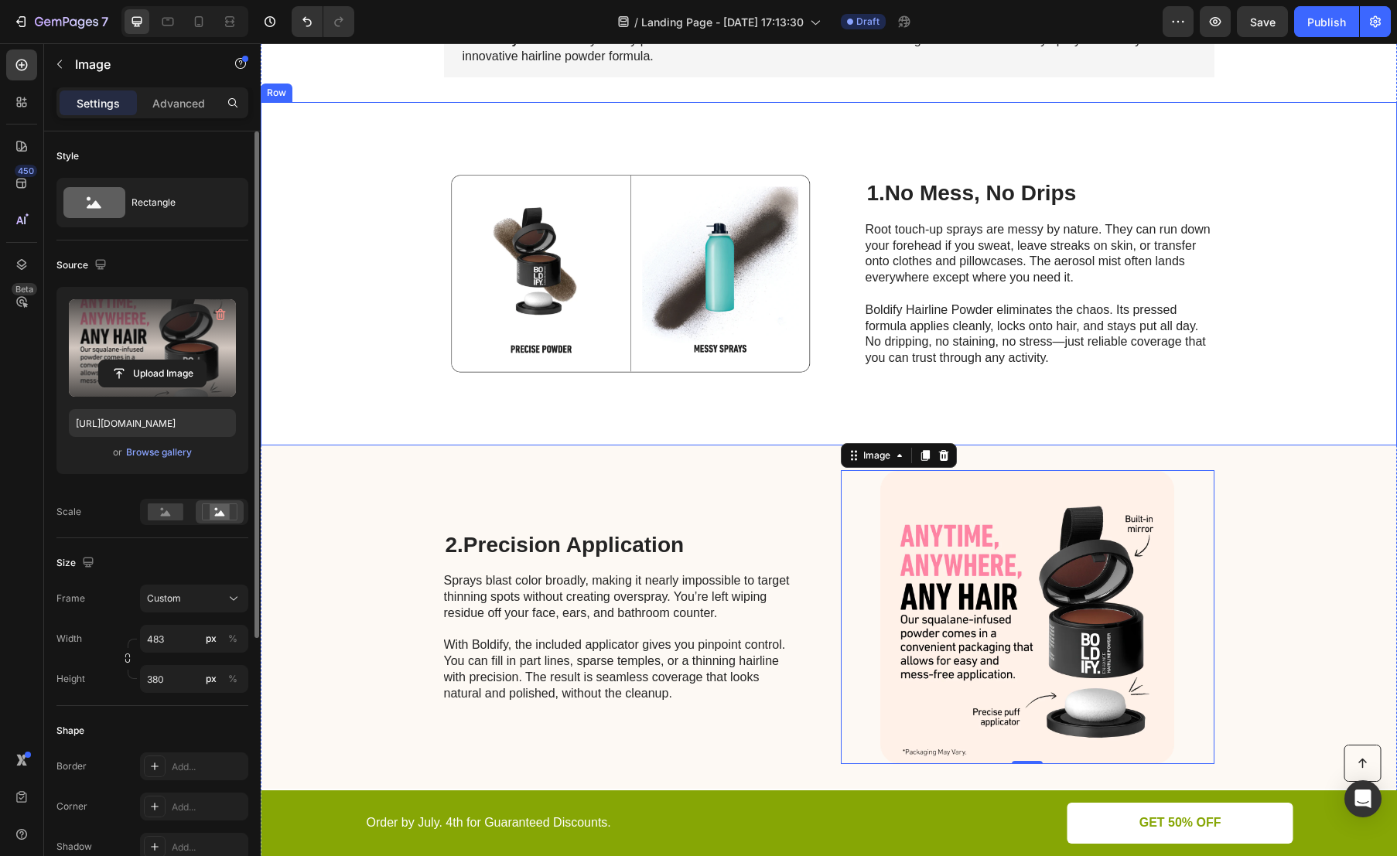
click at [1289, 120] on div "Image 1. No Mess, No Drips Heading Root touch-up sprays are messy by nature. Th…" at bounding box center [829, 273] width 1136 height 343
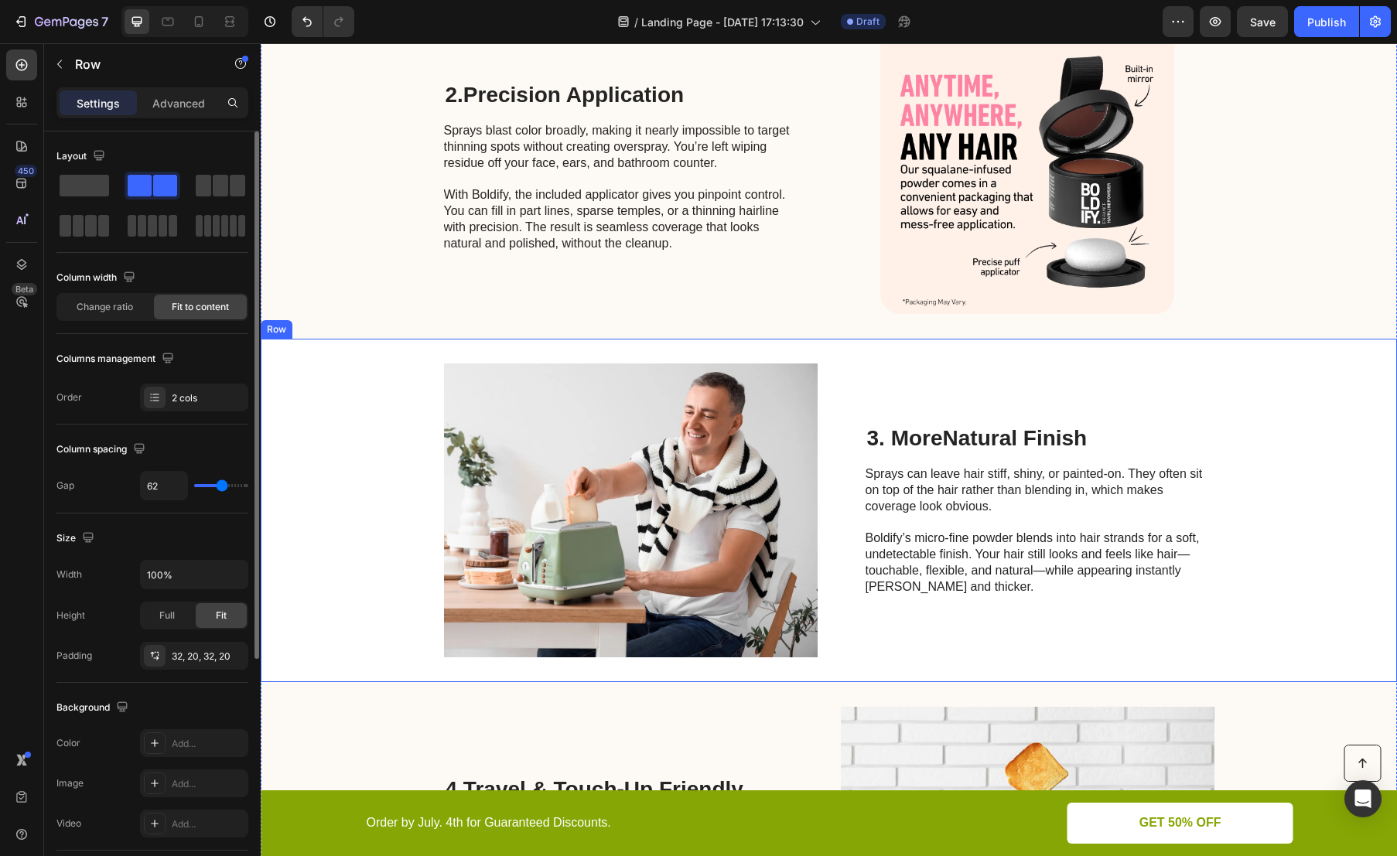
scroll to position [909, 0]
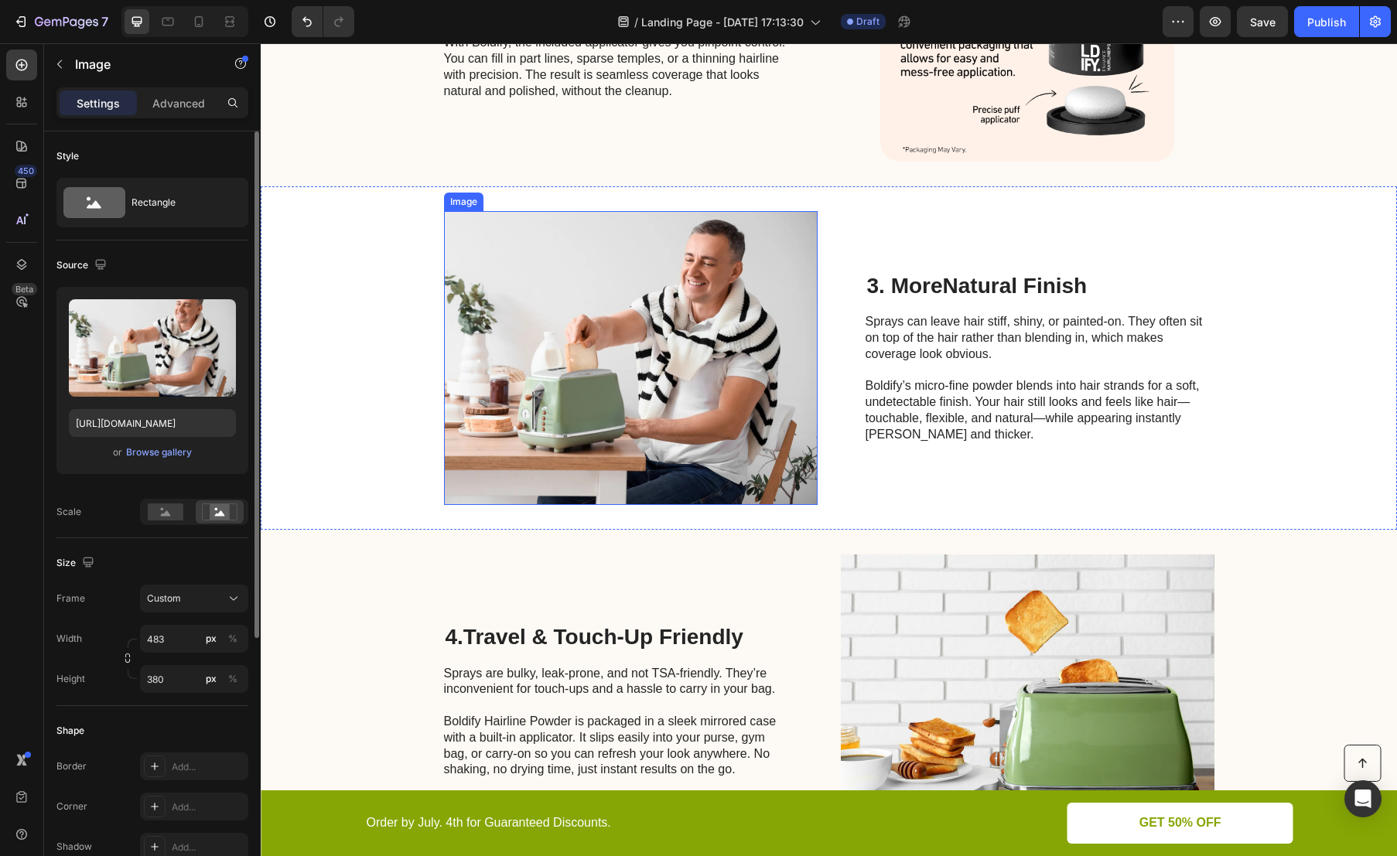
click at [599, 339] on img at bounding box center [631, 358] width 374 height 294
click at [580, 338] on img at bounding box center [631, 358] width 374 height 294
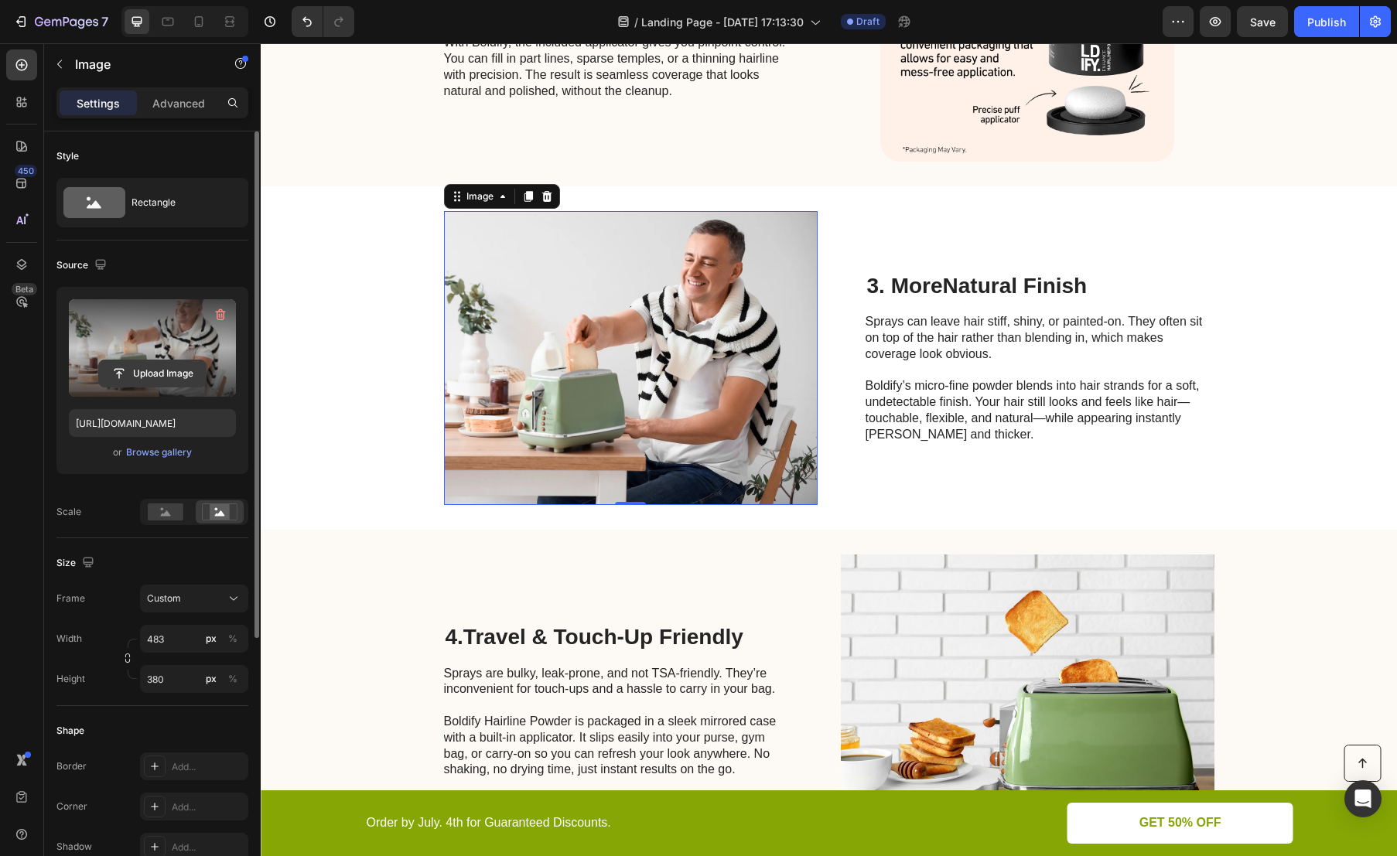
click at [148, 366] on input "file" at bounding box center [152, 373] width 107 height 26
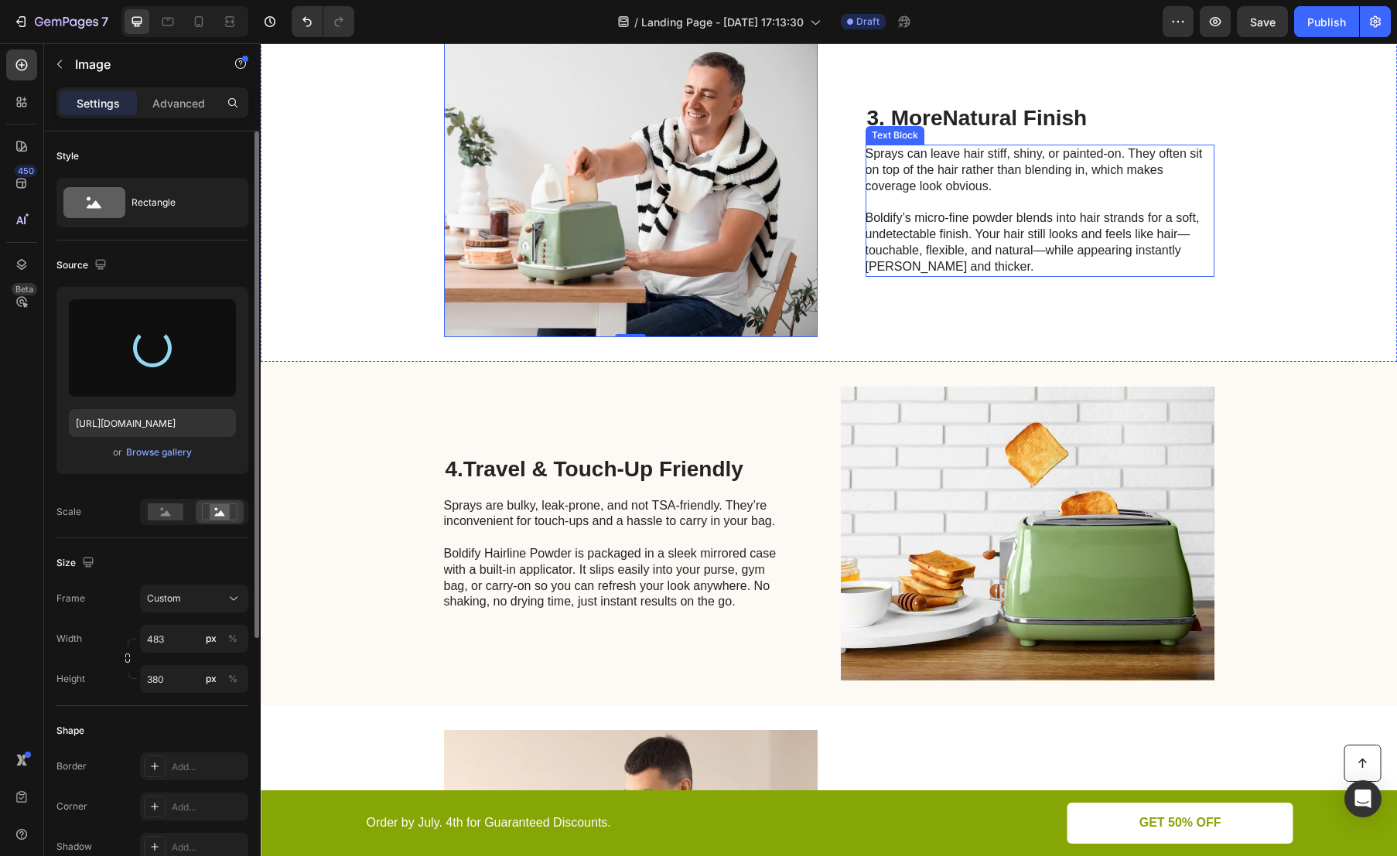
scroll to position [1235, 0]
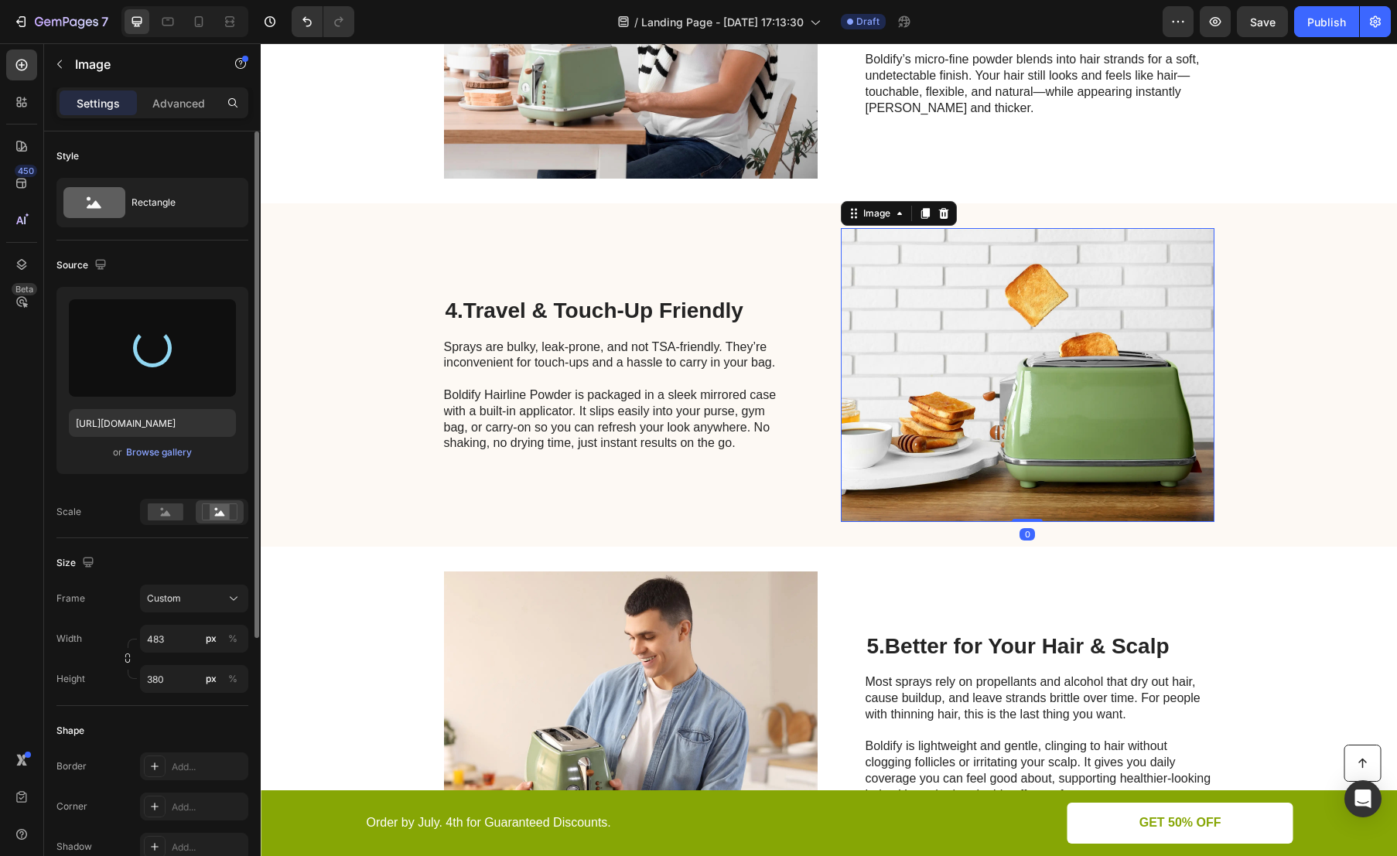
click at [969, 371] on img at bounding box center [1028, 375] width 374 height 294
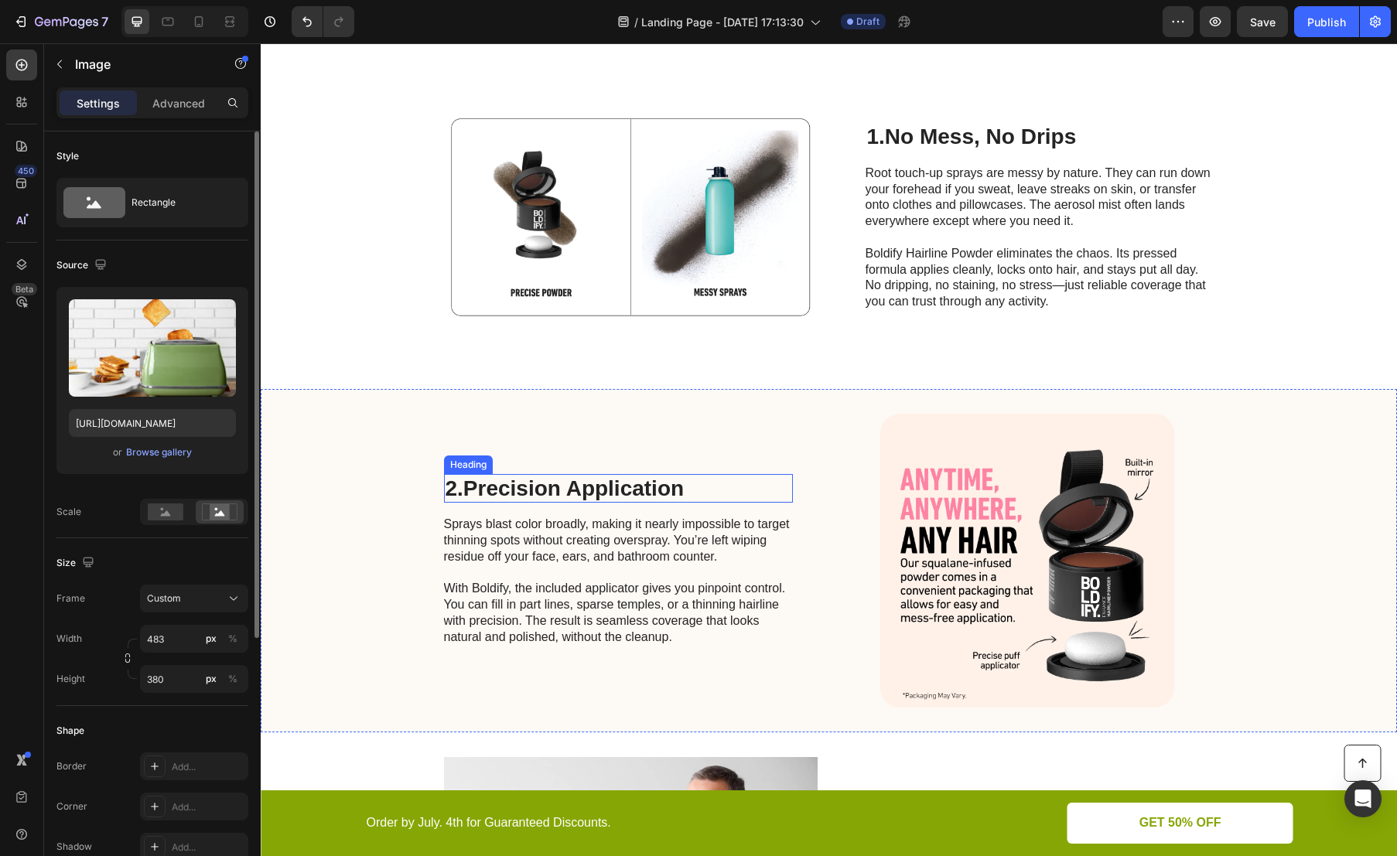
scroll to position [812, 0]
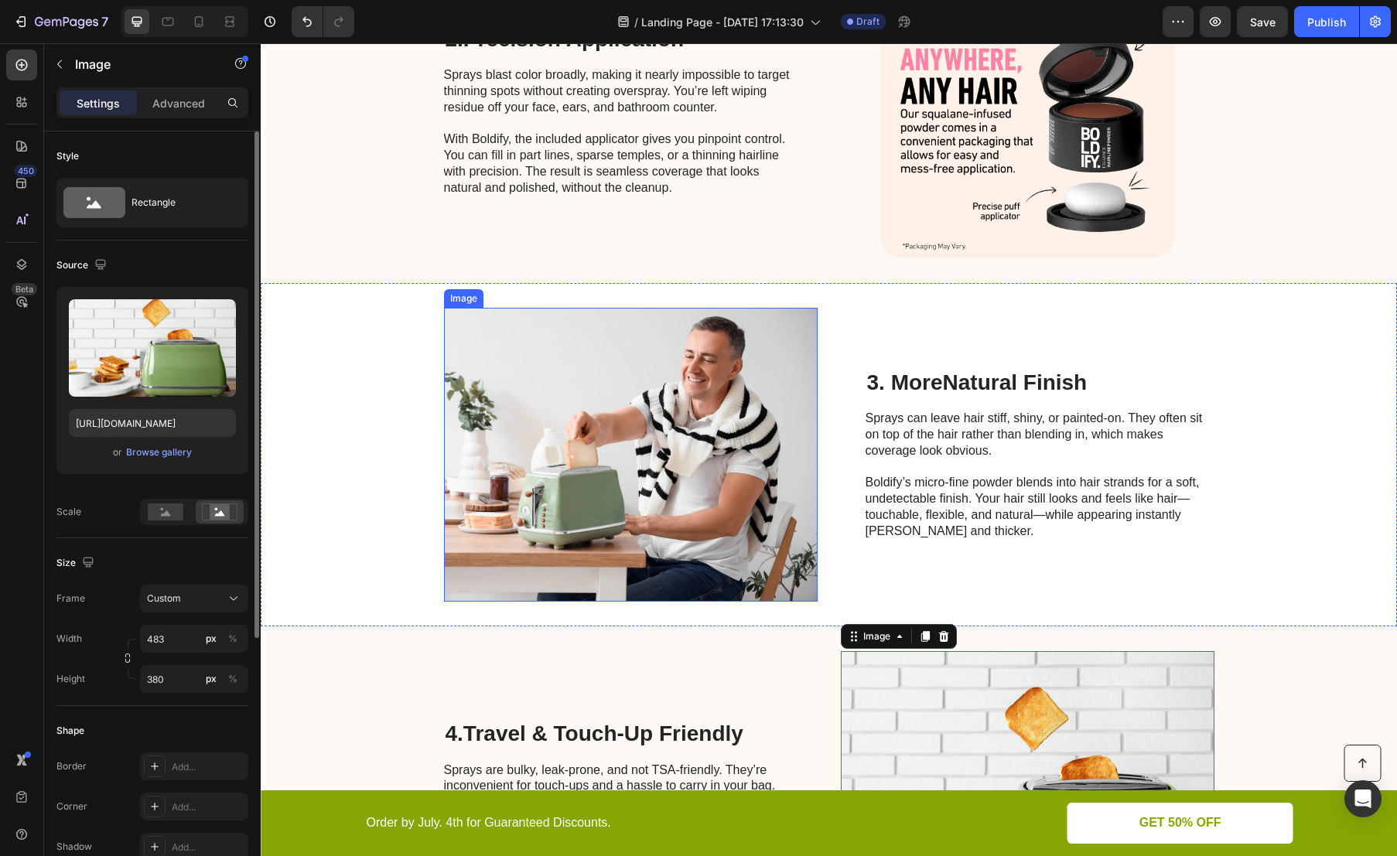
click at [648, 481] on img at bounding box center [631, 455] width 374 height 294
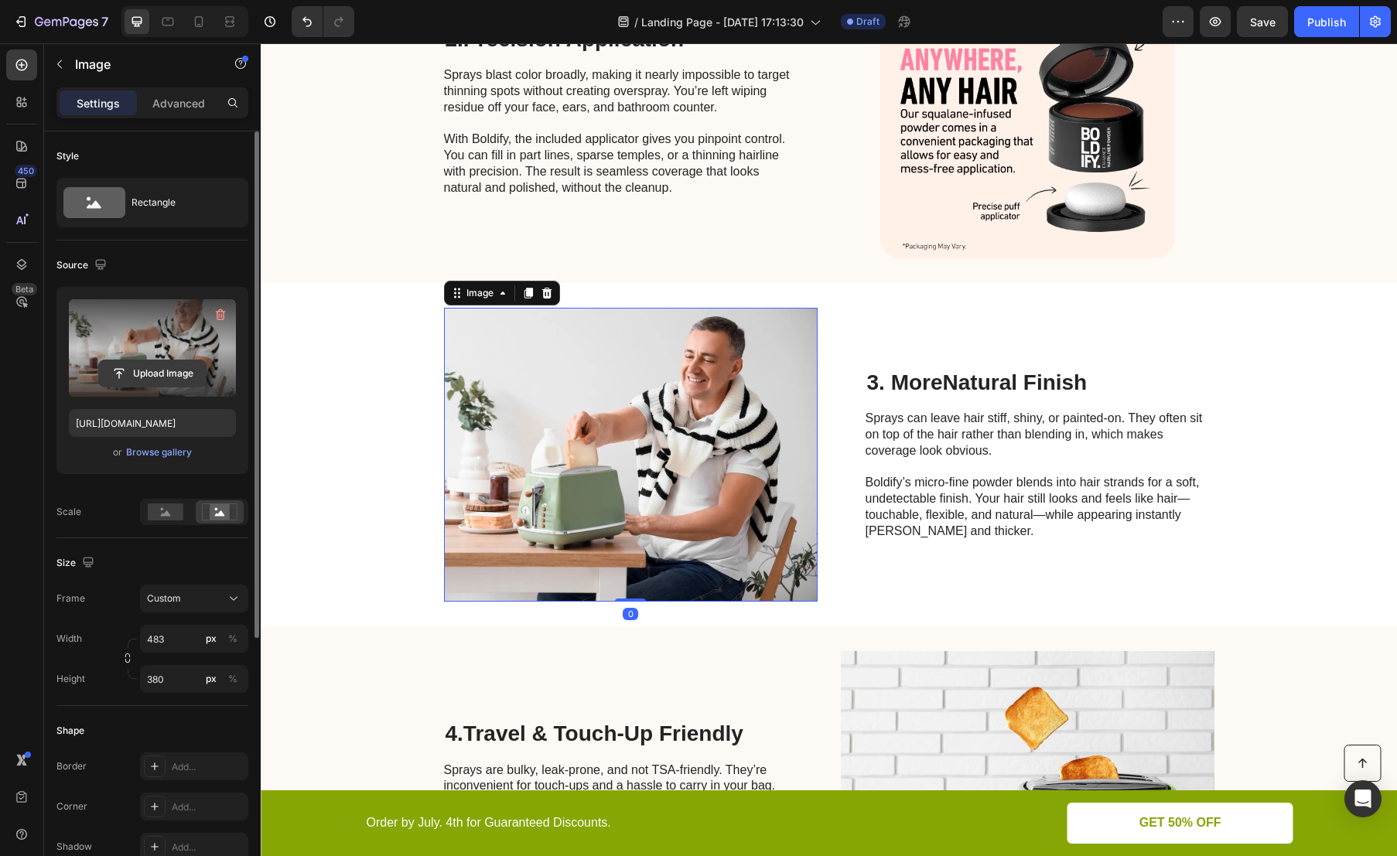
click at [159, 370] on input "file" at bounding box center [152, 373] width 107 height 26
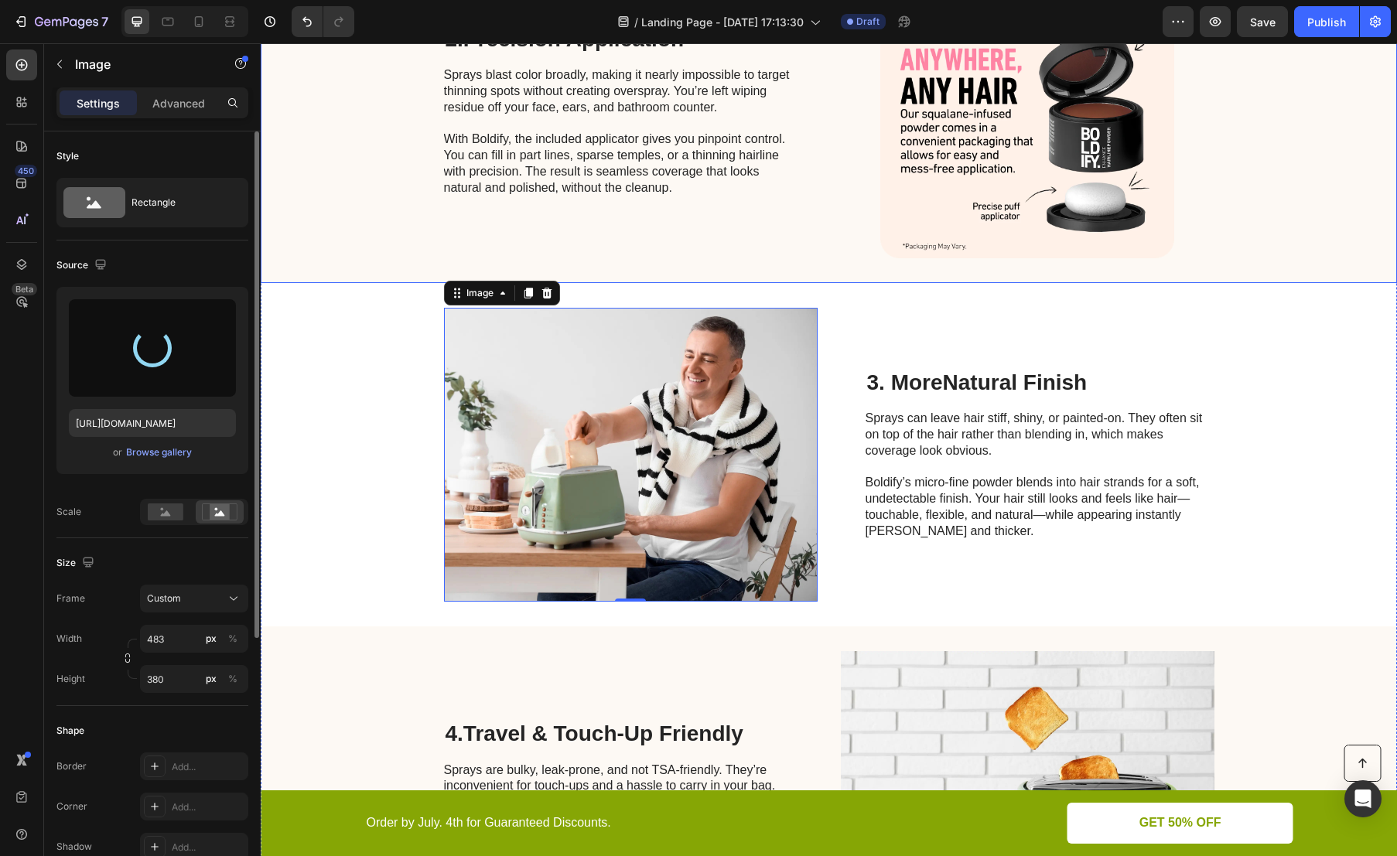
type input "[URL][DOMAIN_NAME]"
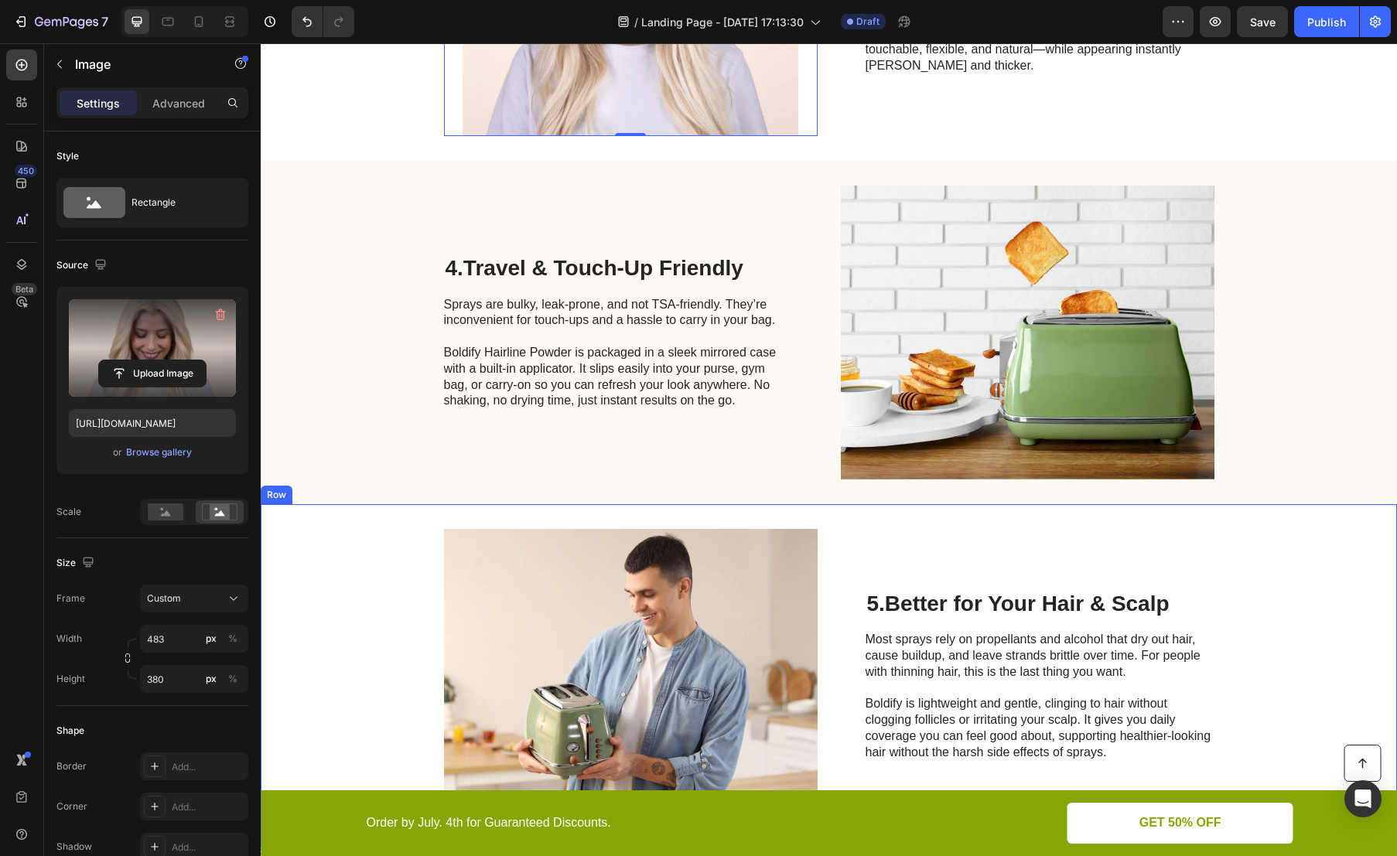
scroll to position [1358, 0]
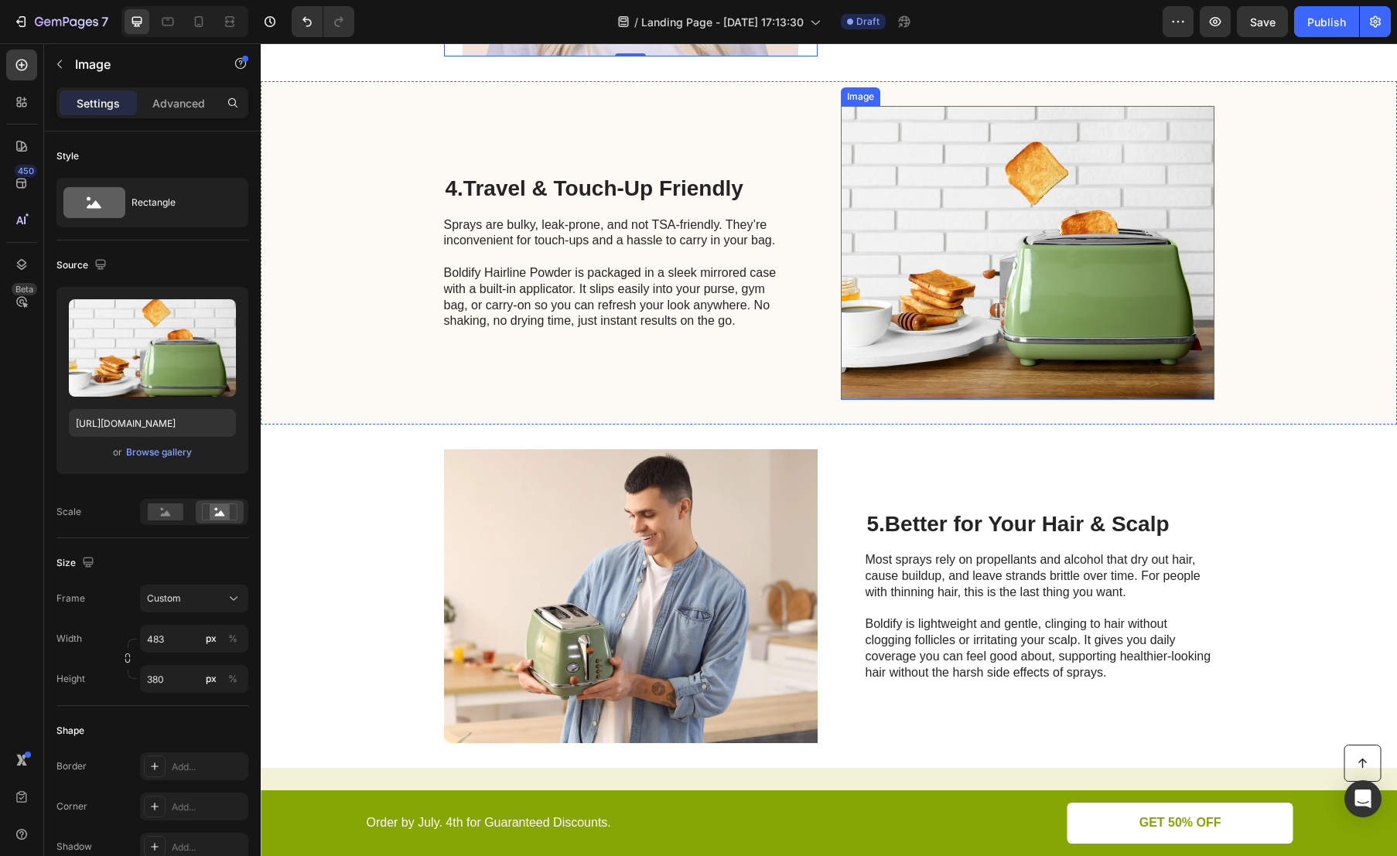
click at [1060, 299] on img at bounding box center [1028, 253] width 374 height 294
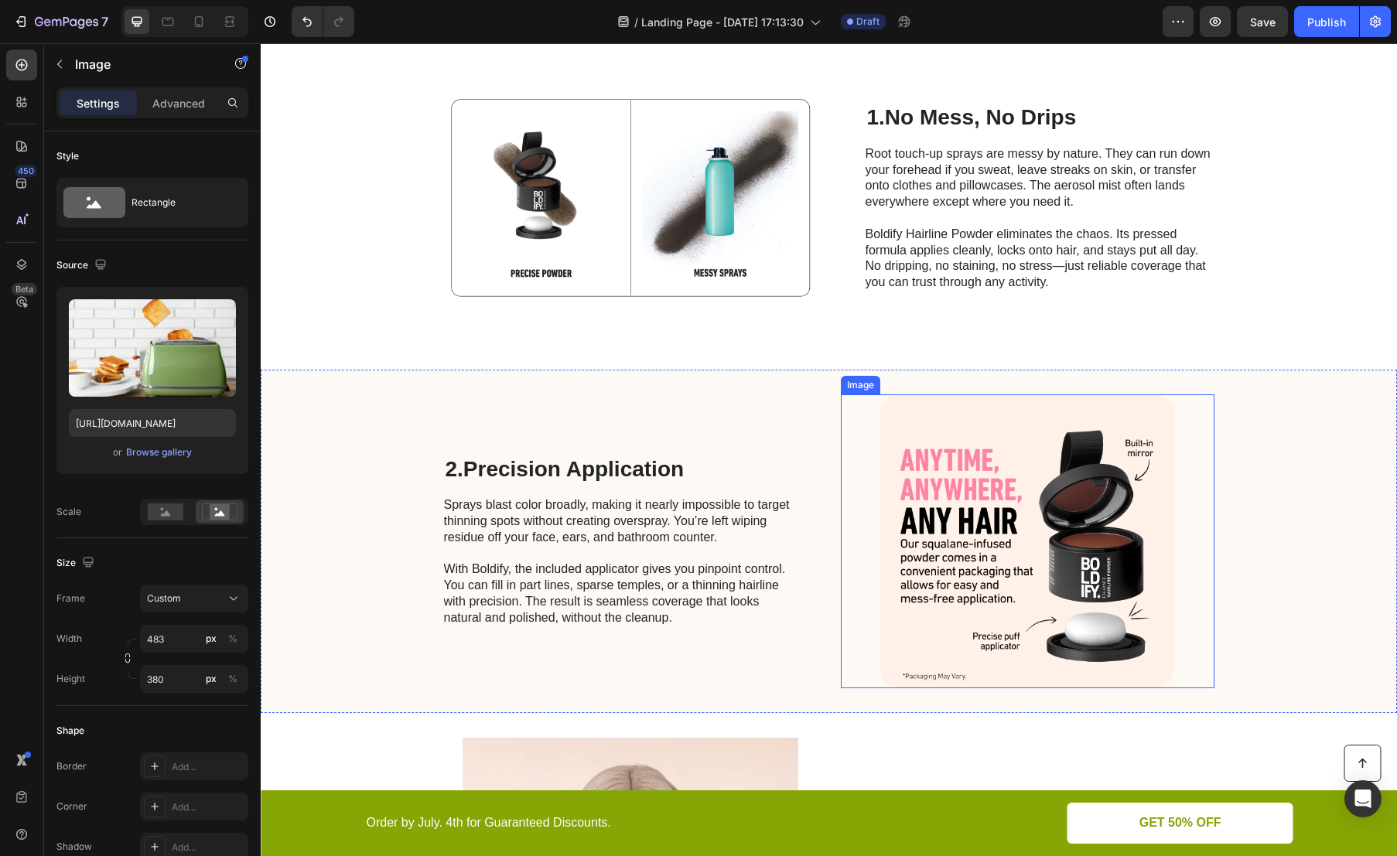
scroll to position [255, 0]
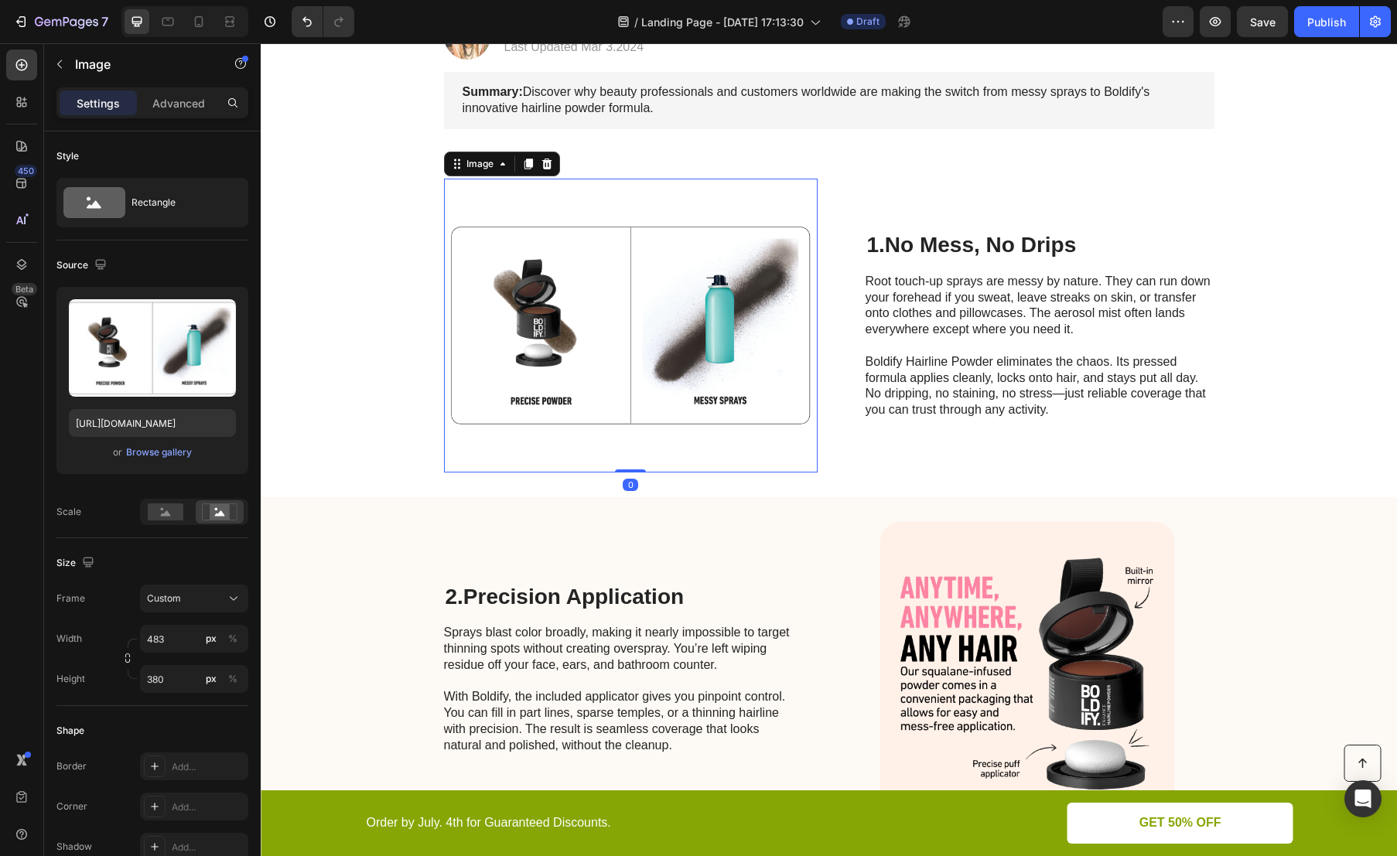
click at [673, 294] on img at bounding box center [631, 326] width 374 height 294
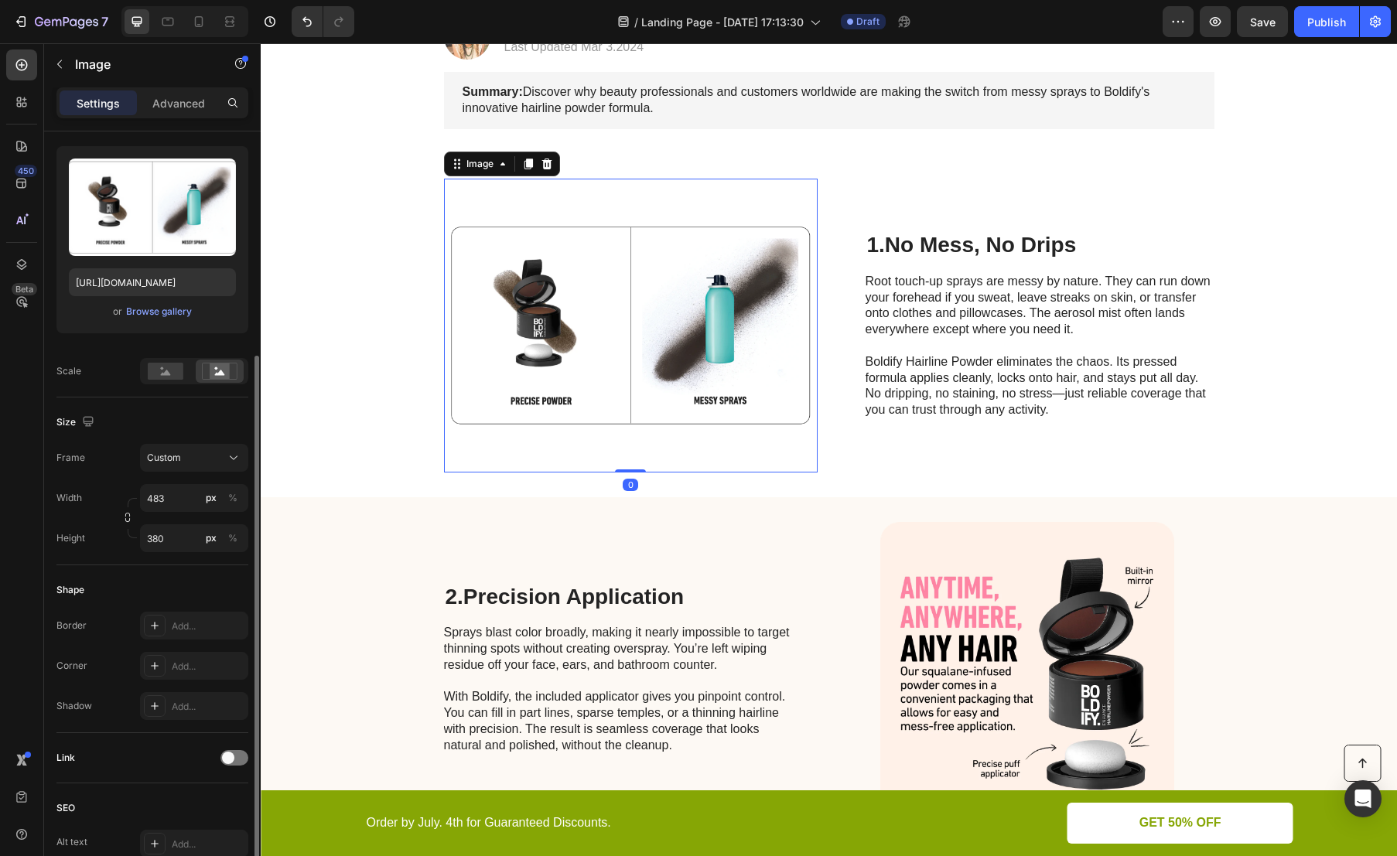
scroll to position [220, 0]
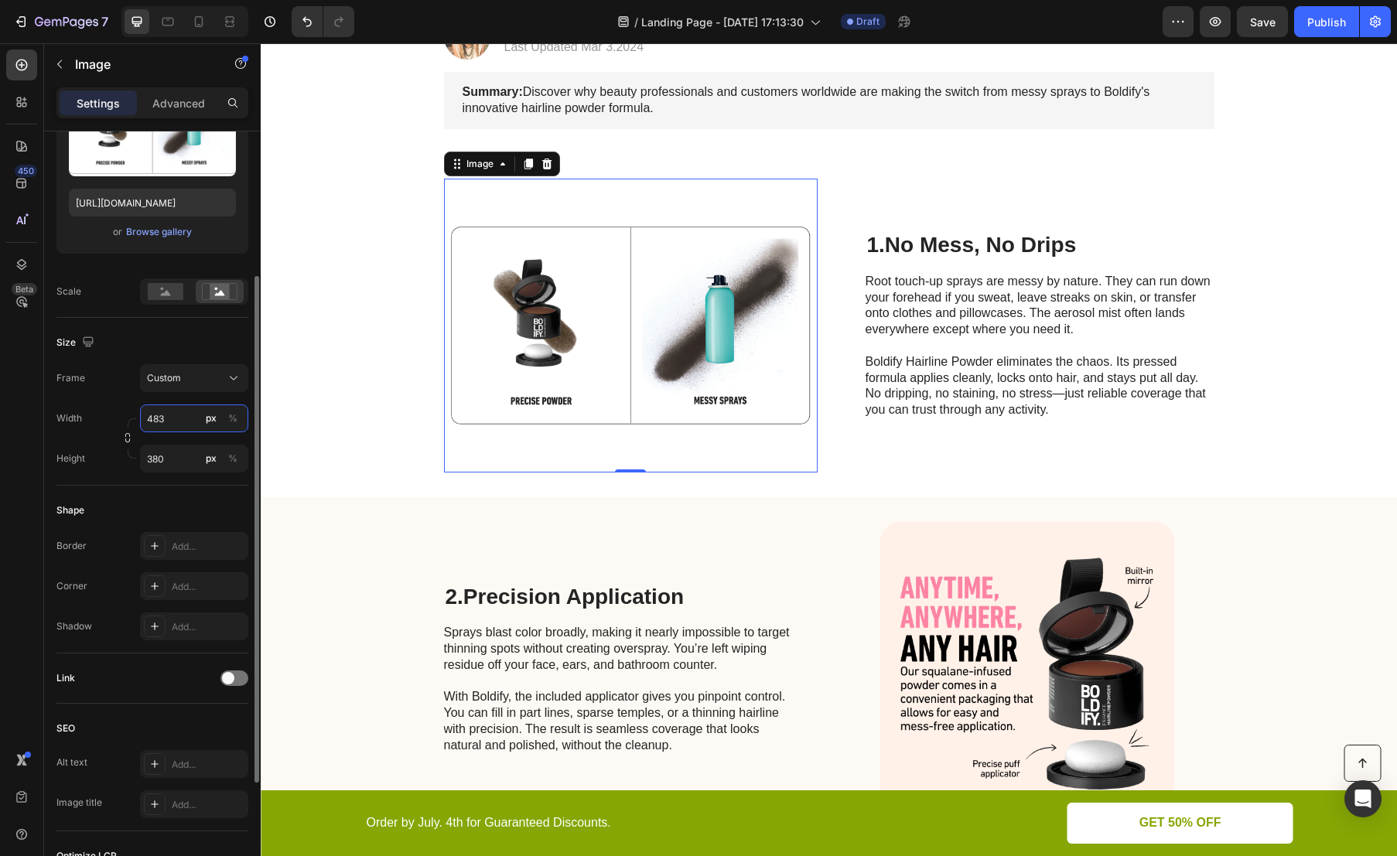
drag, startPoint x: 176, startPoint y: 418, endPoint x: 167, endPoint y: 418, distance: 9.3
click at [167, 418] on input "483" at bounding box center [194, 419] width 108 height 28
click at [171, 420] on input "483" at bounding box center [194, 419] width 108 height 28
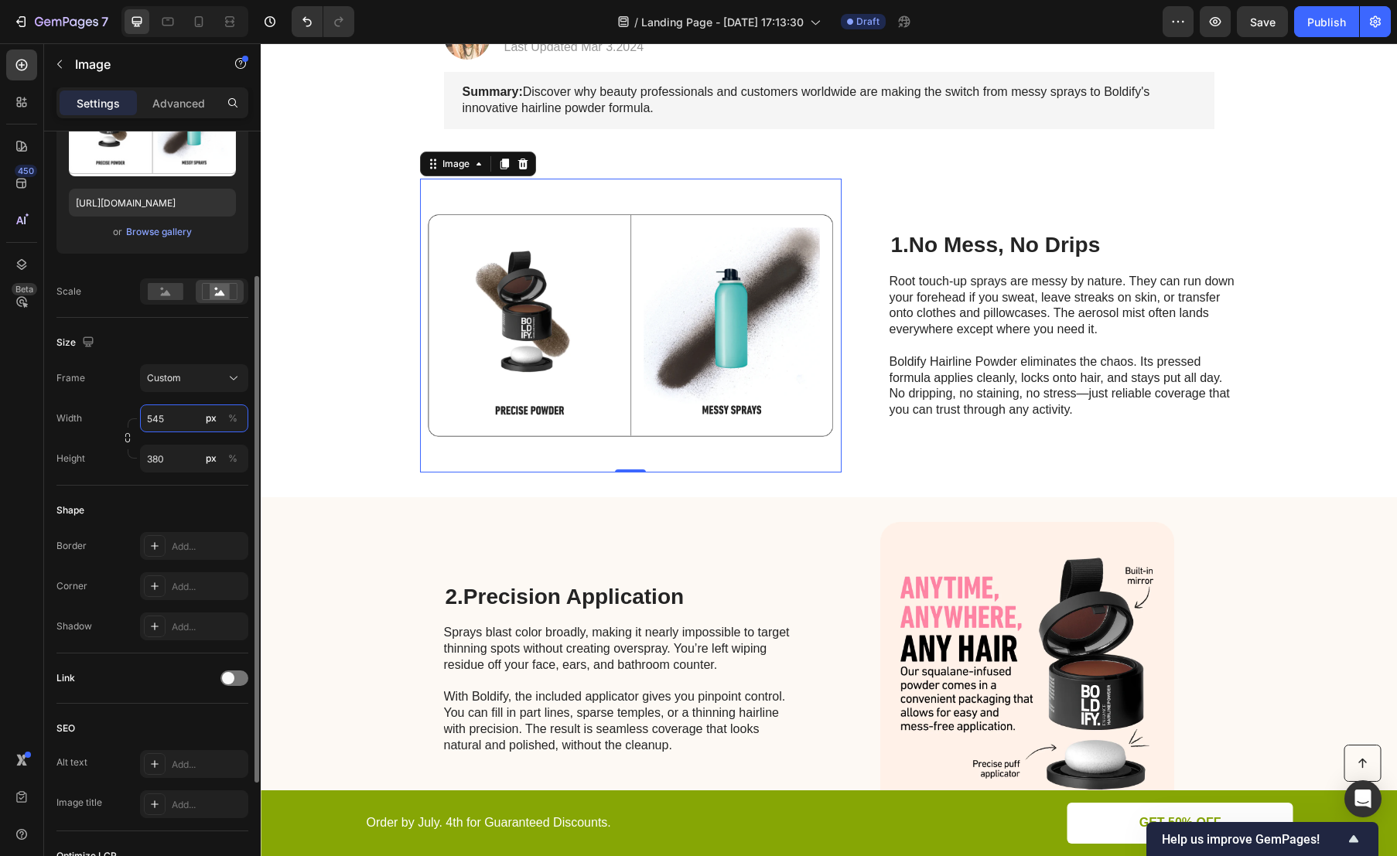
type input "546"
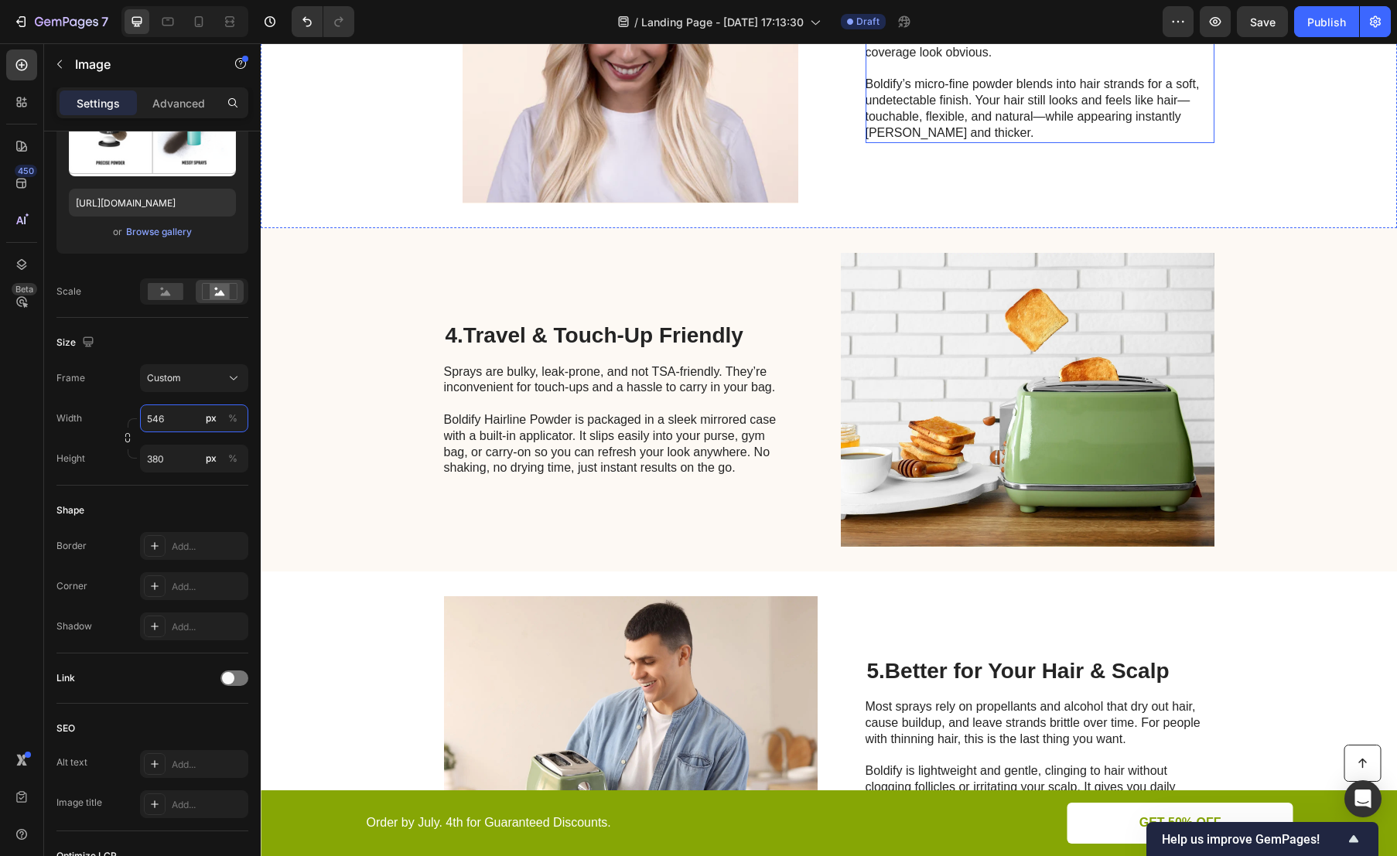
scroll to position [1290, 0]
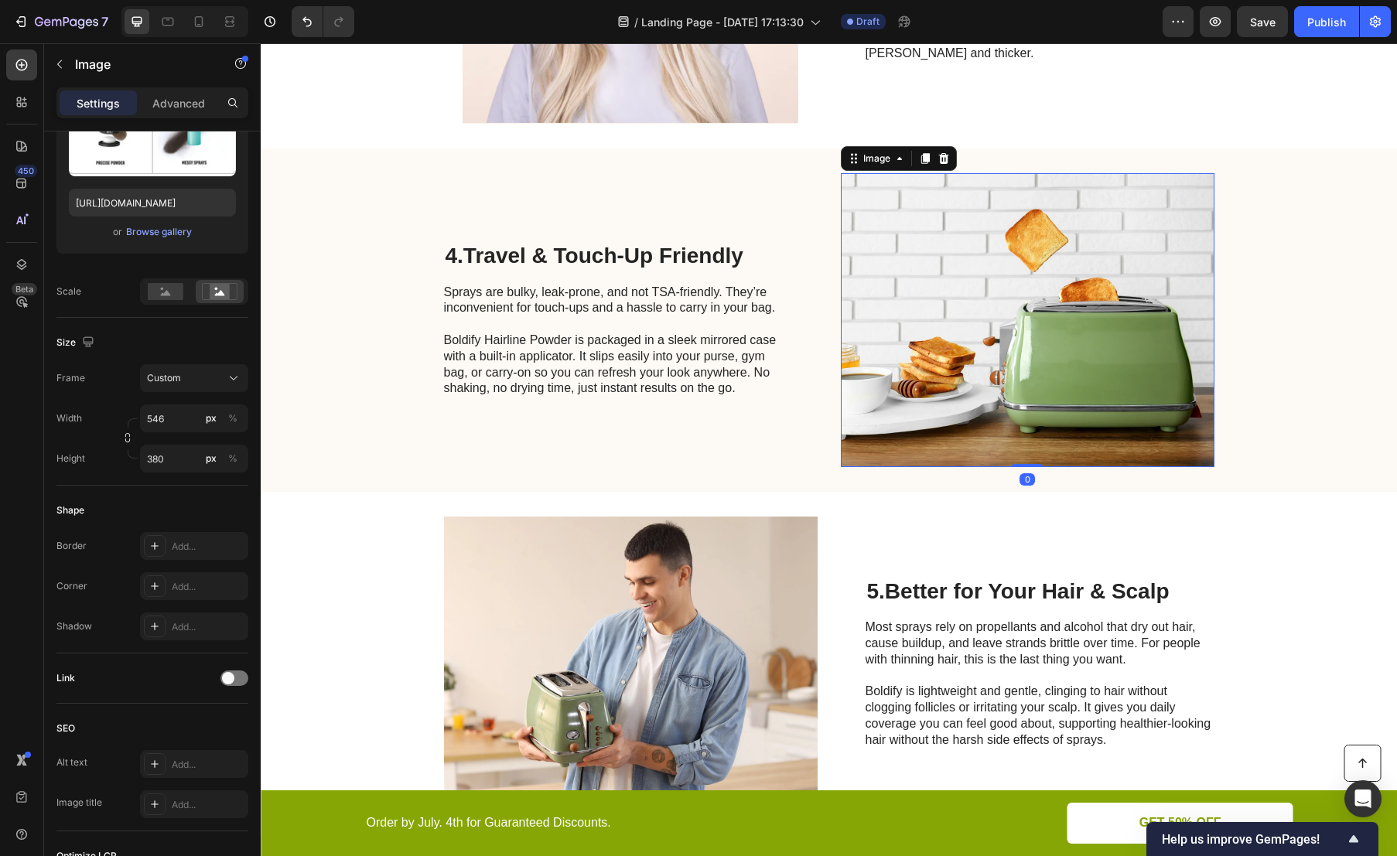
click at [1037, 334] on img at bounding box center [1028, 320] width 374 height 294
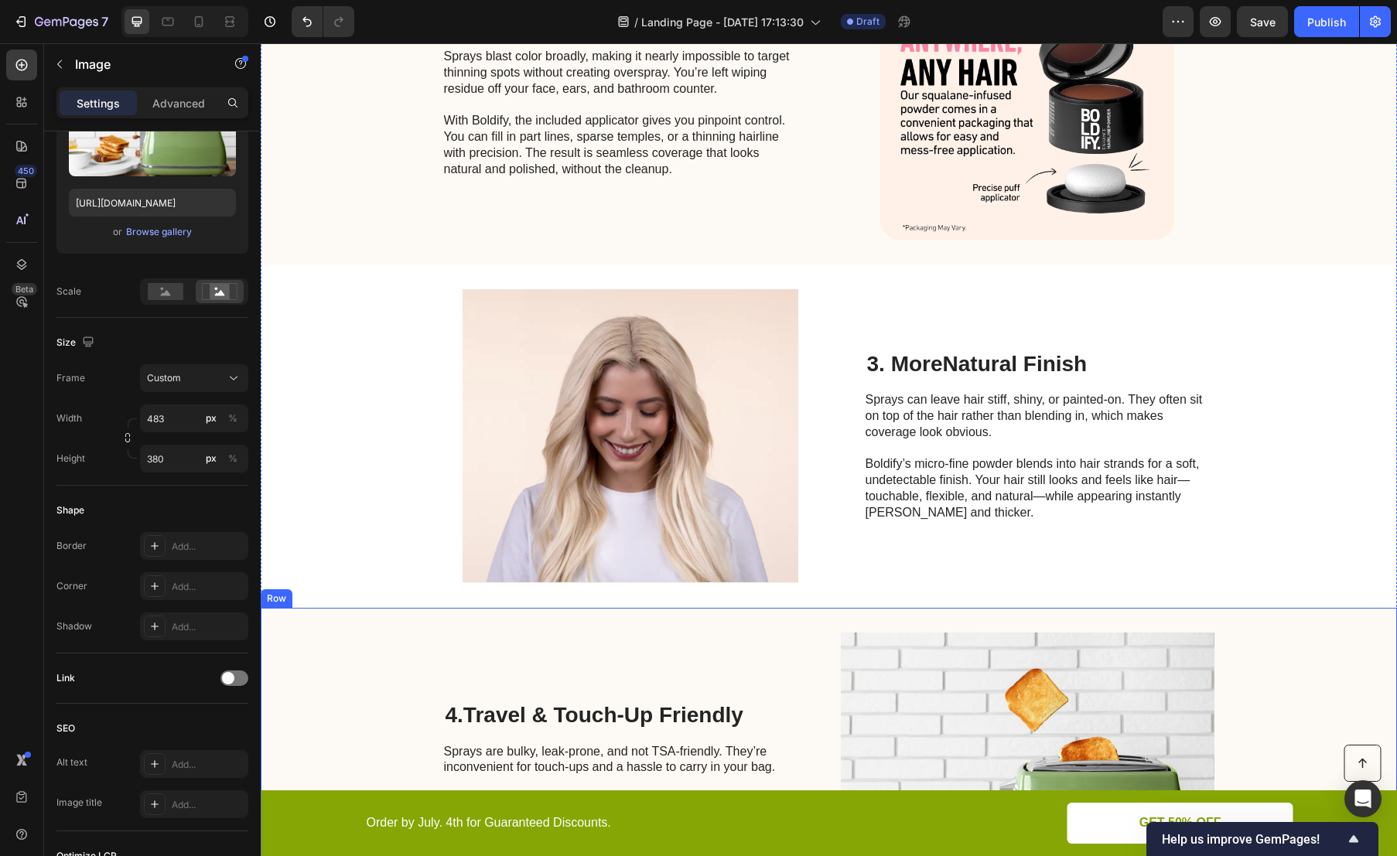
scroll to position [1237, 0]
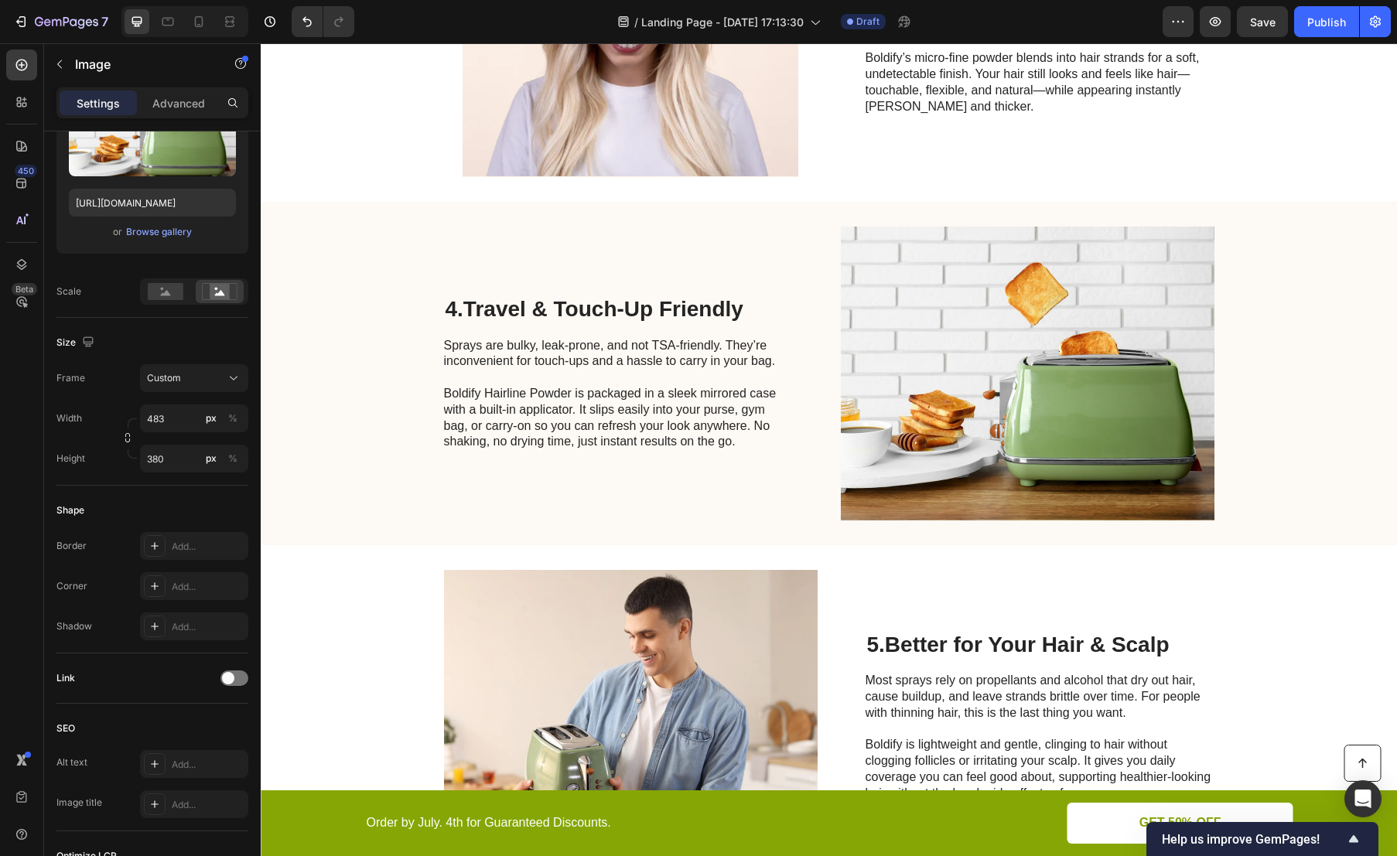
click at [1030, 332] on img at bounding box center [1028, 374] width 374 height 294
click at [999, 357] on img at bounding box center [1028, 374] width 374 height 294
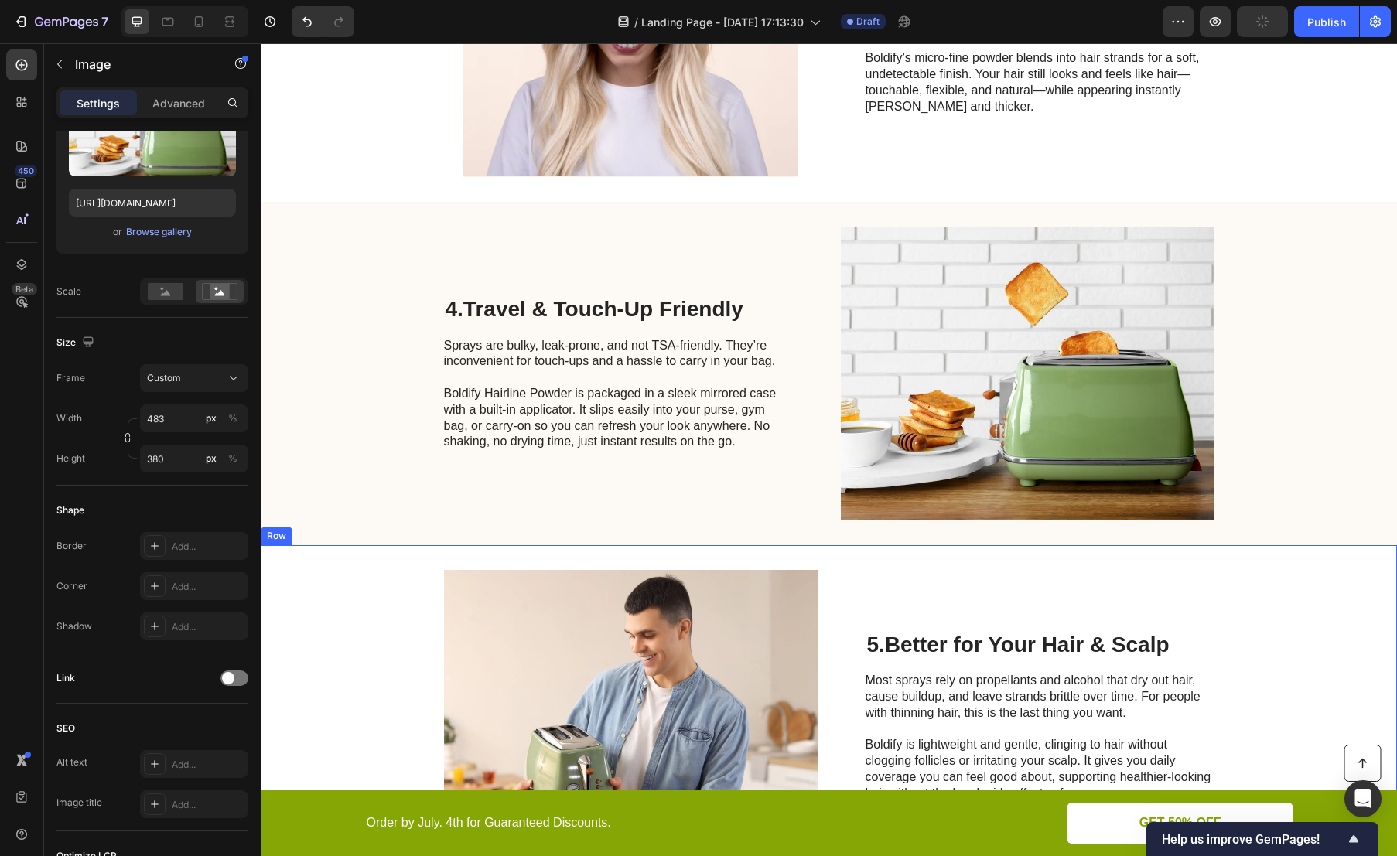
scroll to position [1387, 0]
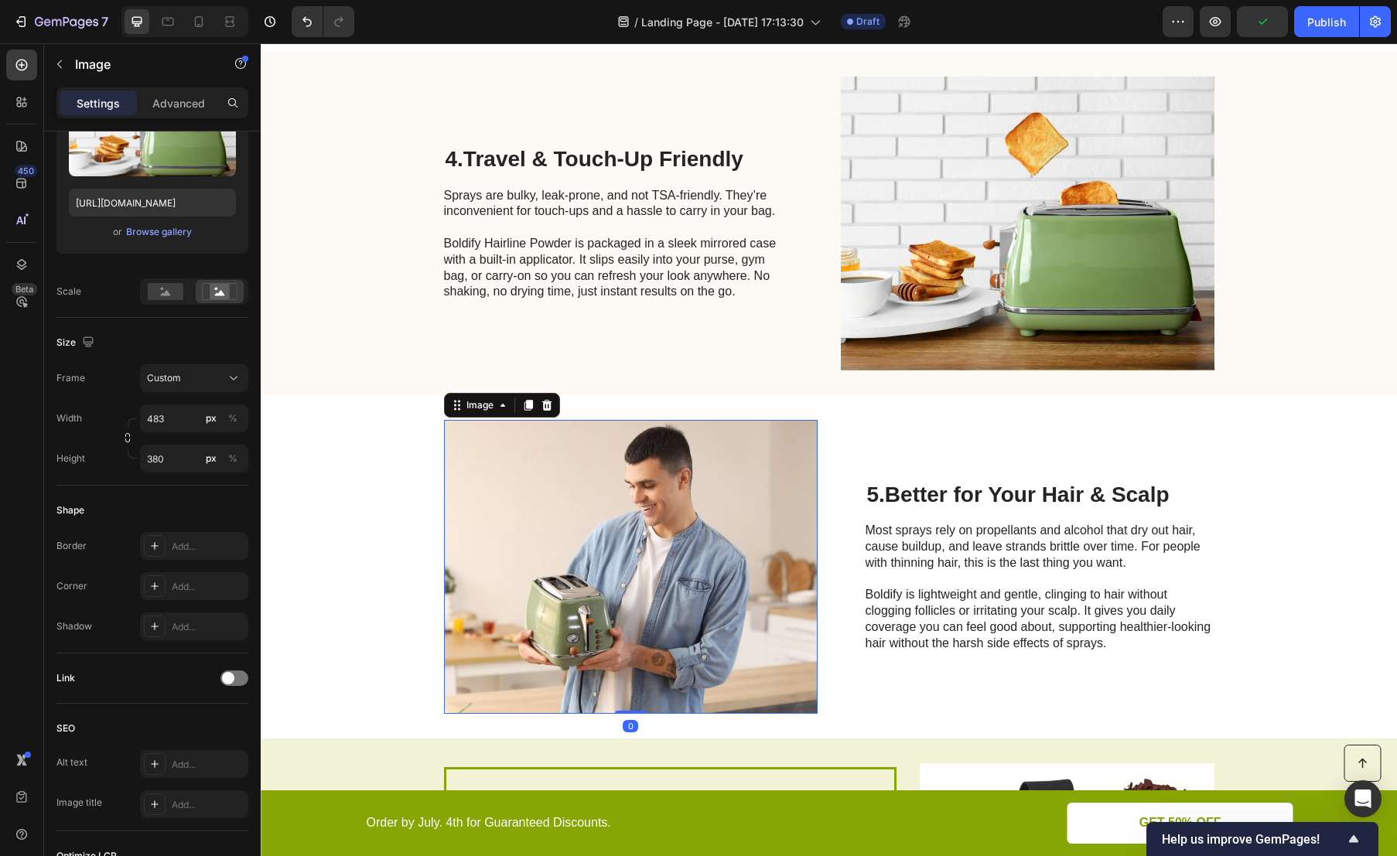
click at [619, 590] on img at bounding box center [631, 567] width 374 height 294
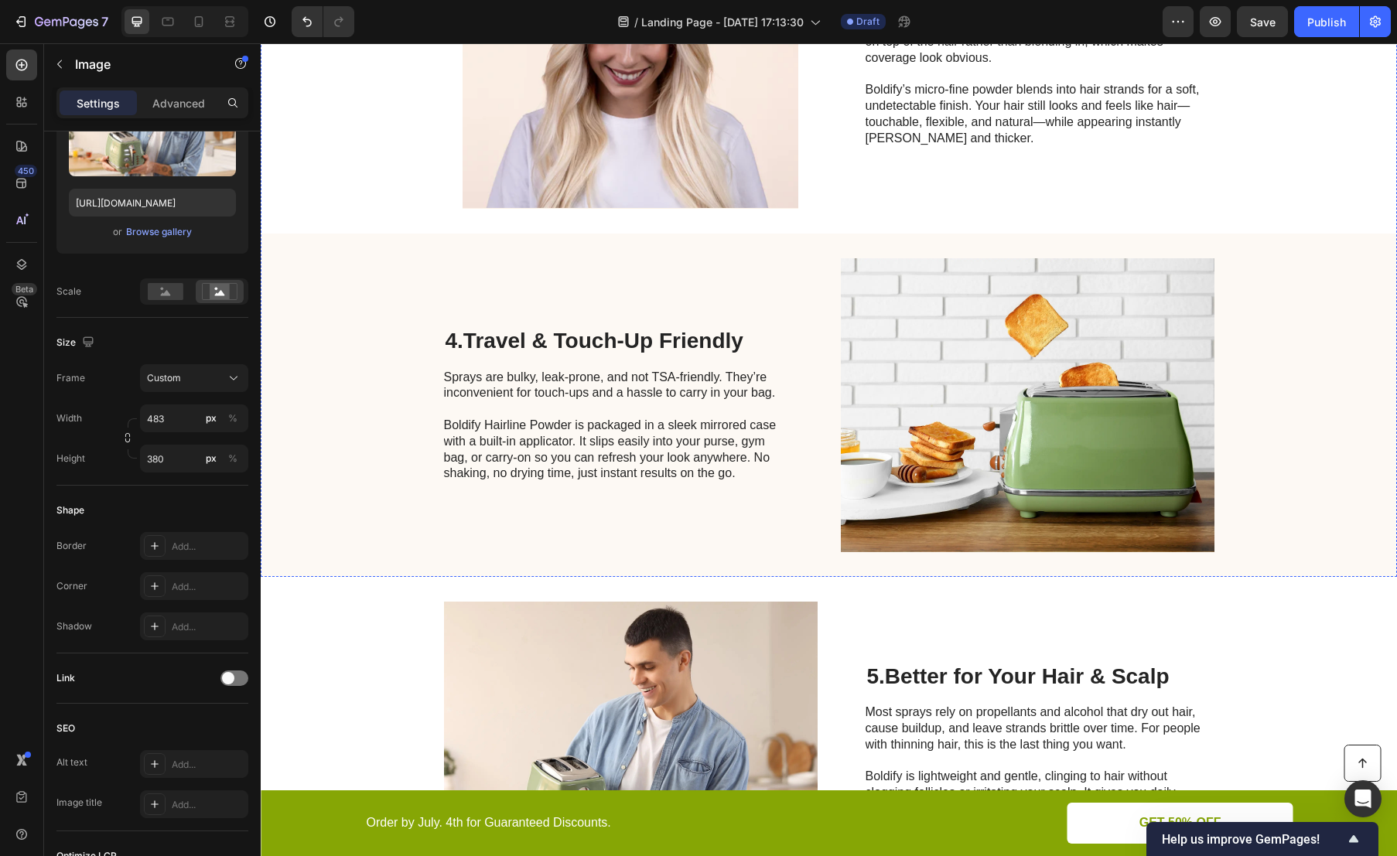
scroll to position [1285, 0]
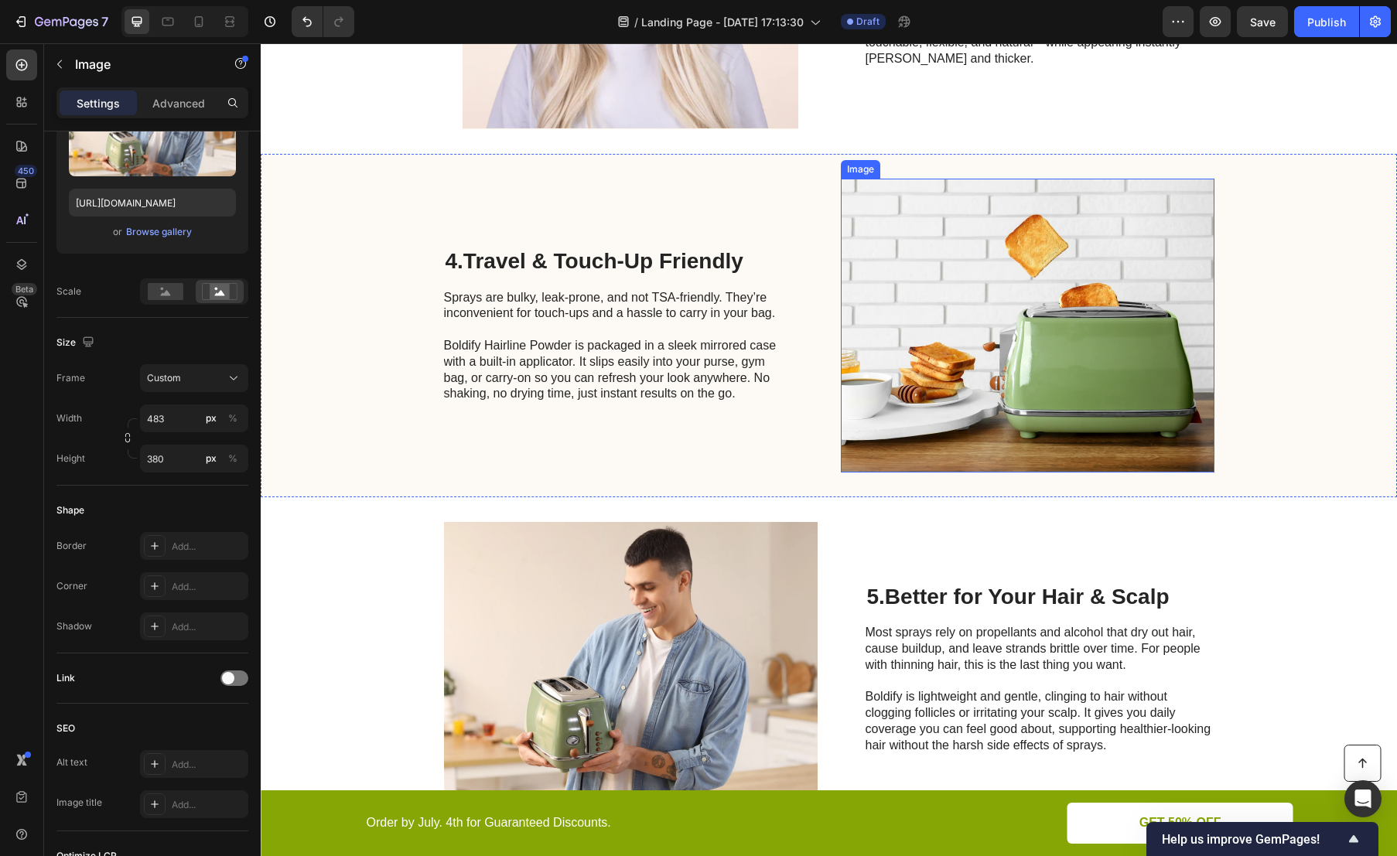
click at [1035, 285] on img at bounding box center [1028, 326] width 374 height 294
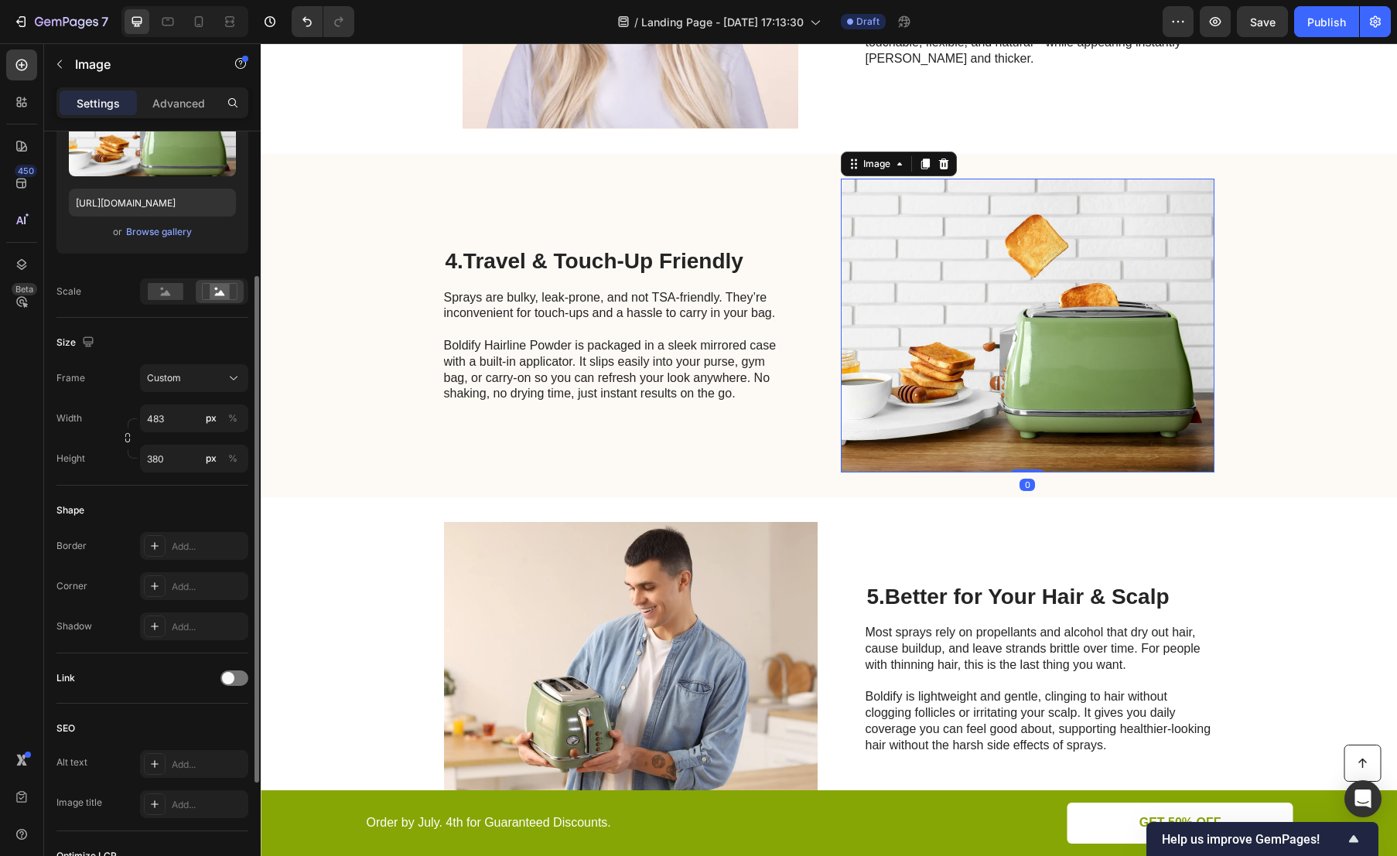
scroll to position [0, 0]
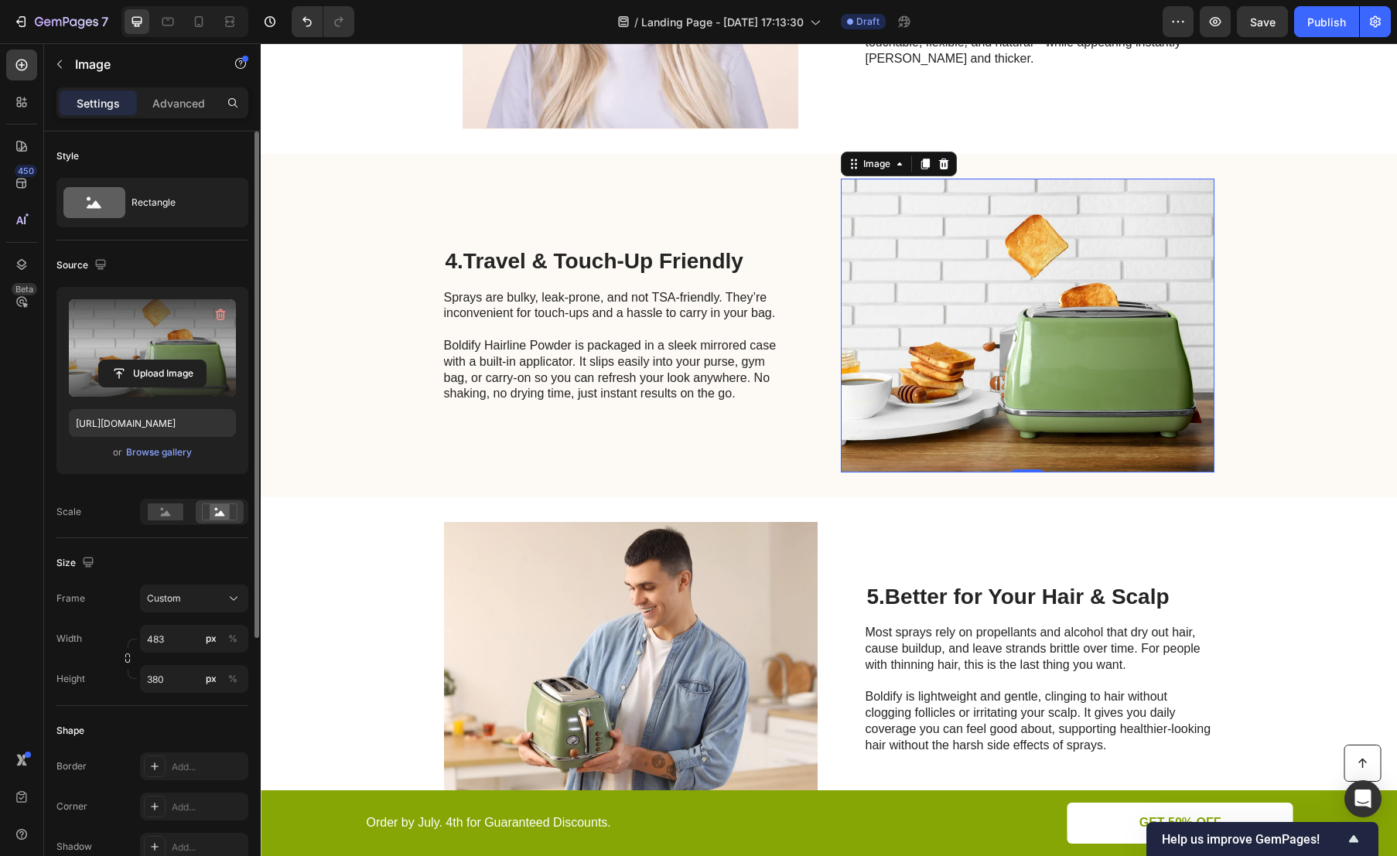
click at [147, 339] on label at bounding box center [152, 347] width 167 height 97
click at [147, 360] on input "file" at bounding box center [152, 373] width 107 height 26
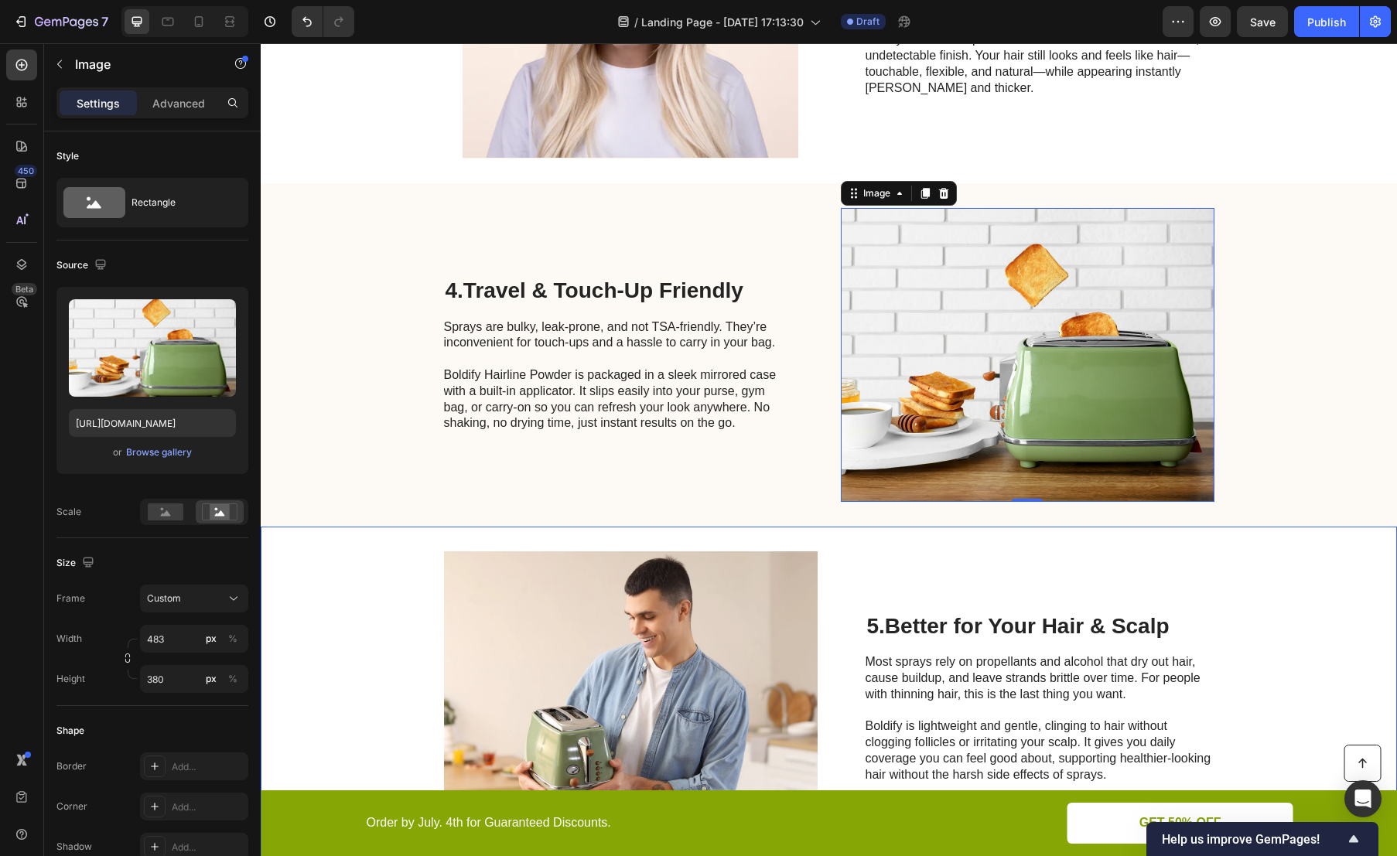
scroll to position [1573, 0]
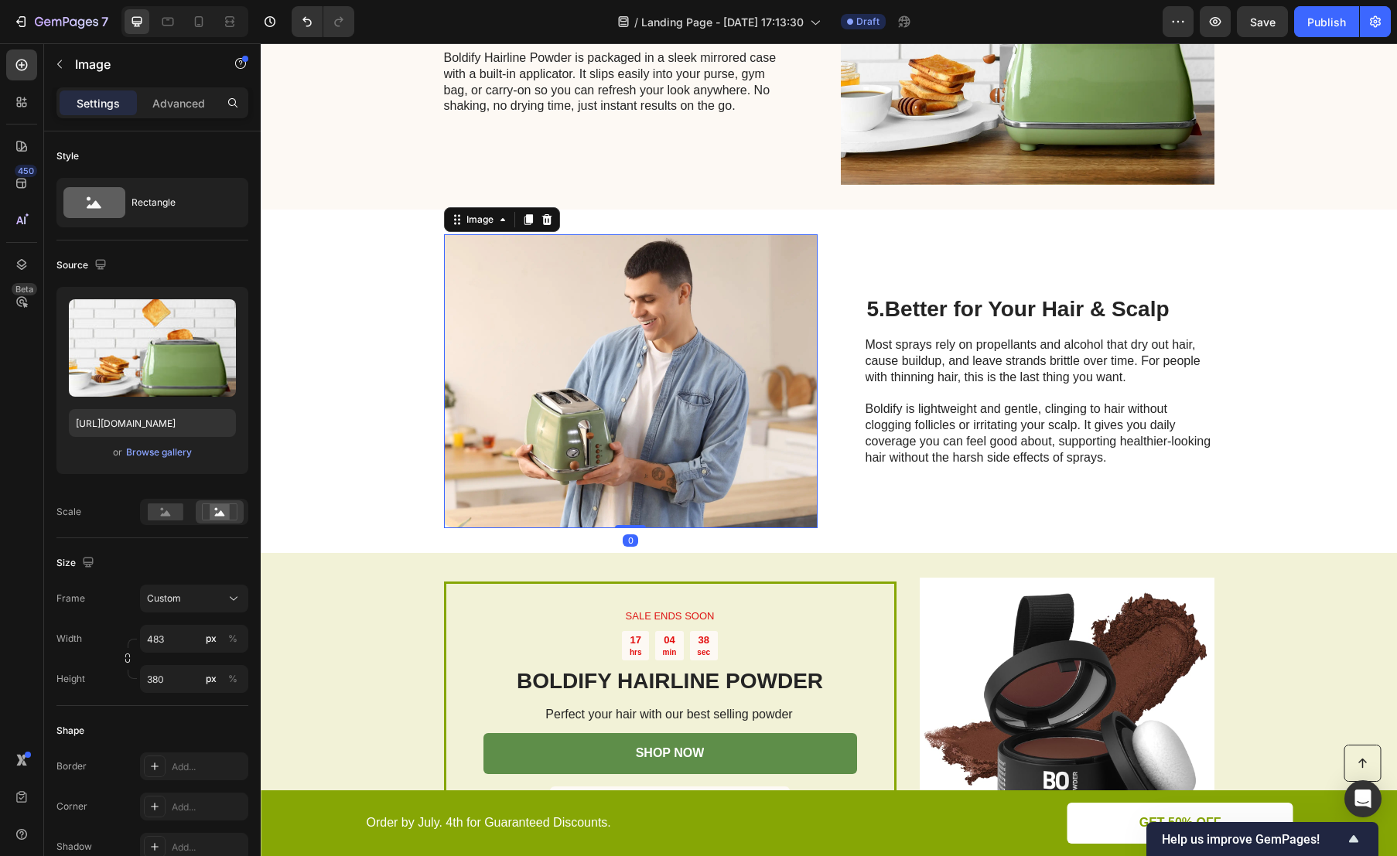
click at [562, 383] on img at bounding box center [631, 381] width 374 height 294
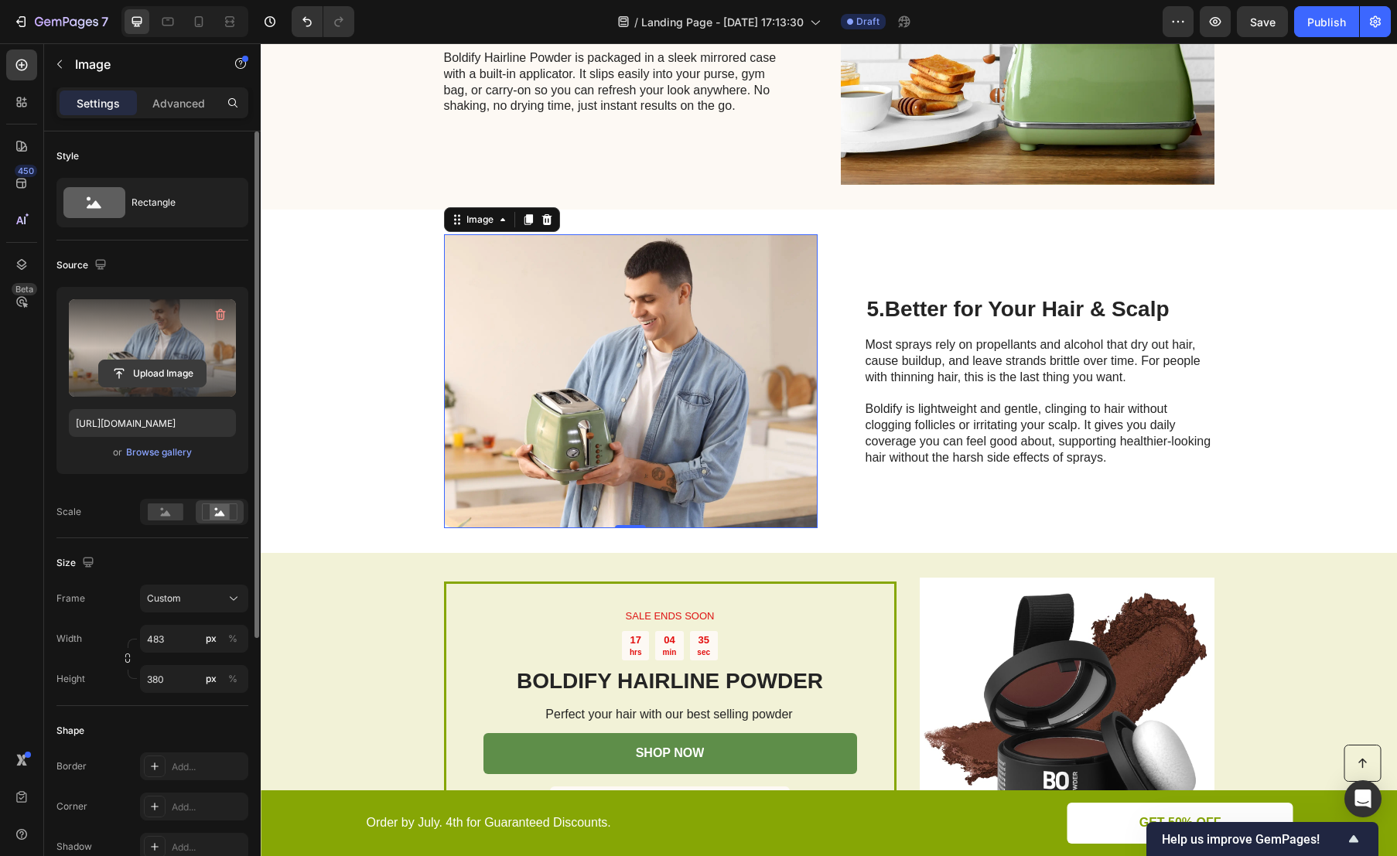
click at [167, 367] on input "file" at bounding box center [152, 373] width 107 height 26
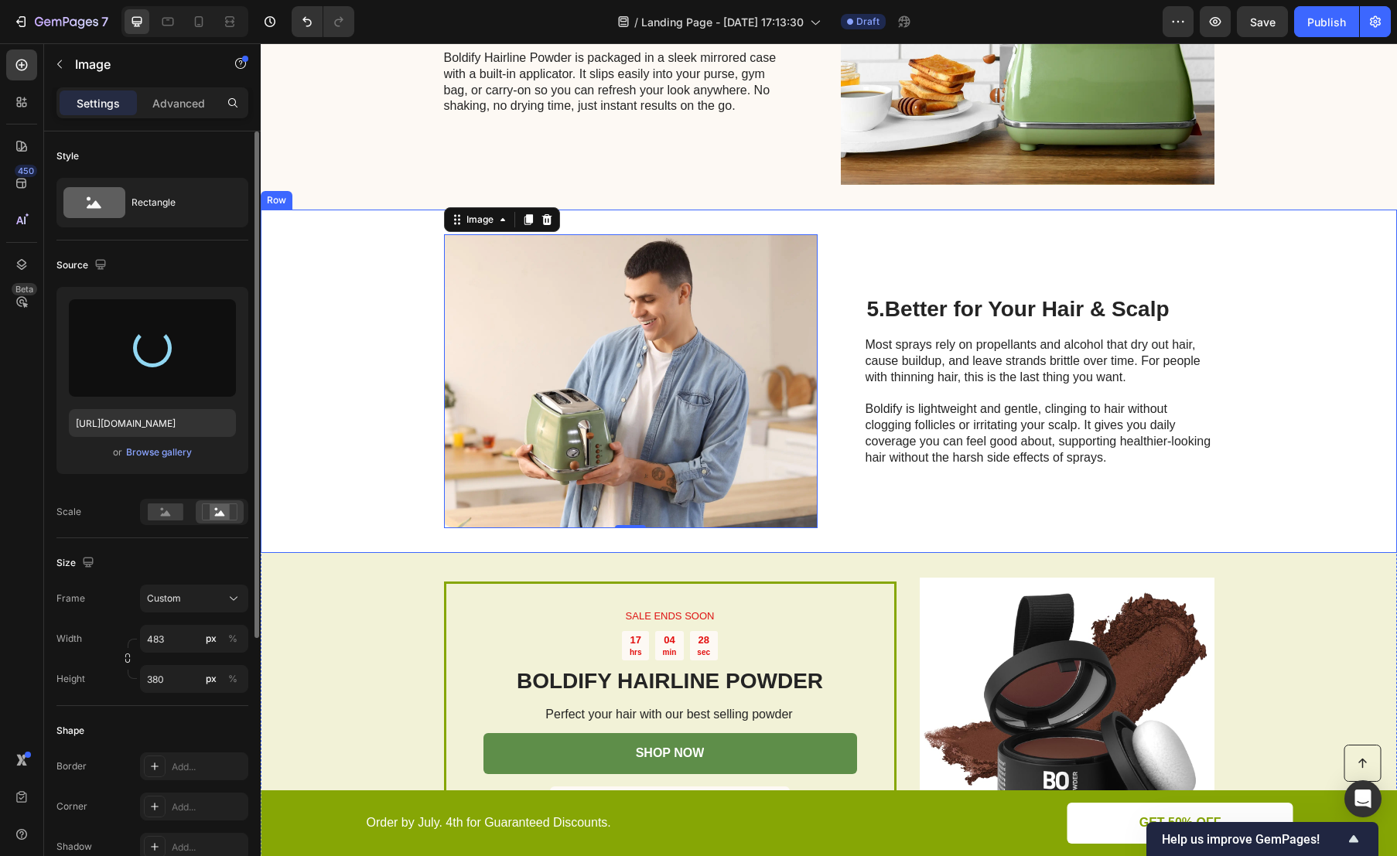
type input "[URL][DOMAIN_NAME]"
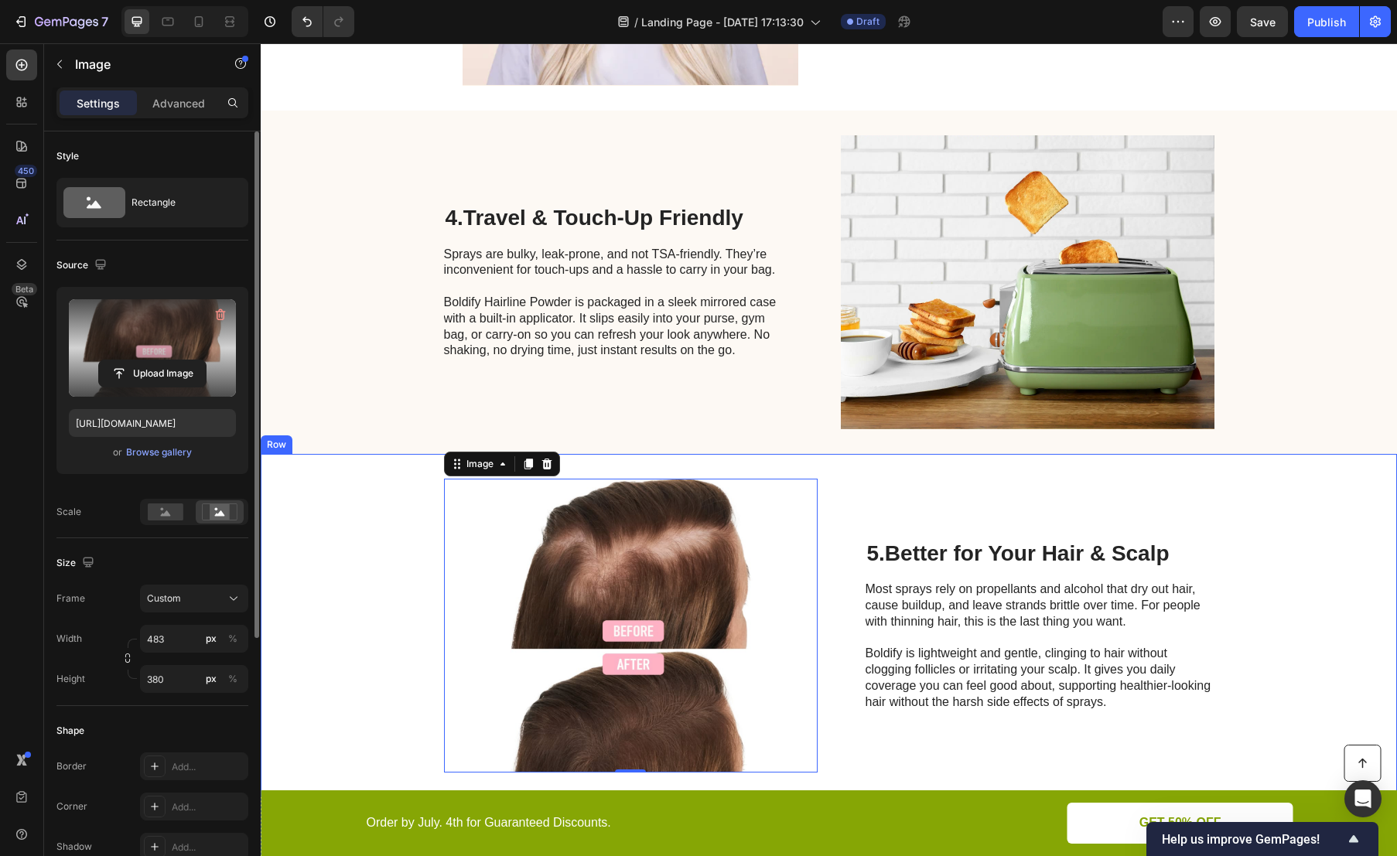
scroll to position [1066, 0]
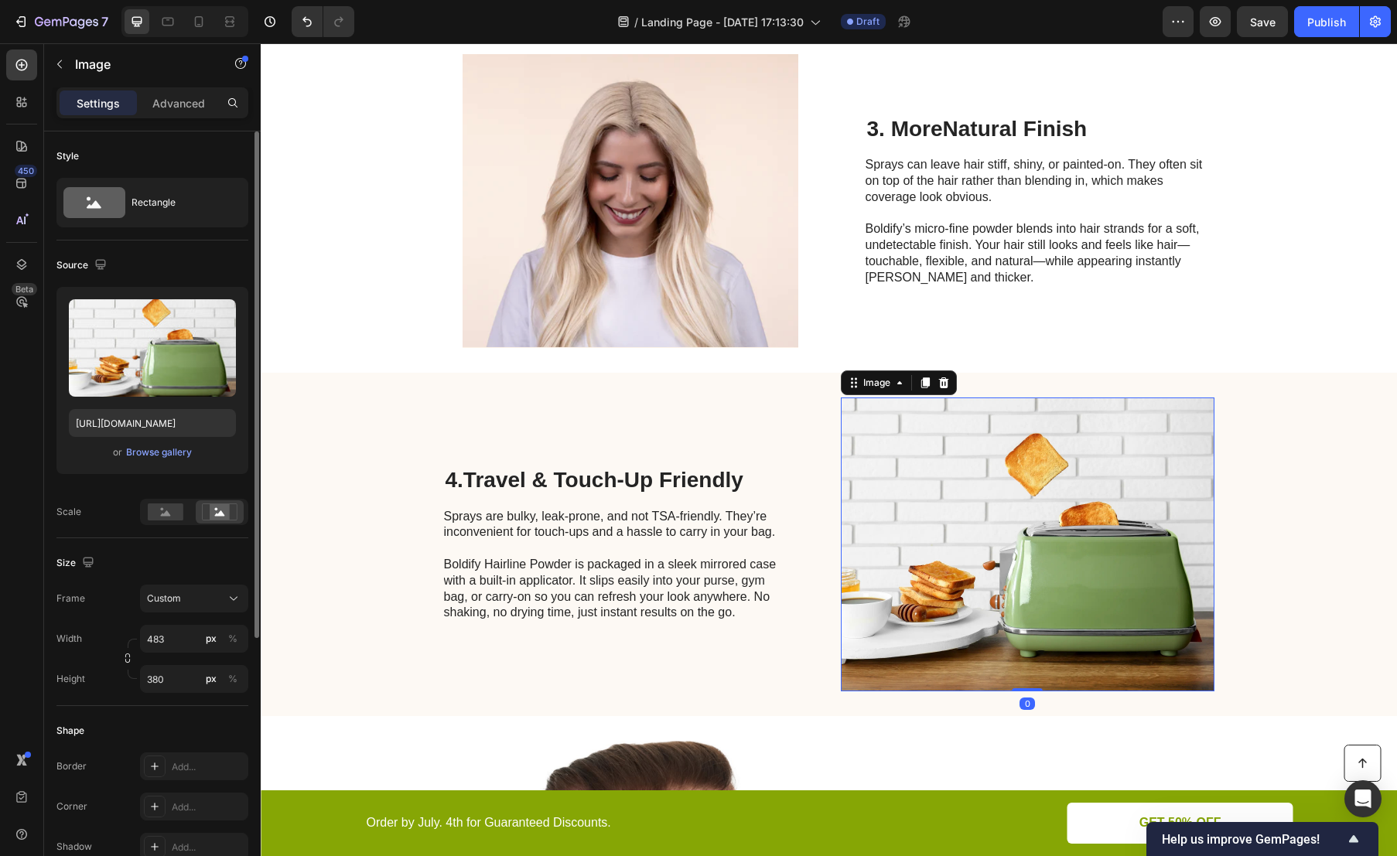
click at [1025, 531] on img at bounding box center [1028, 545] width 374 height 294
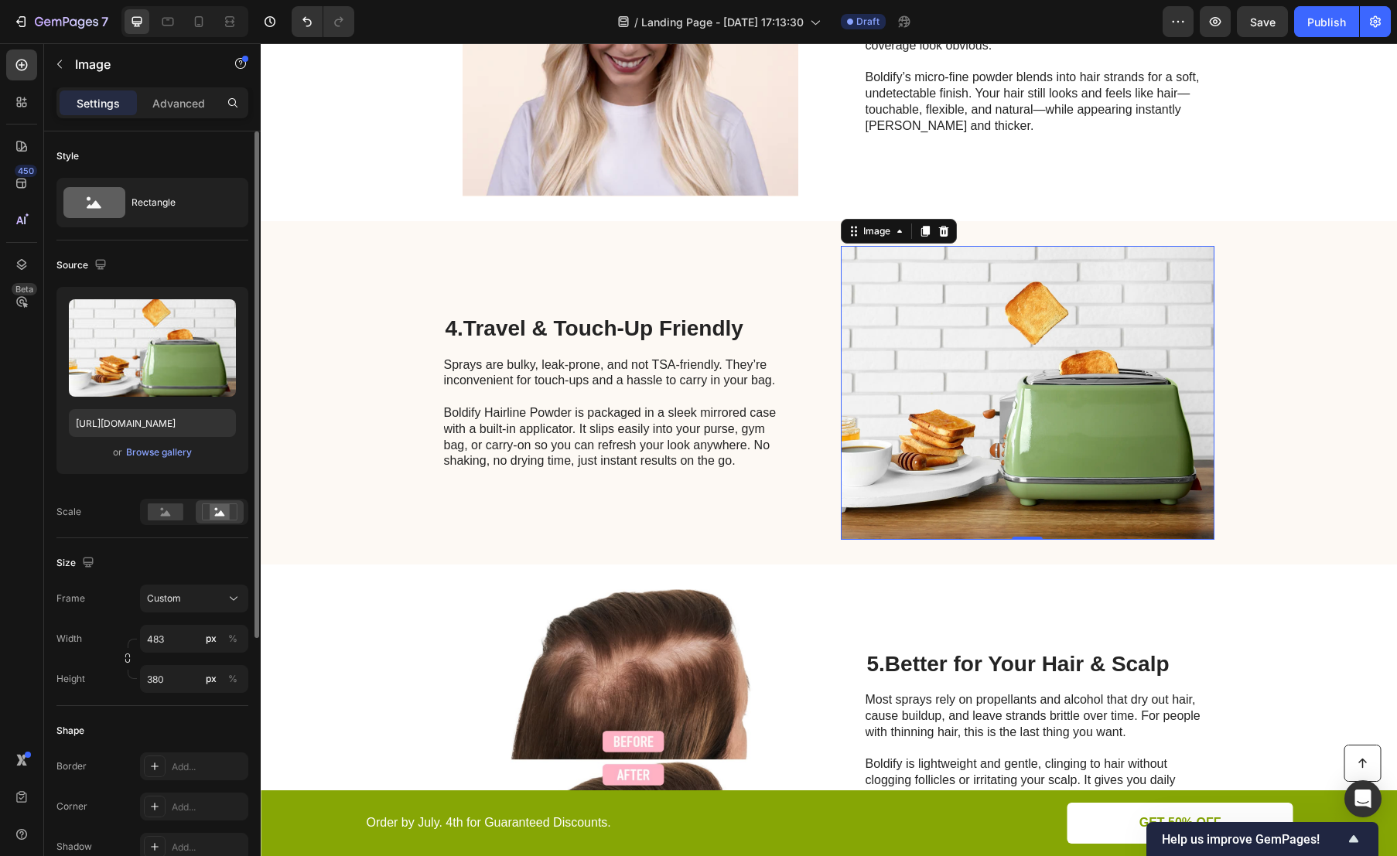
scroll to position [1297, 0]
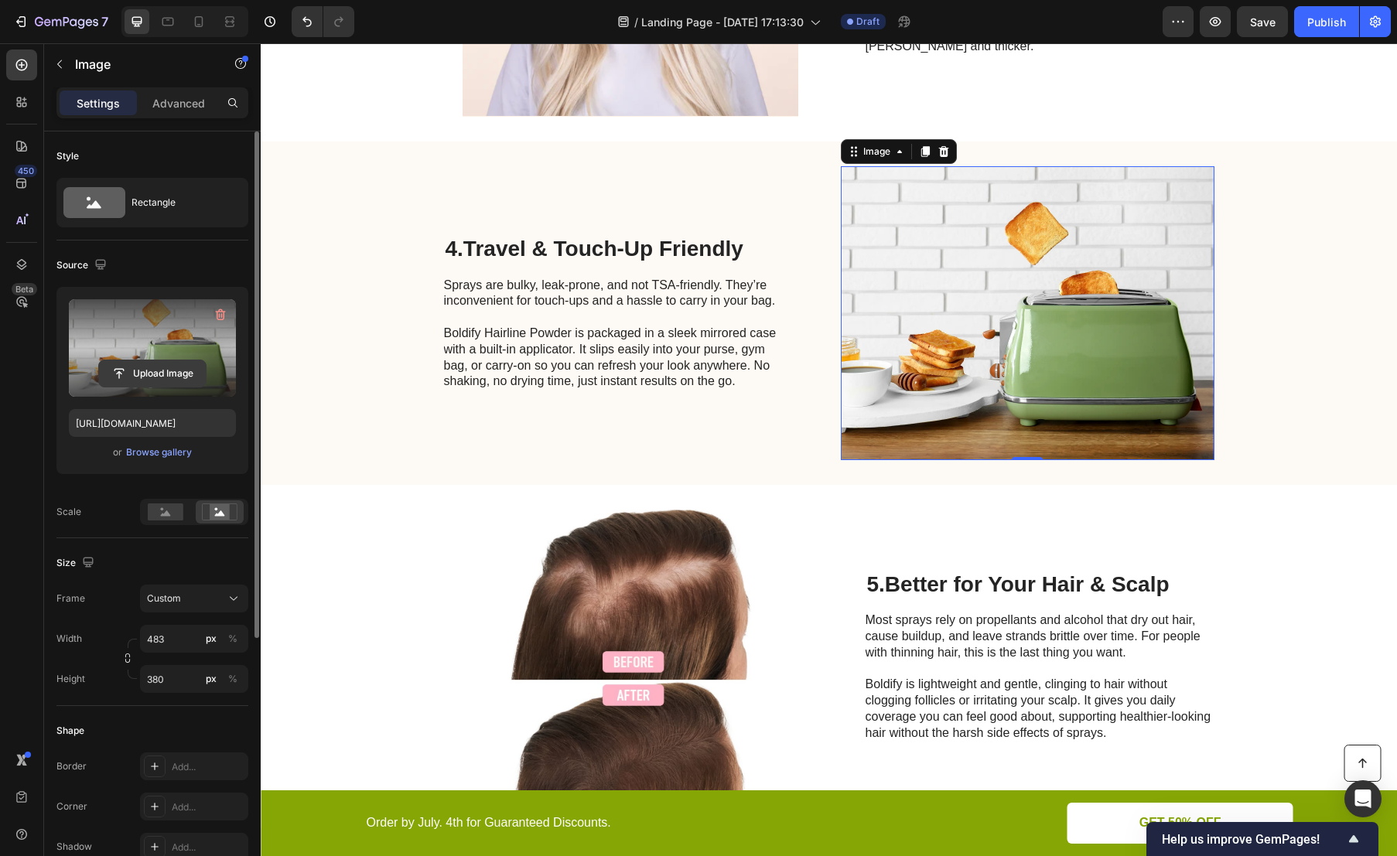
click at [159, 368] on input "file" at bounding box center [152, 373] width 107 height 26
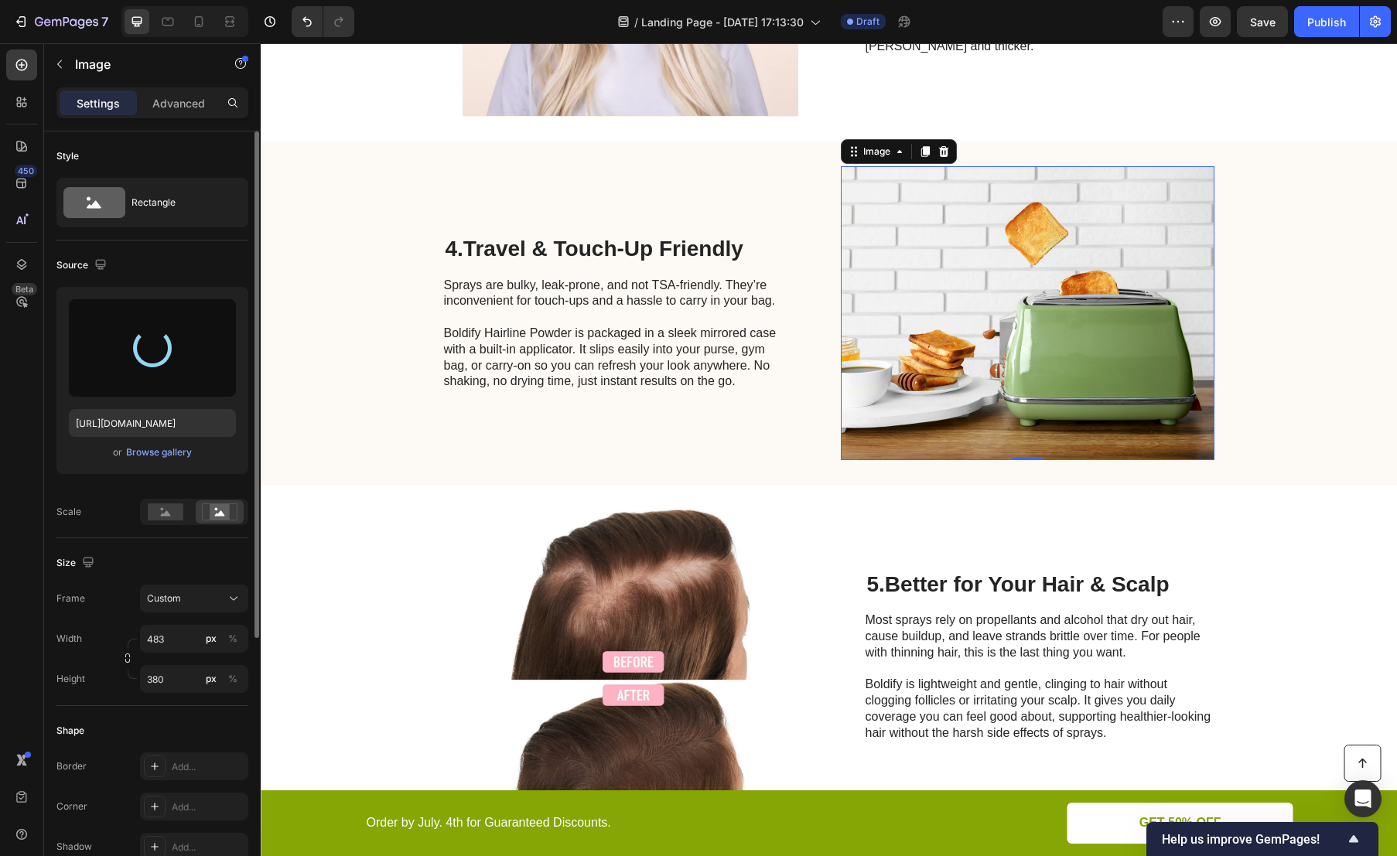
type input "[URL][DOMAIN_NAME]"
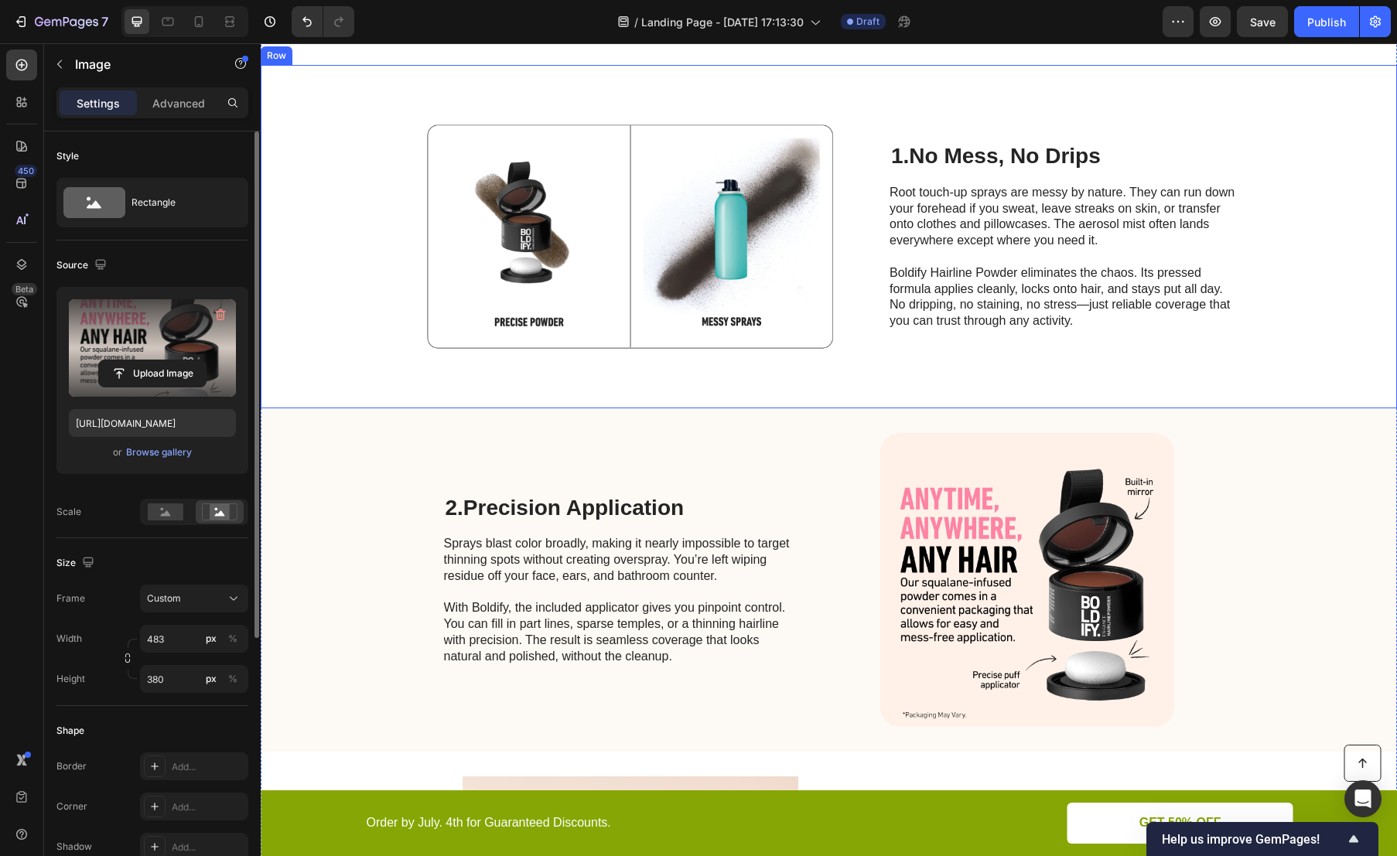
scroll to position [502, 0]
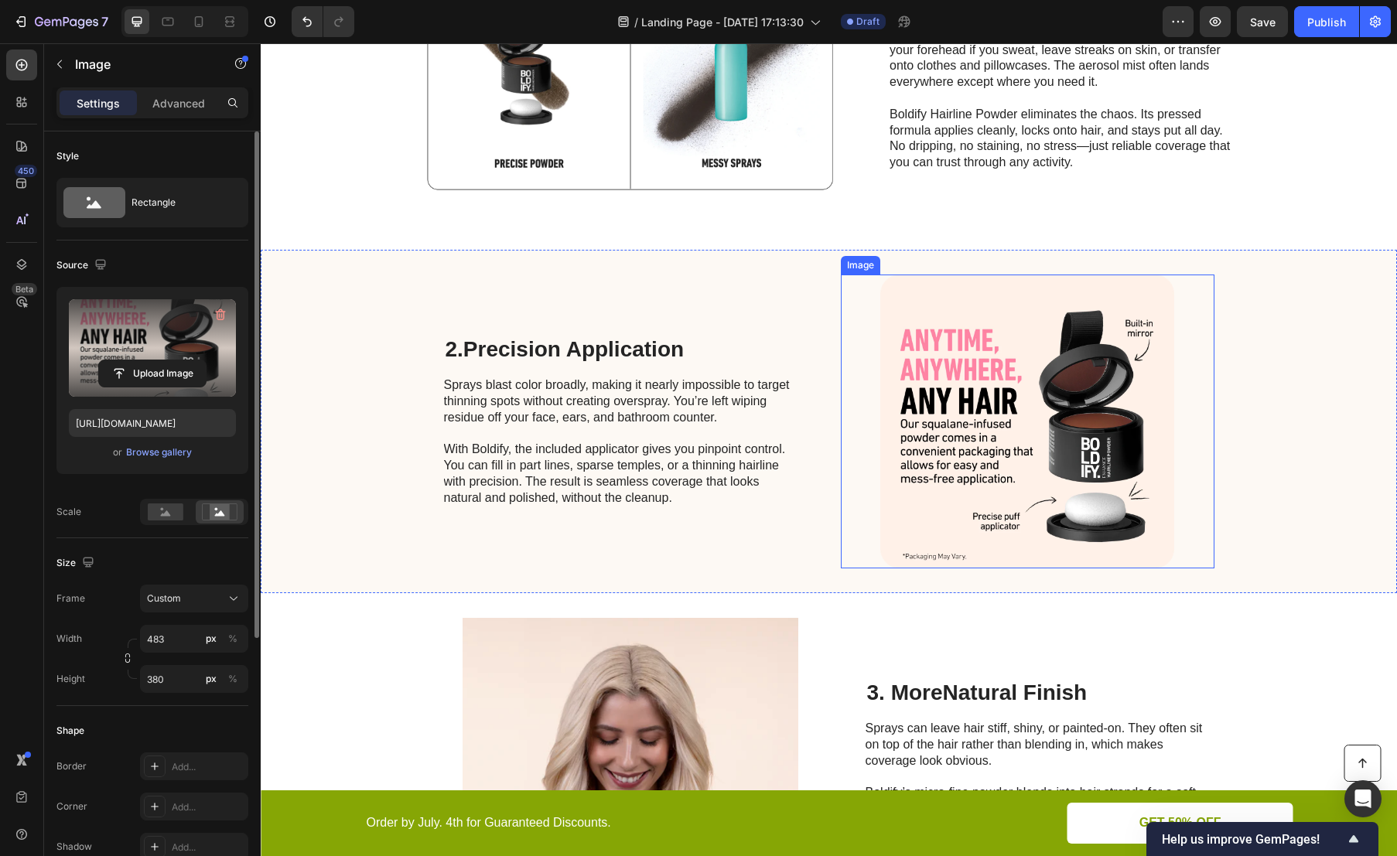
click at [1093, 409] on img at bounding box center [1028, 422] width 374 height 294
click at [146, 369] on input "file" at bounding box center [152, 373] width 107 height 26
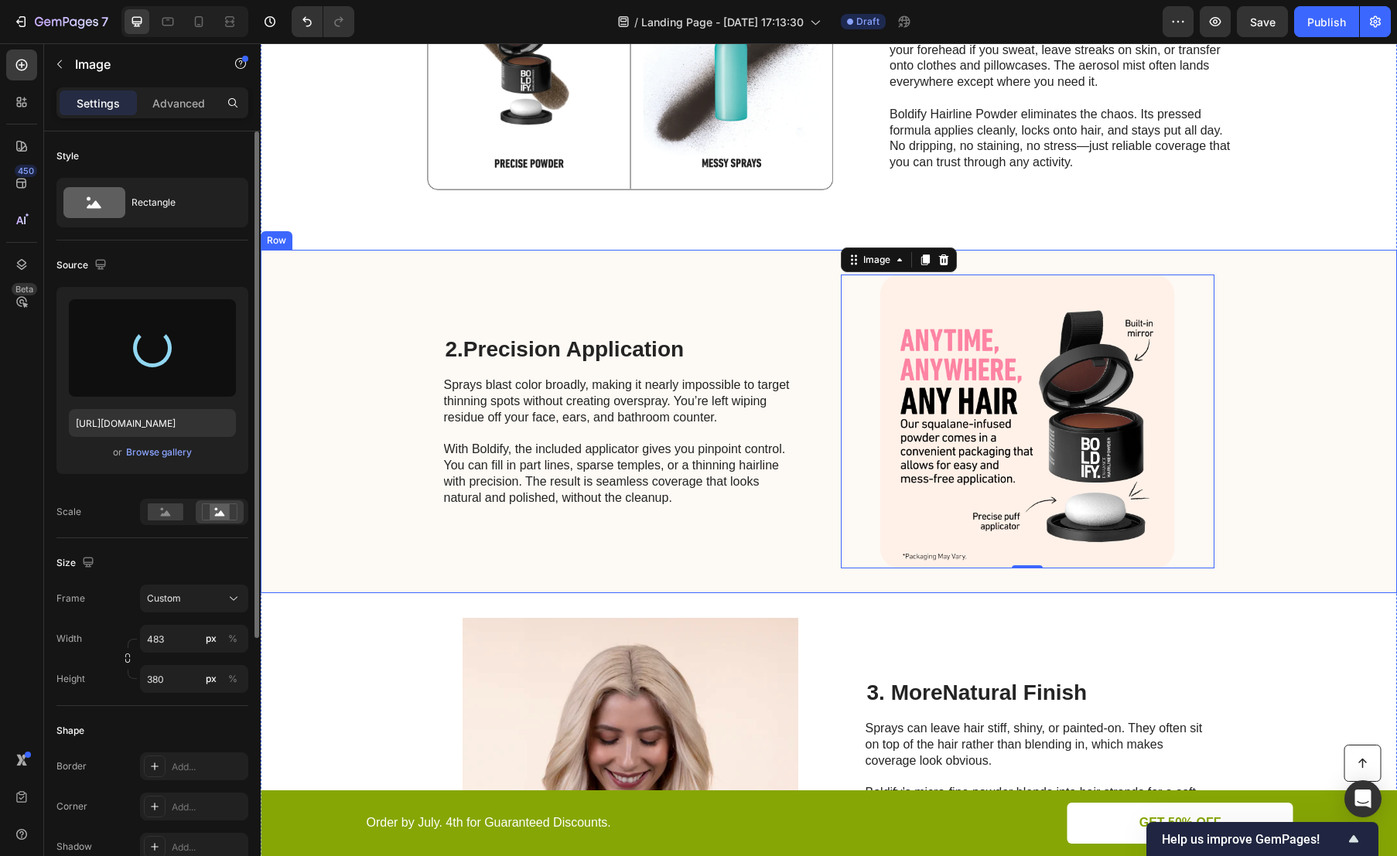
scroll to position [0, 0]
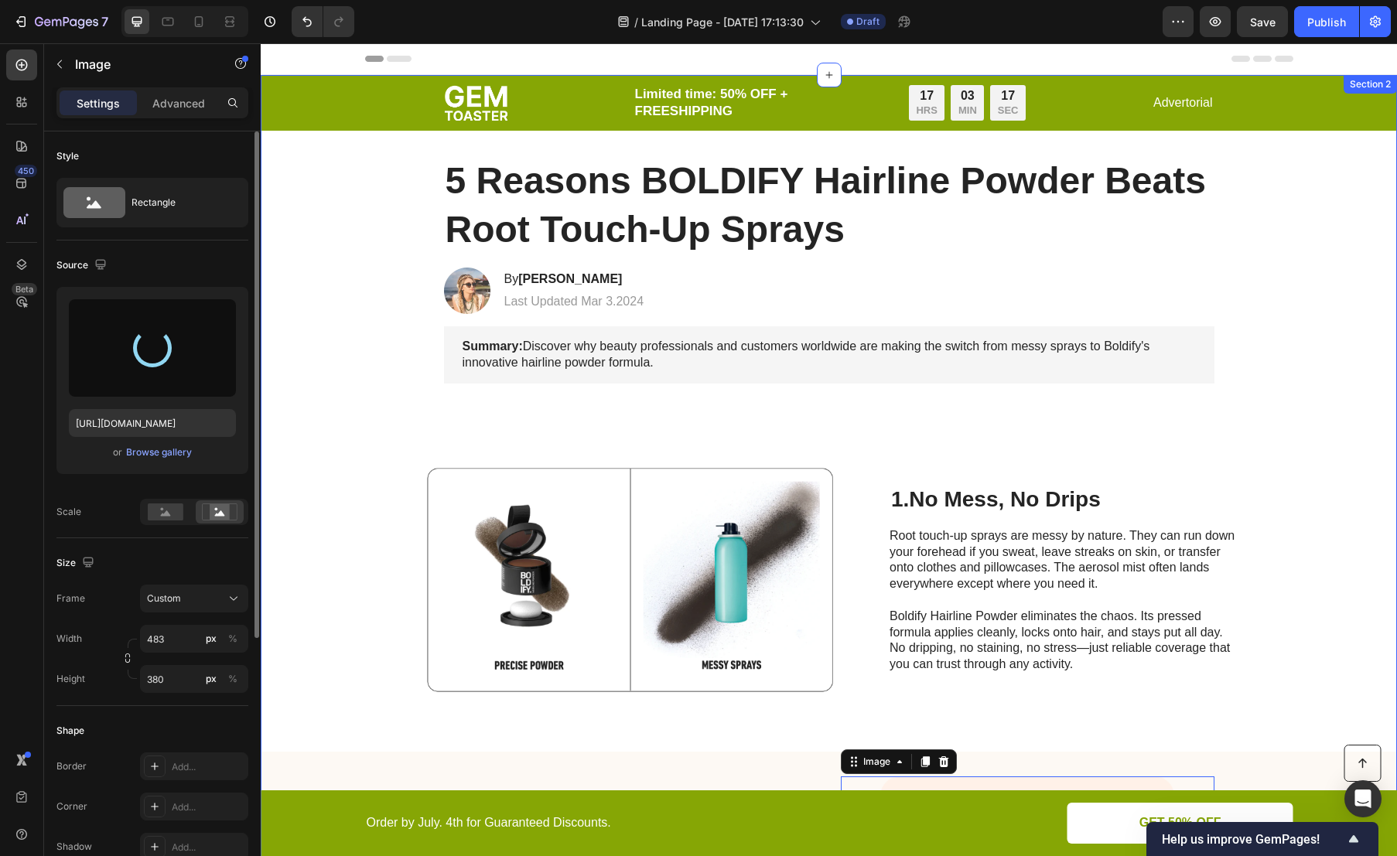
type input "[URL][DOMAIN_NAME]"
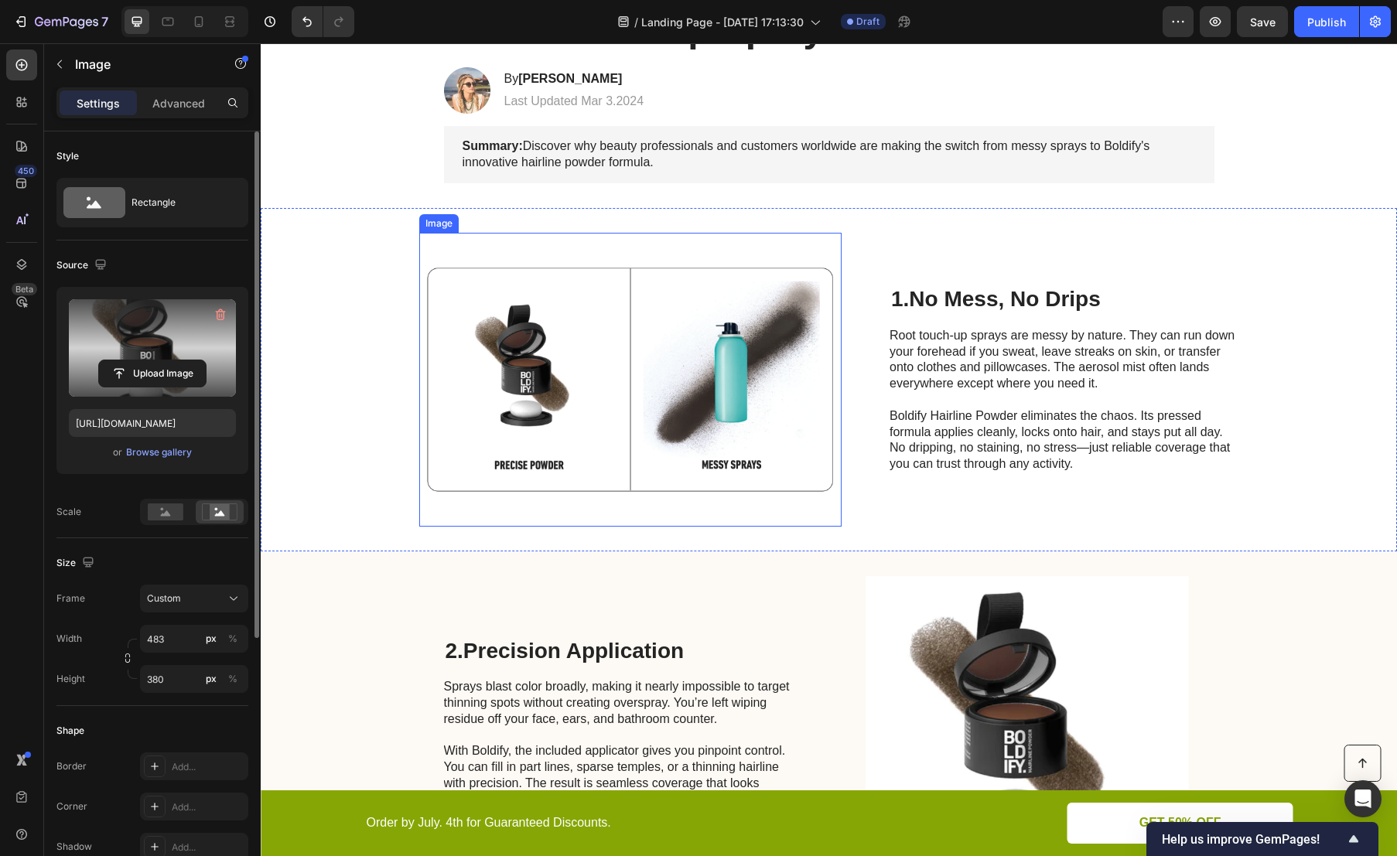
scroll to position [358, 0]
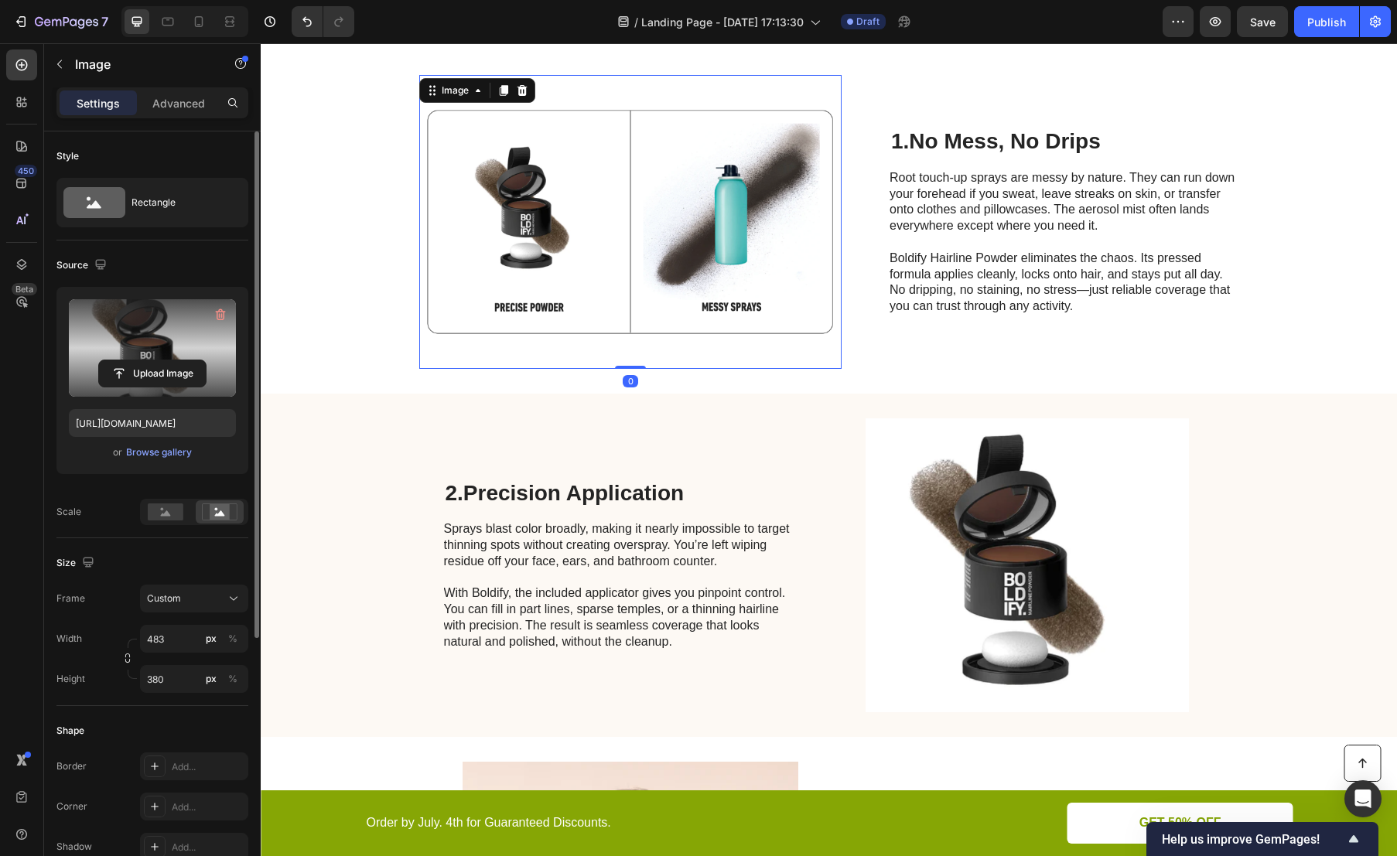
click at [622, 206] on img at bounding box center [630, 222] width 422 height 294
click at [157, 361] on input "file" at bounding box center [152, 373] width 107 height 26
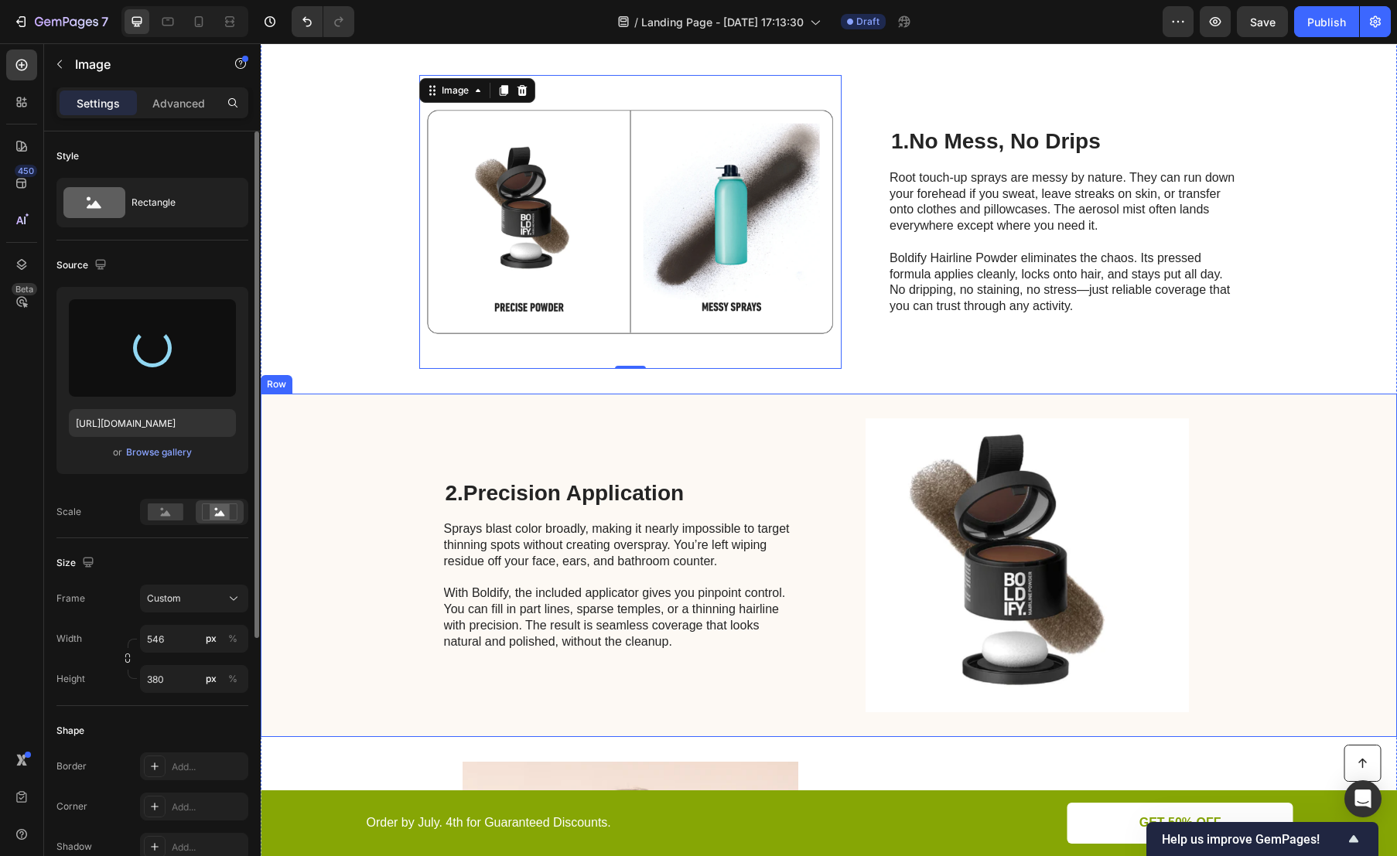
scroll to position [233, 0]
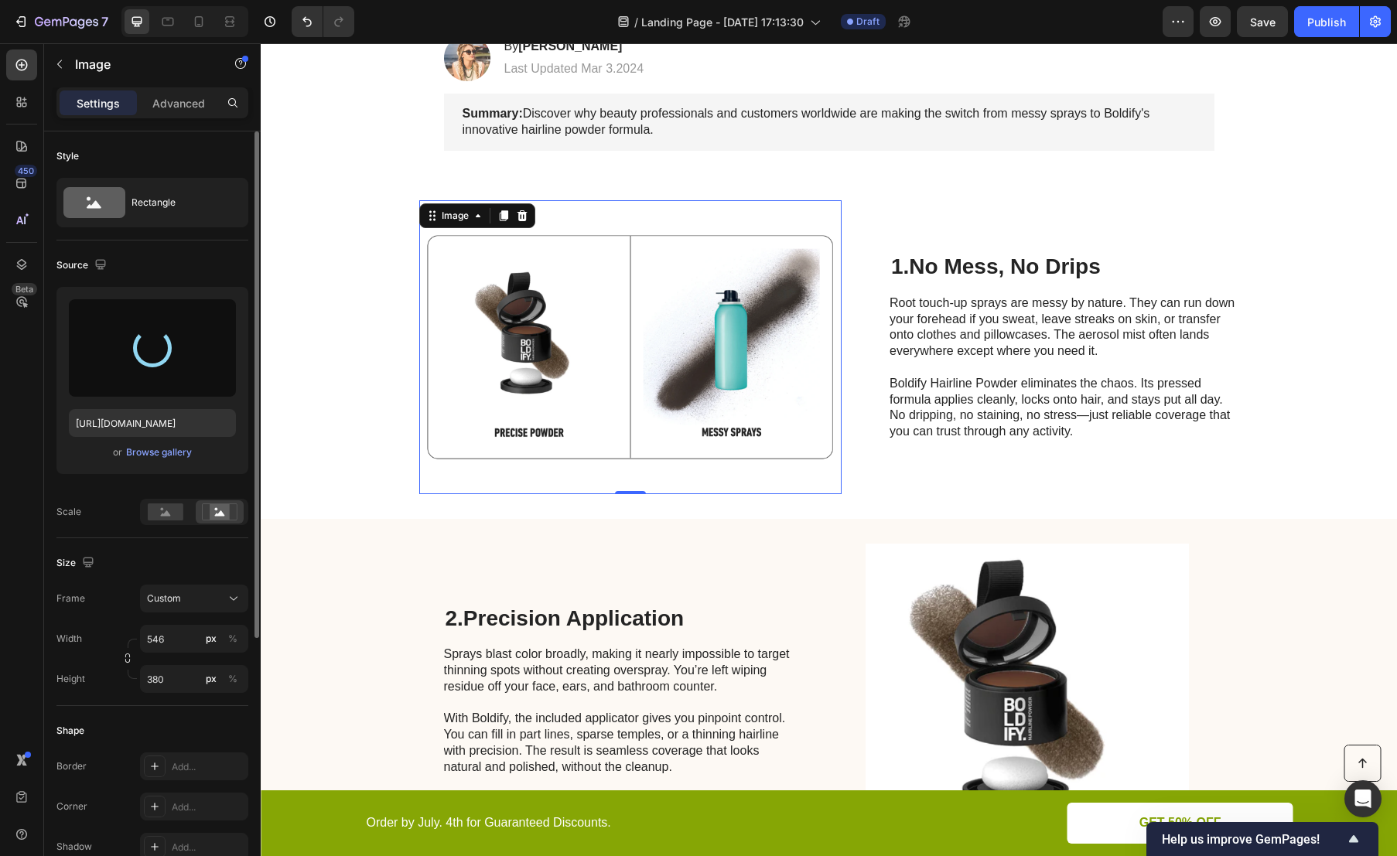
type input "[URL][DOMAIN_NAME]"
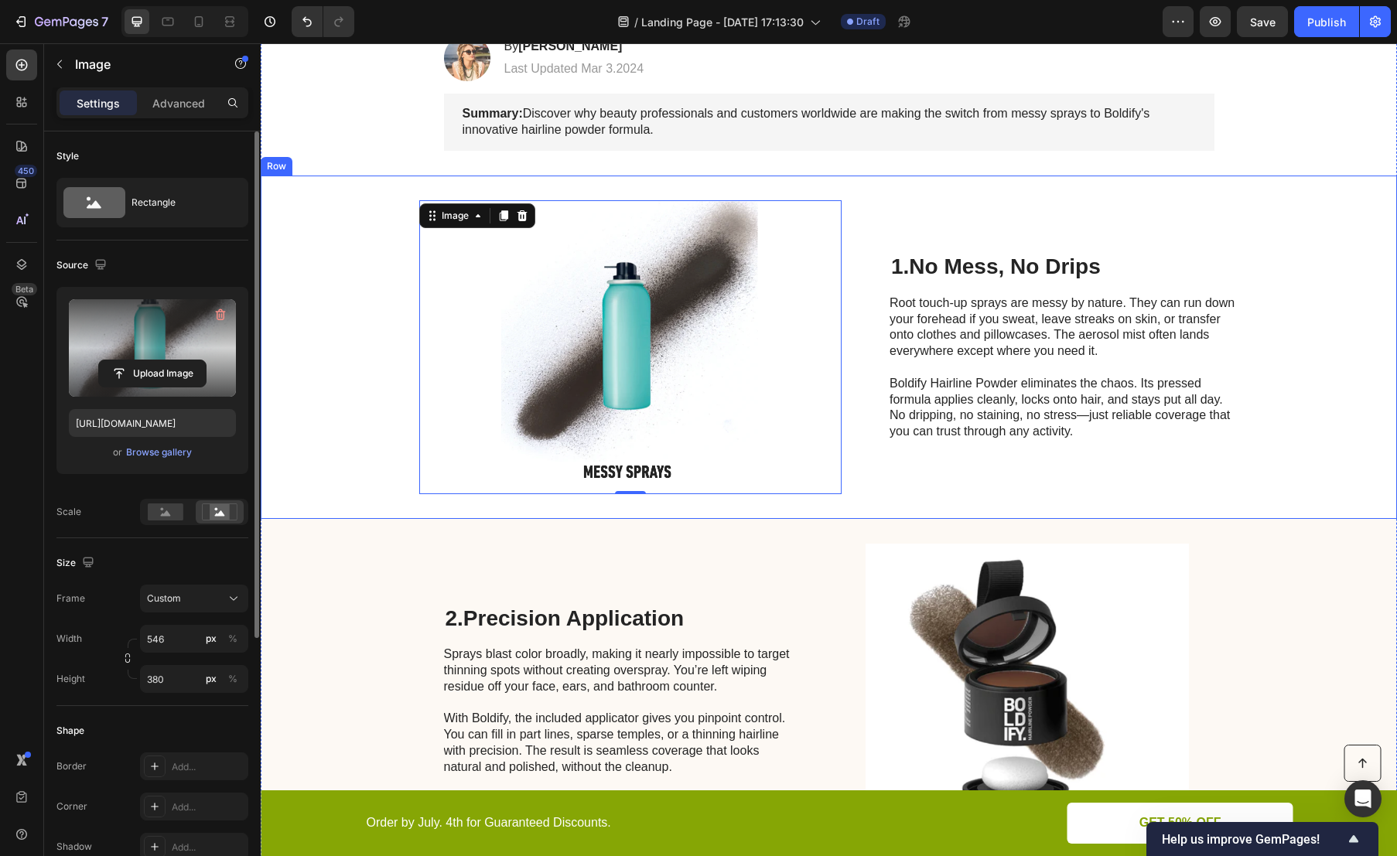
click at [326, 341] on div "Image 0 1. No Mess, No Drips Heading Root touch-up sprays are messy by nature. …" at bounding box center [829, 347] width 1136 height 343
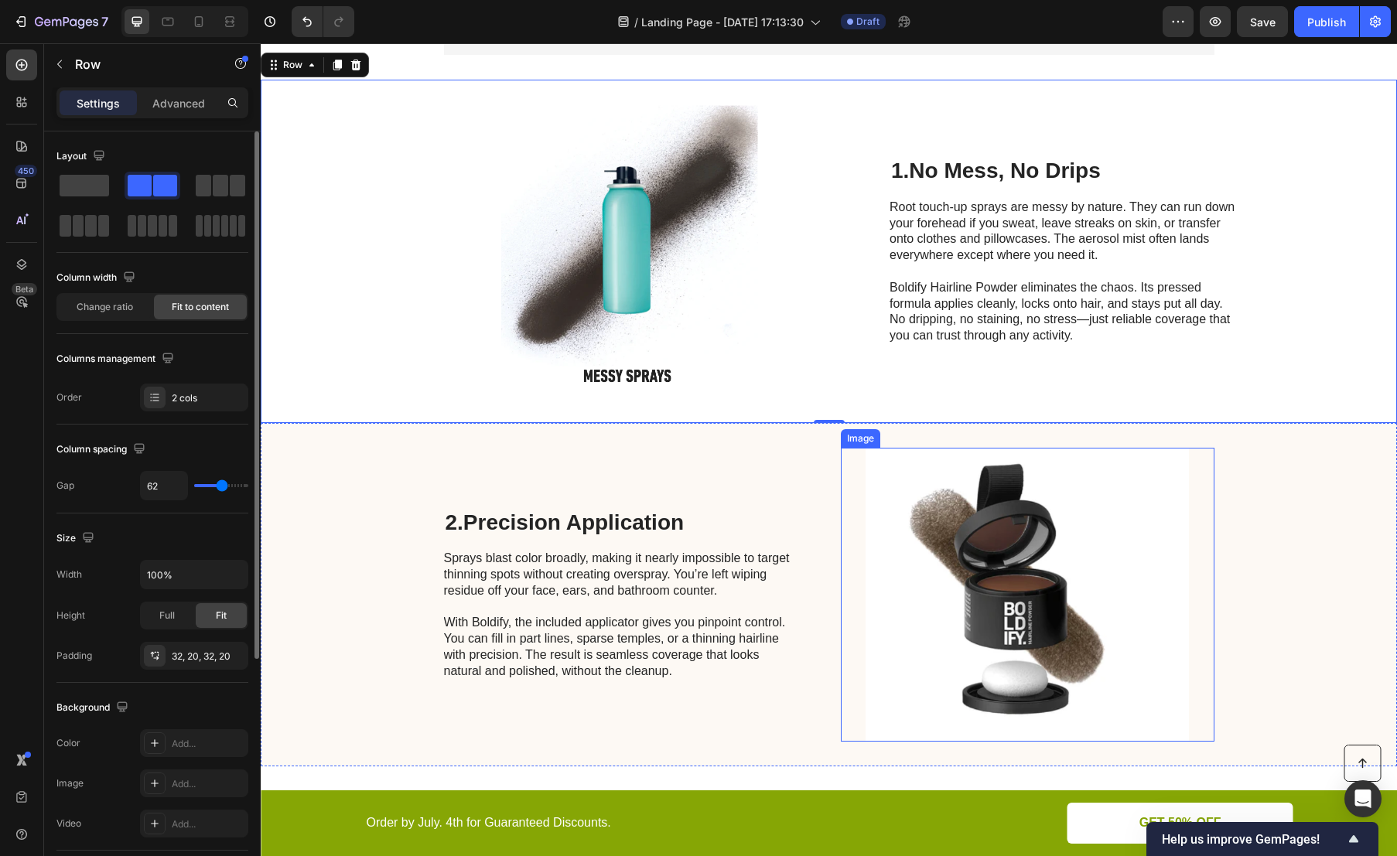
scroll to position [387, 0]
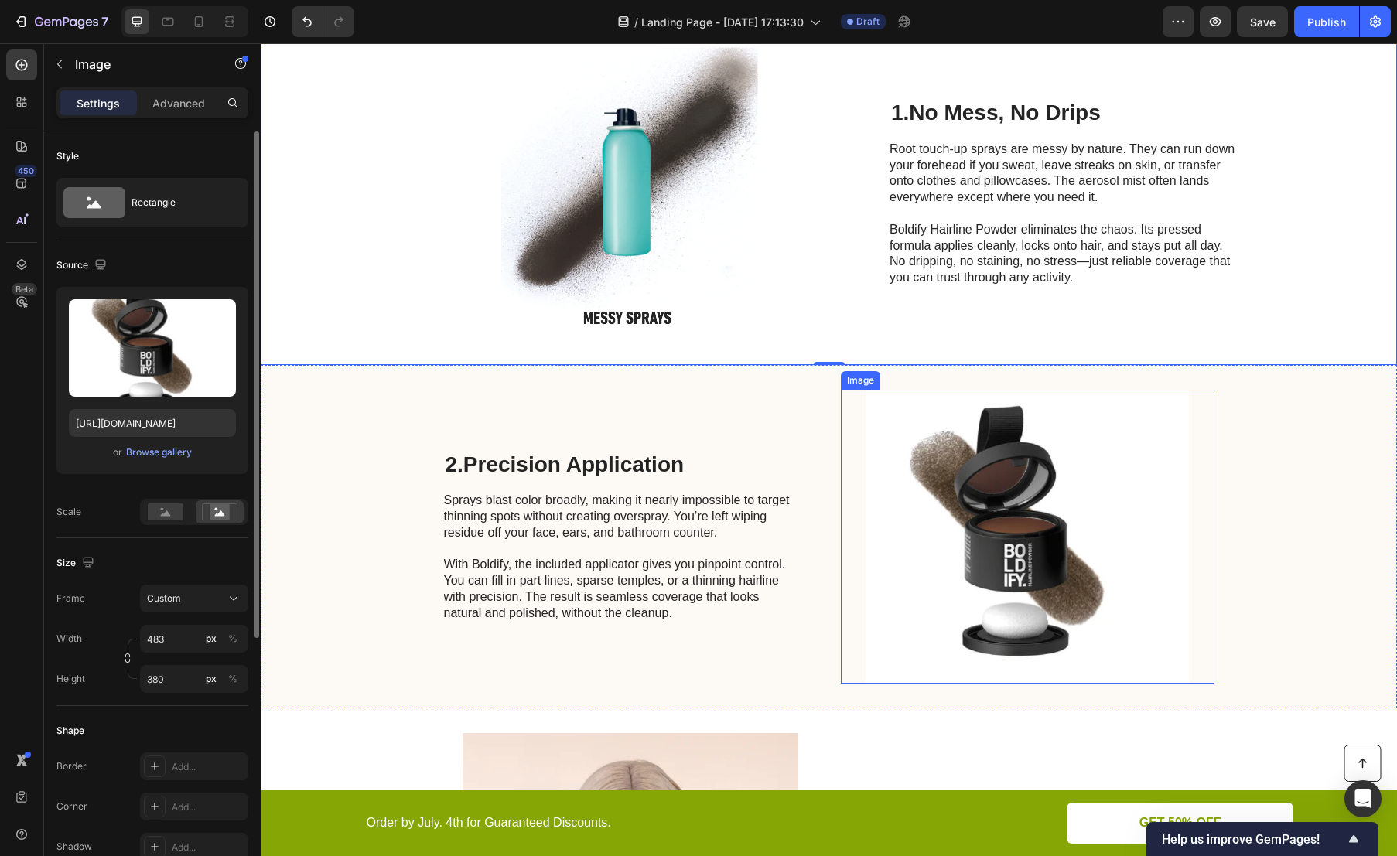
click at [994, 562] on img at bounding box center [1028, 537] width 374 height 294
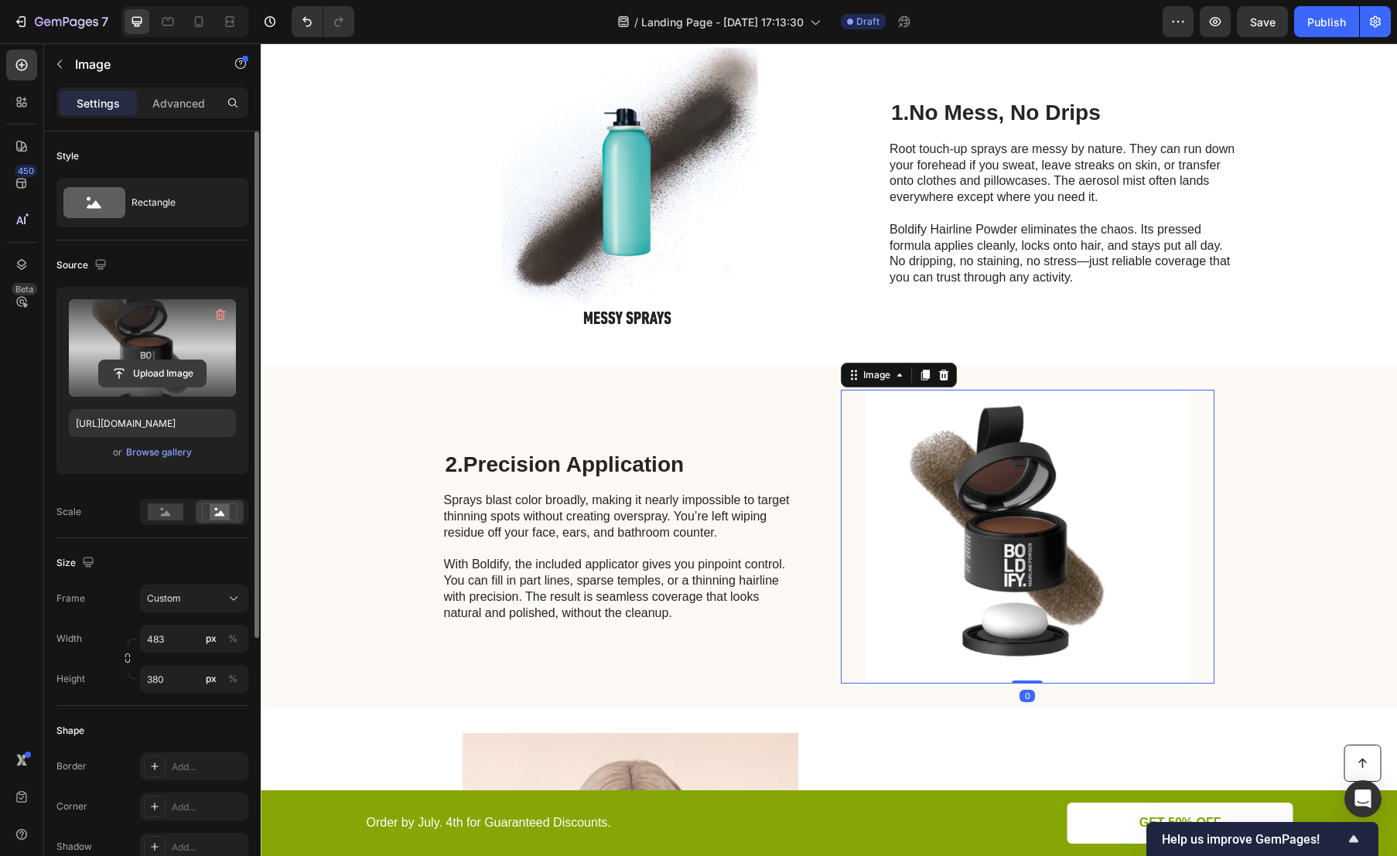
click at [145, 367] on input "file" at bounding box center [152, 373] width 107 height 26
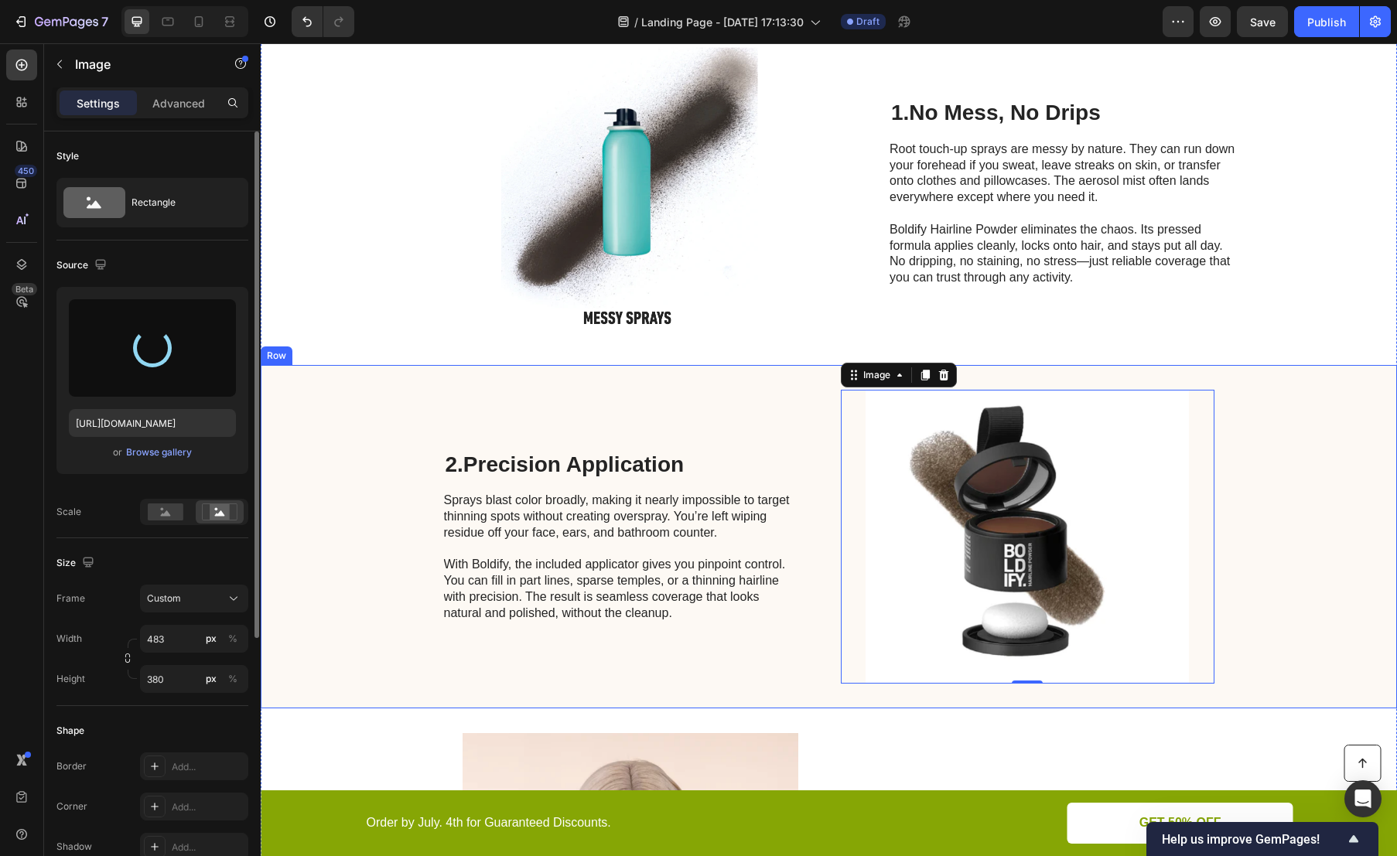
scroll to position [0, 0]
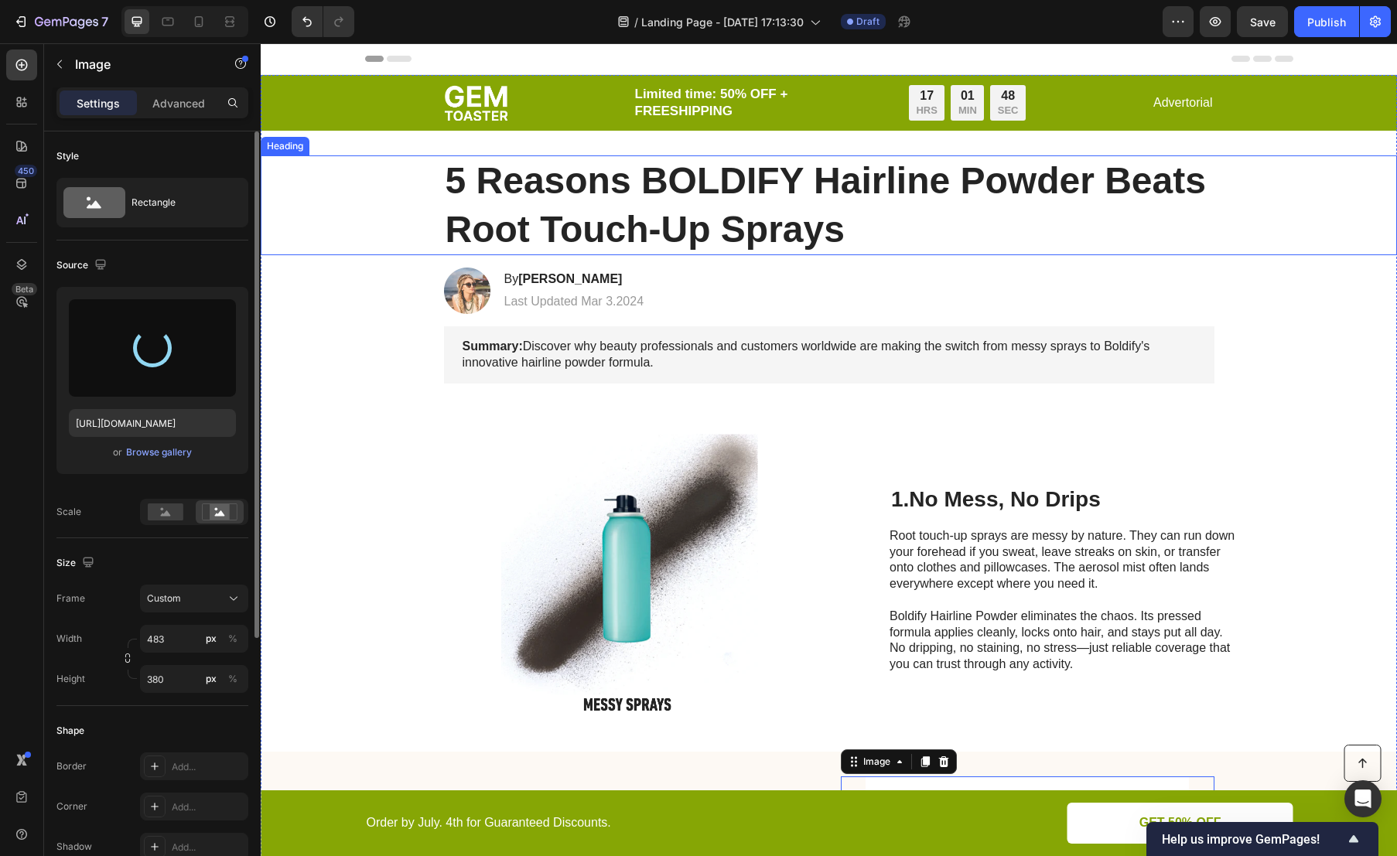
type input "[URL][DOMAIN_NAME]"
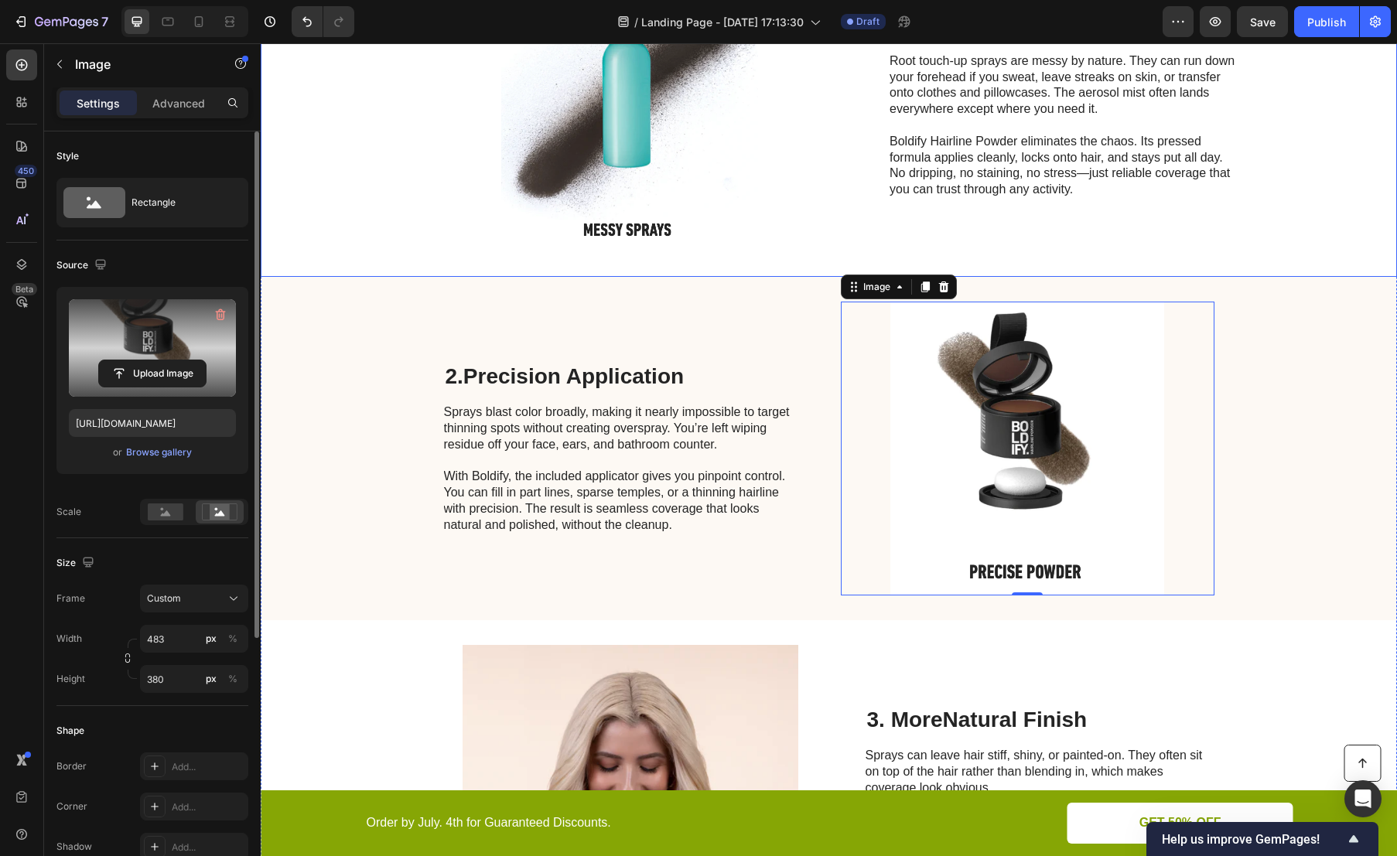
scroll to position [554, 0]
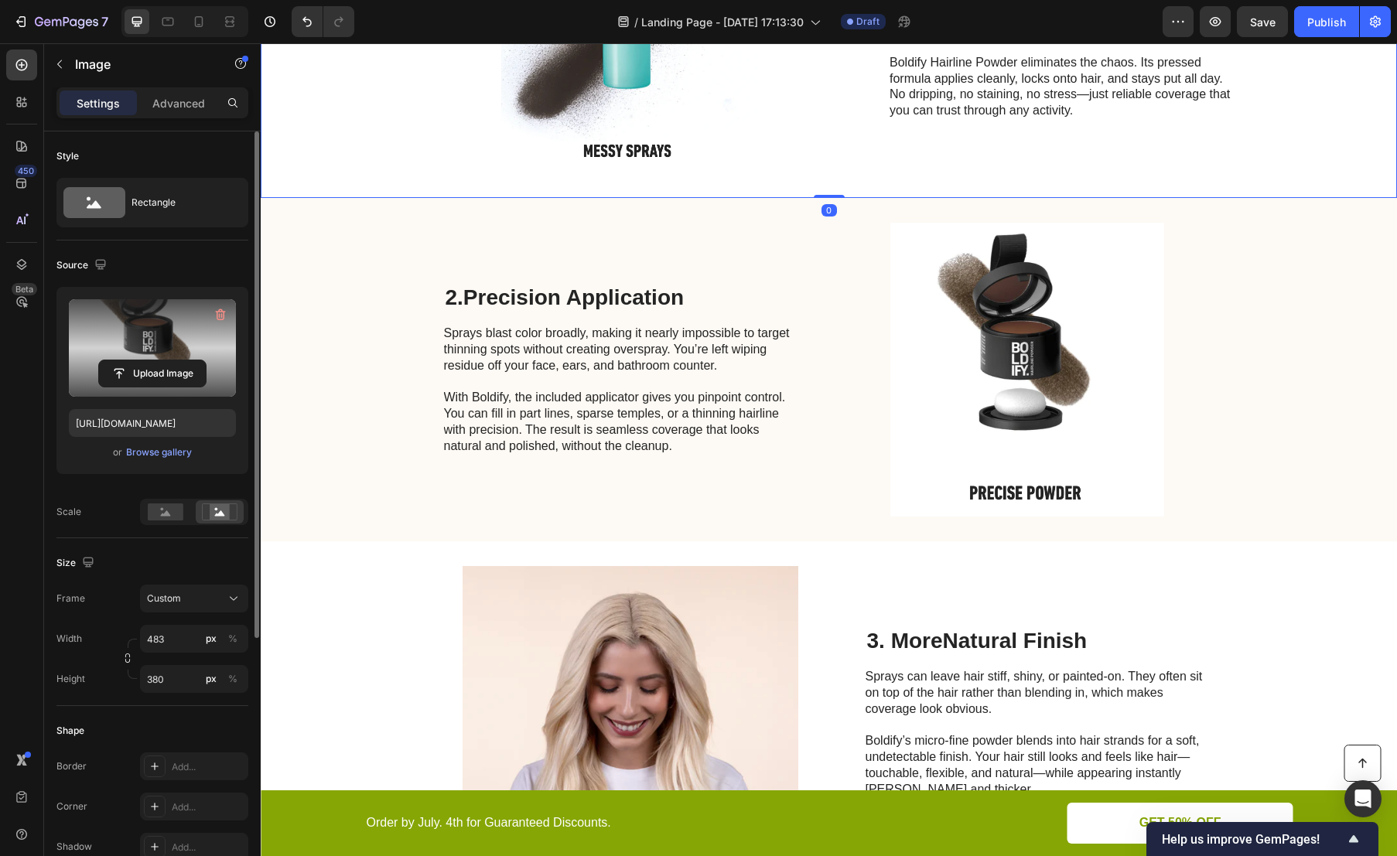
click at [1301, 145] on div "Image 1. No Mess, No Drips Heading Root touch-up sprays are messy by nature. Th…" at bounding box center [829, 26] width 1136 height 343
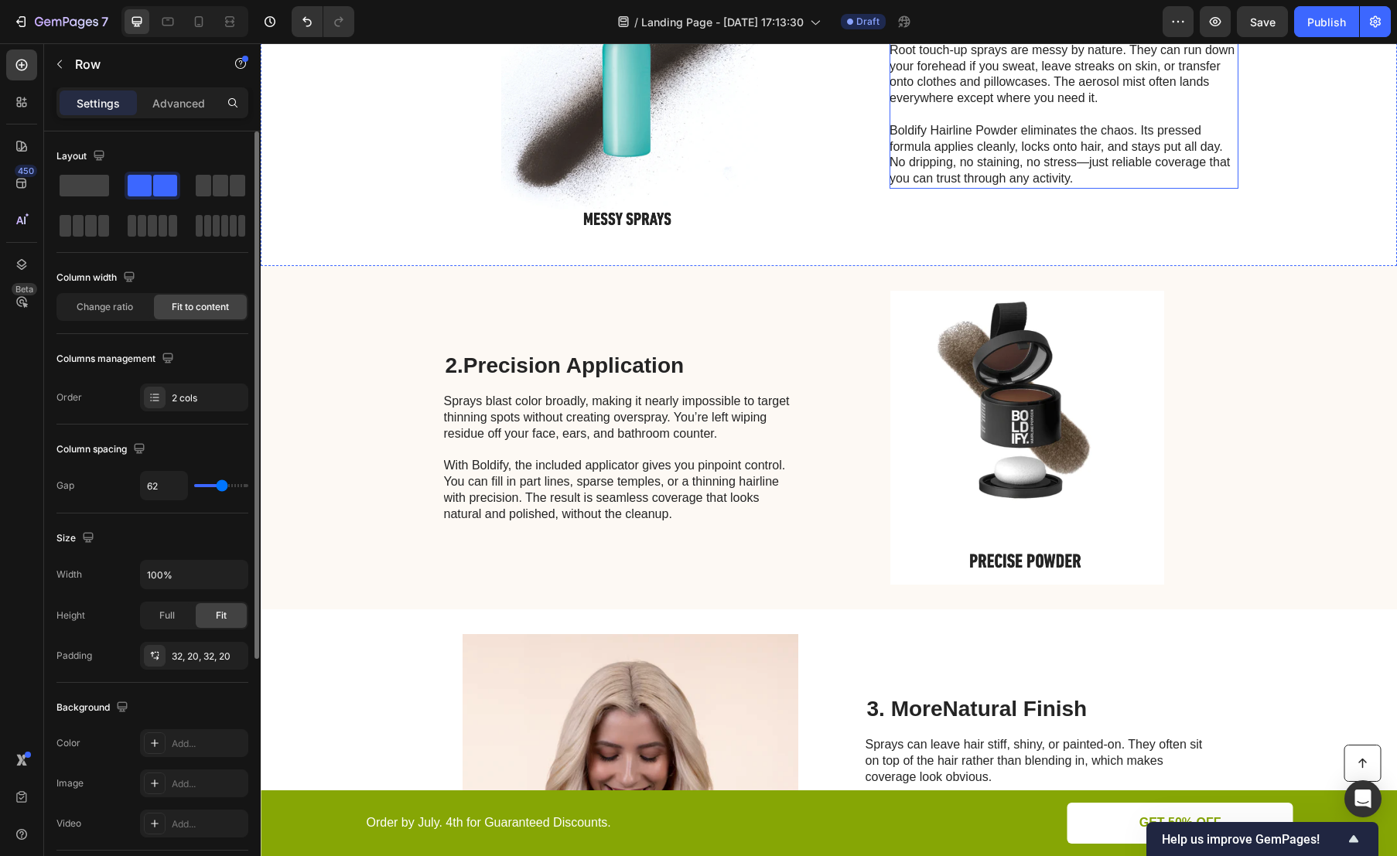
scroll to position [0, 0]
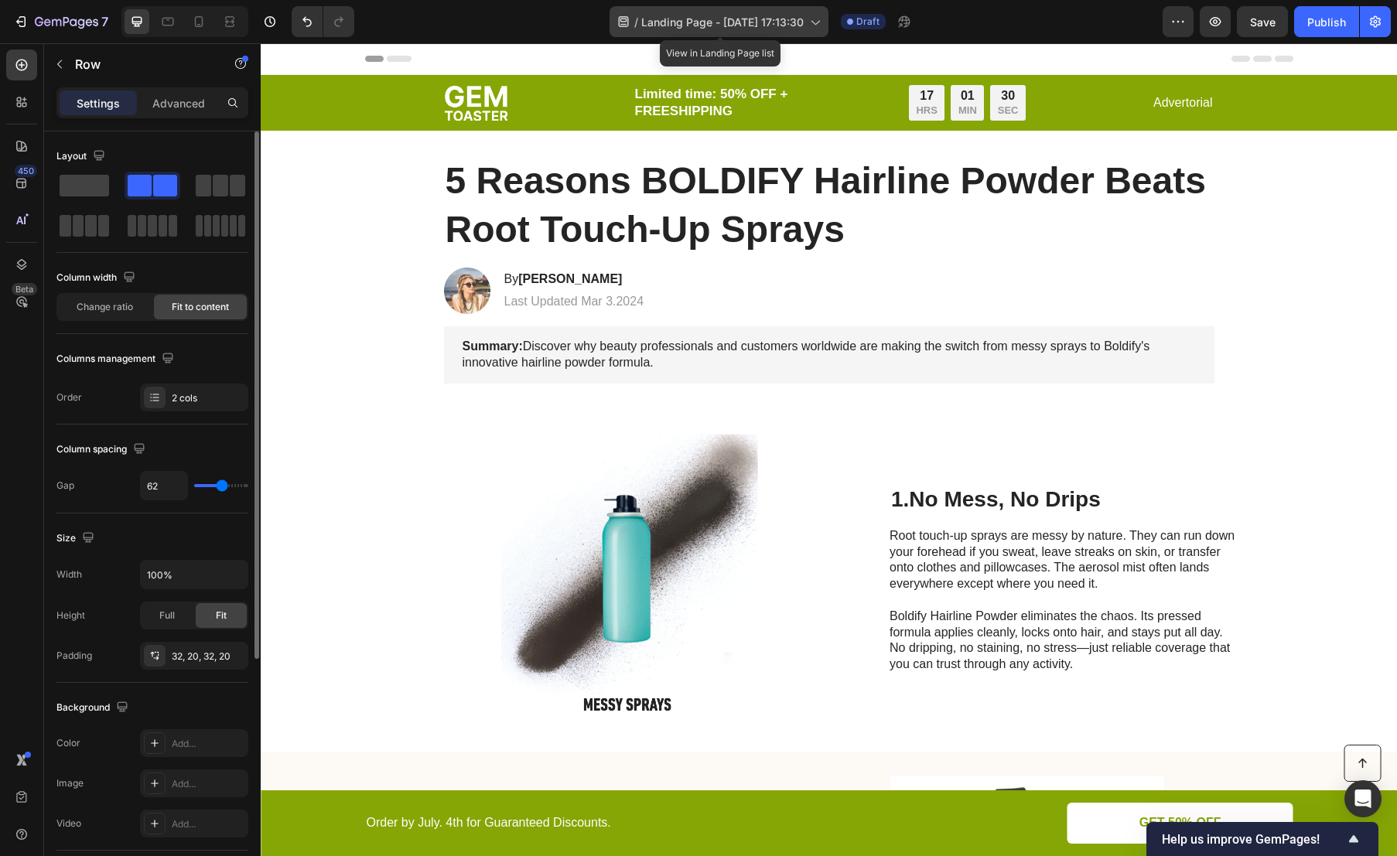
click at [625, 21] on icon at bounding box center [624, 21] width 10 height 11
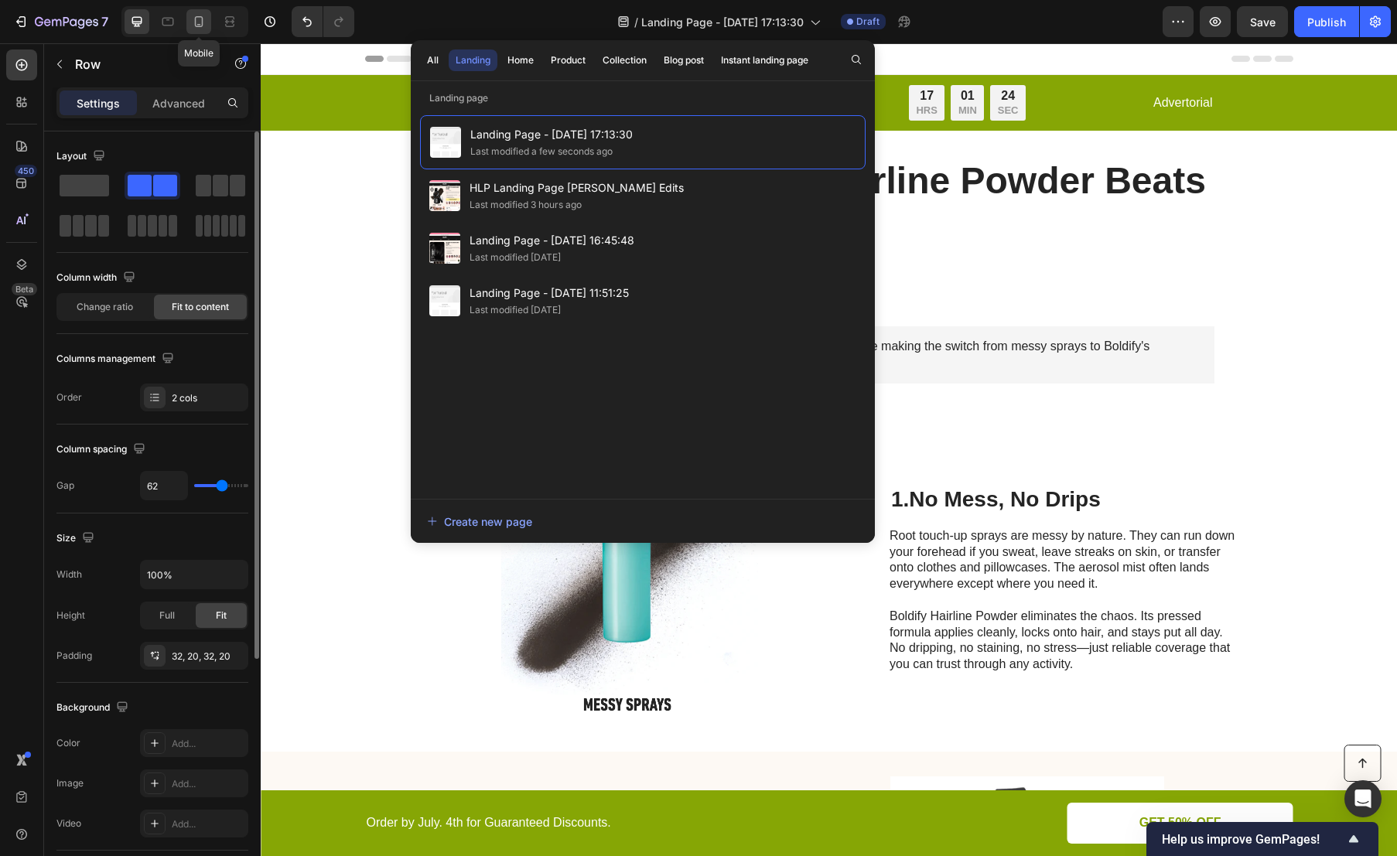
click at [196, 26] on icon at bounding box center [199, 21] width 9 height 11
type input "0"
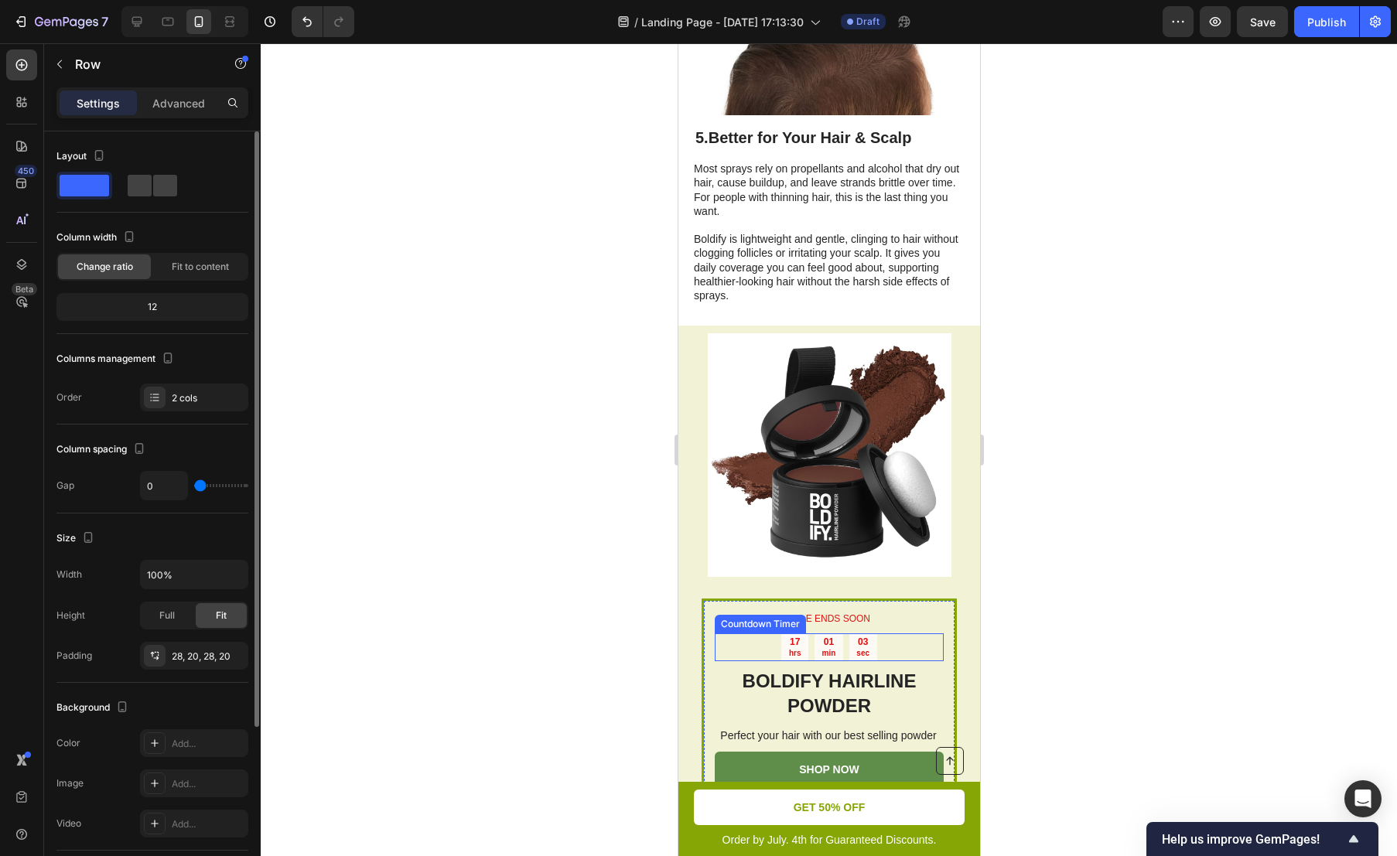
scroll to position [2821, 0]
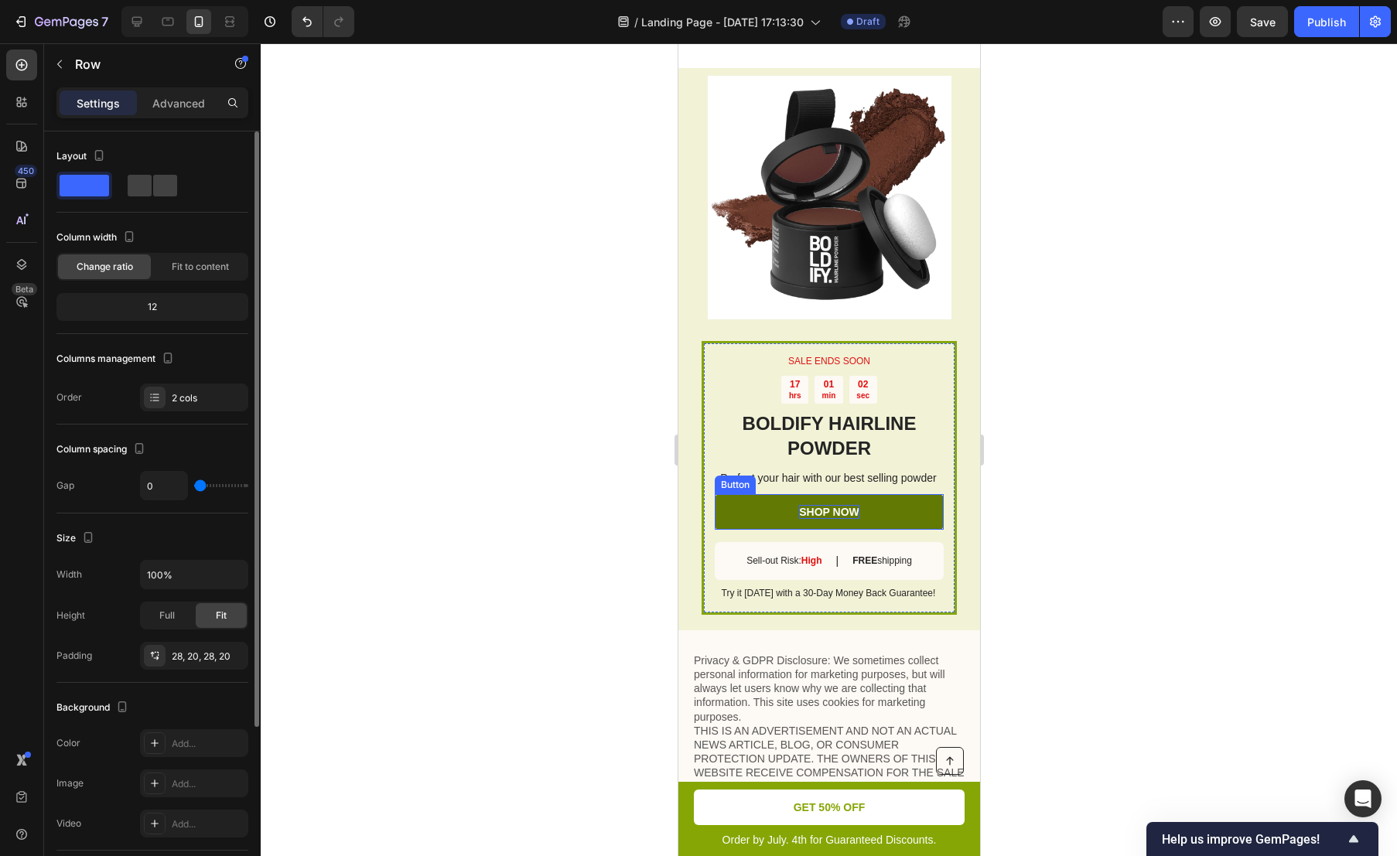
click at [846, 519] on p "SHOP NOW" at bounding box center [828, 512] width 60 height 14
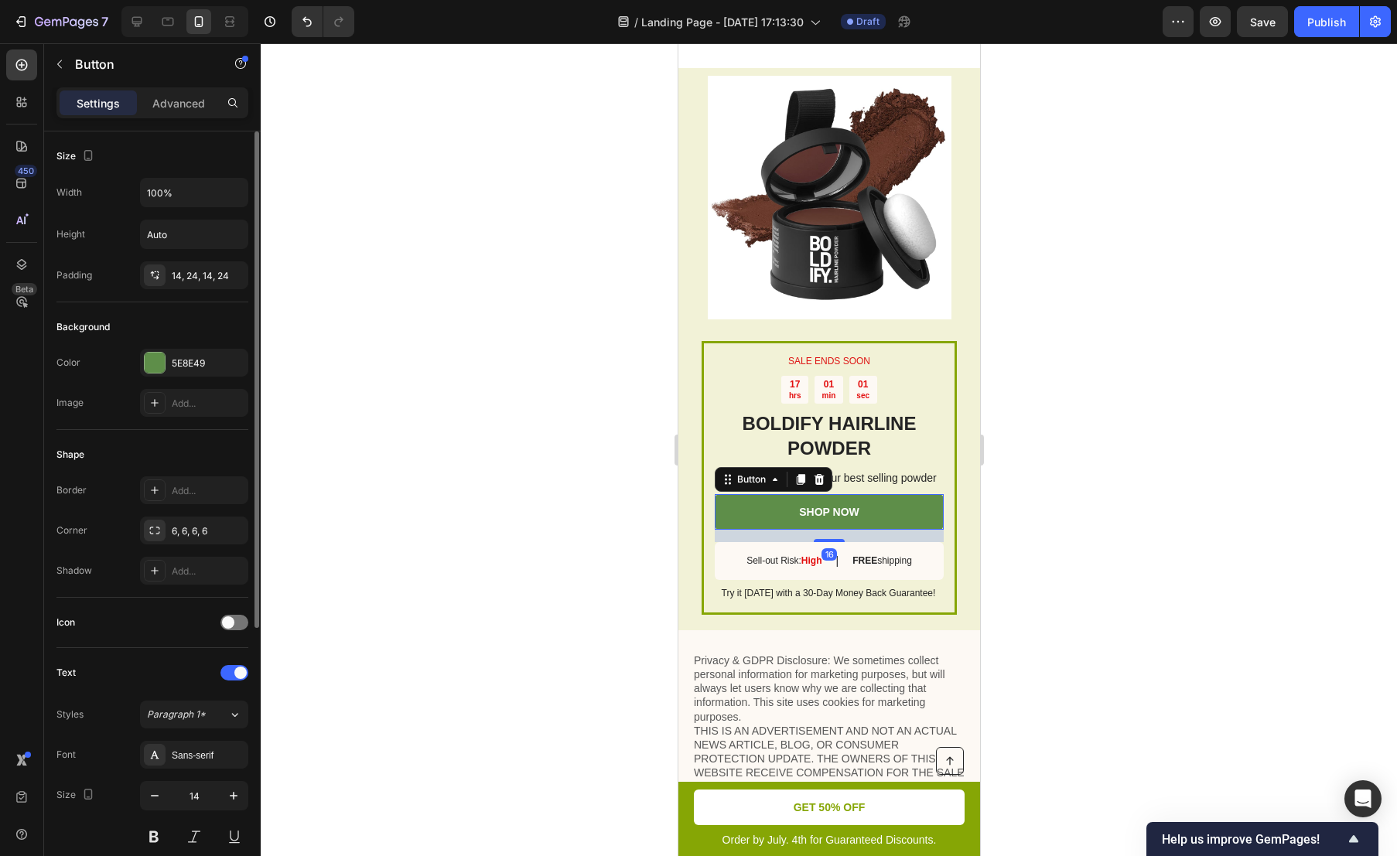
scroll to position [421, 0]
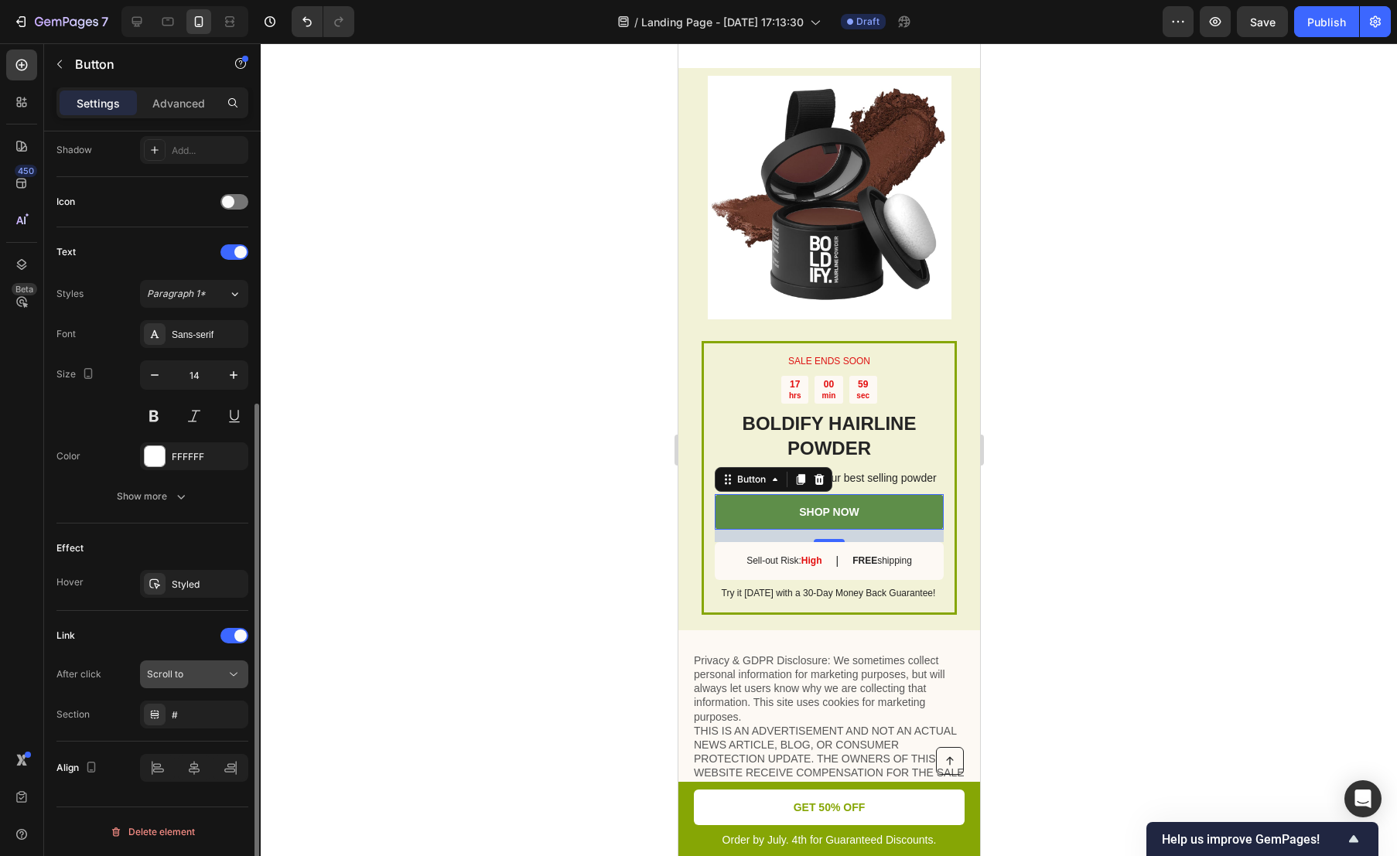
click at [222, 675] on div "Scroll to" at bounding box center [186, 675] width 79 height 14
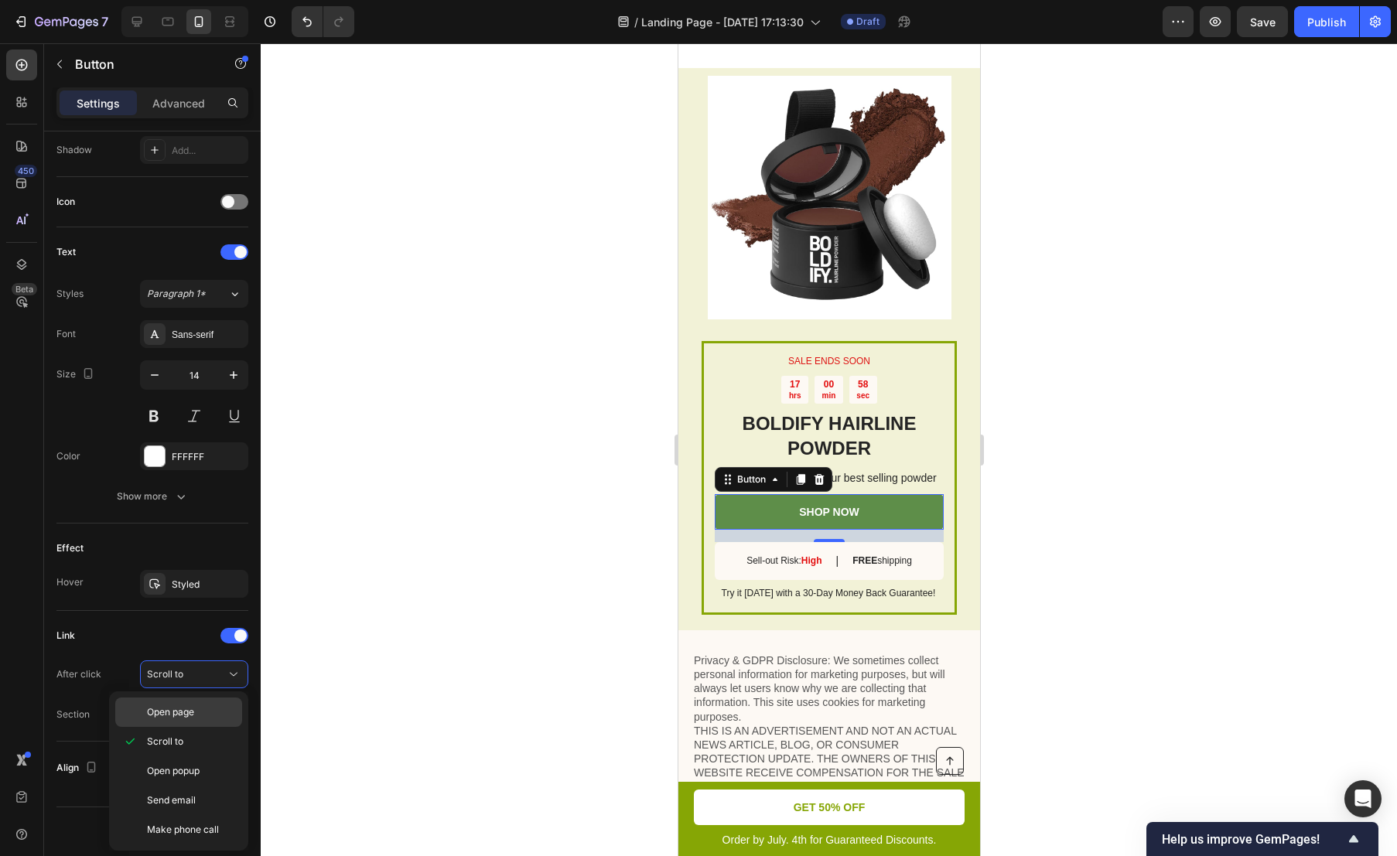
click at [194, 717] on span "Open page" at bounding box center [170, 712] width 47 height 14
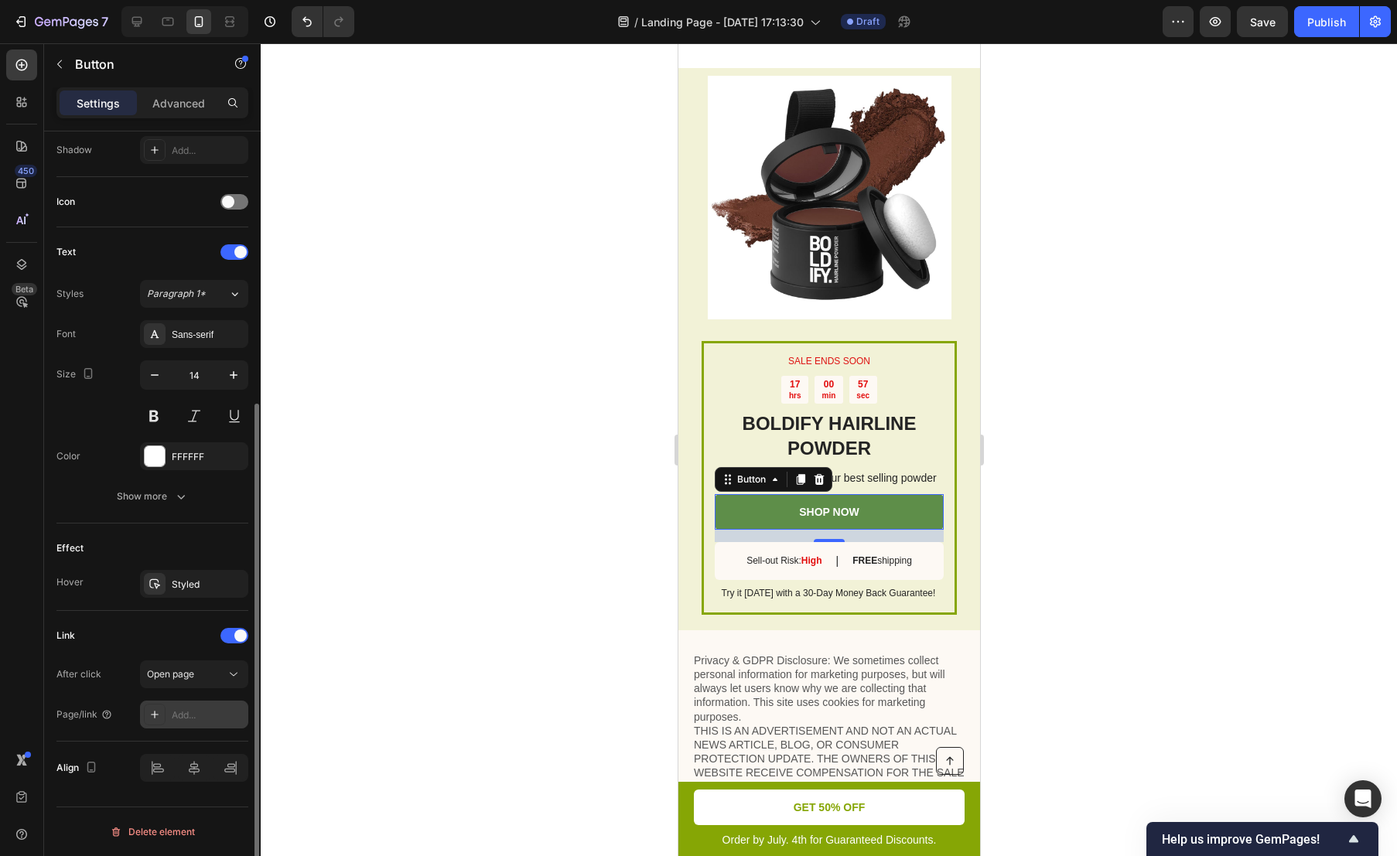
click at [207, 719] on div "Add..." at bounding box center [208, 716] width 73 height 14
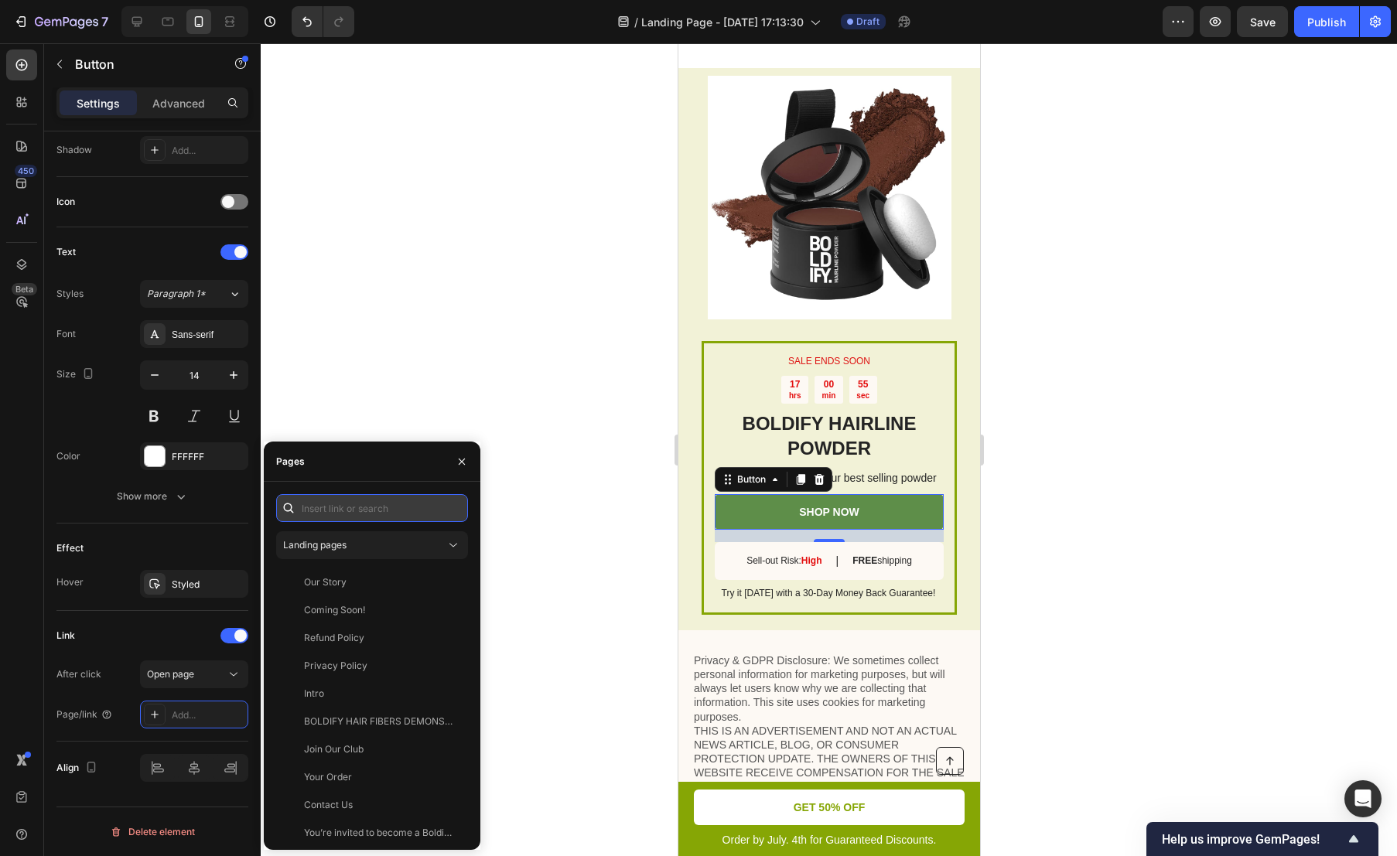
click at [368, 501] on input "text" at bounding box center [372, 508] width 192 height 28
paste input "[URL][DOMAIN_NAME][PERSON_NAME]"
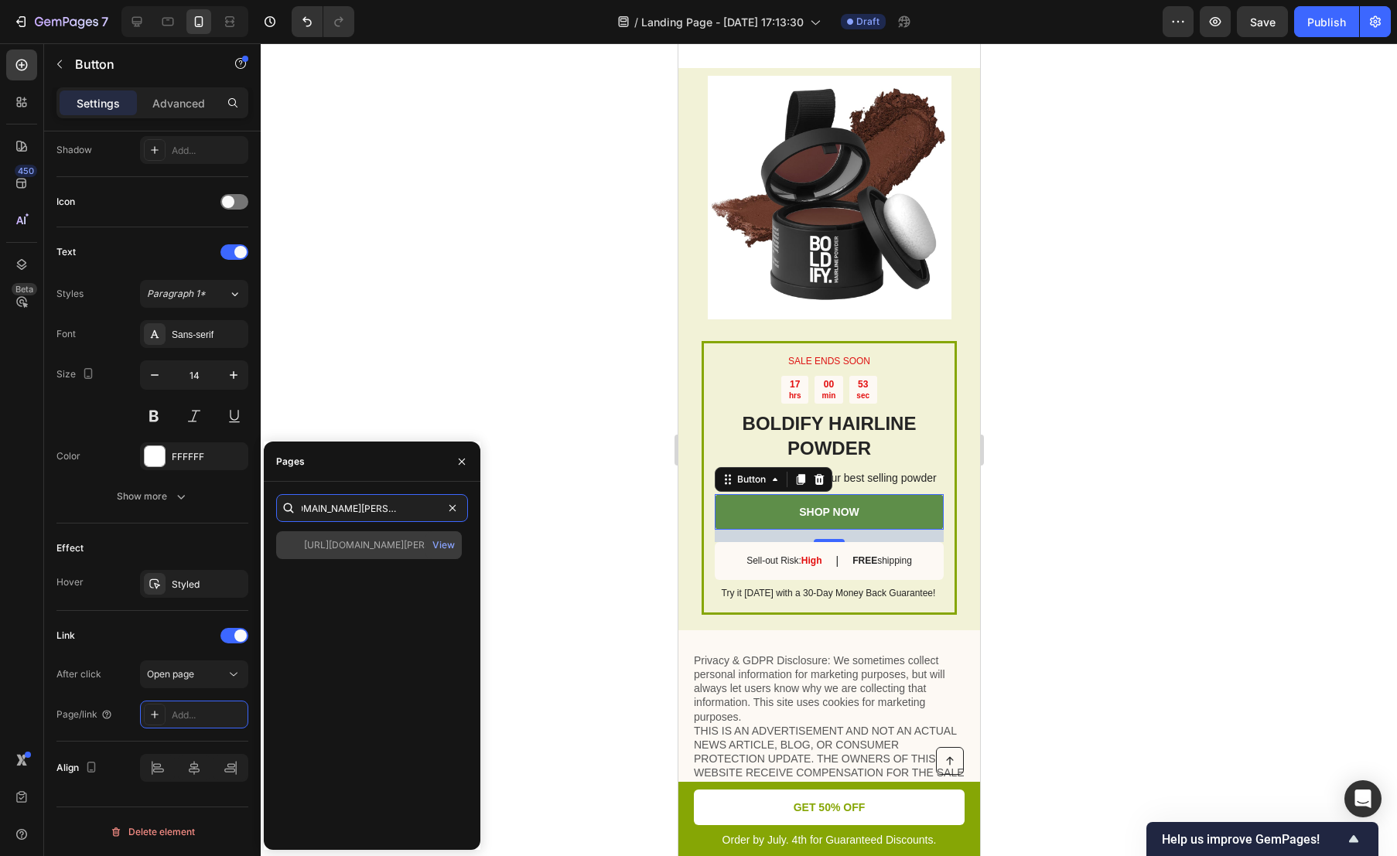
type input "[URL][DOMAIN_NAME][PERSON_NAME]"
click at [396, 538] on div "[URL][DOMAIN_NAME][PERSON_NAME]" at bounding box center [378, 545] width 149 height 14
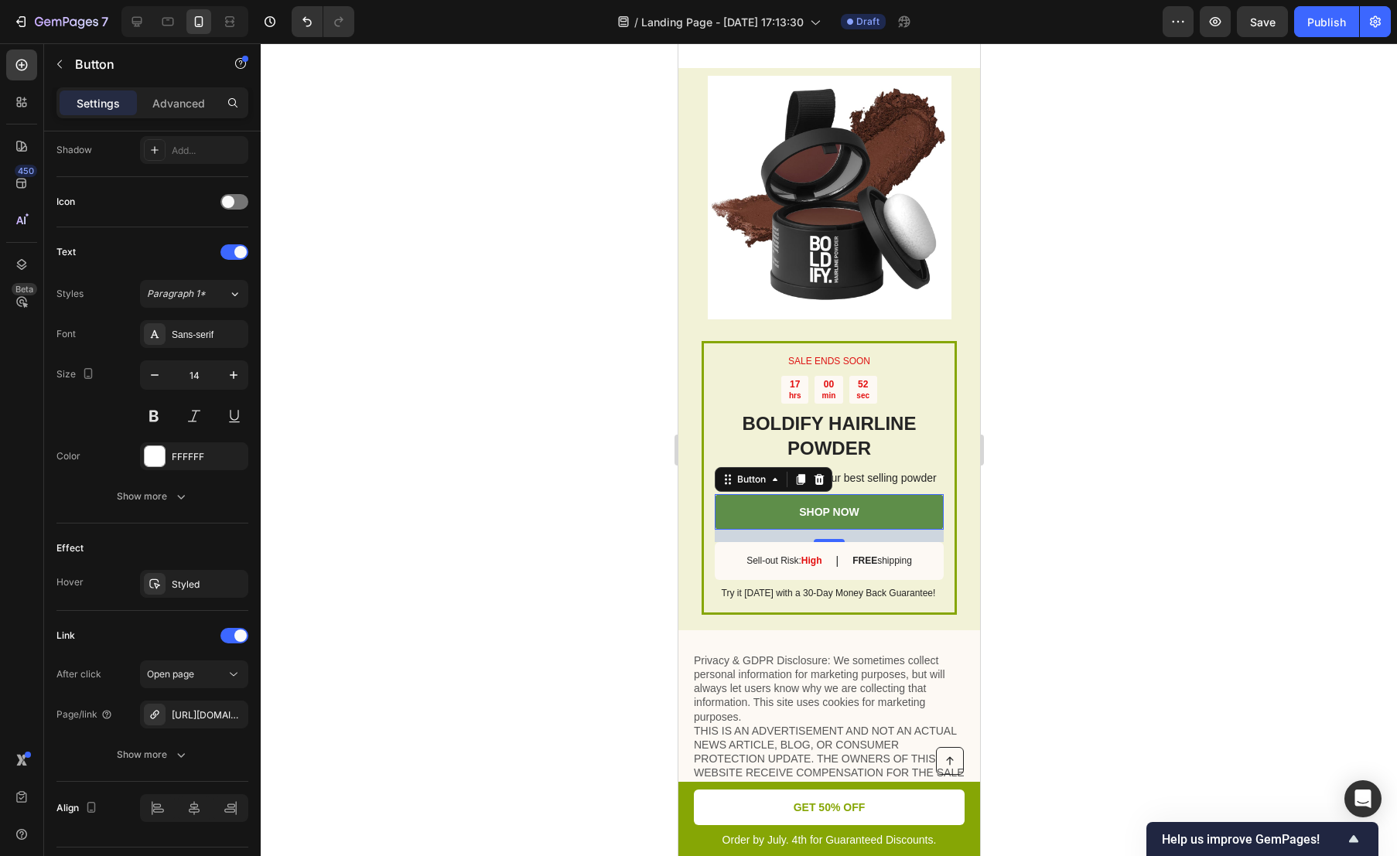
click at [386, 401] on div at bounding box center [829, 449] width 1136 height 813
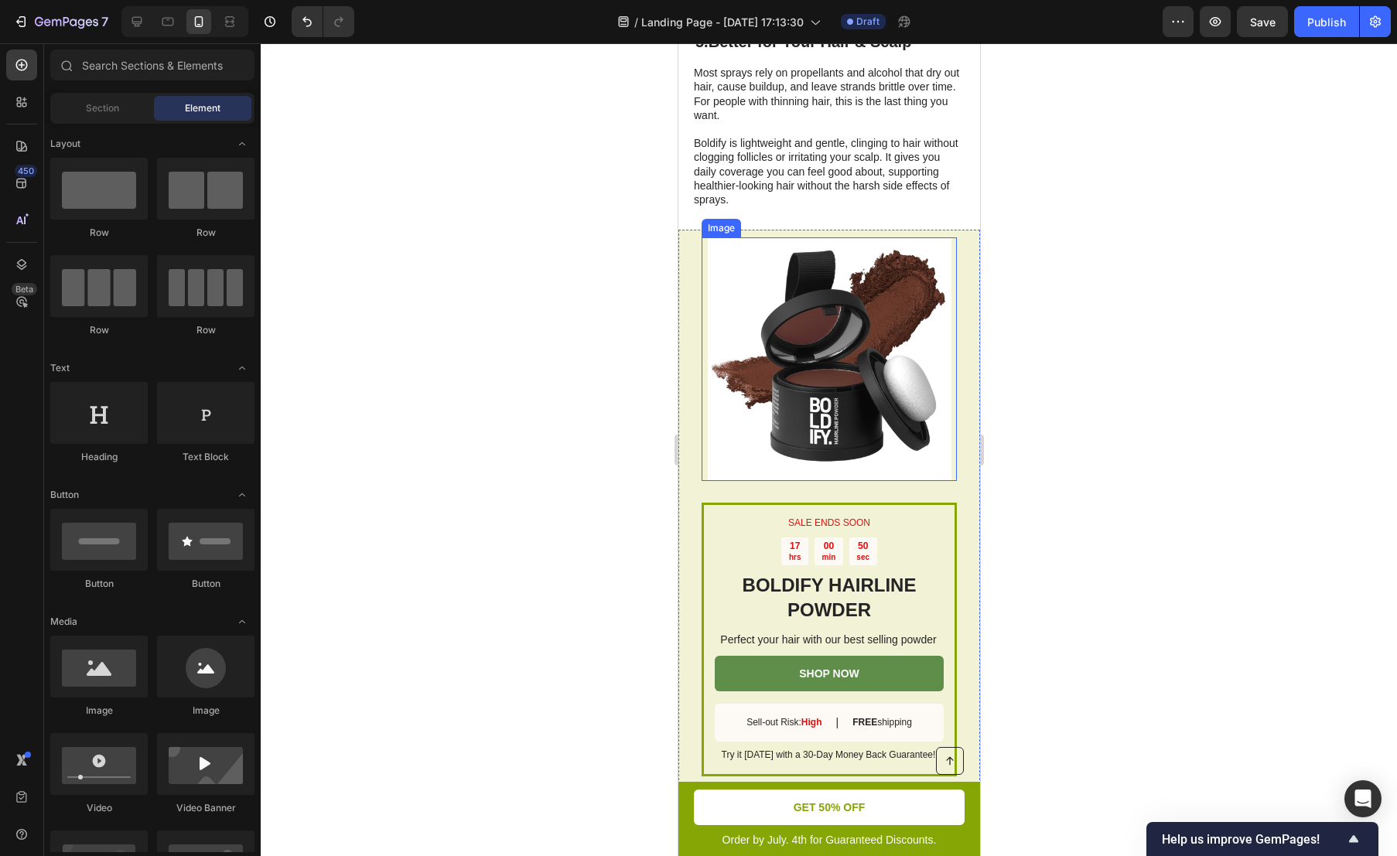
scroll to position [2501, 0]
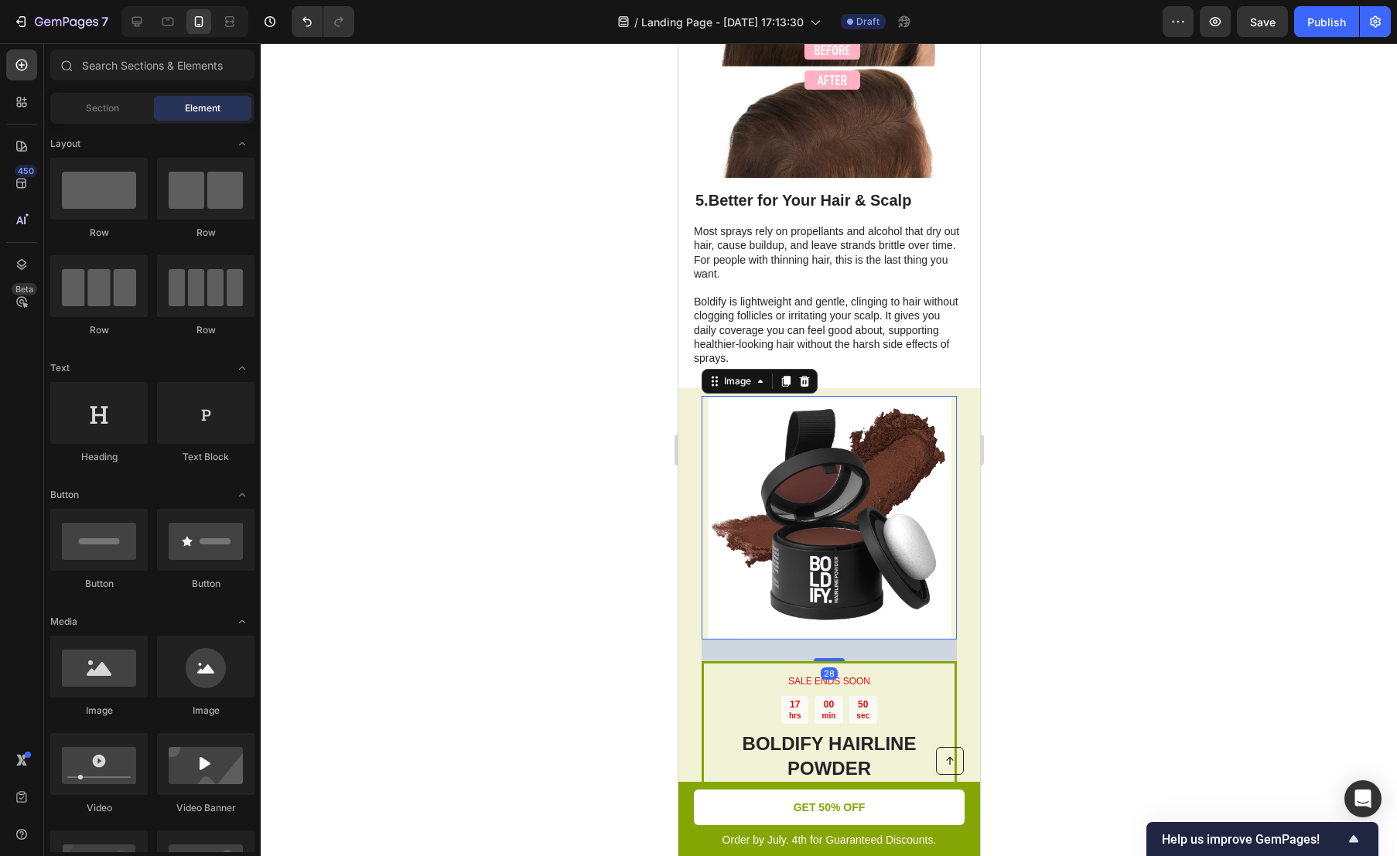
click at [836, 472] on img at bounding box center [829, 518] width 244 height 244
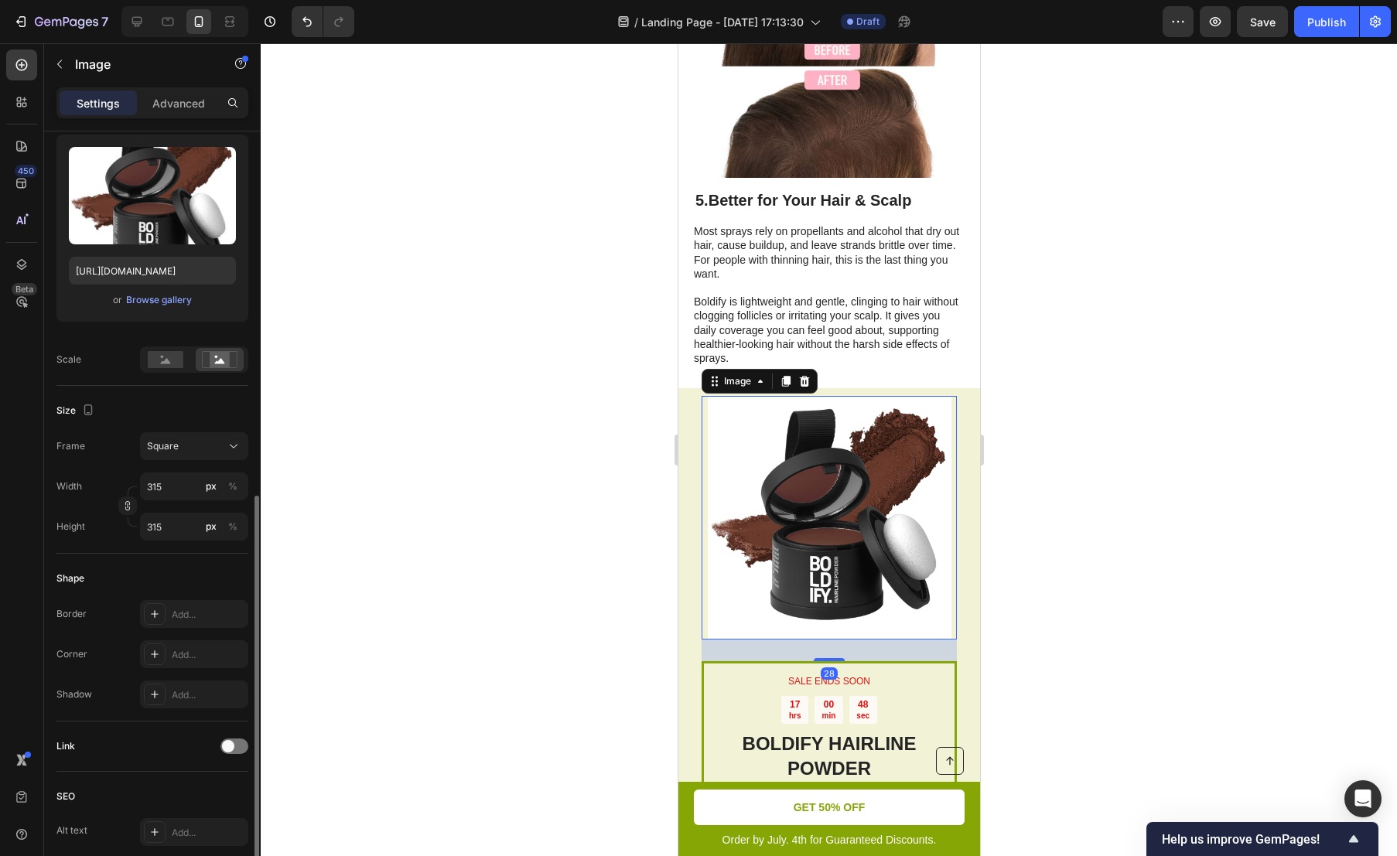
scroll to position [398, 0]
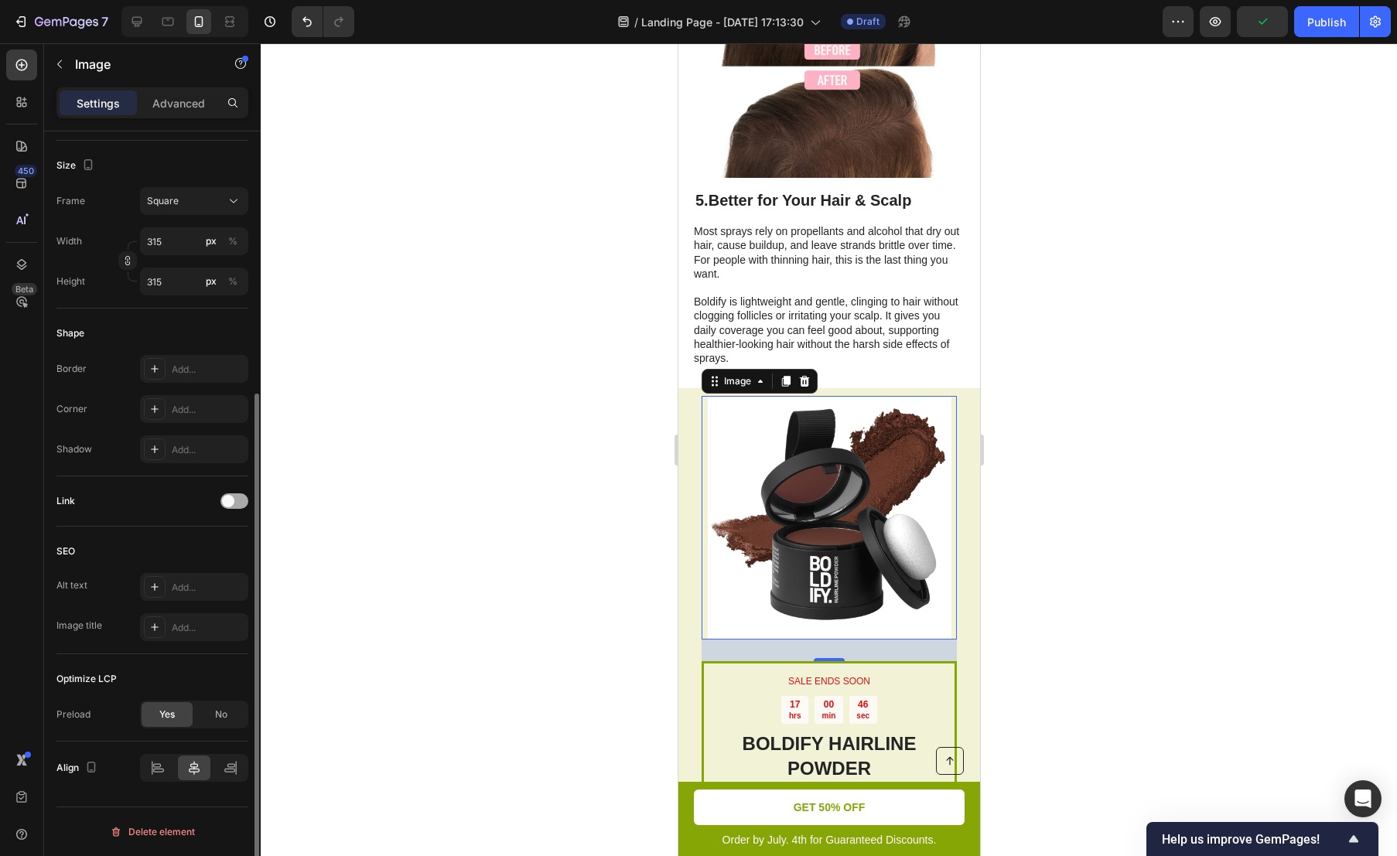
click at [227, 497] on span at bounding box center [228, 501] width 12 height 12
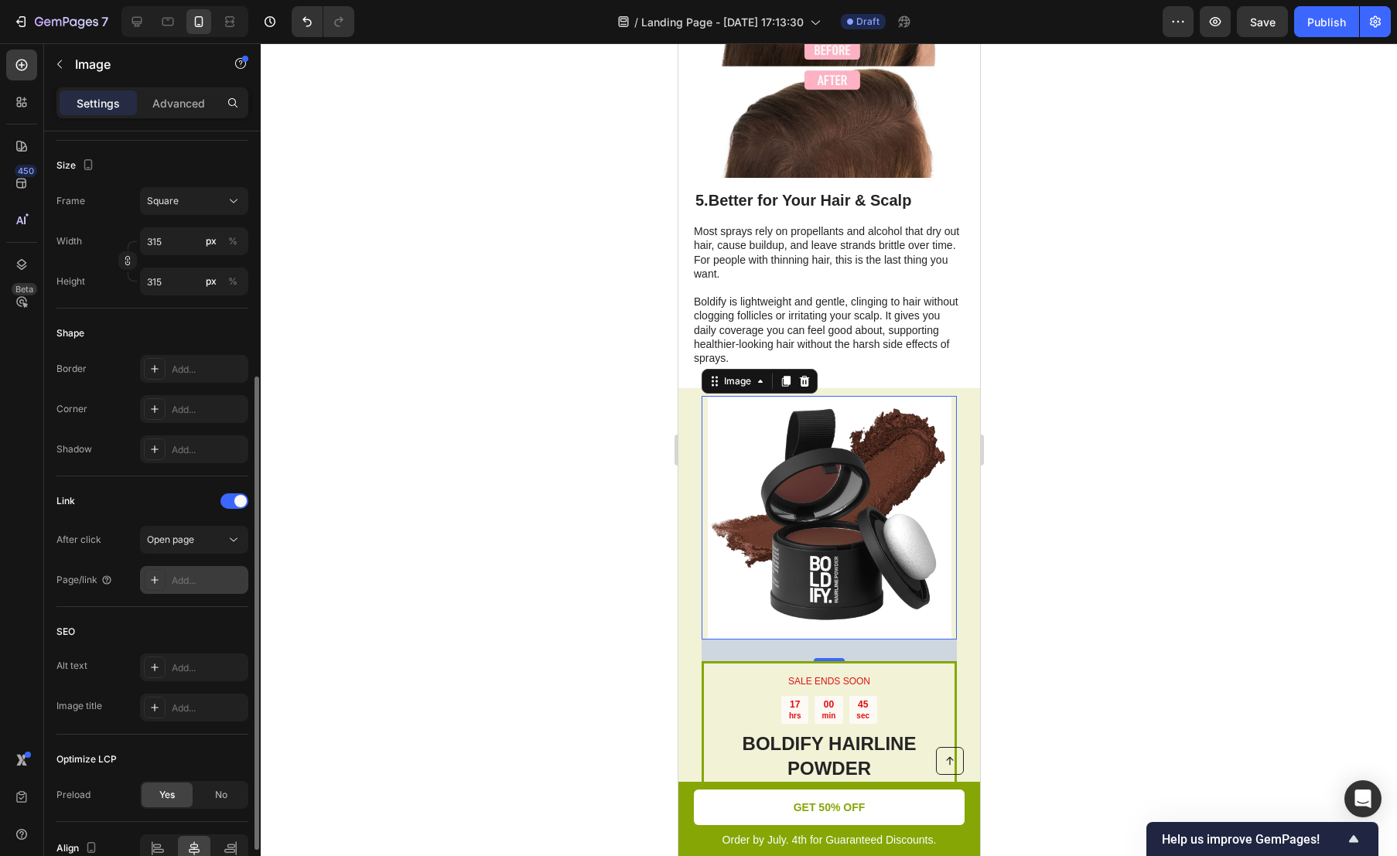
click at [199, 577] on div "Add..." at bounding box center [208, 581] width 73 height 14
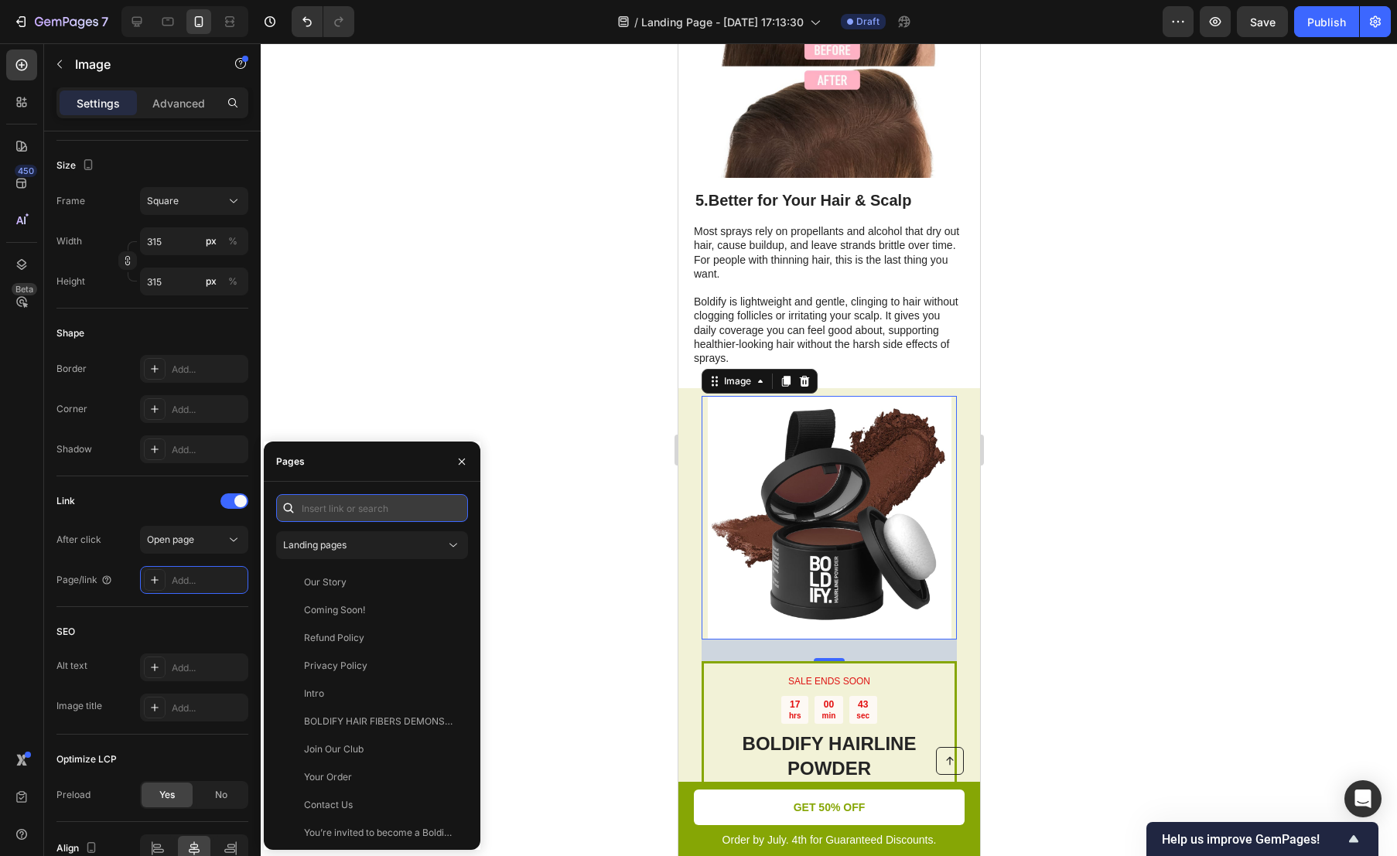
click at [372, 504] on input "text" at bounding box center [372, 508] width 192 height 28
paste input "[URL][DOMAIN_NAME][PERSON_NAME]"
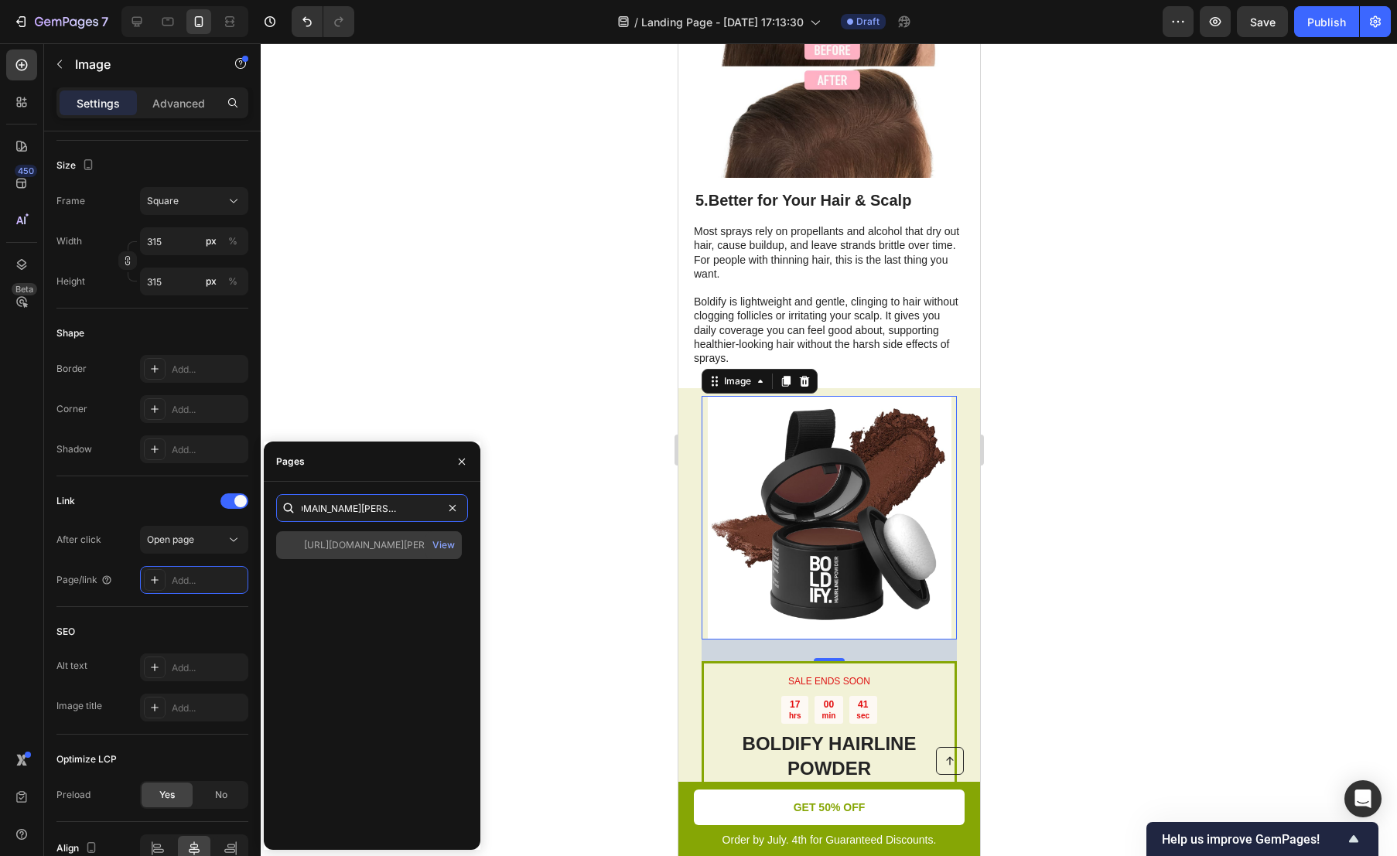
type input "[URL][DOMAIN_NAME][PERSON_NAME]"
click at [386, 547] on div "[URL][DOMAIN_NAME][PERSON_NAME]" at bounding box center [378, 545] width 149 height 14
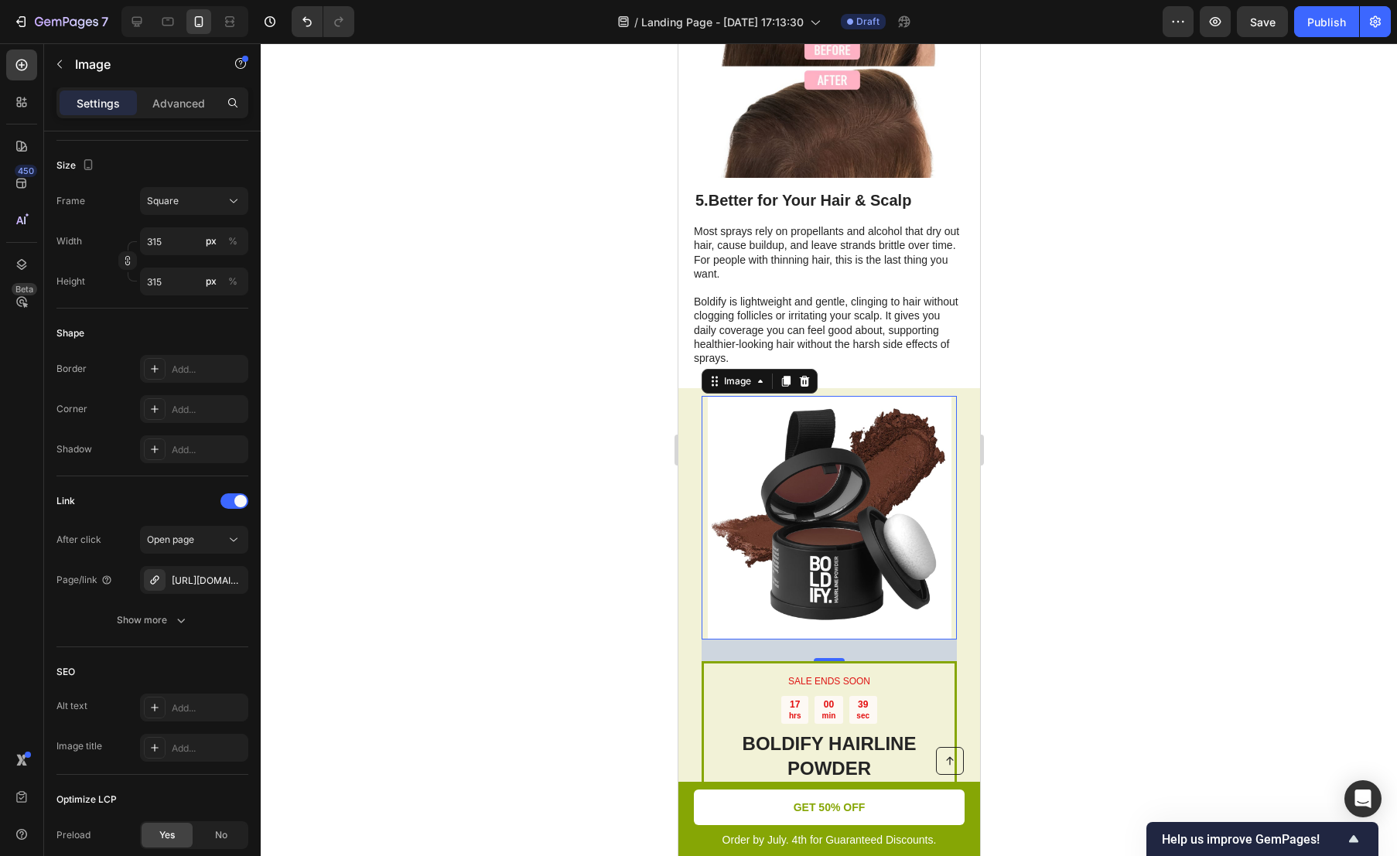
click at [507, 388] on div at bounding box center [829, 449] width 1136 height 813
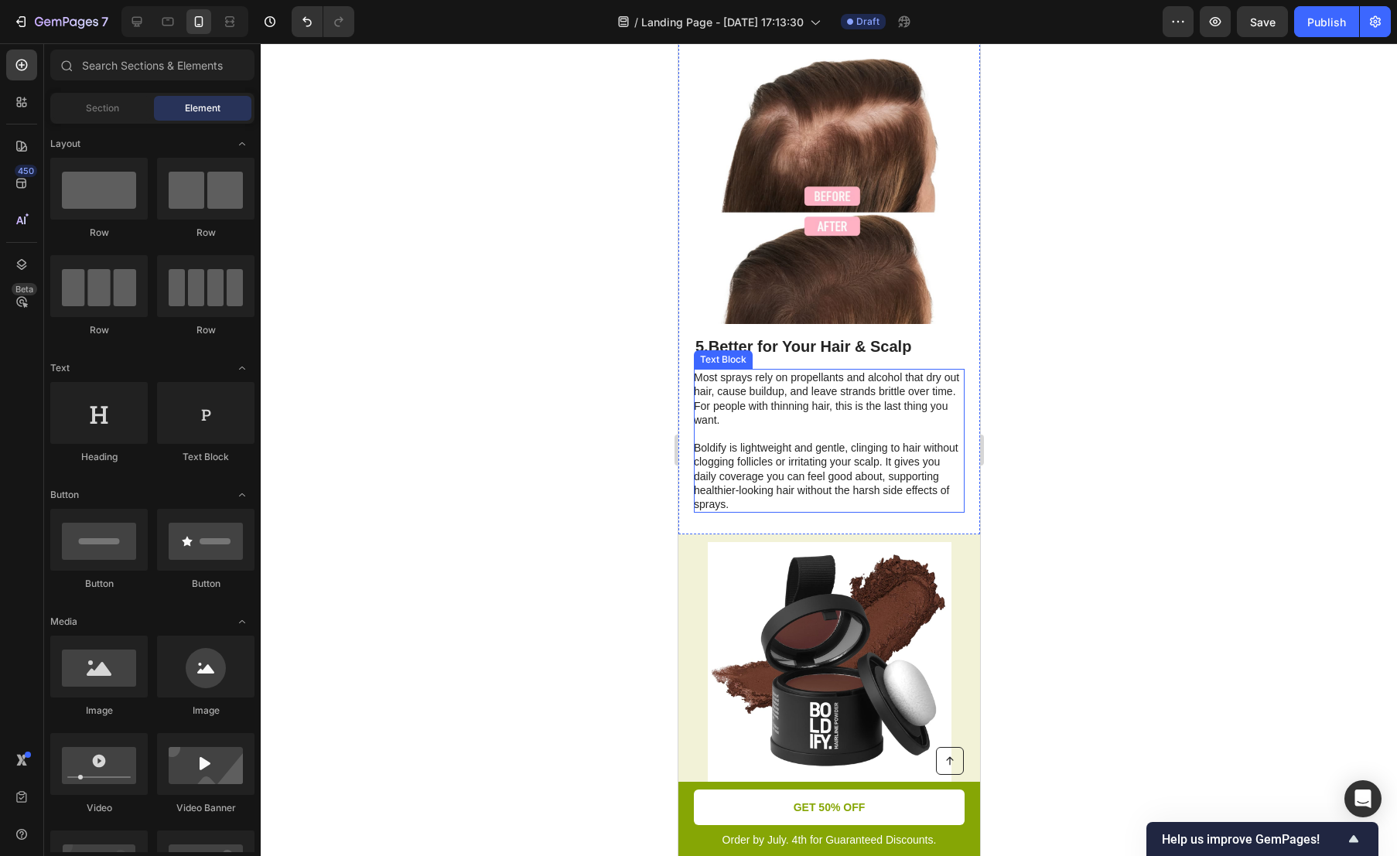
scroll to position [2275, 0]
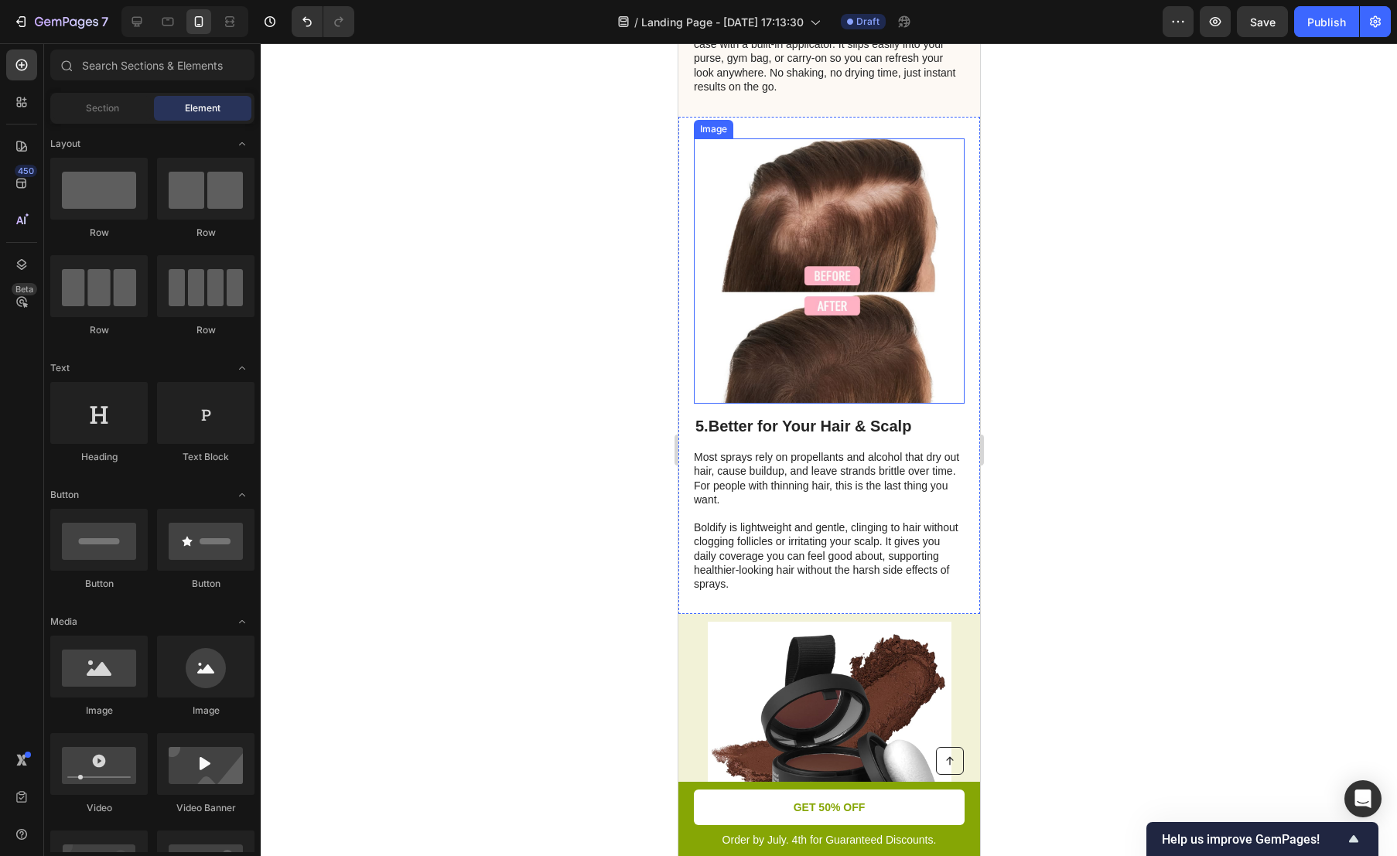
click at [836, 335] on img at bounding box center [828, 270] width 259 height 265
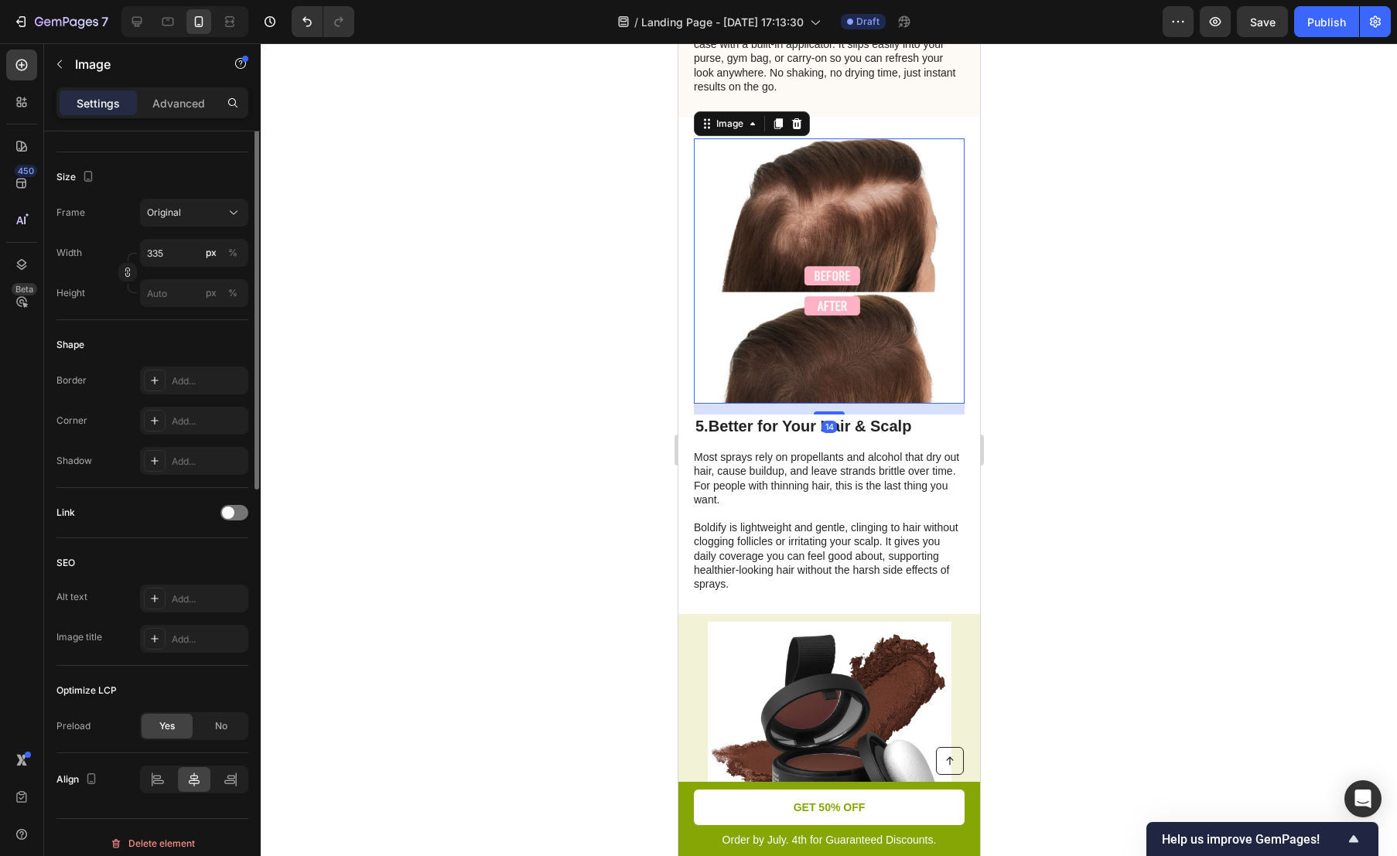
scroll to position [359, 0]
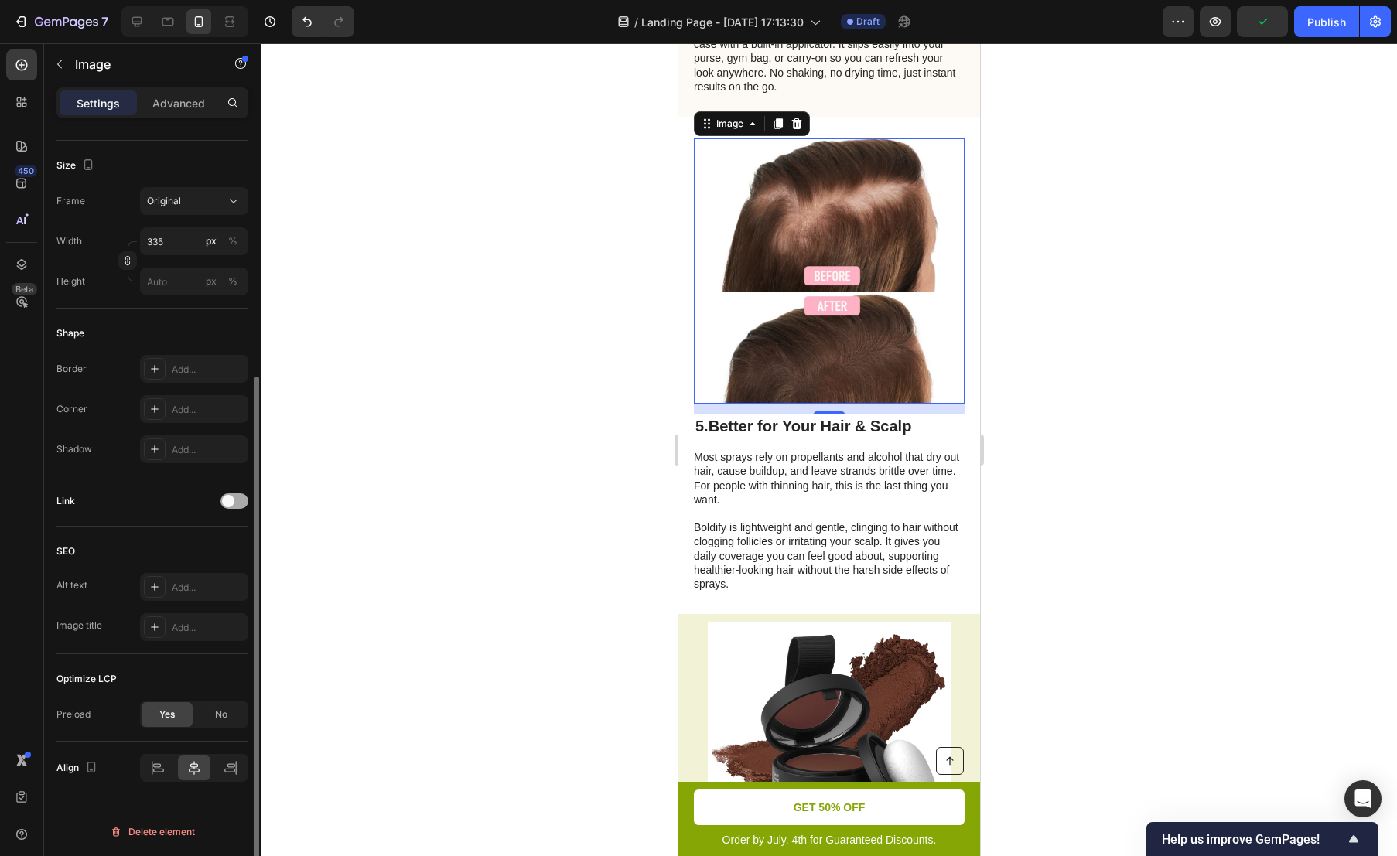
click at [231, 503] on span at bounding box center [228, 501] width 12 height 12
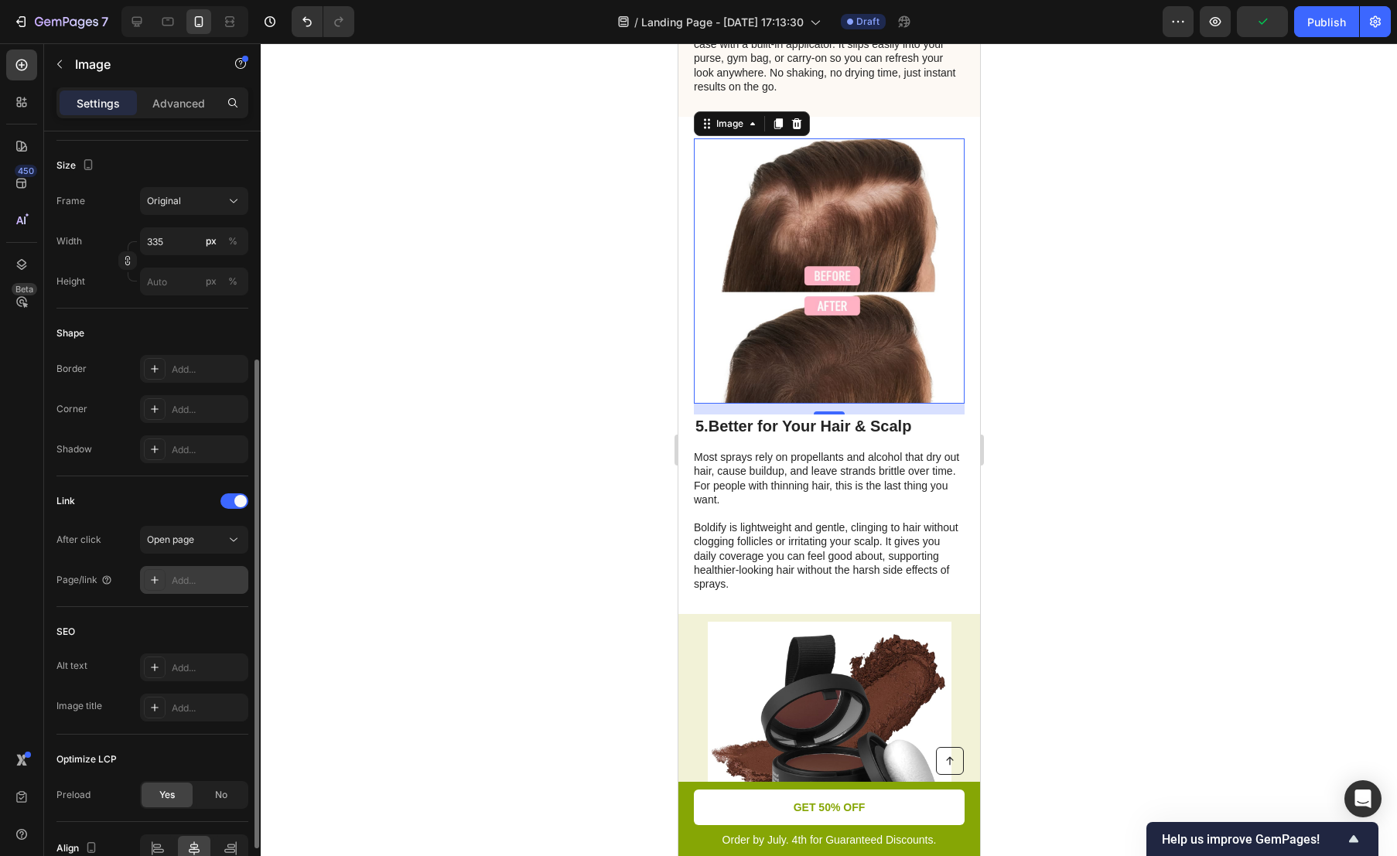
click at [195, 575] on div "Add..." at bounding box center [208, 581] width 73 height 14
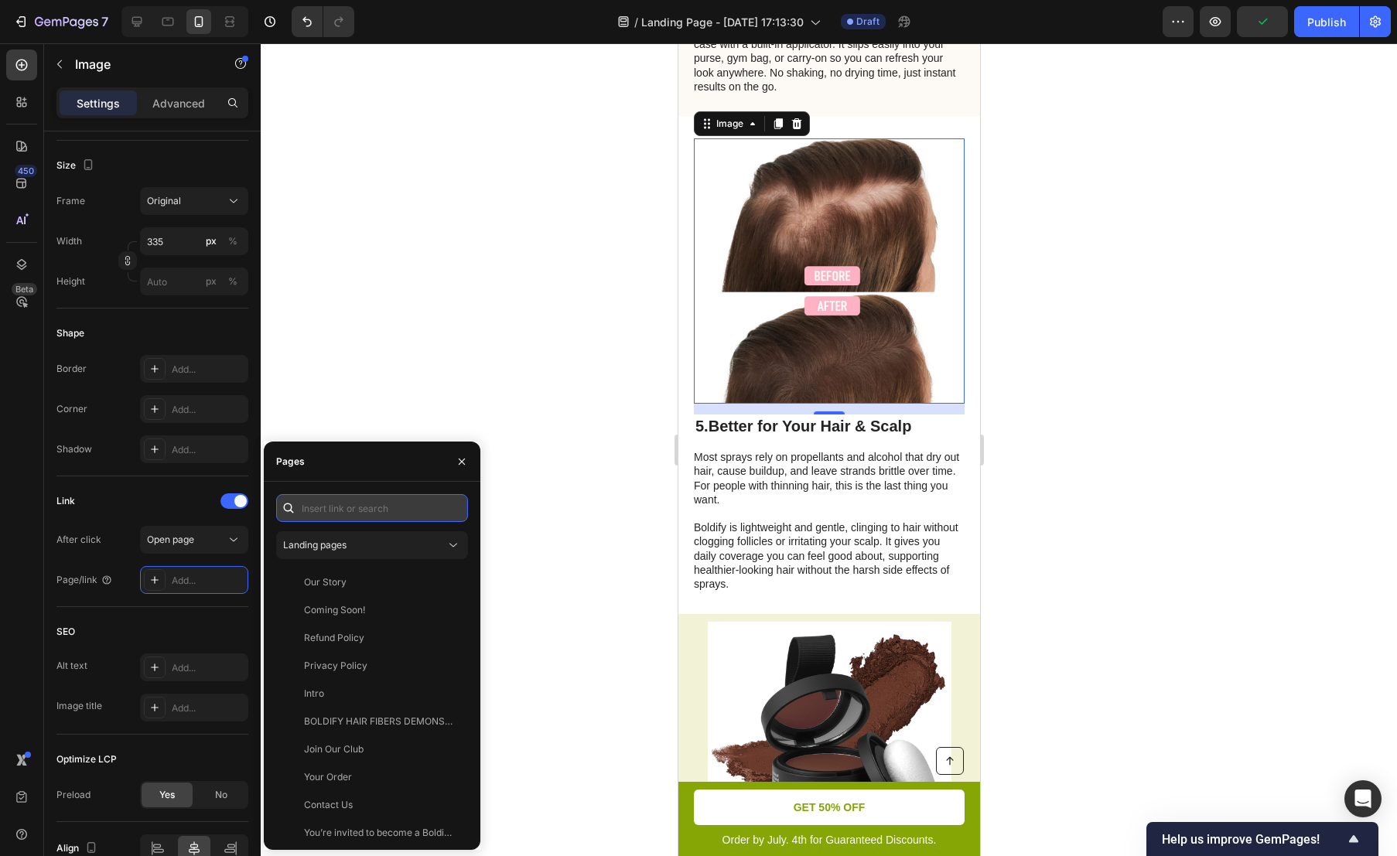
click at [385, 504] on input "text" at bounding box center [372, 508] width 192 height 28
paste input "[URL][DOMAIN_NAME][PERSON_NAME]"
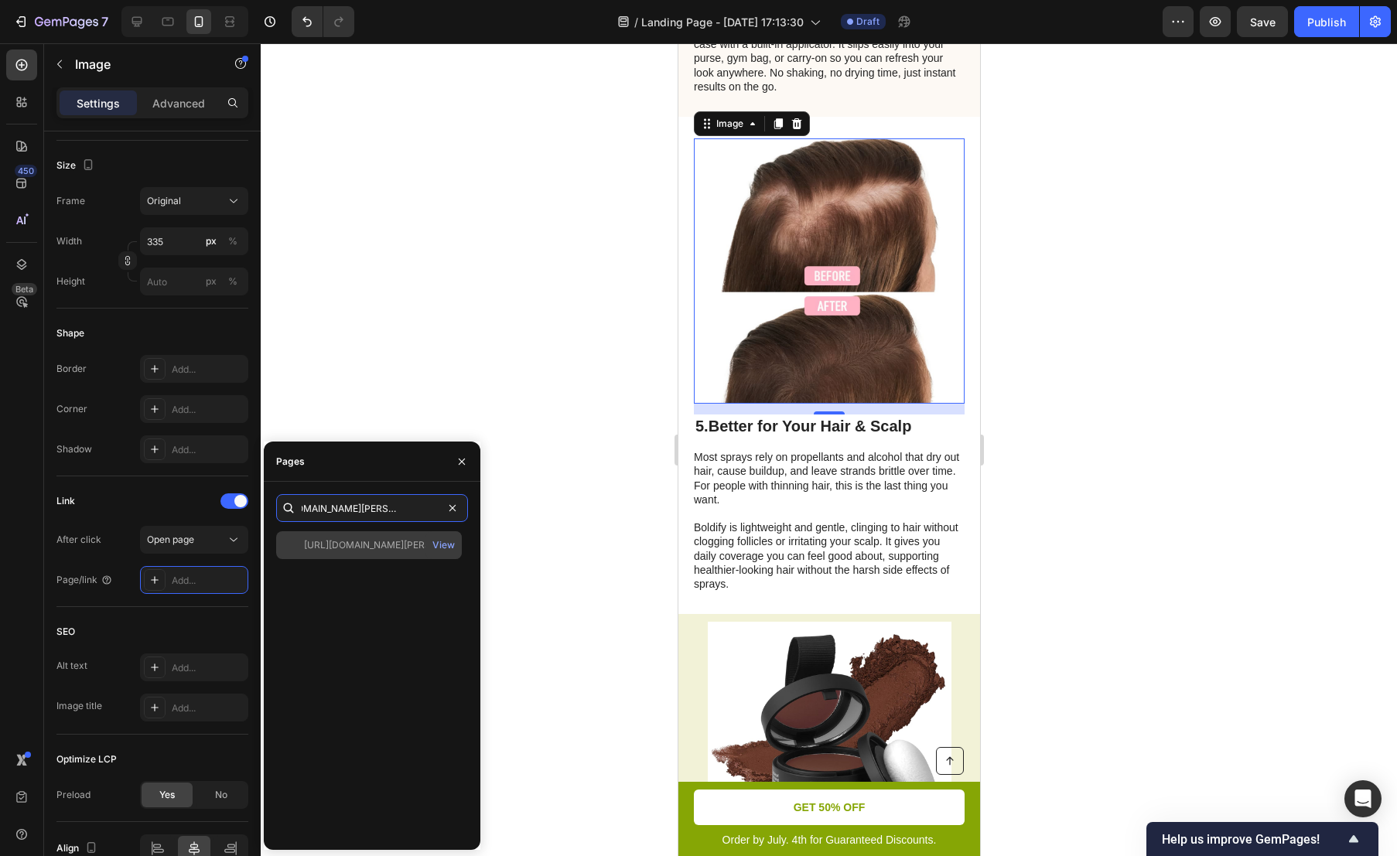
type input "[URL][DOMAIN_NAME][PERSON_NAME]"
click at [381, 549] on div "[URL][DOMAIN_NAME][PERSON_NAME]" at bounding box center [378, 545] width 149 height 14
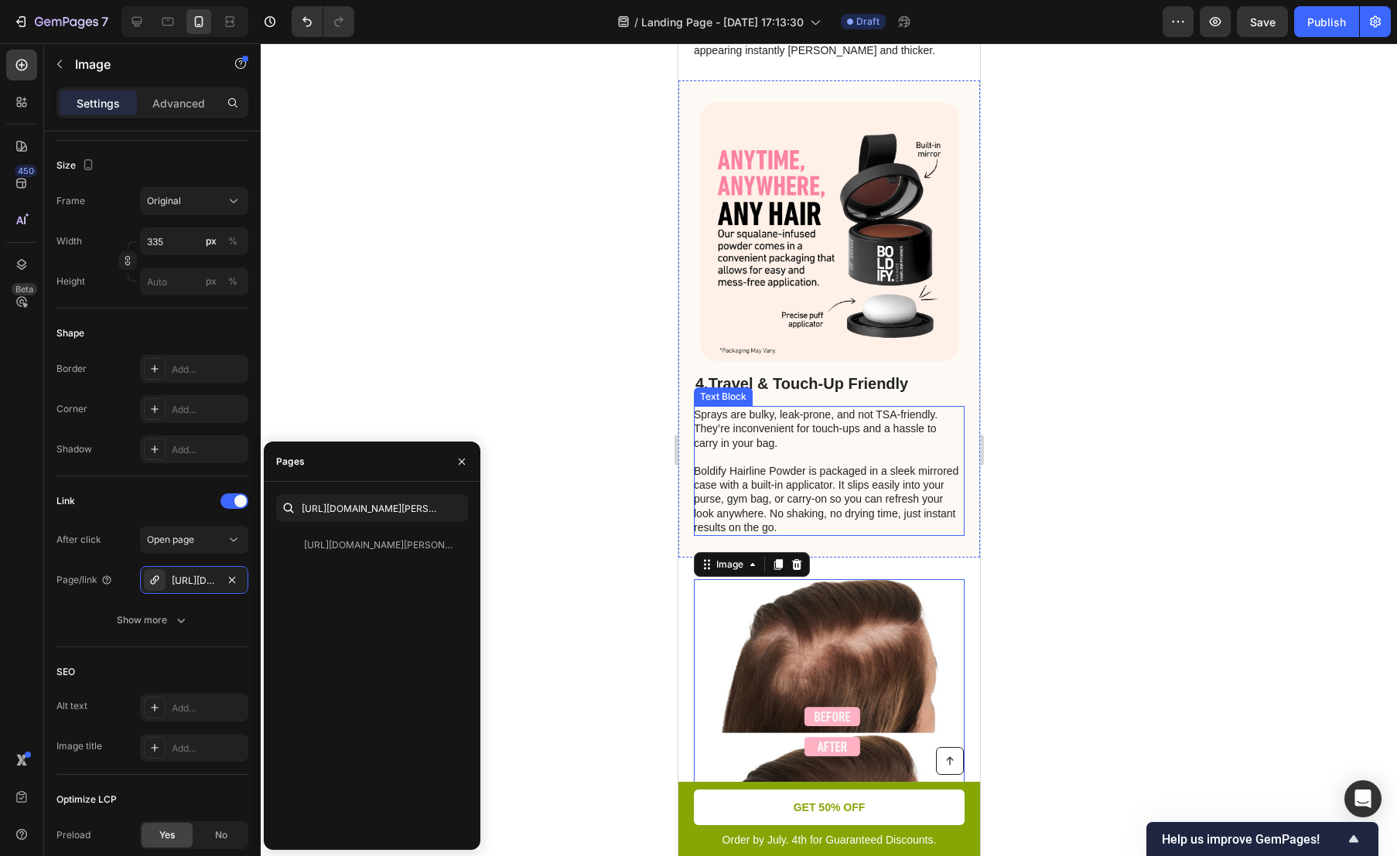
scroll to position [1675, 0]
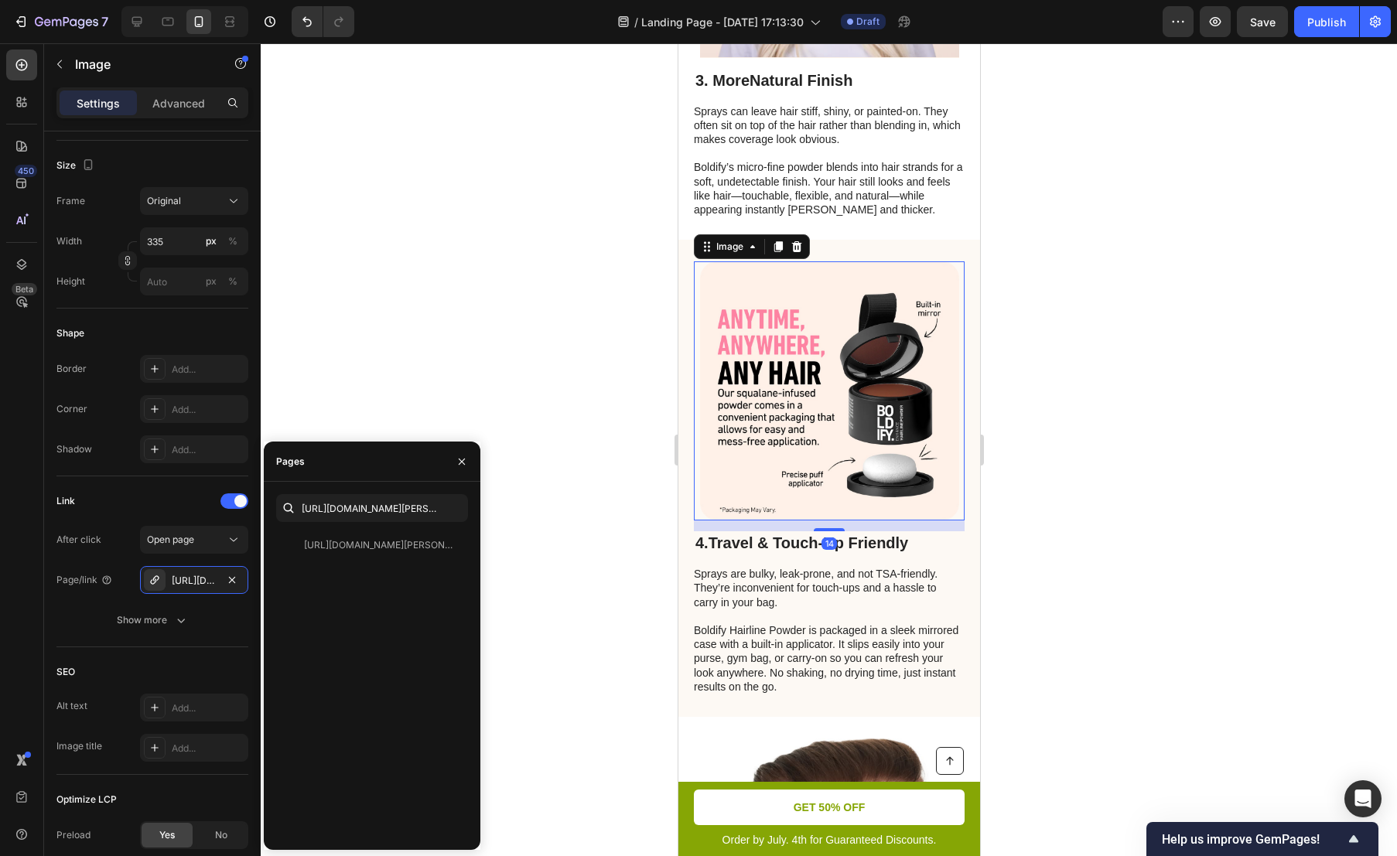
click at [842, 390] on img at bounding box center [828, 390] width 259 height 259
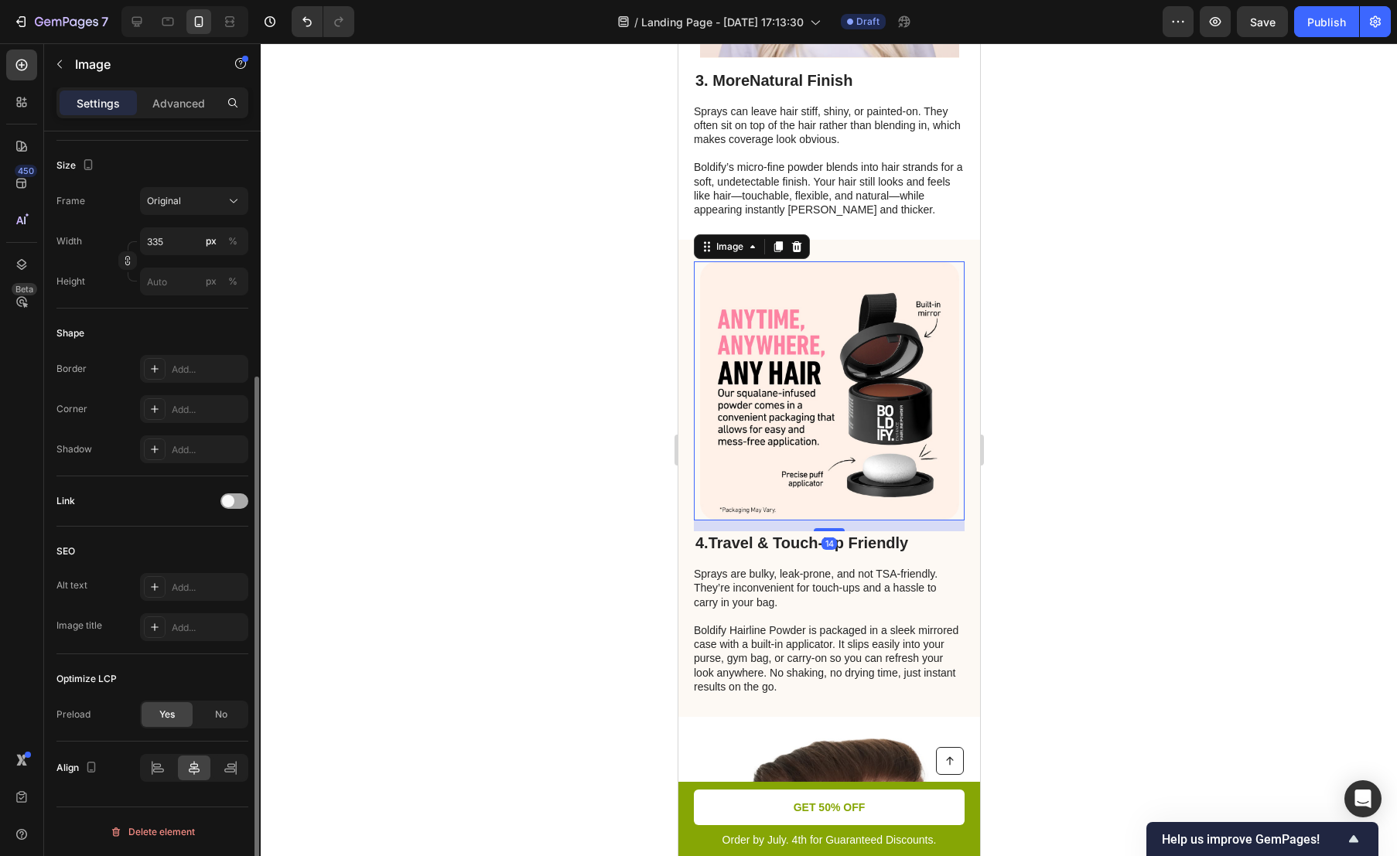
click at [232, 494] on div at bounding box center [234, 501] width 28 height 15
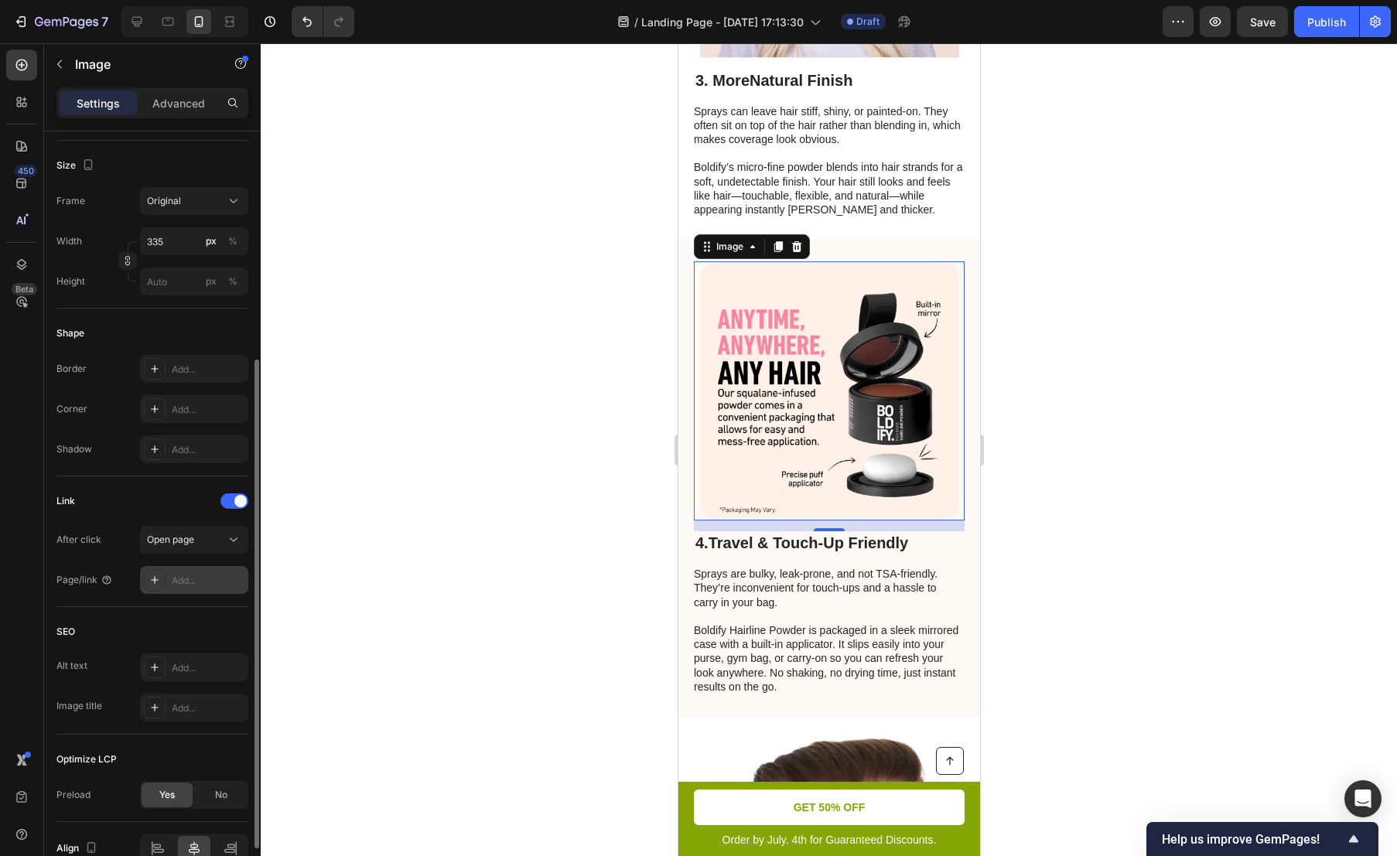
click at [194, 572] on div "Add..." at bounding box center [194, 580] width 108 height 28
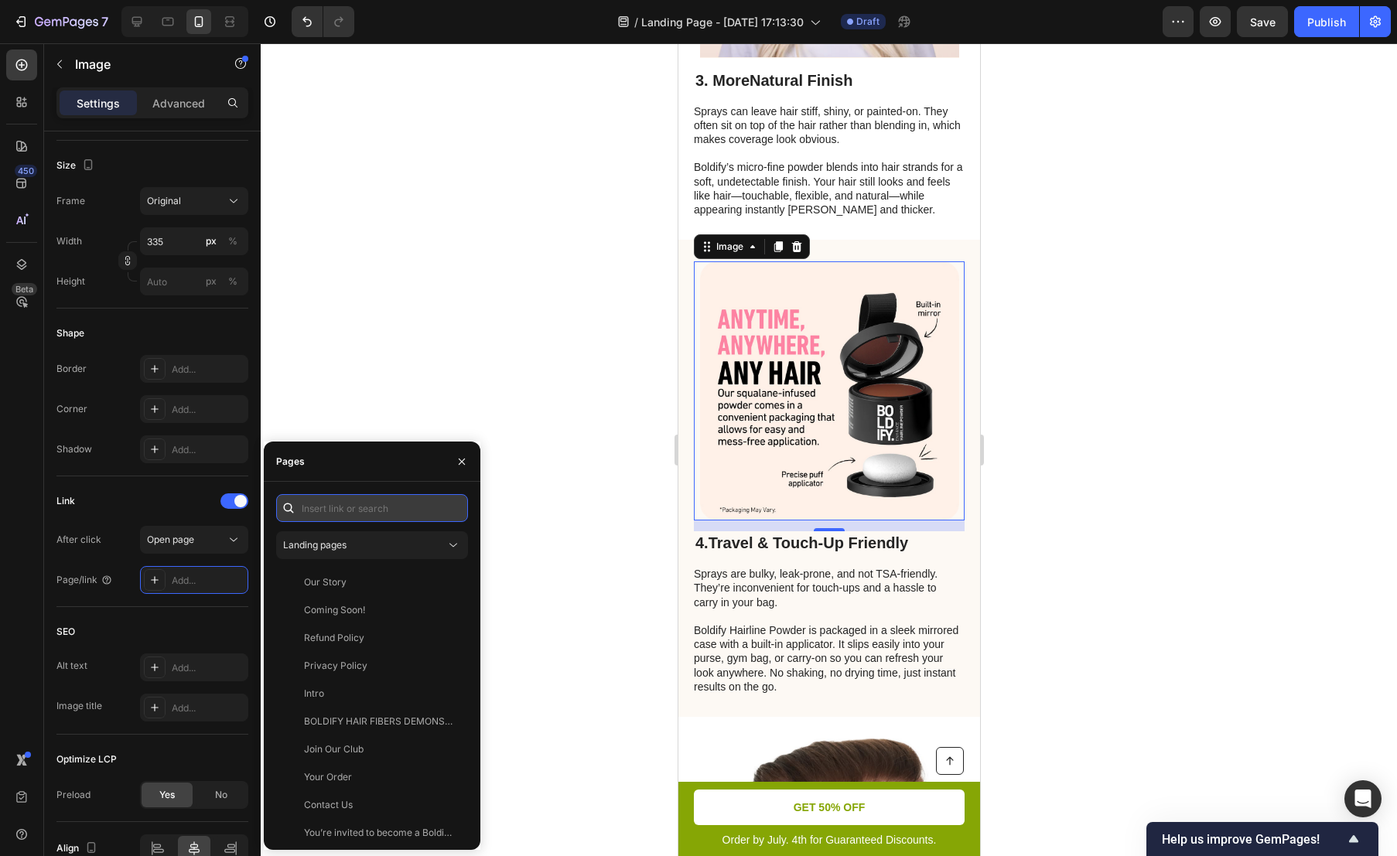
click at [395, 501] on input "text" at bounding box center [372, 508] width 192 height 28
paste input "[URL][DOMAIN_NAME][PERSON_NAME]"
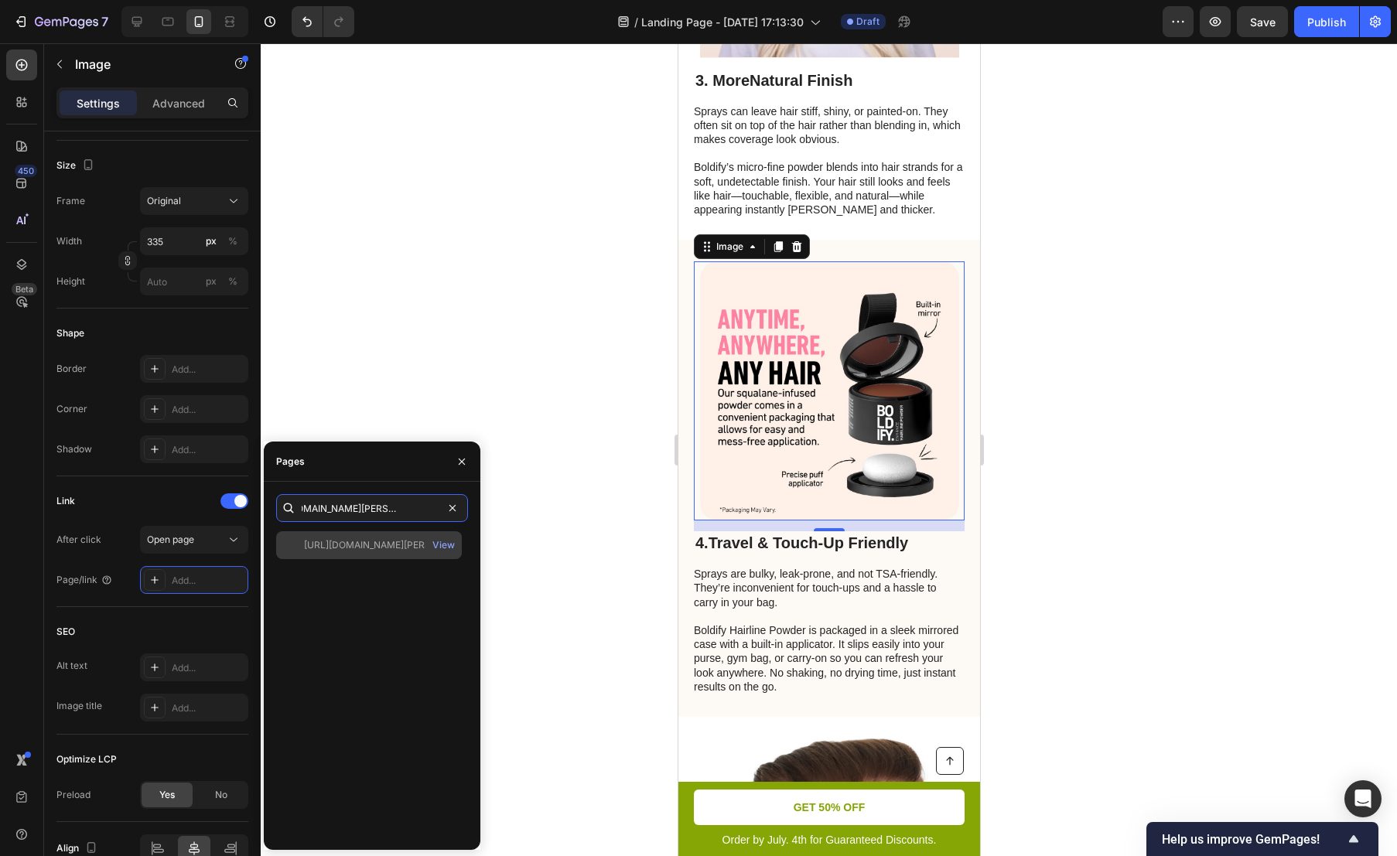
type input "[URL][DOMAIN_NAME][PERSON_NAME]"
click at [398, 550] on div "[URL][DOMAIN_NAME][PERSON_NAME]" at bounding box center [378, 545] width 149 height 14
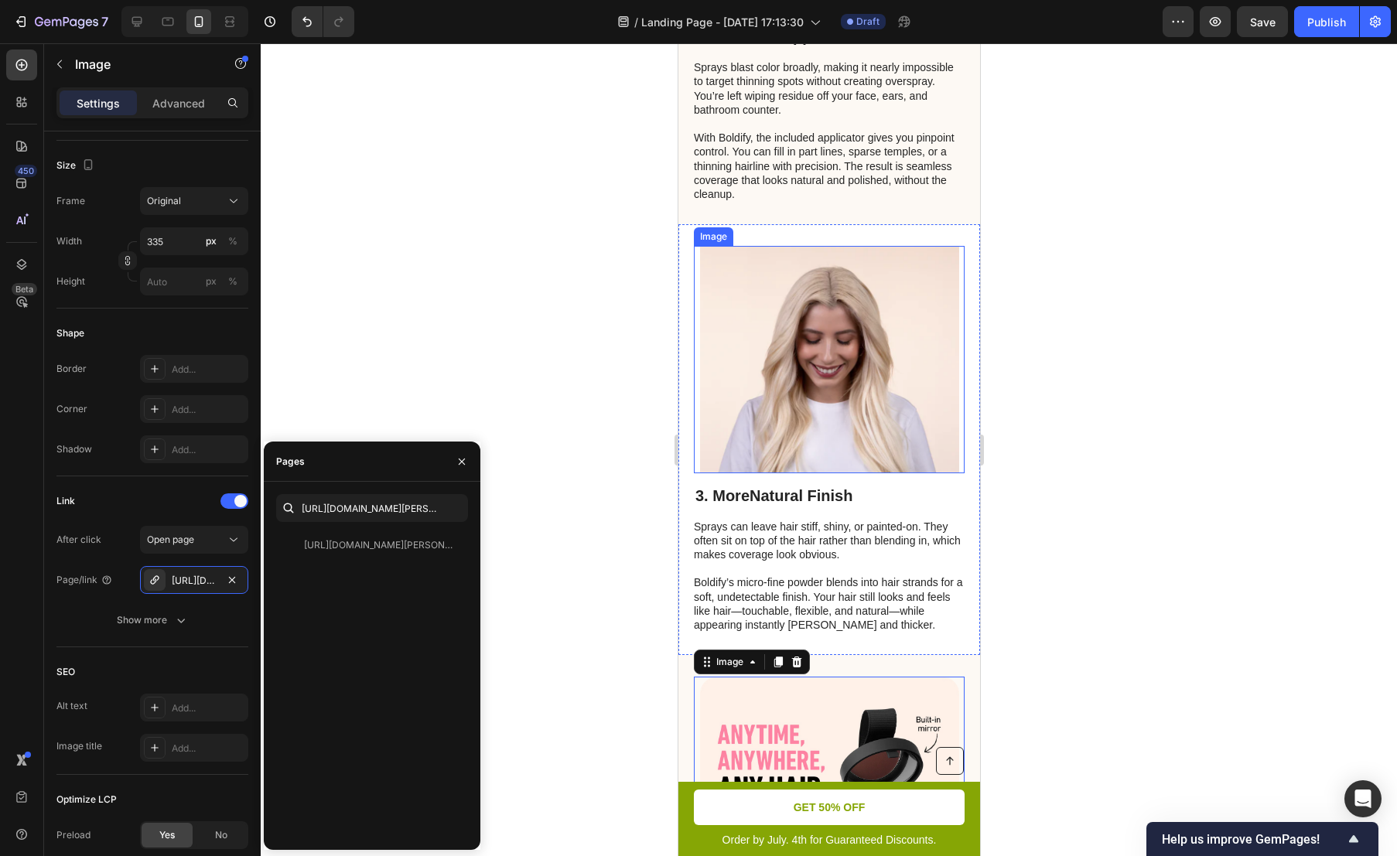
scroll to position [1497, 0]
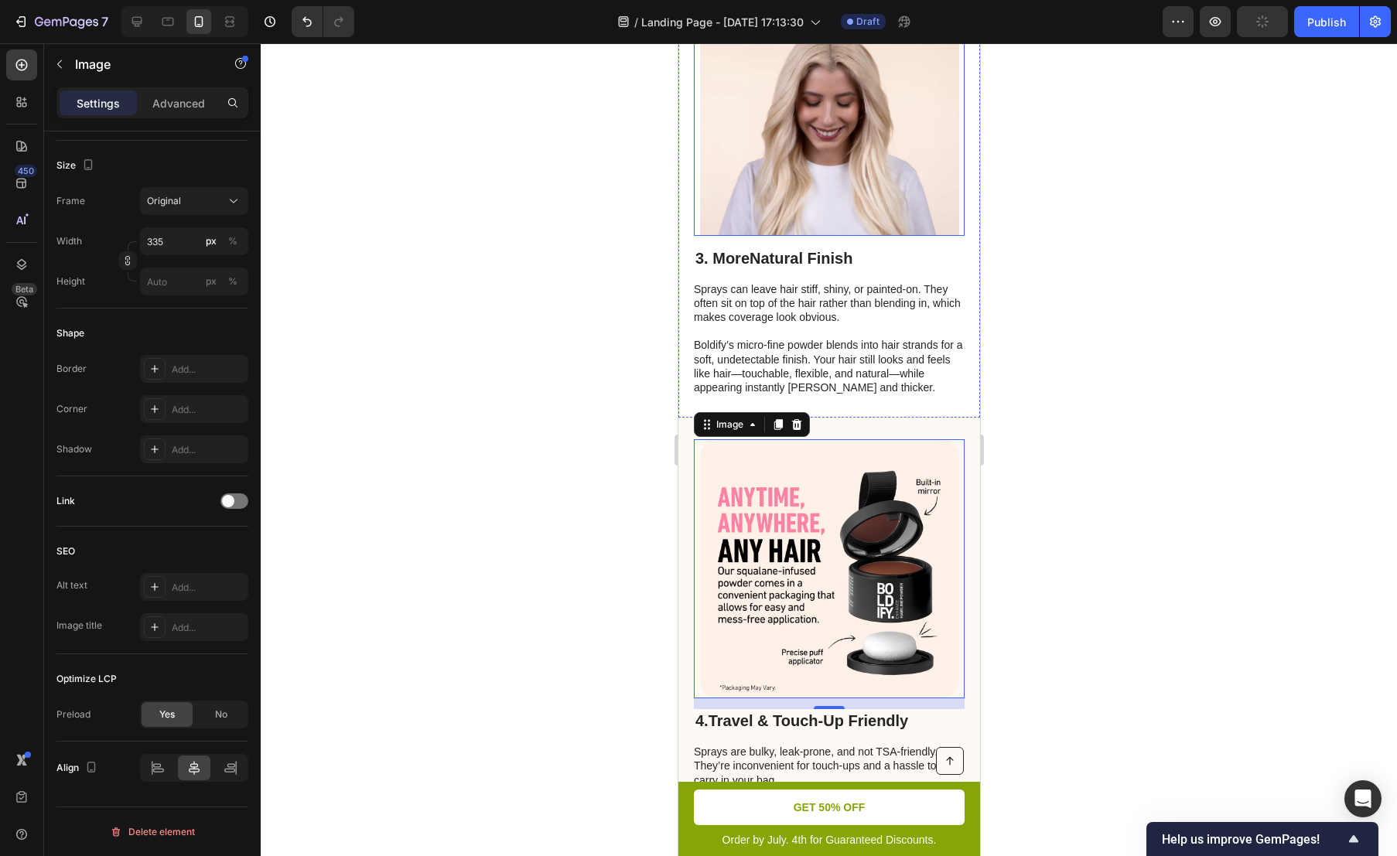
click at [849, 207] on img at bounding box center [828, 122] width 259 height 227
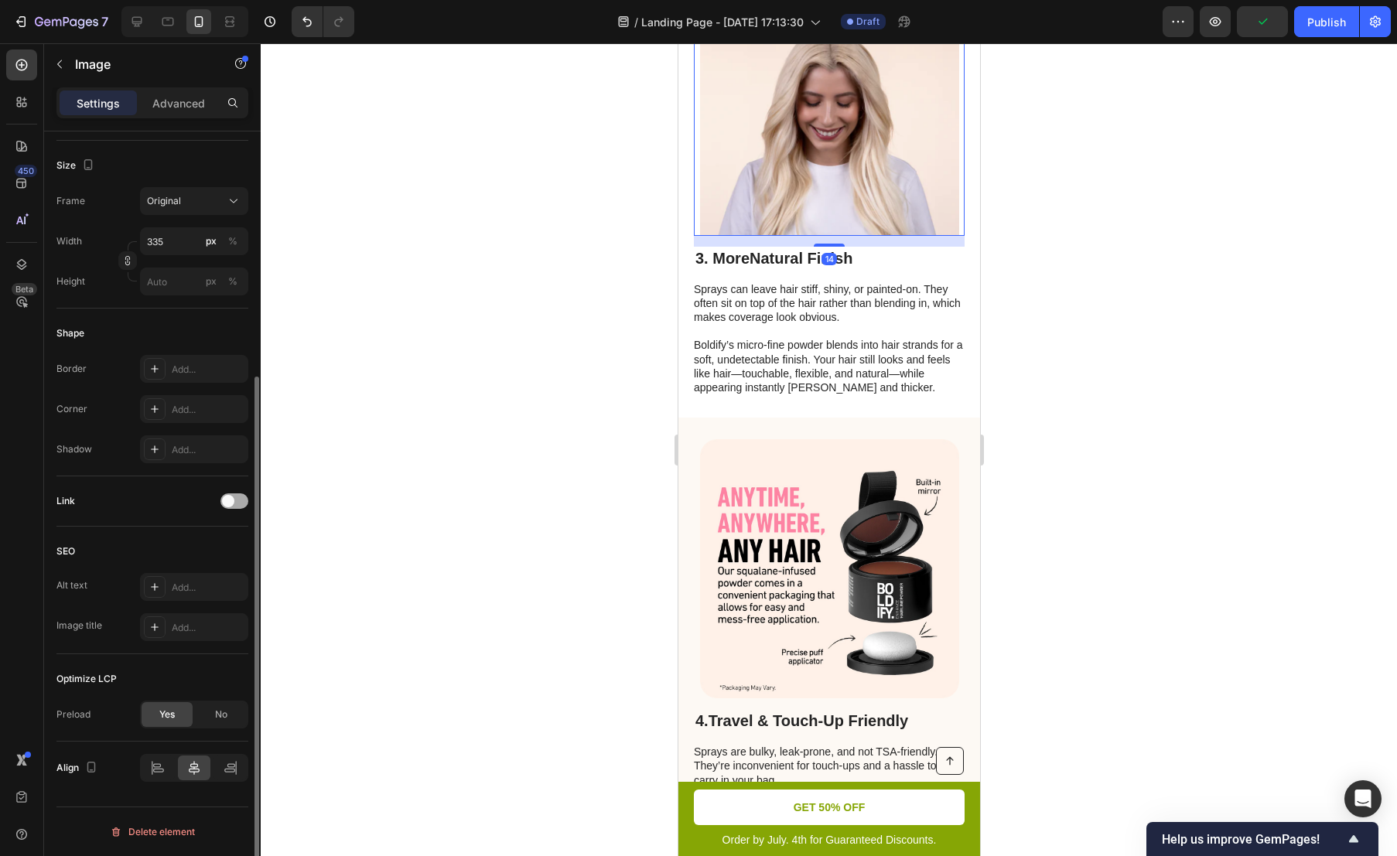
click at [231, 498] on span at bounding box center [228, 501] width 12 height 12
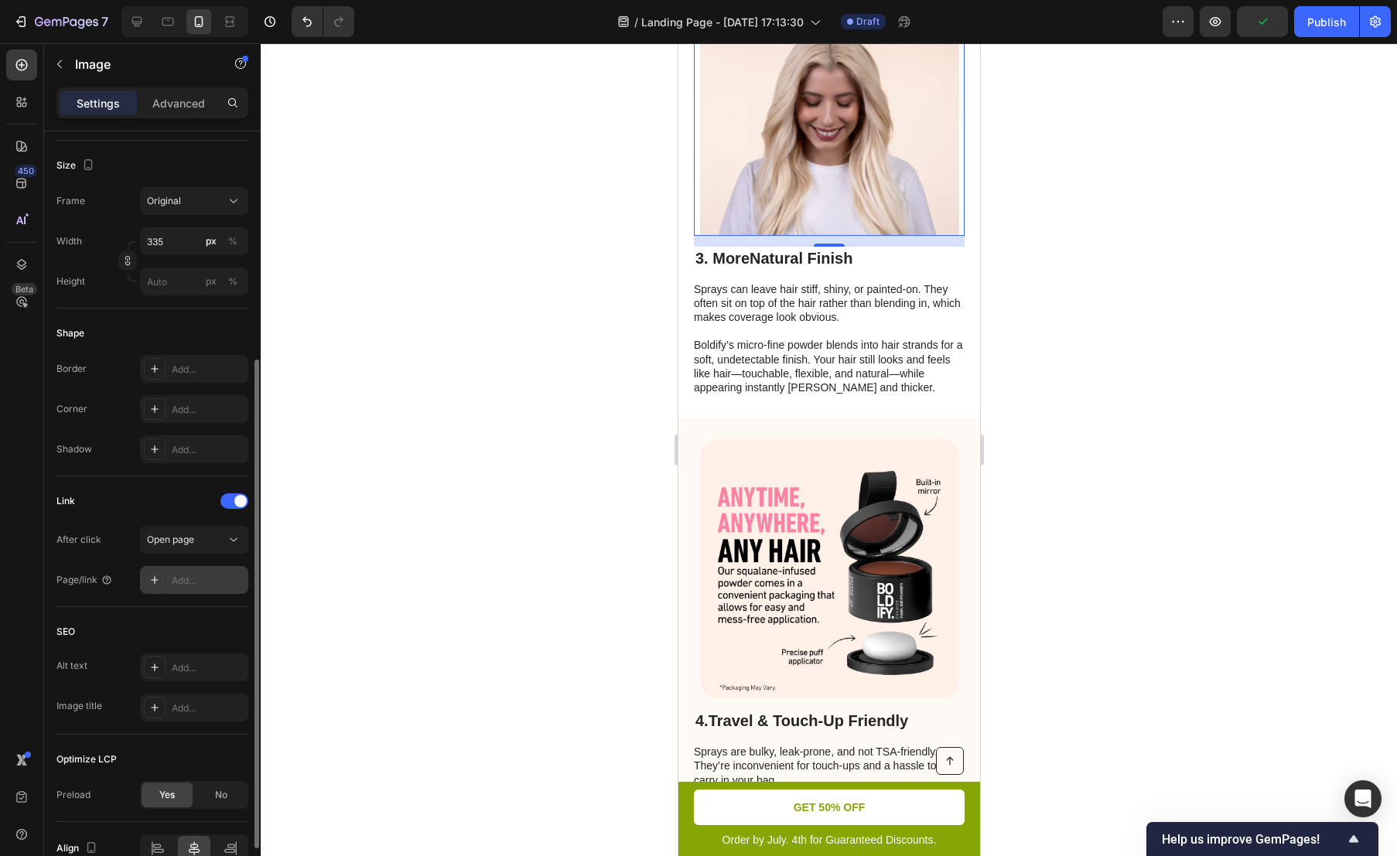
click at [193, 572] on div "Add..." at bounding box center [194, 580] width 108 height 28
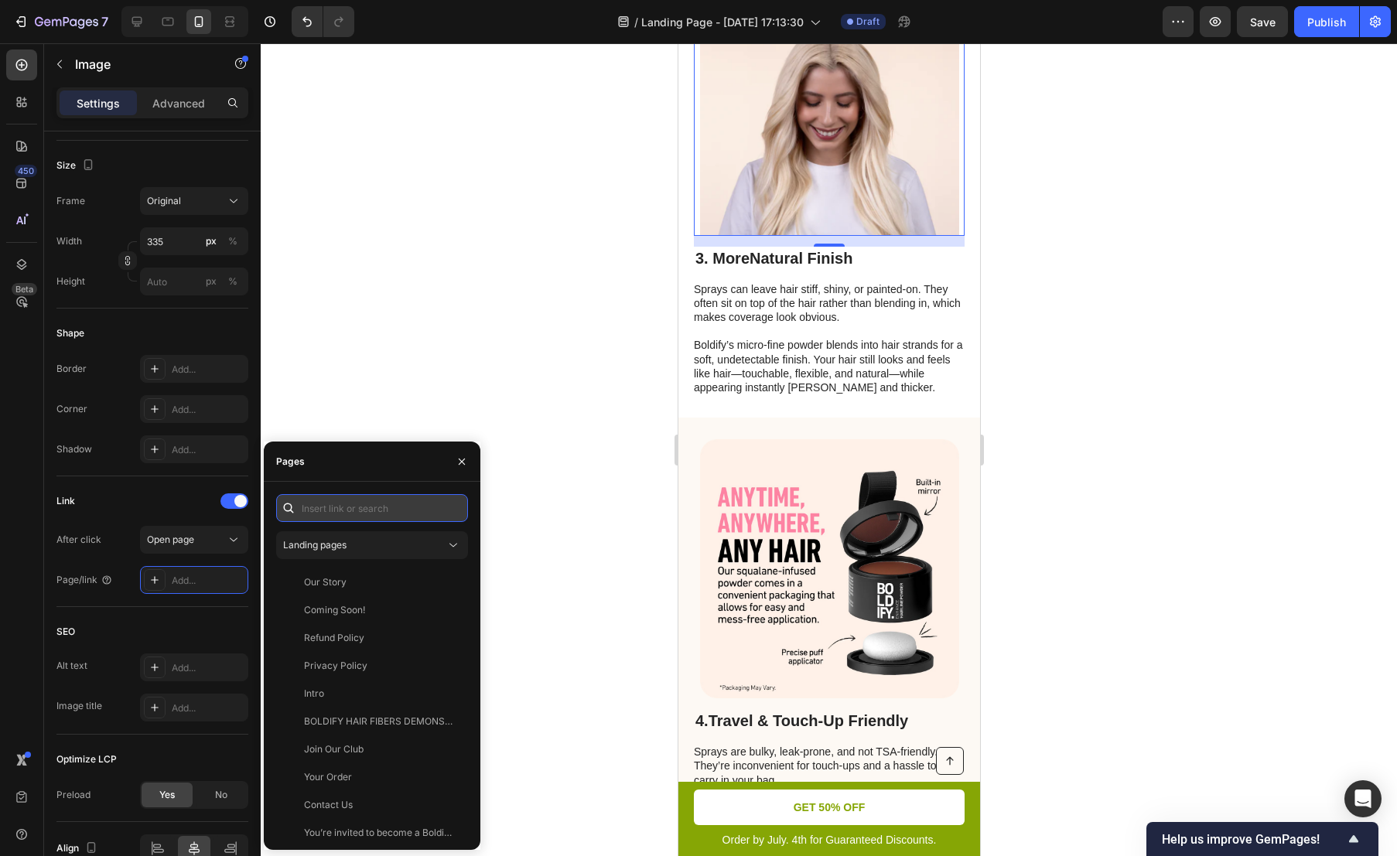
click at [353, 510] on input "text" at bounding box center [372, 508] width 192 height 28
paste input "[URL][DOMAIN_NAME][PERSON_NAME]"
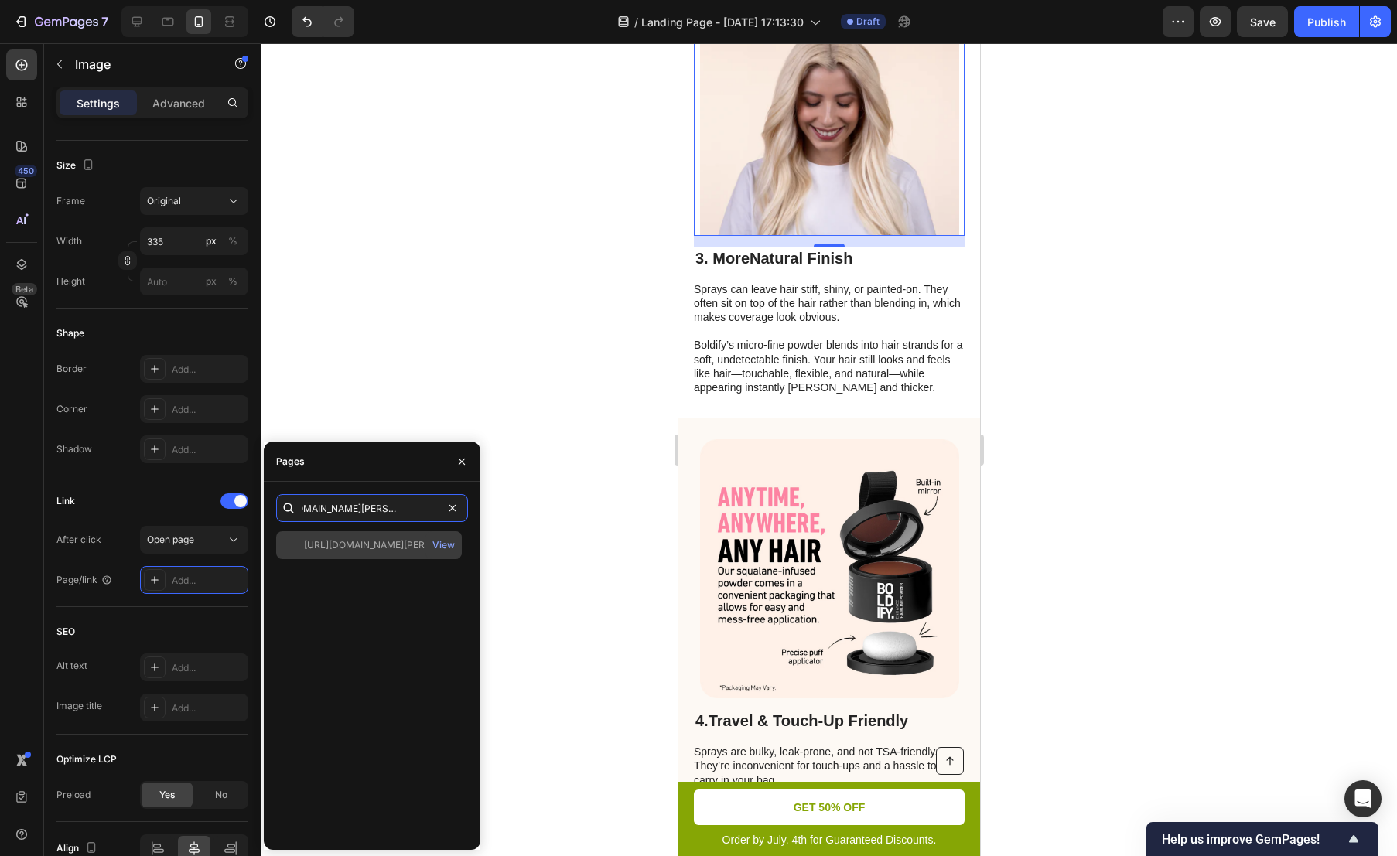
type input "[URL][DOMAIN_NAME][PERSON_NAME]"
click at [401, 542] on div "[URL][DOMAIN_NAME][PERSON_NAME]" at bounding box center [378, 545] width 149 height 14
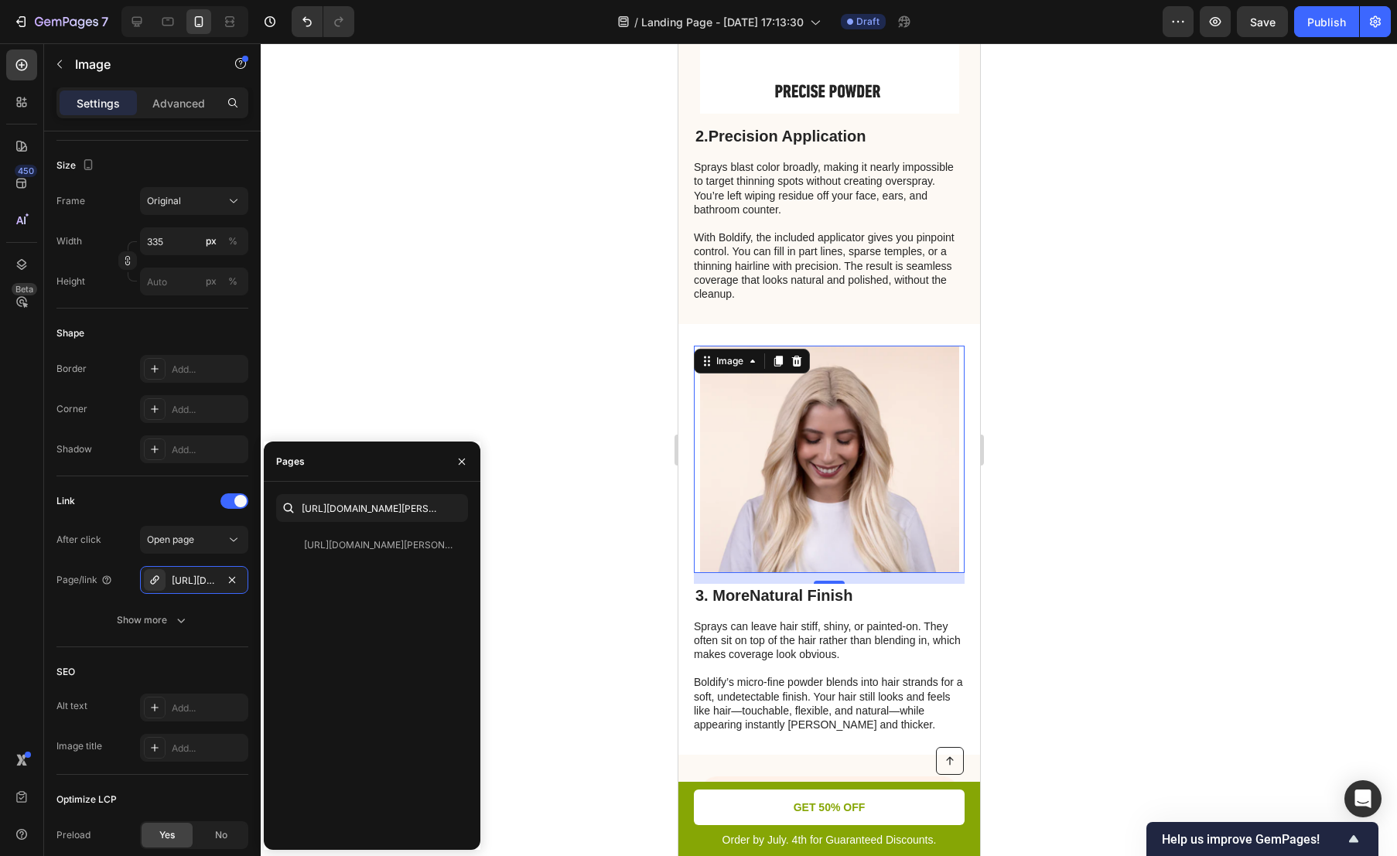
scroll to position [813, 0]
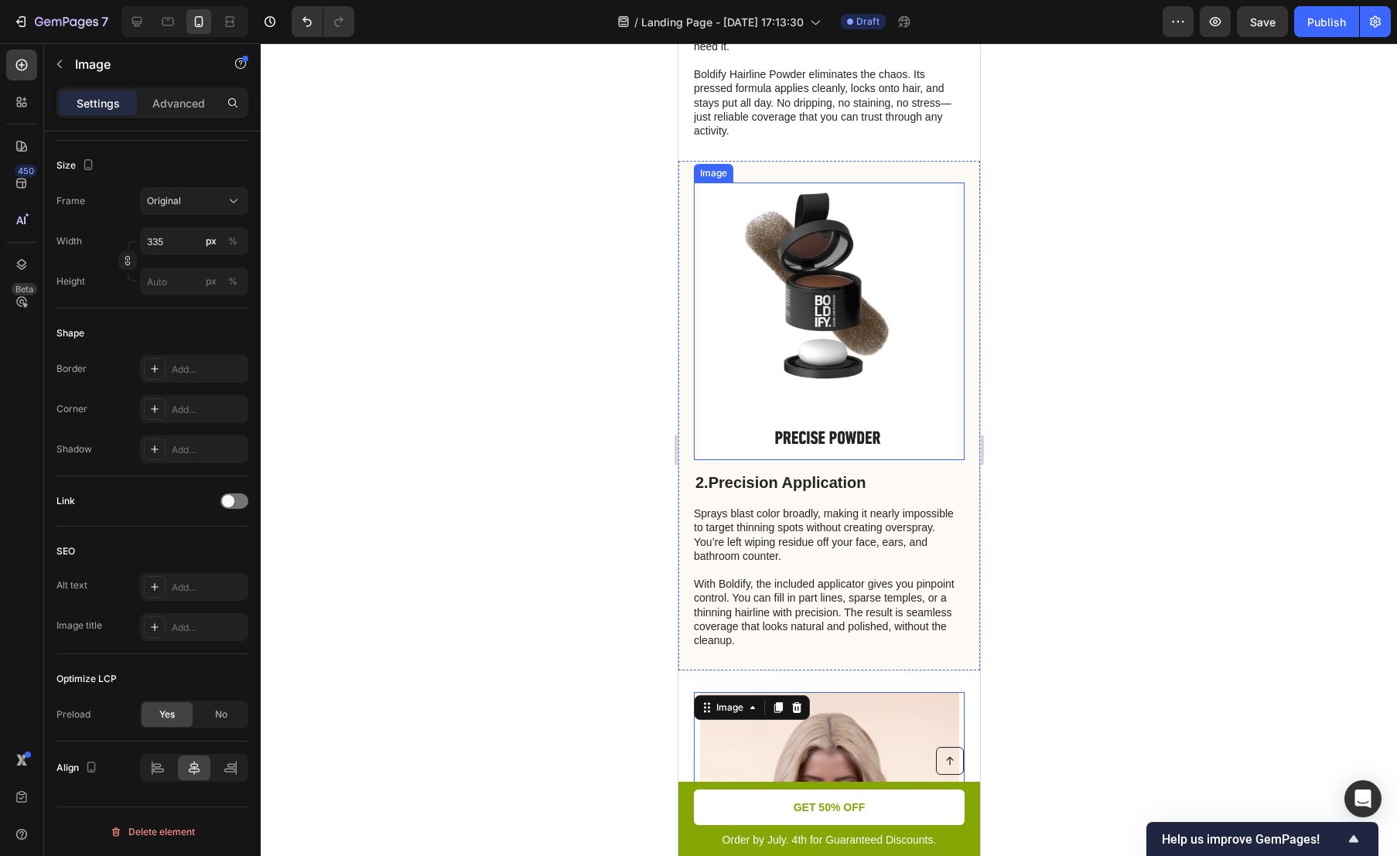
click at [825, 344] on img at bounding box center [828, 322] width 259 height 278
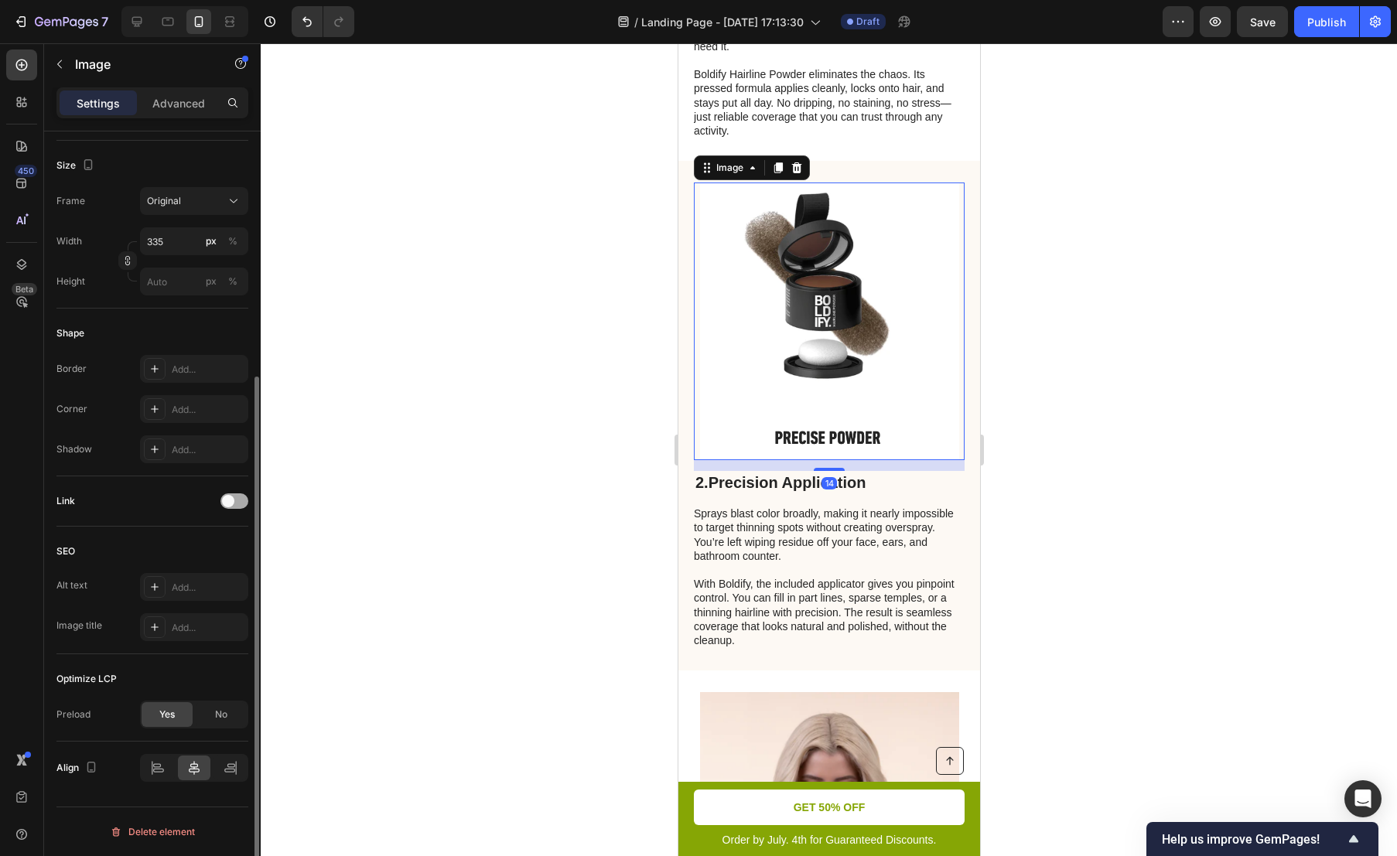
click at [231, 501] on span at bounding box center [228, 501] width 12 height 12
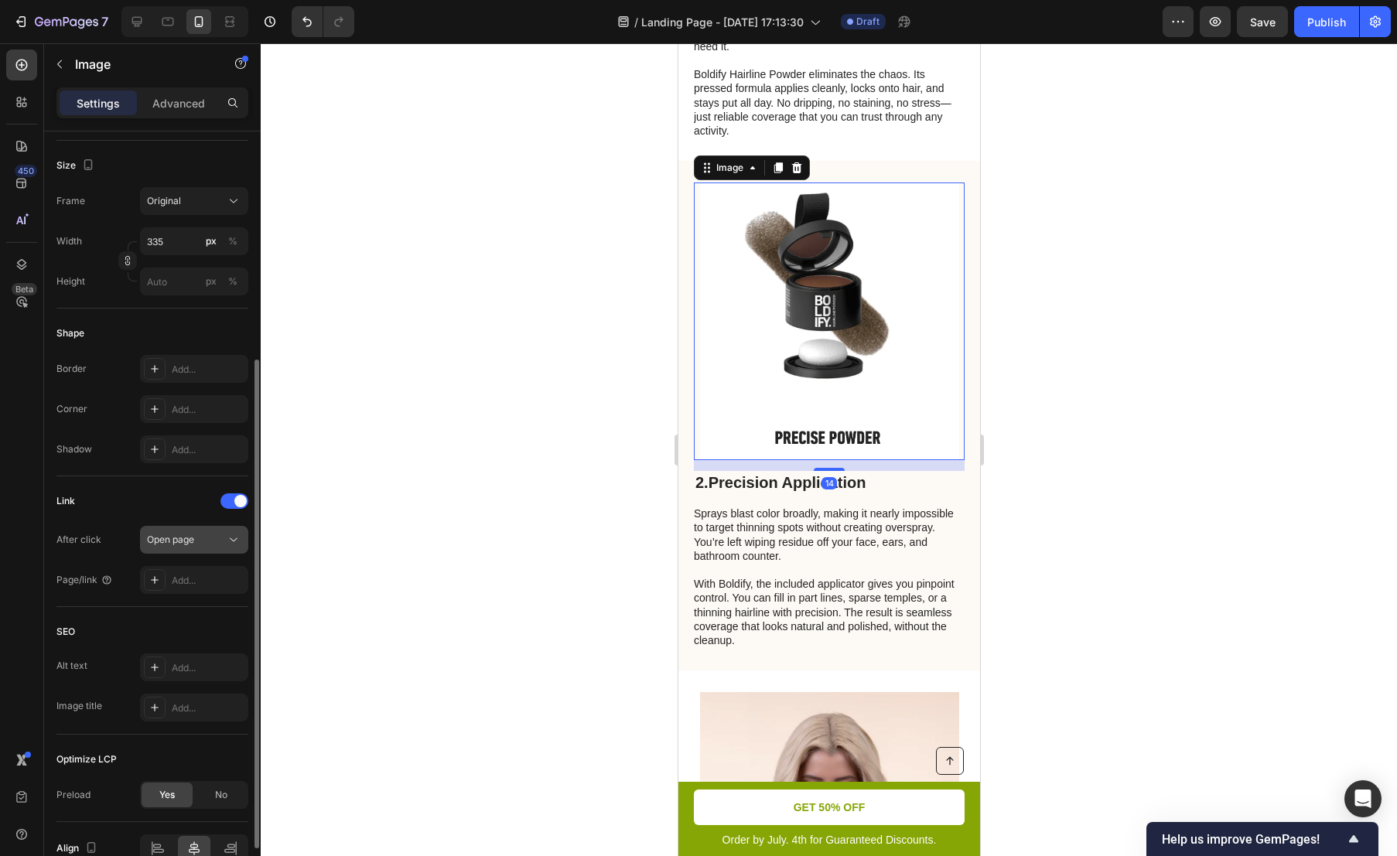
click at [187, 538] on span "Open page" at bounding box center [170, 540] width 47 height 12
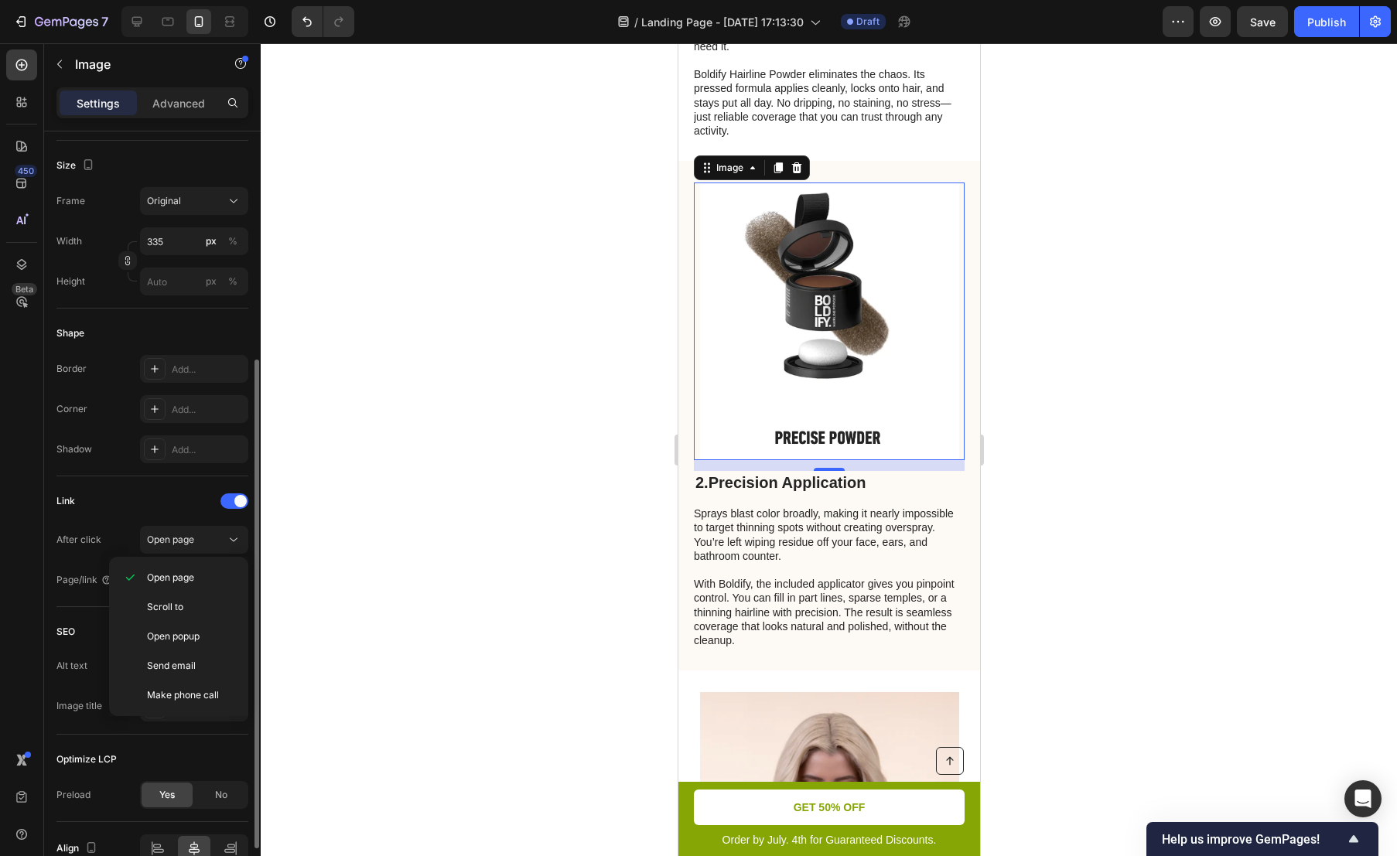
click at [142, 511] on div "Link" at bounding box center [152, 501] width 192 height 25
click at [201, 582] on div "Add..." at bounding box center [208, 581] width 73 height 14
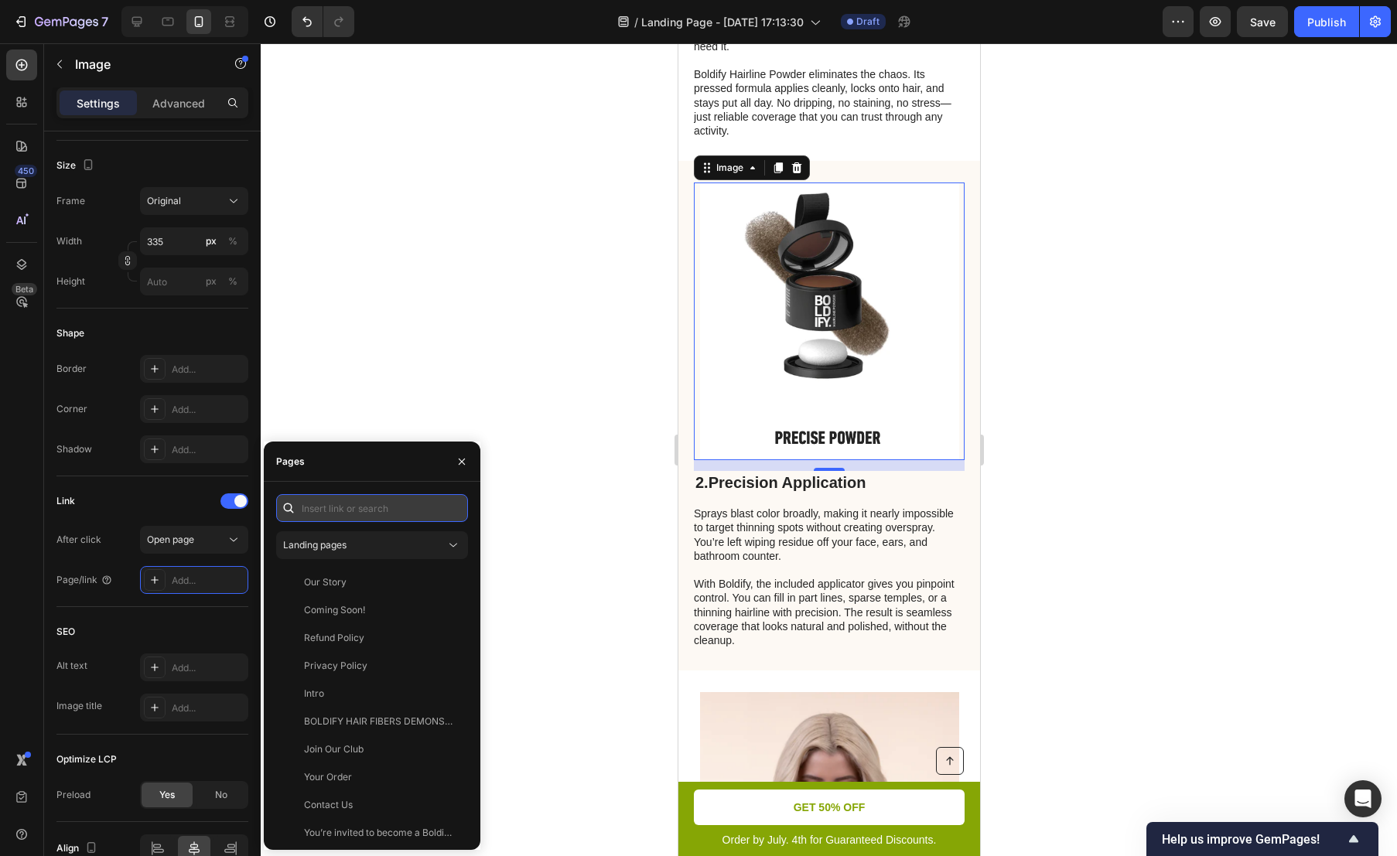
click at [360, 511] on input "text" at bounding box center [372, 508] width 192 height 28
paste input "[URL][DOMAIN_NAME][PERSON_NAME]"
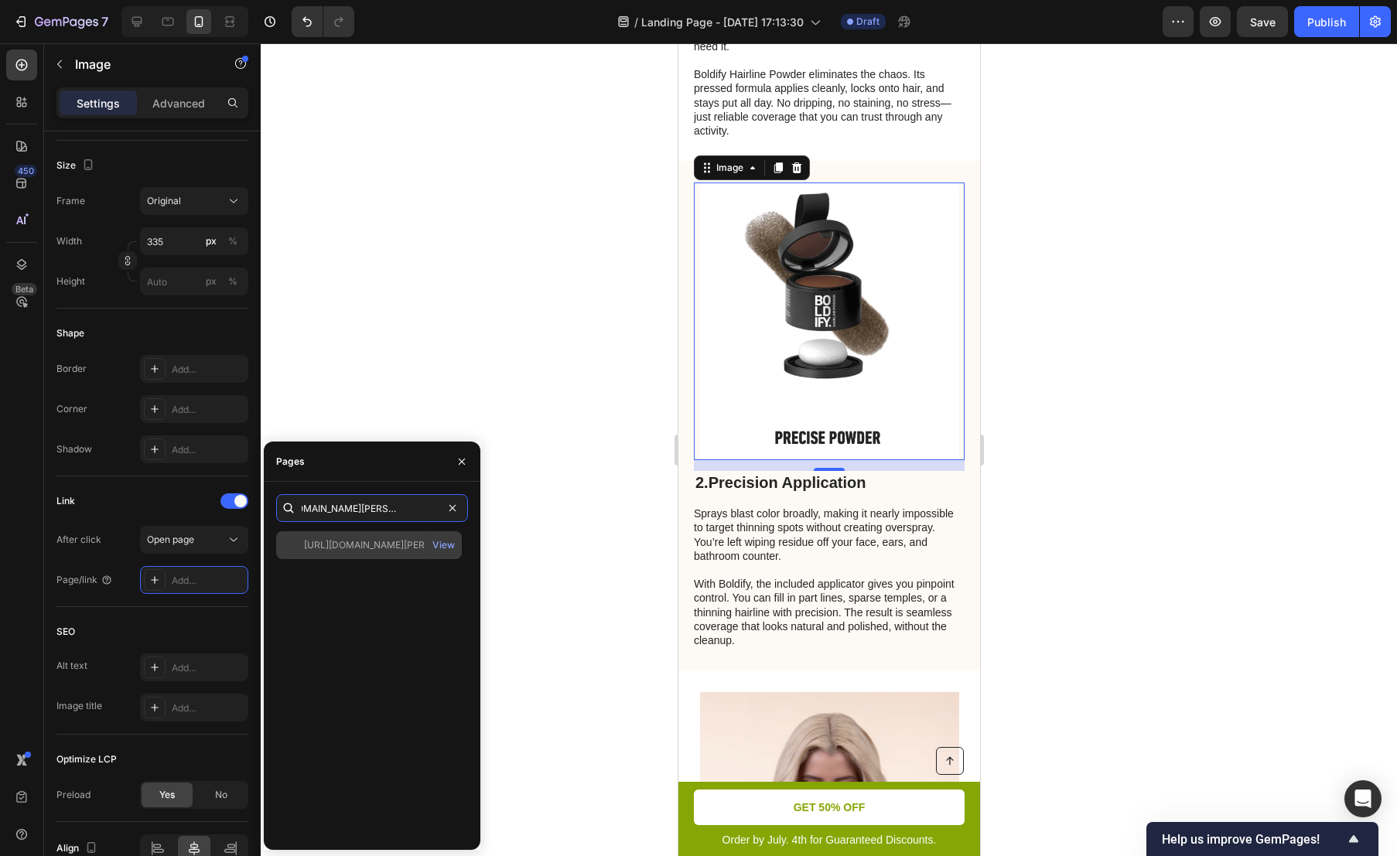
type input "[URL][DOMAIN_NAME][PERSON_NAME]"
click at [408, 542] on div "[URL][DOMAIN_NAME][PERSON_NAME]" at bounding box center [378, 545] width 149 height 14
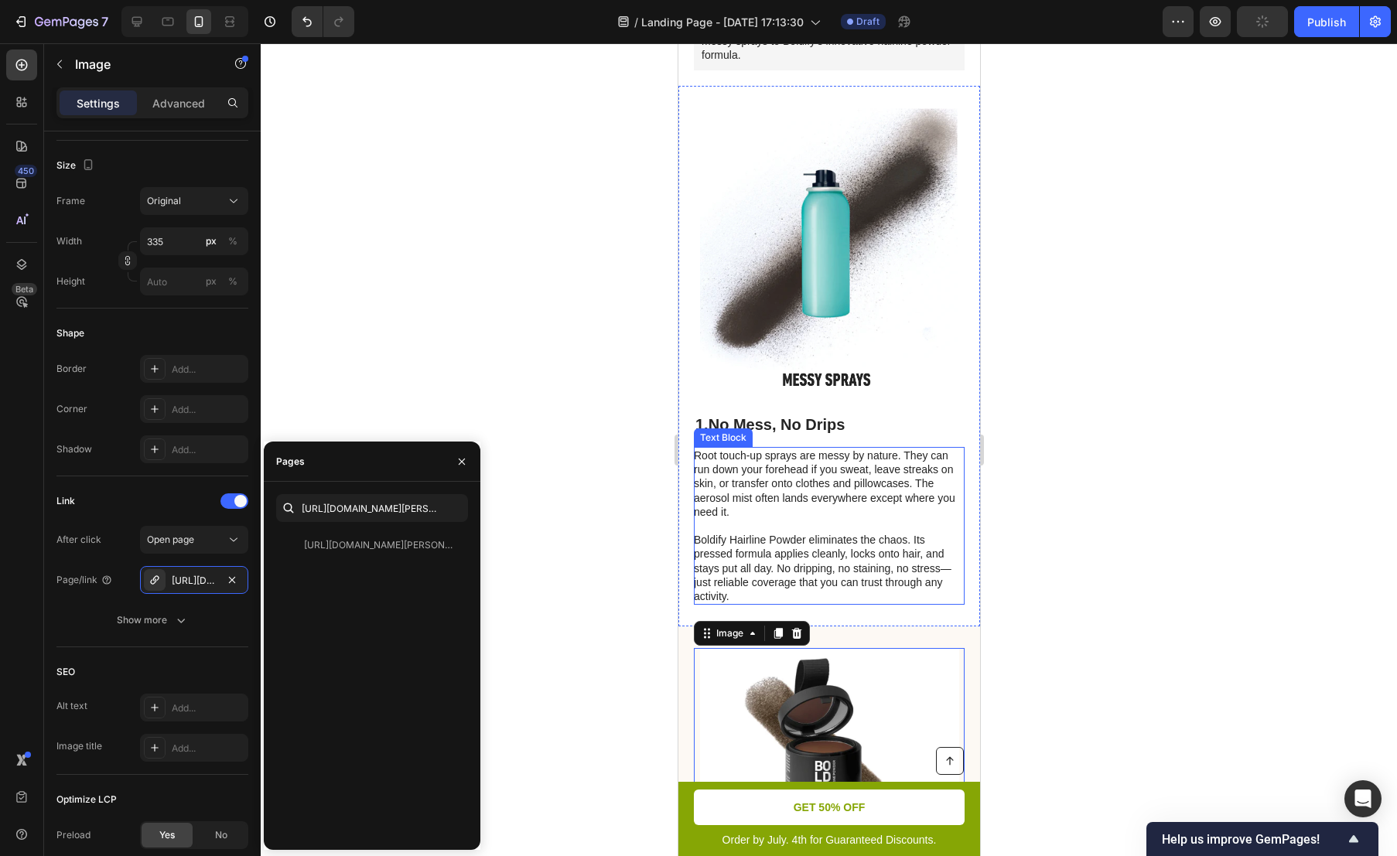
scroll to position [268, 0]
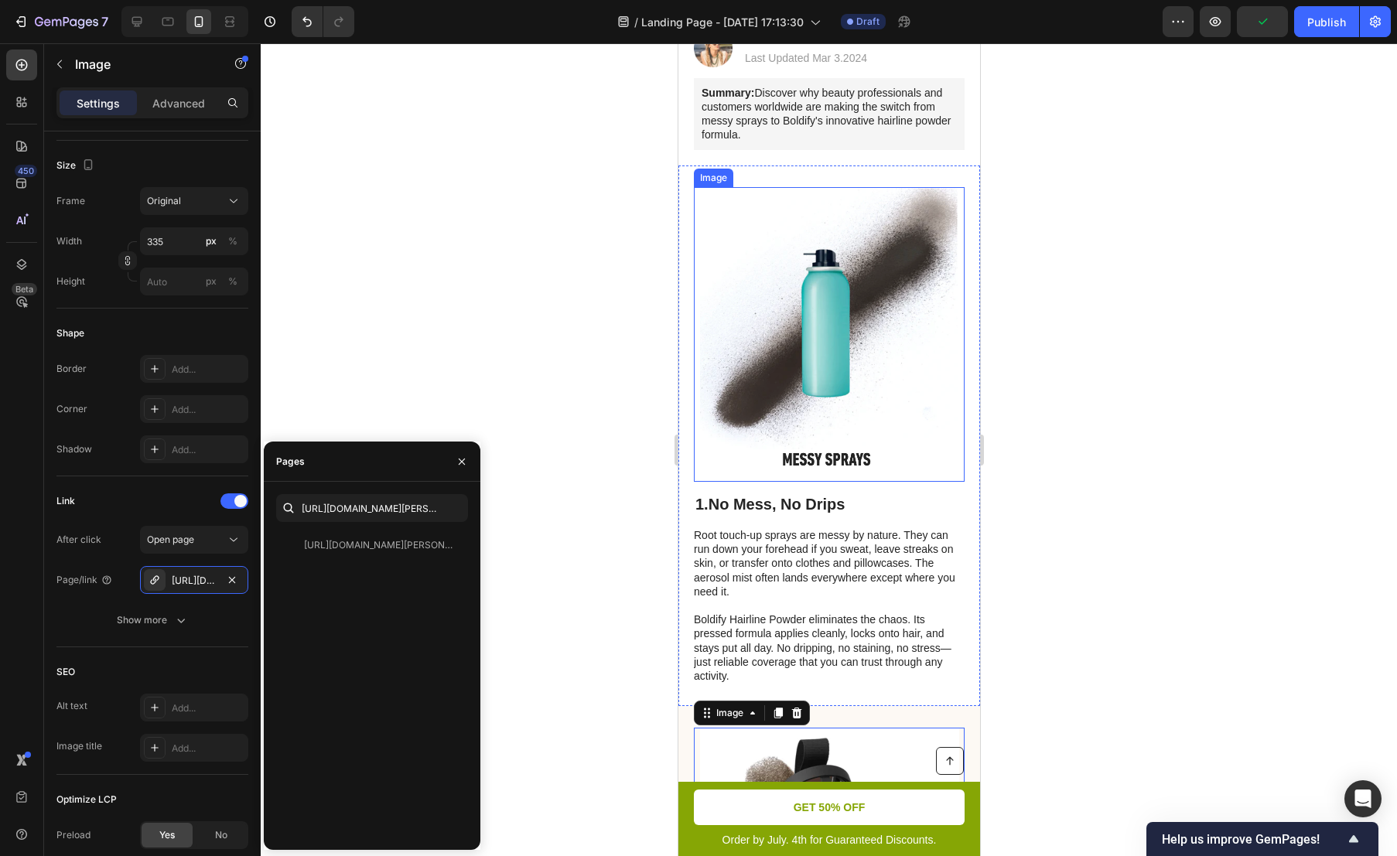
click at [858, 316] on img at bounding box center [828, 334] width 259 height 295
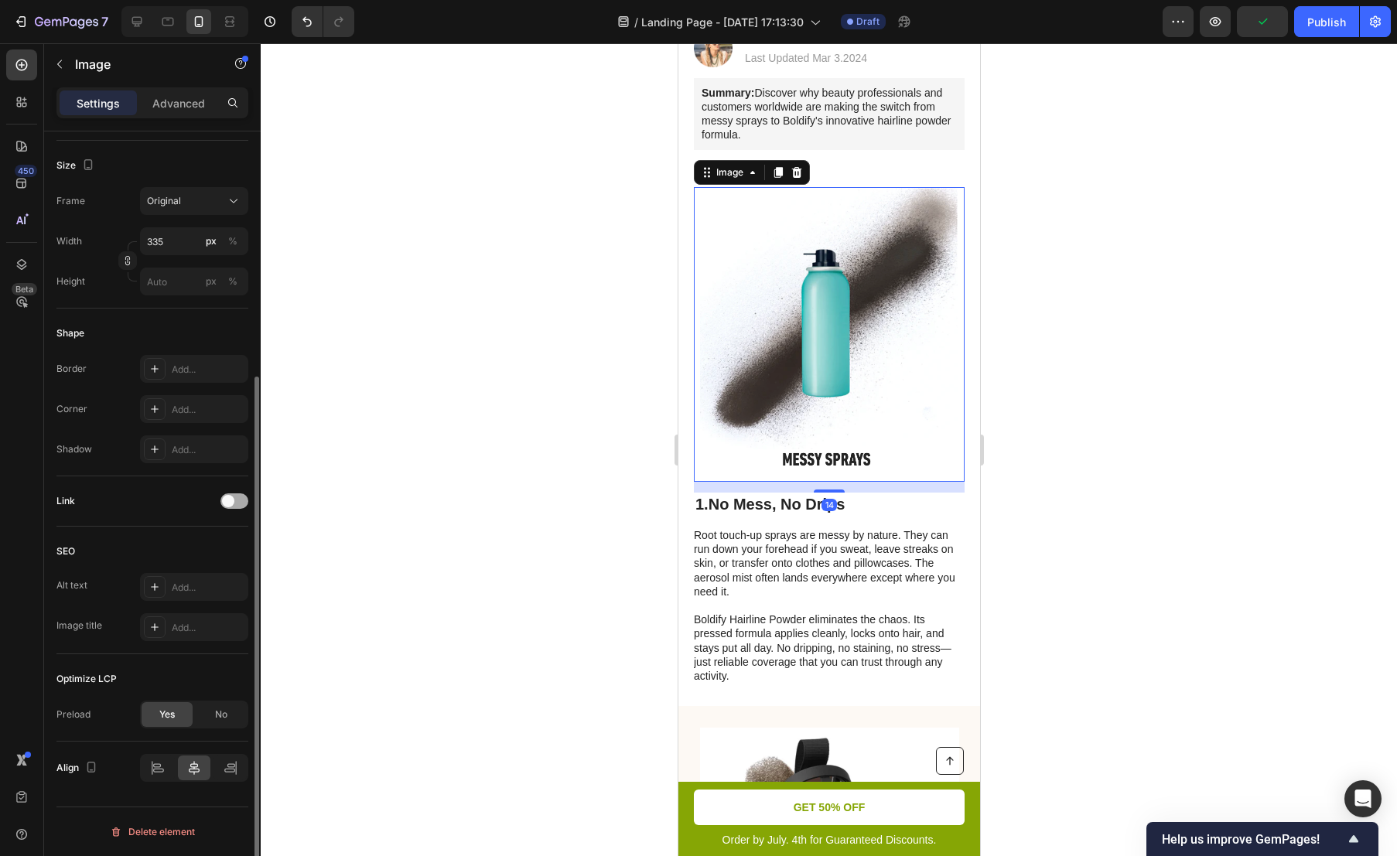
click at [231, 502] on span at bounding box center [228, 501] width 12 height 12
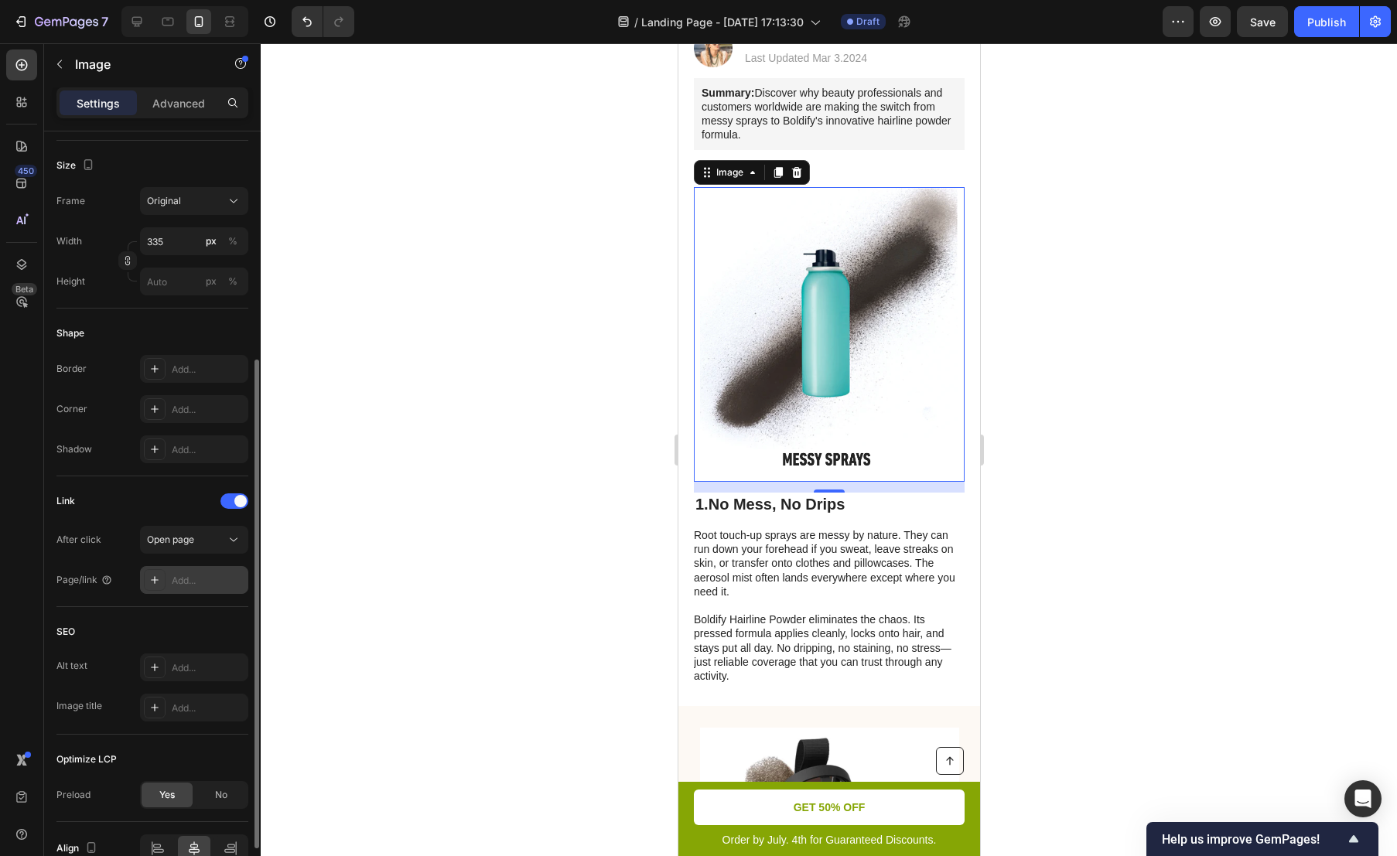
click at [188, 569] on div "Add..." at bounding box center [194, 580] width 108 height 28
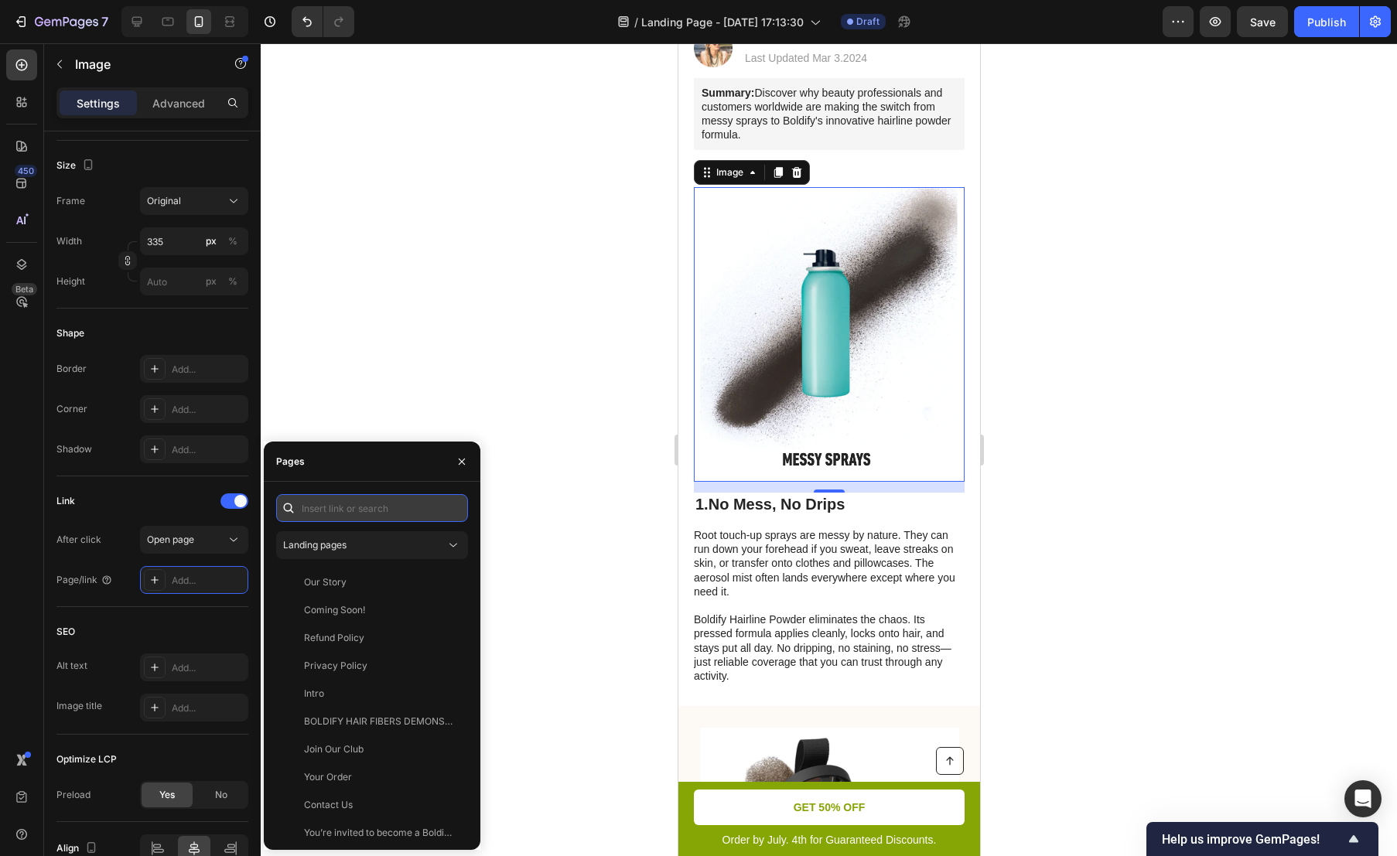
click at [350, 507] on input "text" at bounding box center [372, 508] width 192 height 28
paste input "[URL][DOMAIN_NAME][PERSON_NAME]"
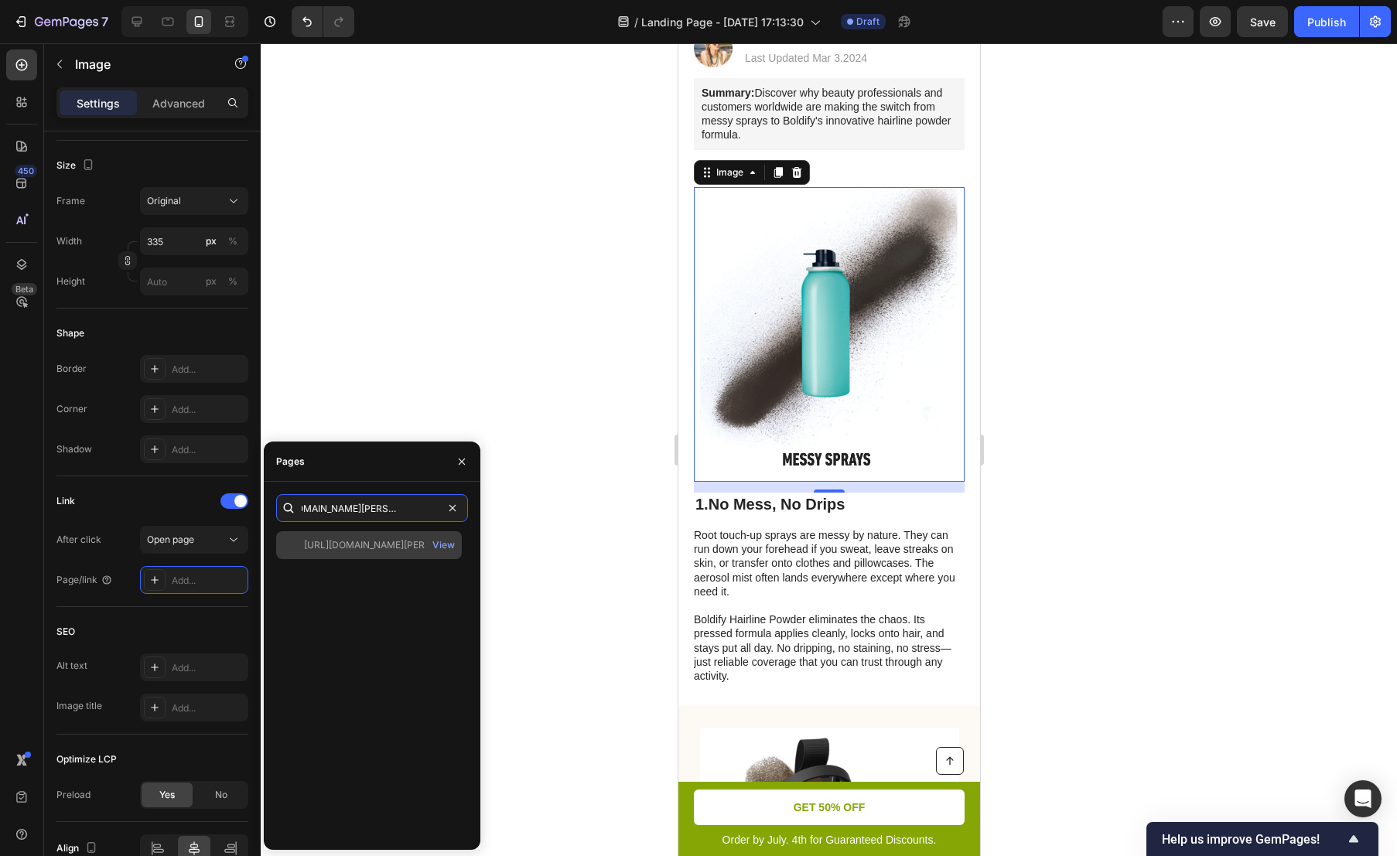
type input "[URL][DOMAIN_NAME][PERSON_NAME]"
click at [366, 539] on div "[URL][DOMAIN_NAME][PERSON_NAME]" at bounding box center [378, 545] width 149 height 14
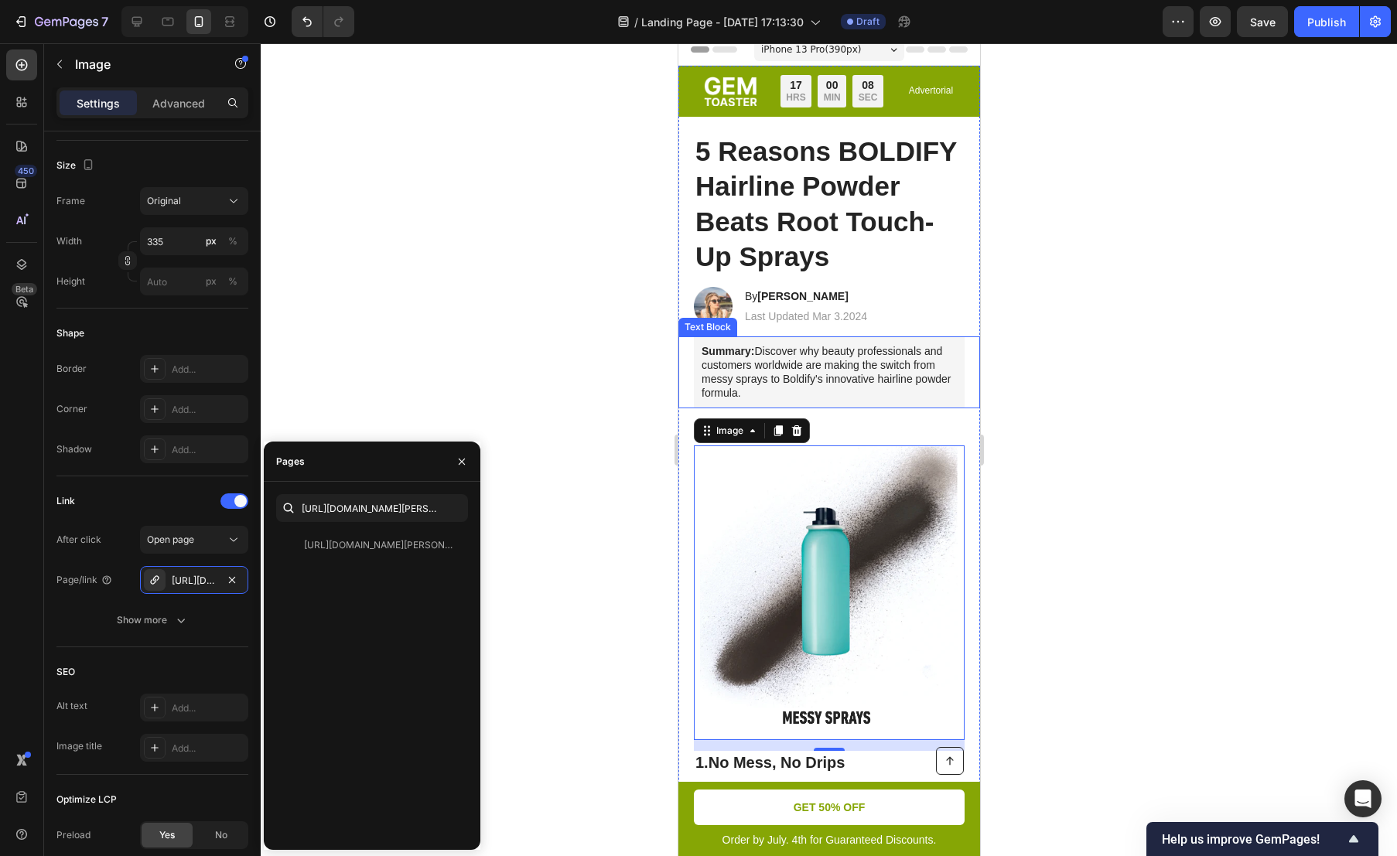
scroll to position [0, 0]
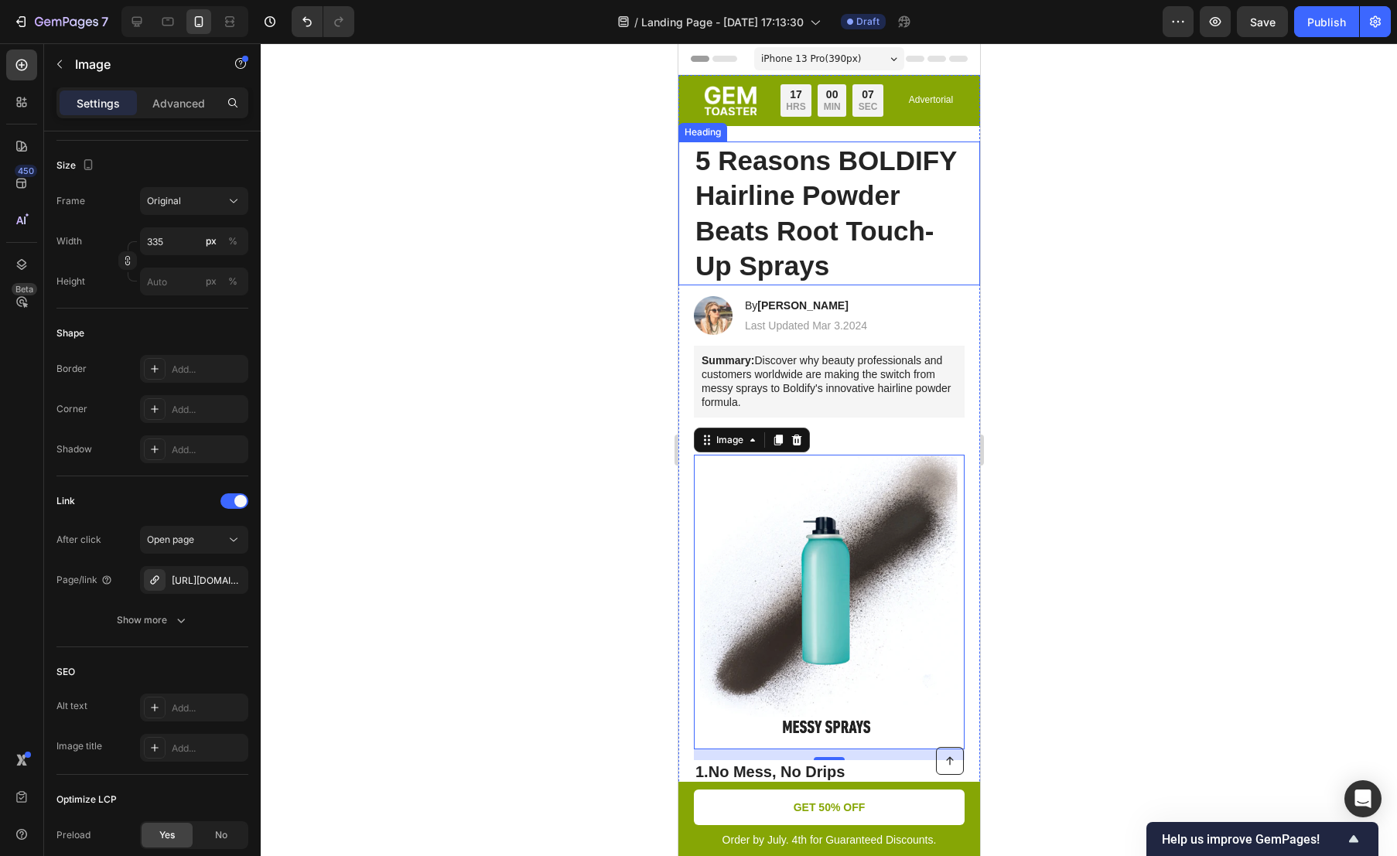
click at [606, 292] on div at bounding box center [829, 449] width 1136 height 813
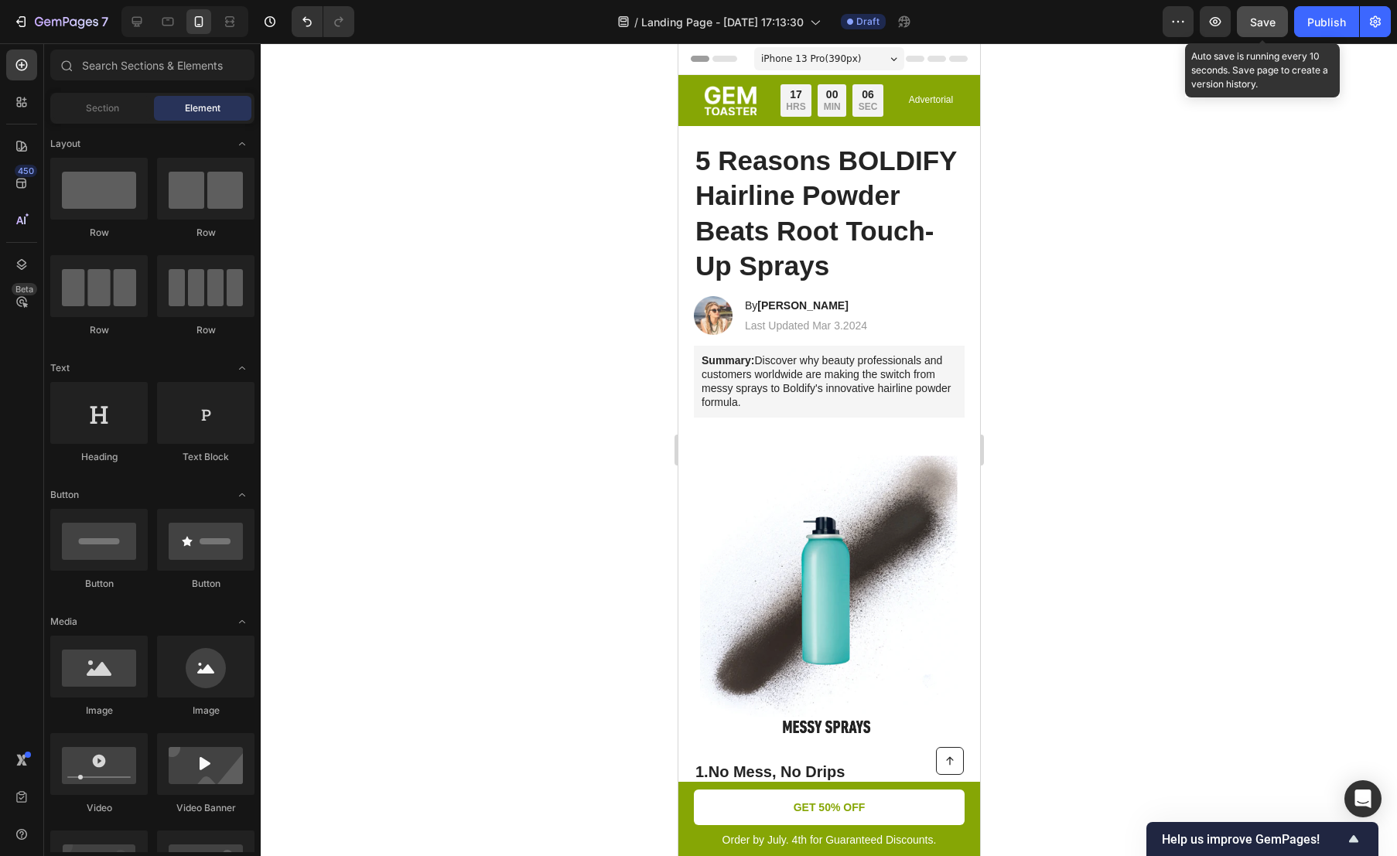
click at [1259, 25] on span "Save" at bounding box center [1263, 21] width 26 height 13
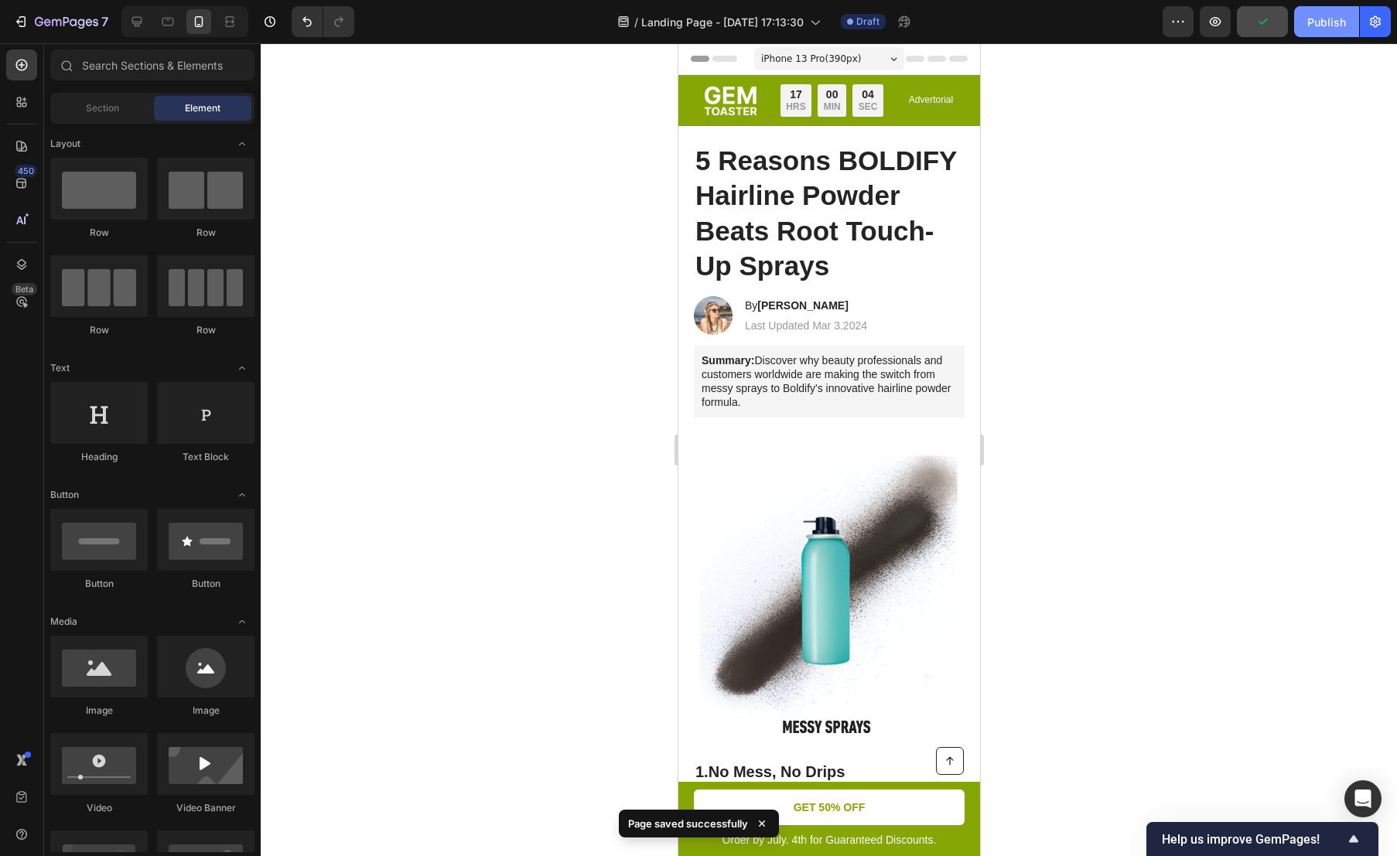
click at [1334, 22] on div "Publish" at bounding box center [1326, 22] width 39 height 16
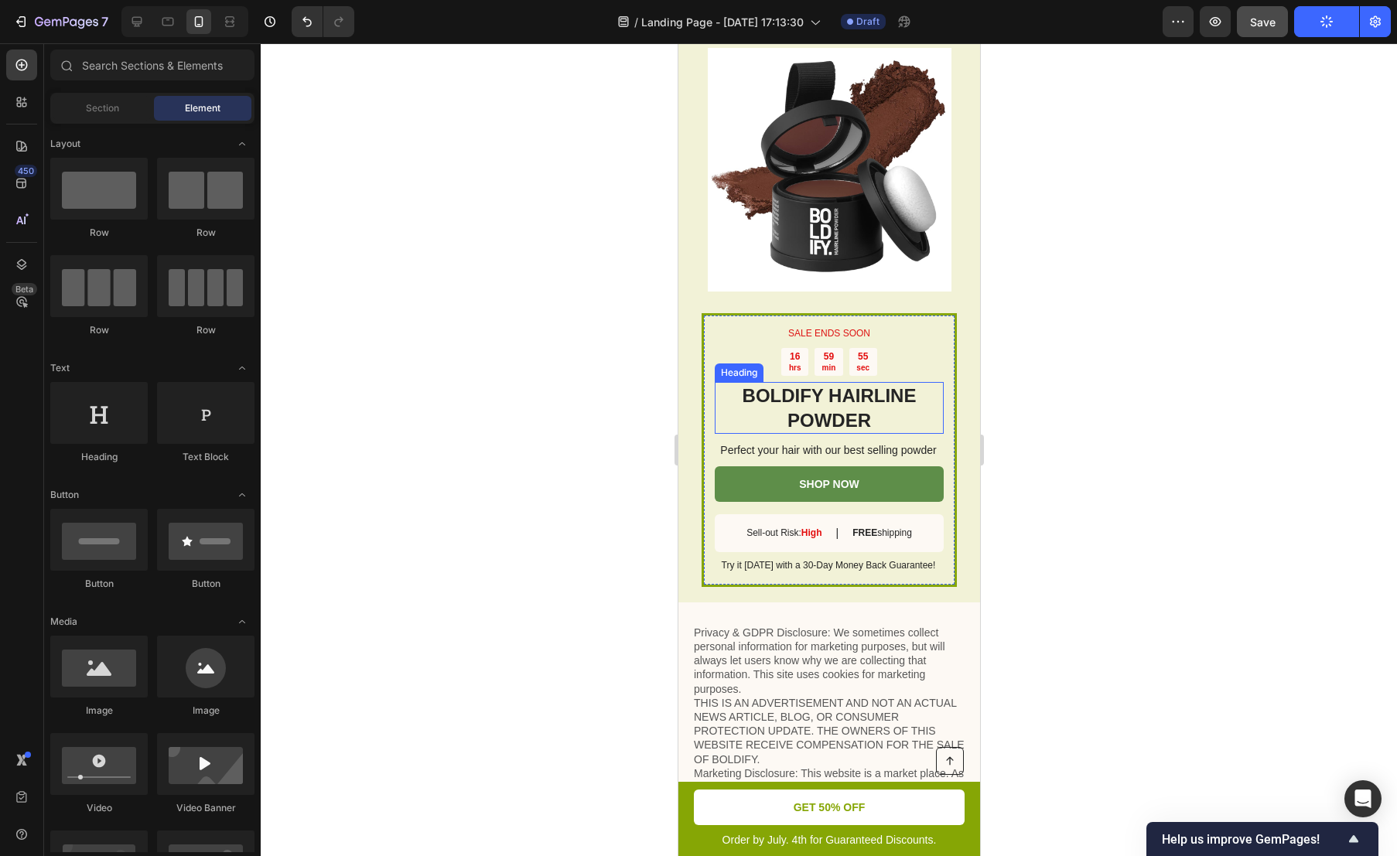
scroll to position [2889, 0]
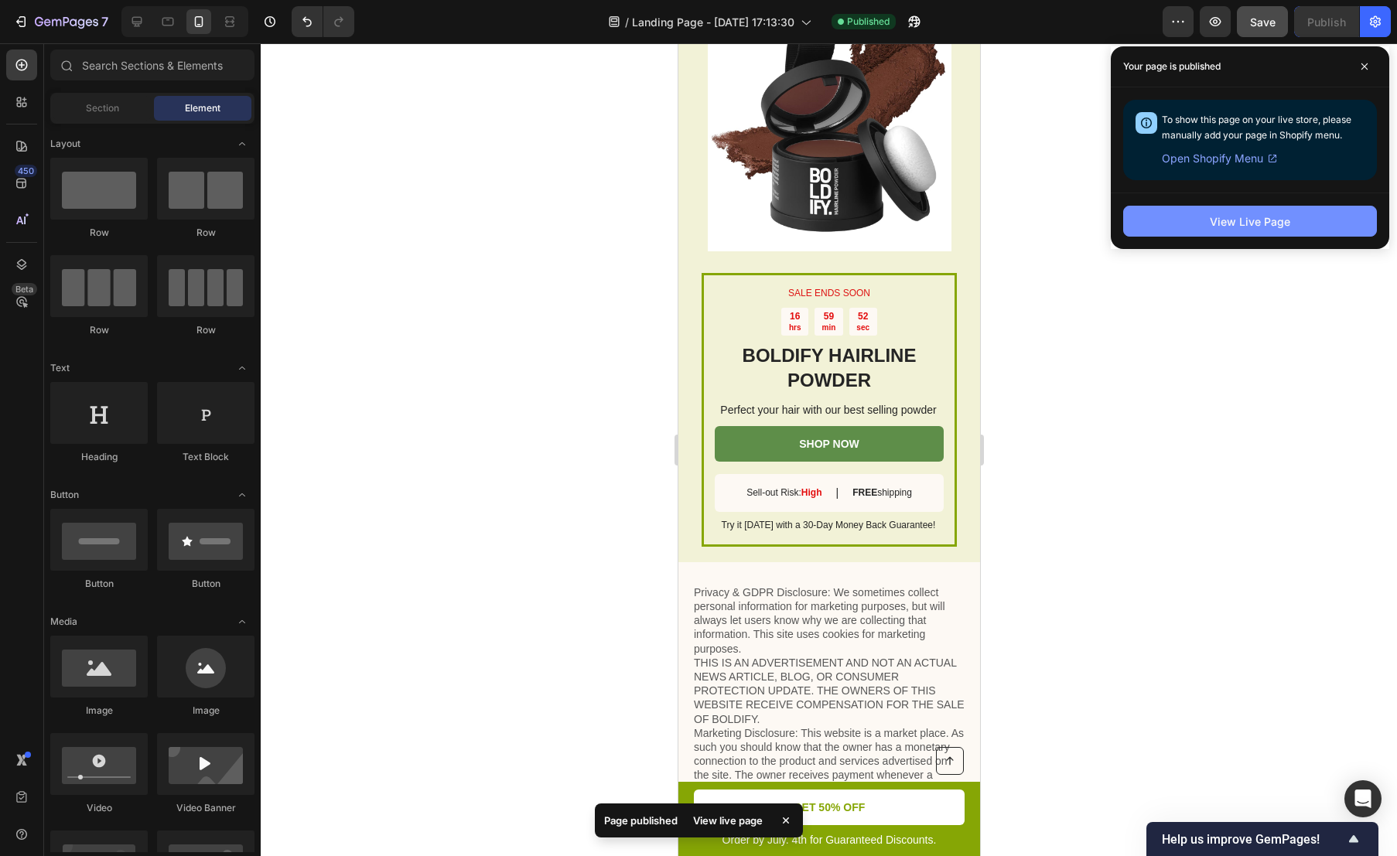
click at [1269, 225] on div "View Live Page" at bounding box center [1250, 222] width 80 height 16
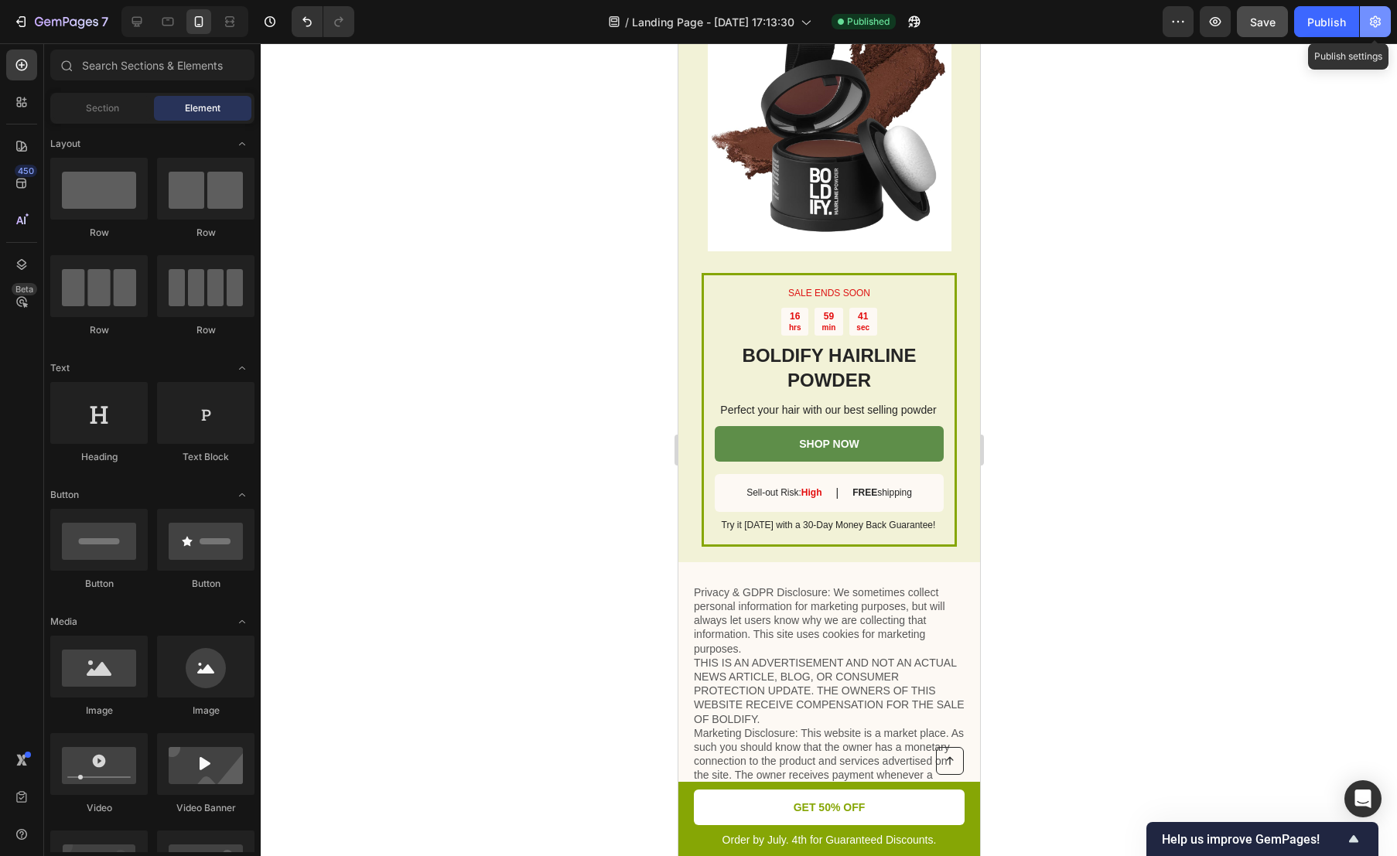
click at [1369, 14] on icon "button" at bounding box center [1375, 21] width 15 height 15
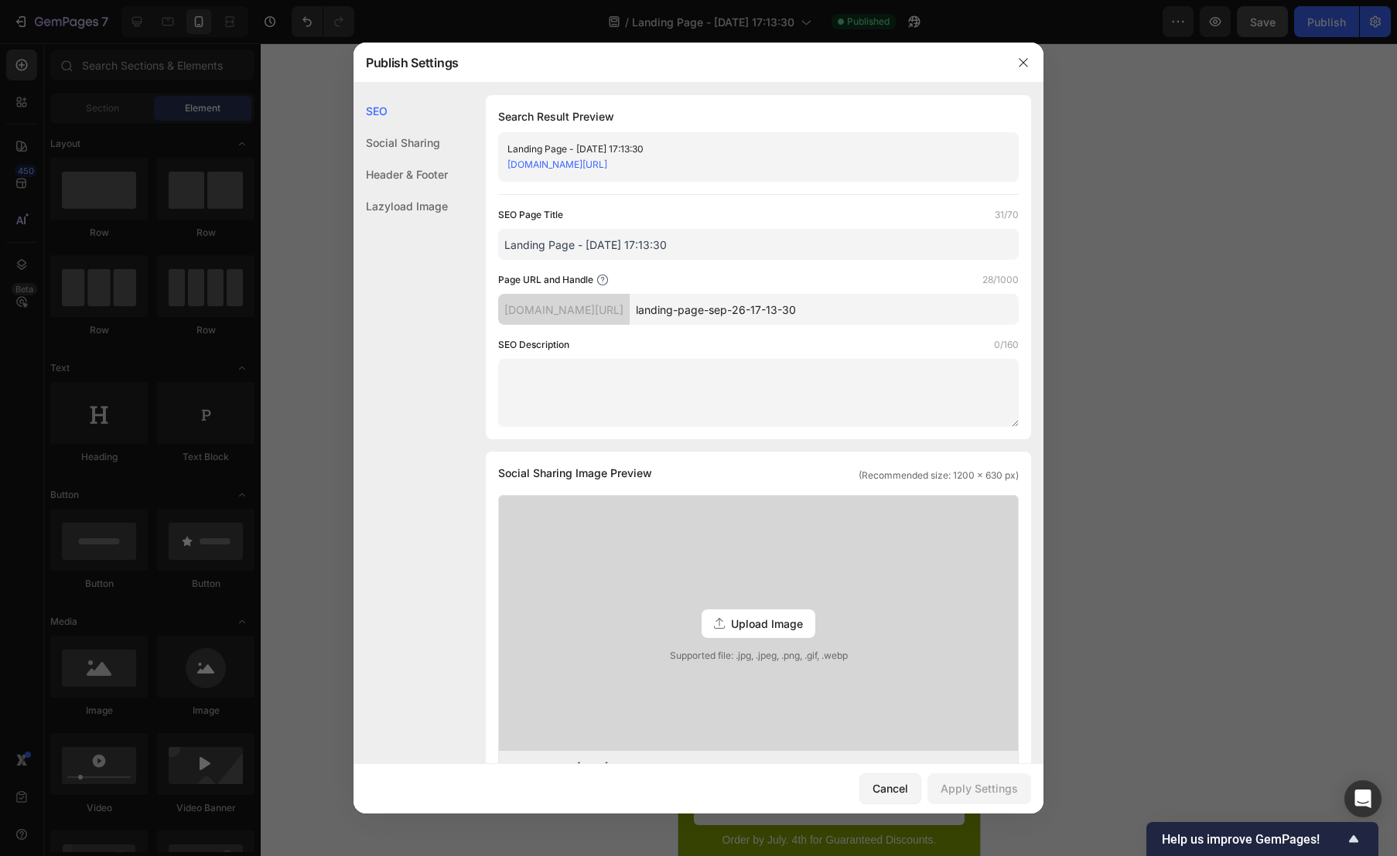
click at [403, 173] on div "Header & Footer" at bounding box center [401, 175] width 94 height 32
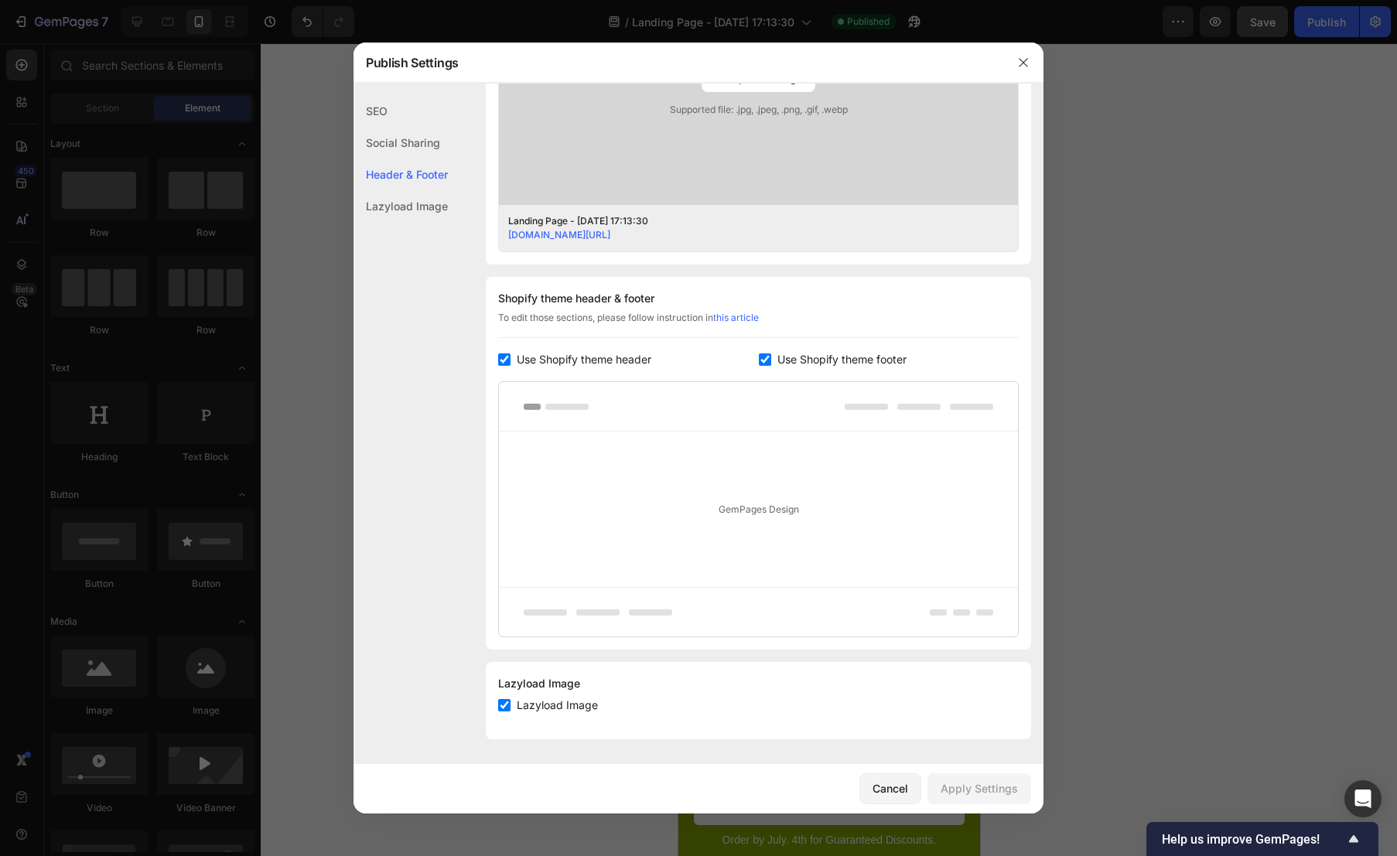
drag, startPoint x: 511, startPoint y: 363, endPoint x: 849, endPoint y: 357, distance: 338.9
click at [511, 363] on label "Use Shopify theme header" at bounding box center [581, 359] width 141 height 19
checkbox input "false"
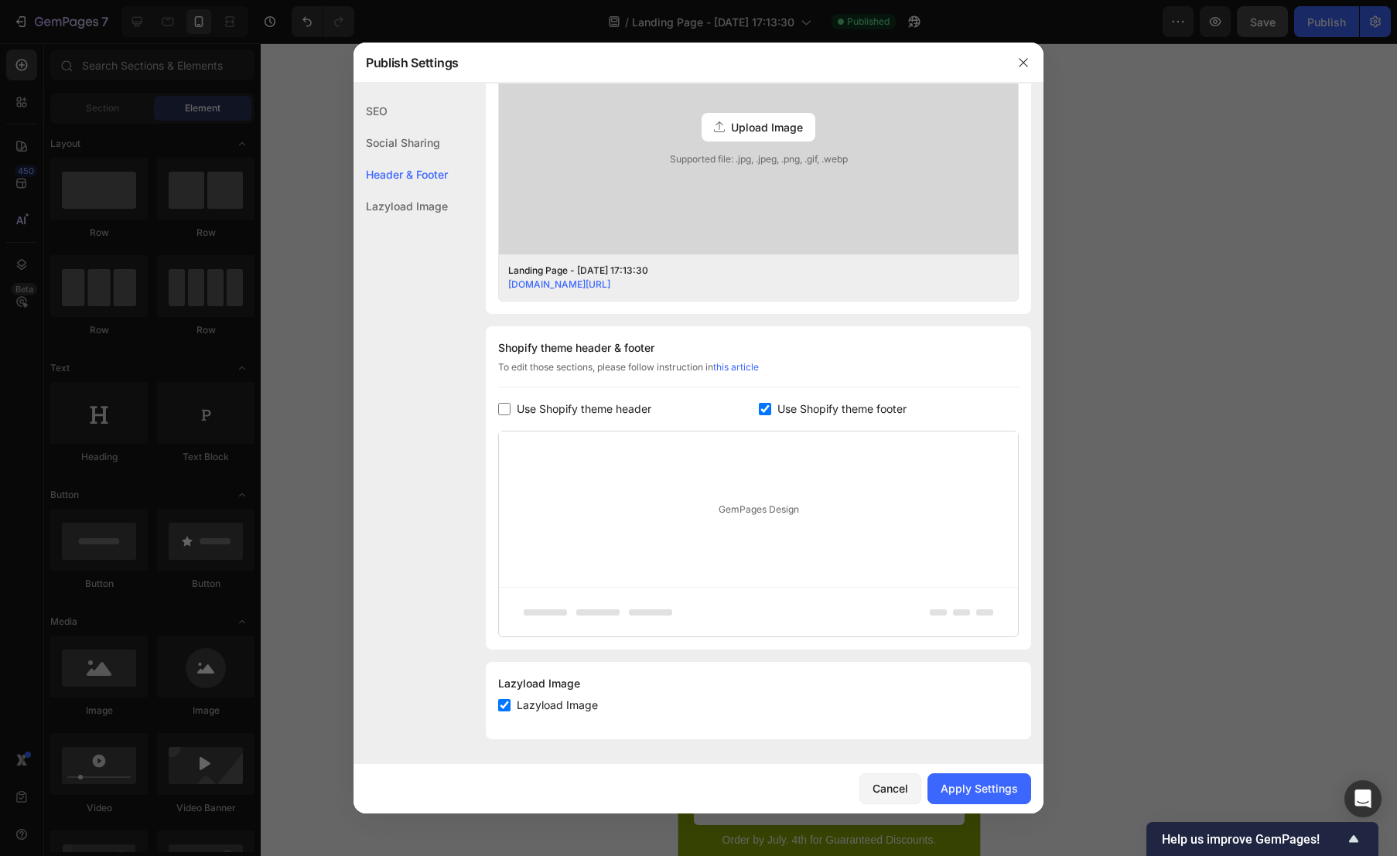
click at [816, 401] on span "Use Shopify theme footer" at bounding box center [841, 409] width 129 height 19
checkbox input "false"
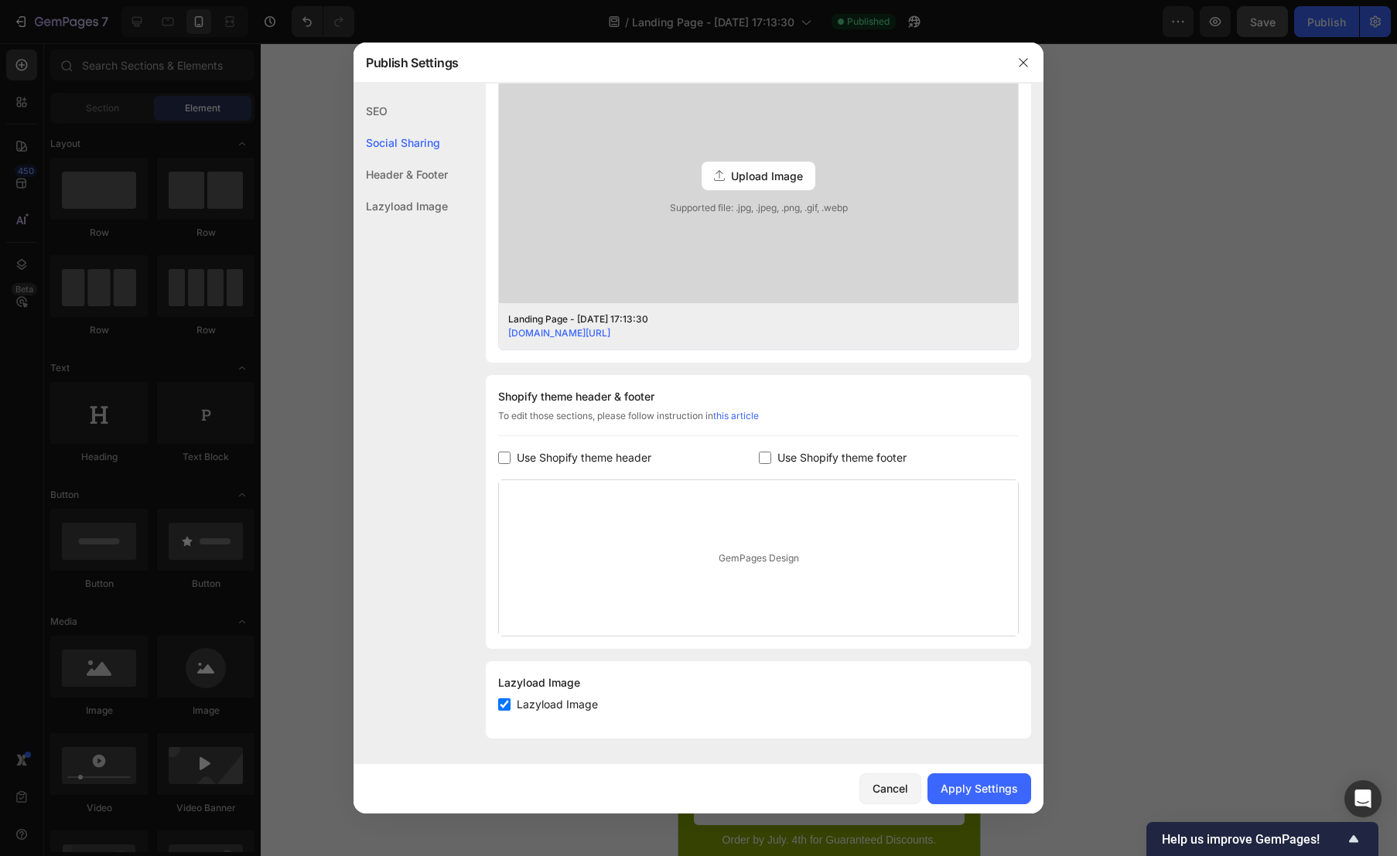
scroll to position [447, 0]
click at [976, 787] on div "Apply Settings" at bounding box center [979, 789] width 77 height 16
click at [1023, 63] on icon "button" at bounding box center [1023, 62] width 9 height 9
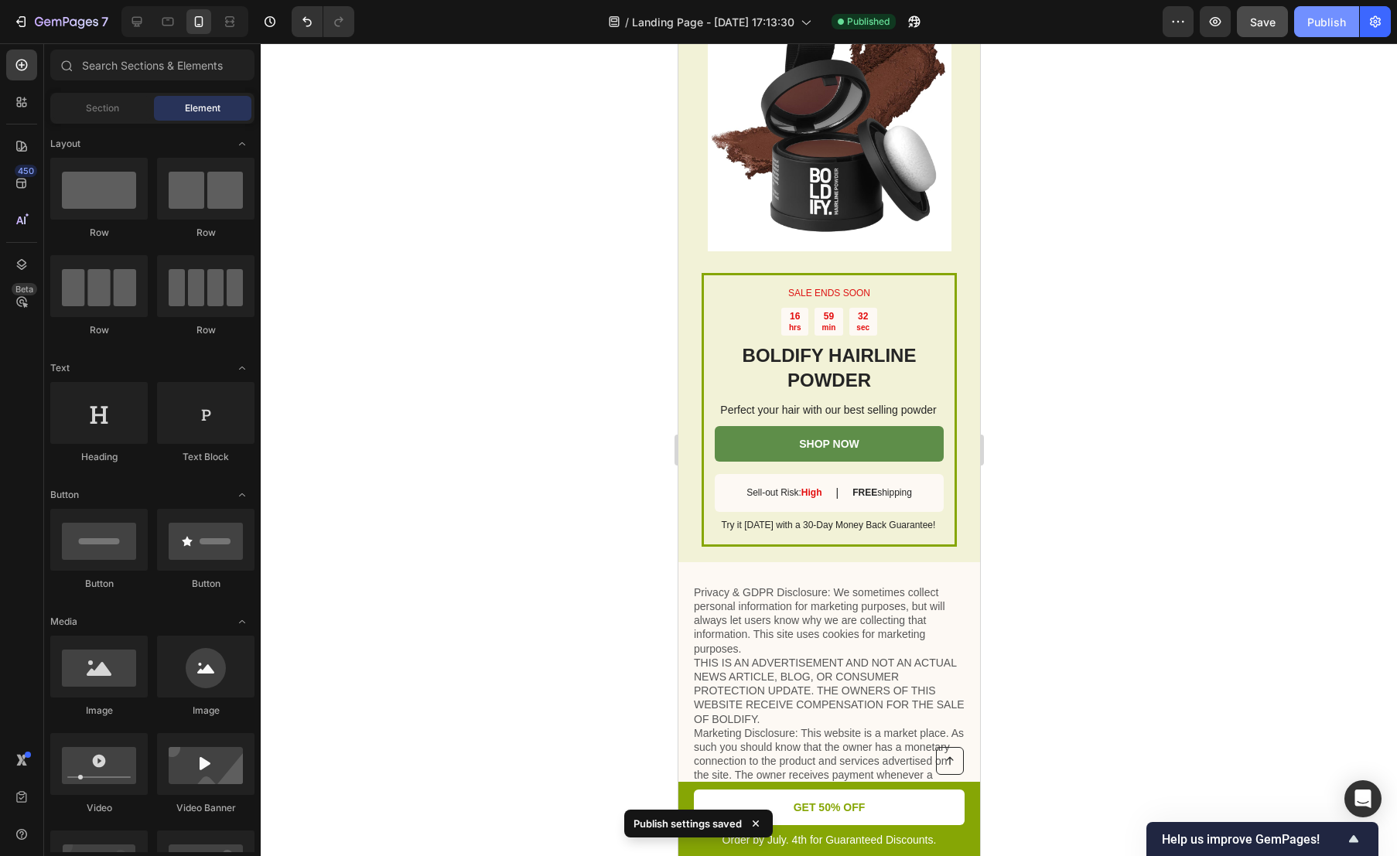
click at [1331, 19] on div "Publish" at bounding box center [1326, 22] width 39 height 16
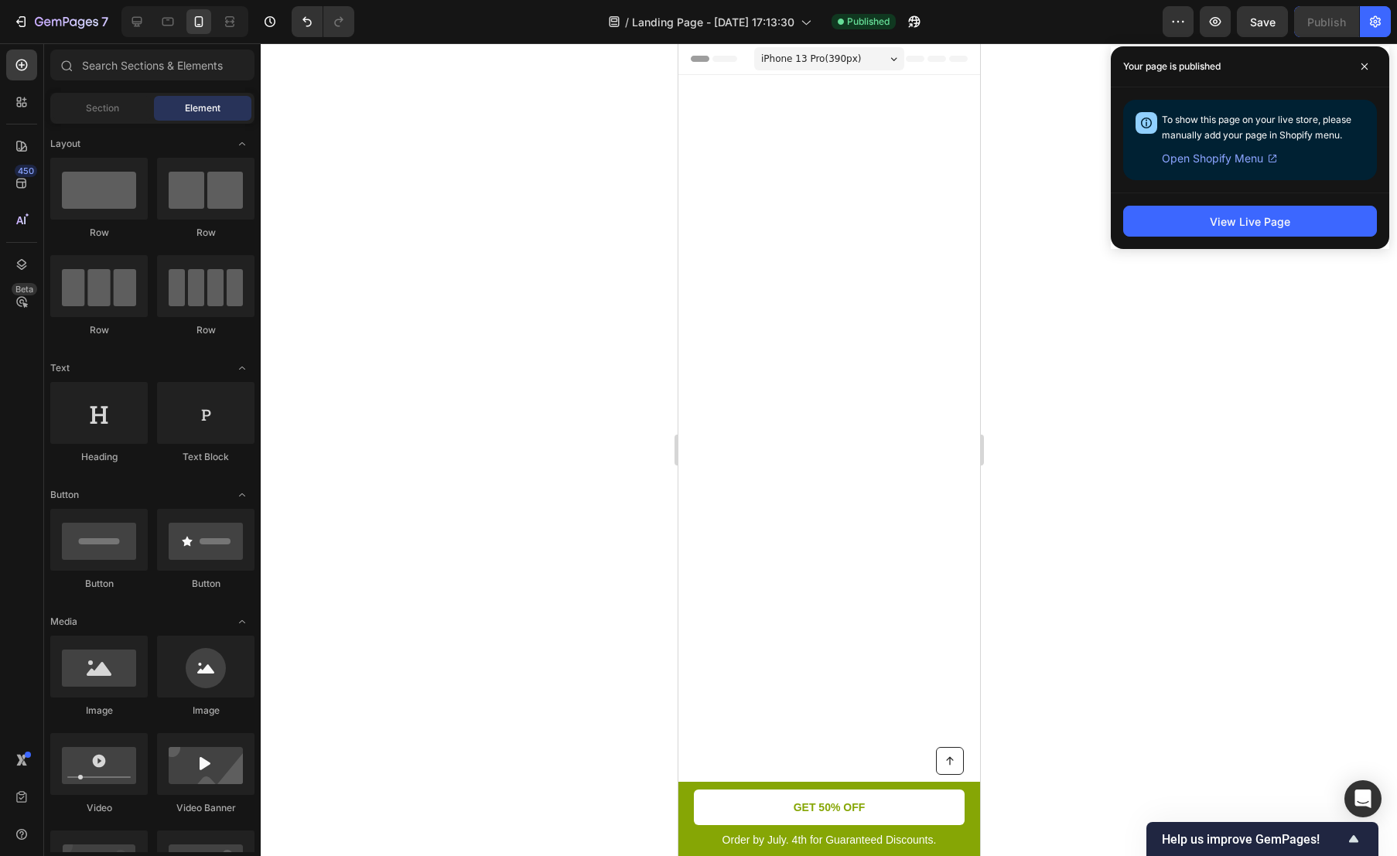
scroll to position [2889, 0]
